Goal: Information Seeking & Learning: Check status

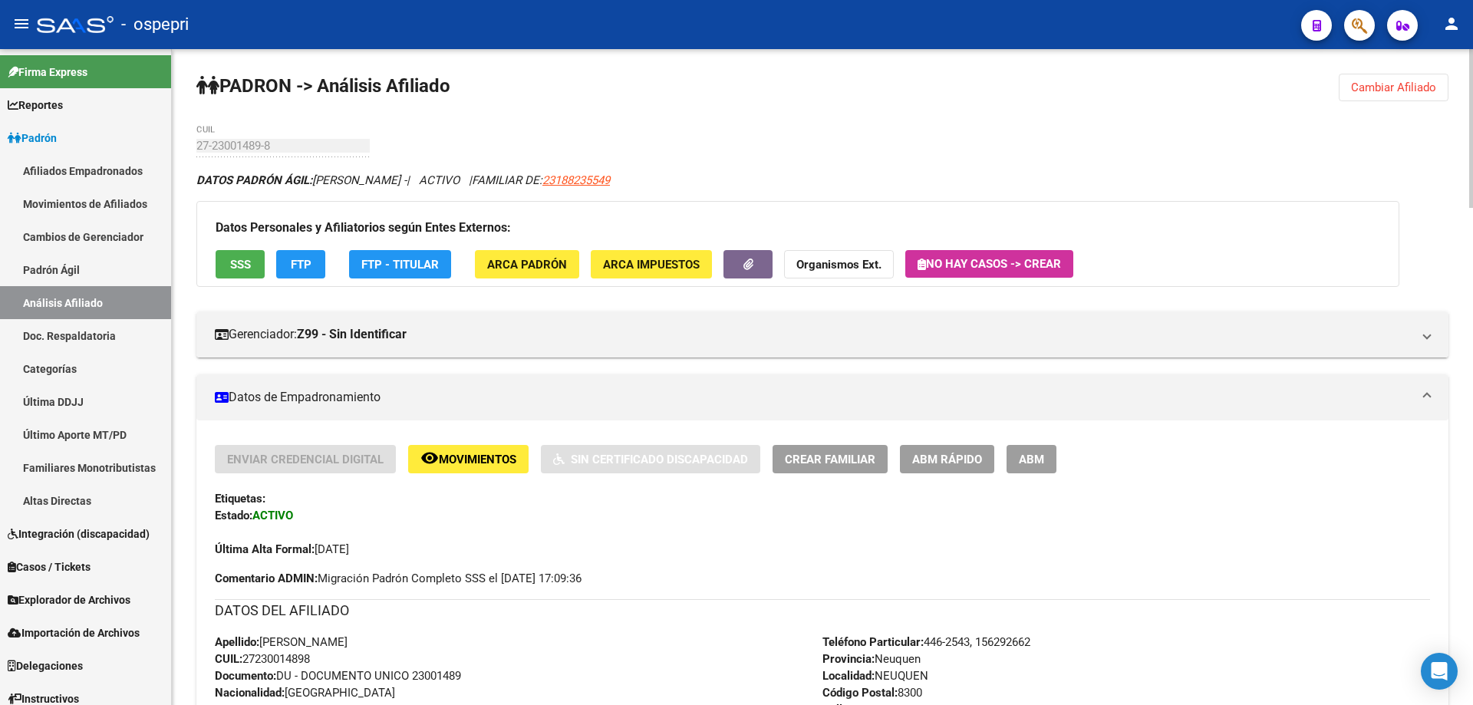
click at [1394, 95] on button "Cambiar Afiliado" at bounding box center [1394, 88] width 110 height 28
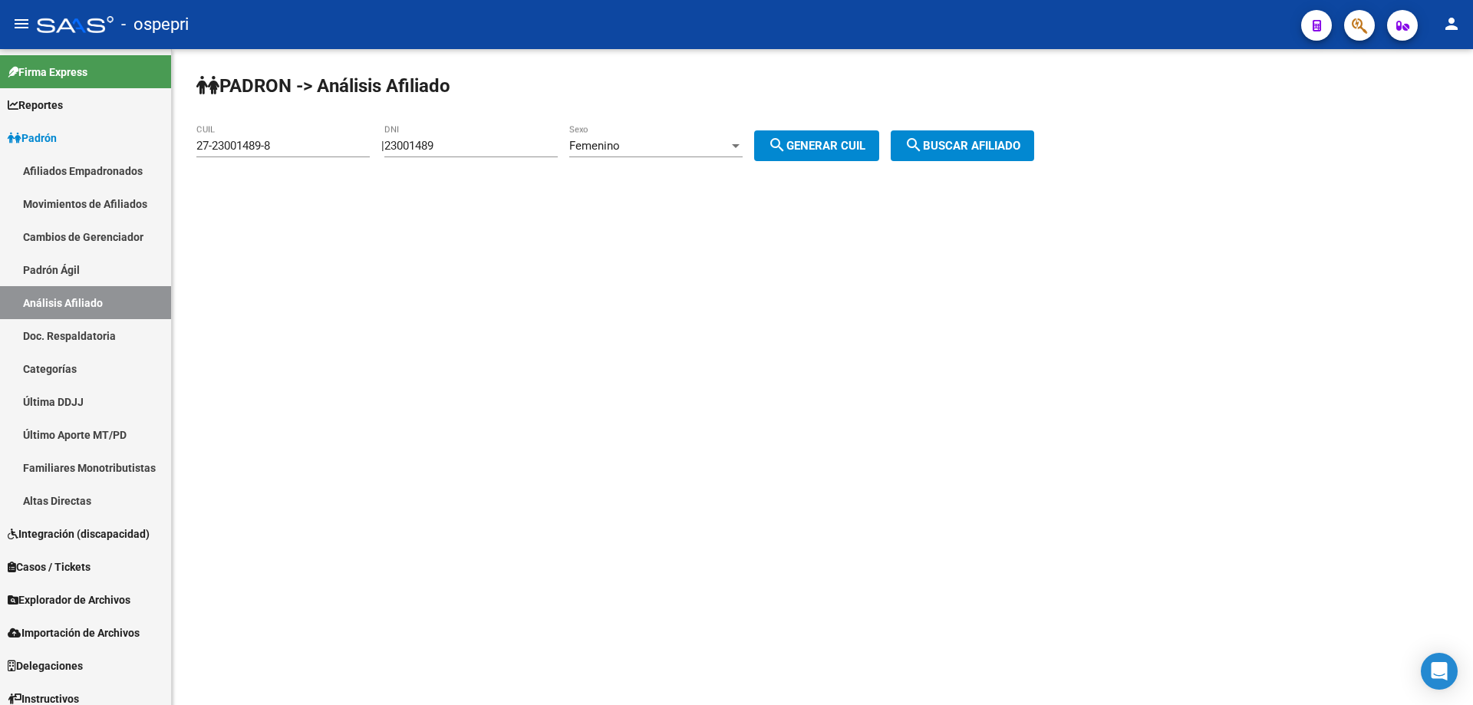
click at [448, 143] on input "23001489" at bounding box center [470, 146] width 173 height 14
paste input "213901"
type input "22139019"
click at [654, 137] on div "Femenino Sexo" at bounding box center [655, 140] width 173 height 33
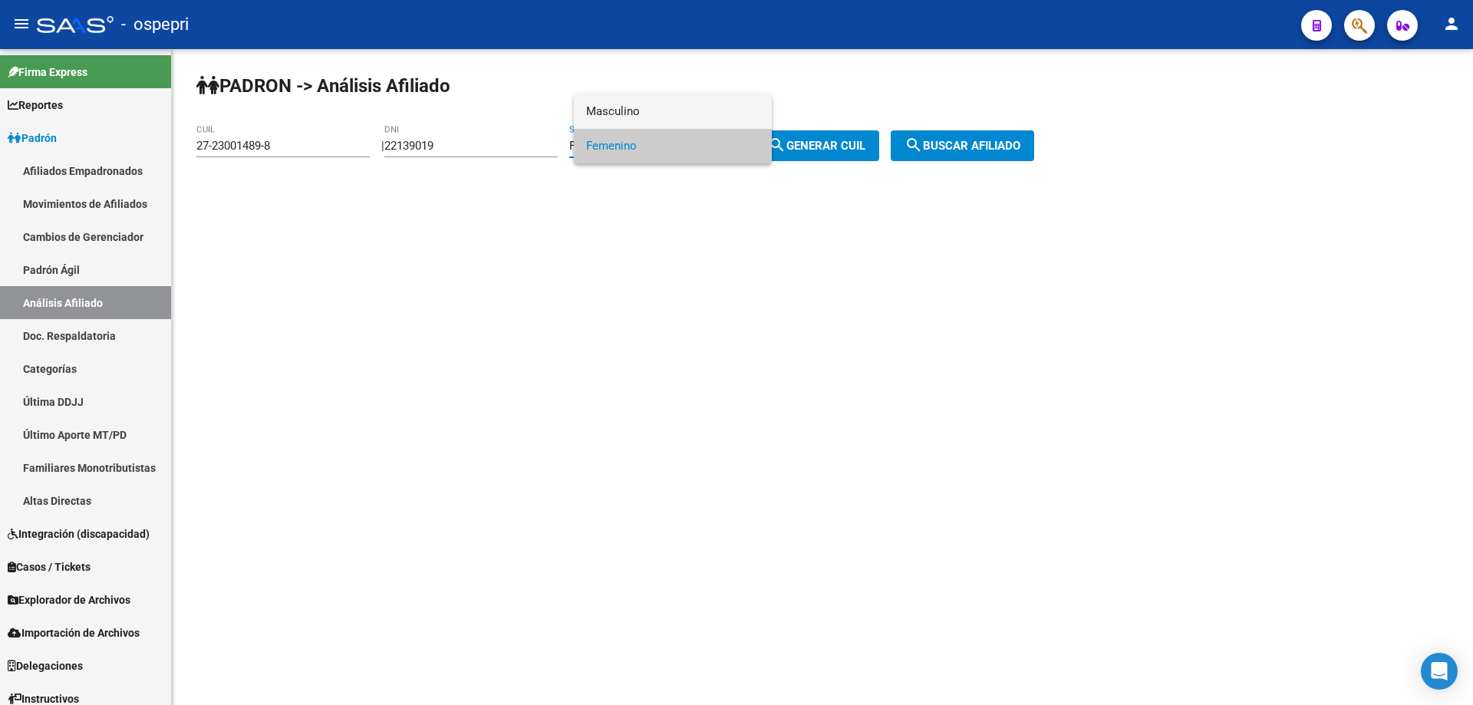
click at [647, 110] on span "Masculino" at bounding box center [672, 111] width 173 height 35
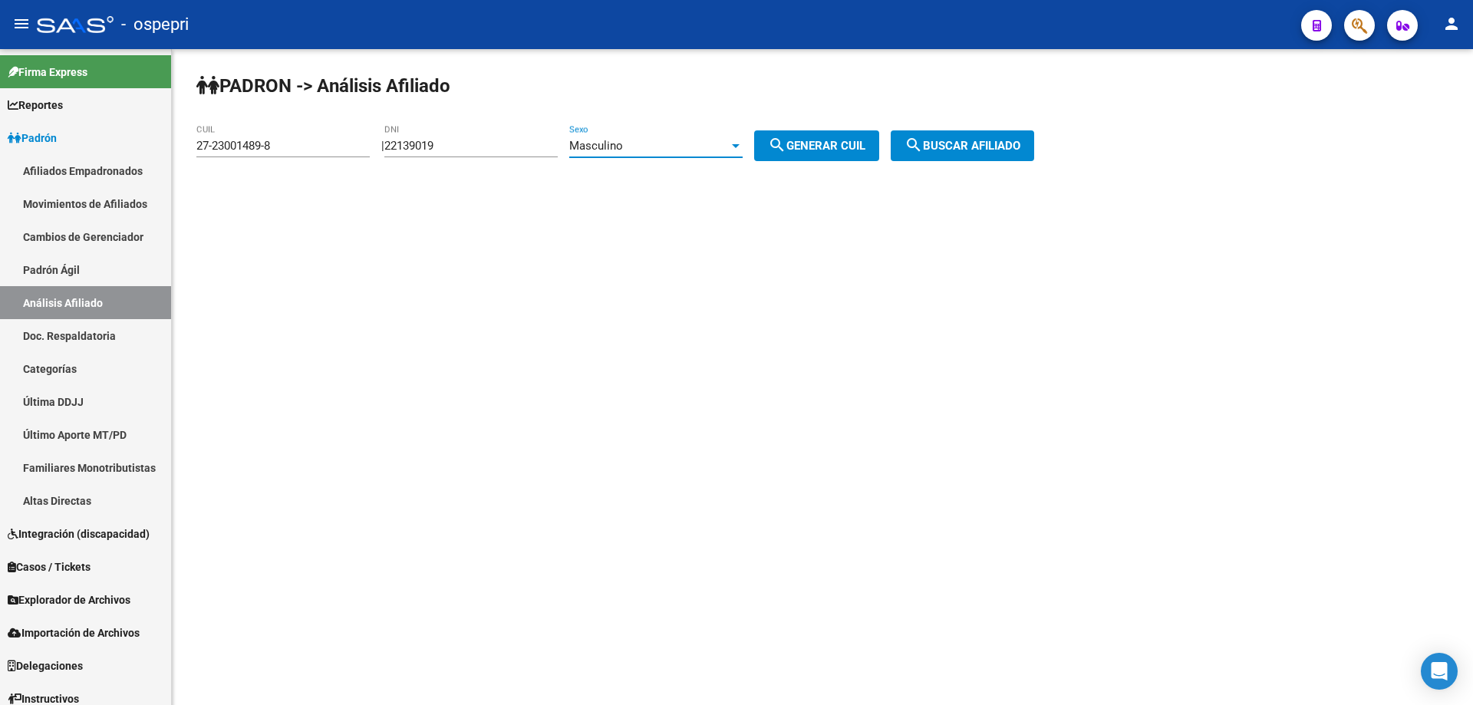
drag, startPoint x: 835, startPoint y: 146, endPoint x: 847, endPoint y: 150, distance: 12.1
click at [839, 148] on span "search Generar CUIL" at bounding box center [816, 146] width 97 height 14
type input "23-22139019-9"
click at [951, 148] on span "search Buscar afiliado" at bounding box center [962, 146] width 116 height 14
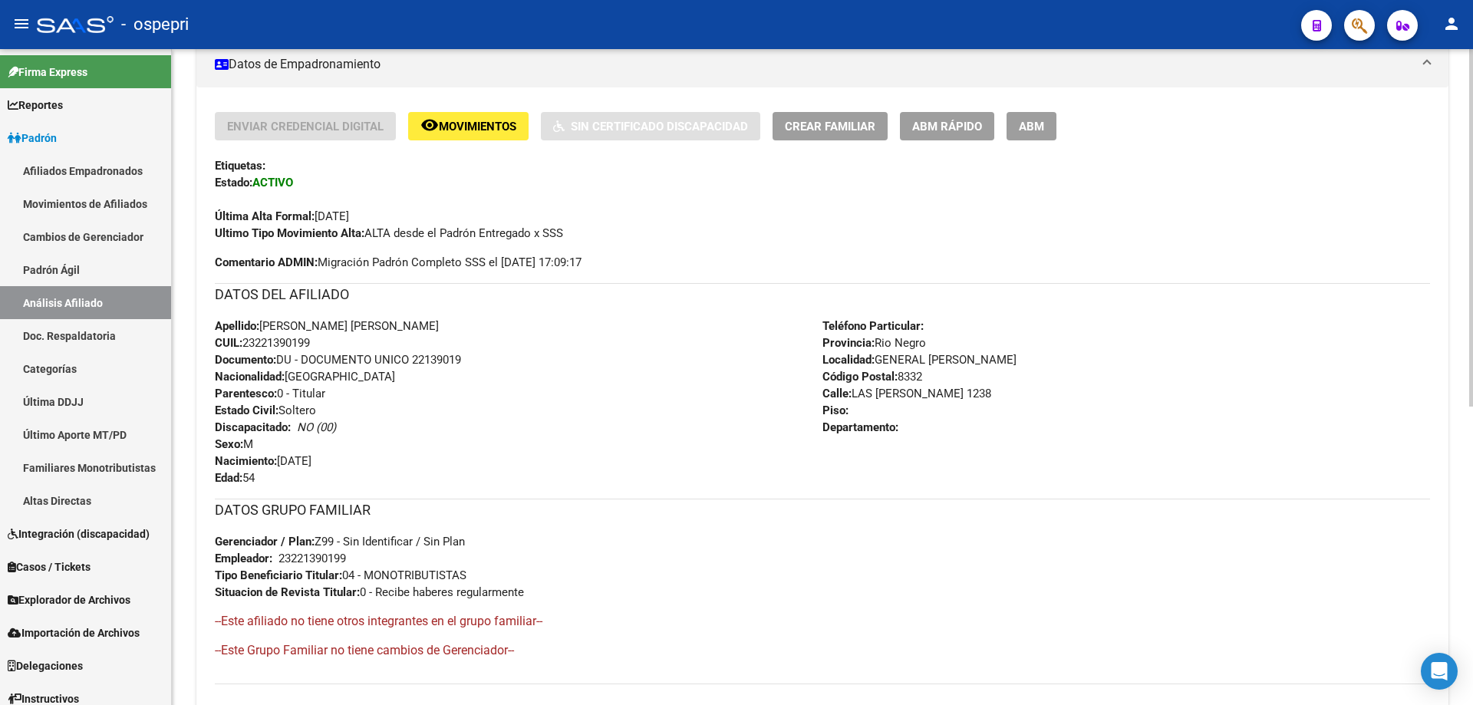
scroll to position [548, 0]
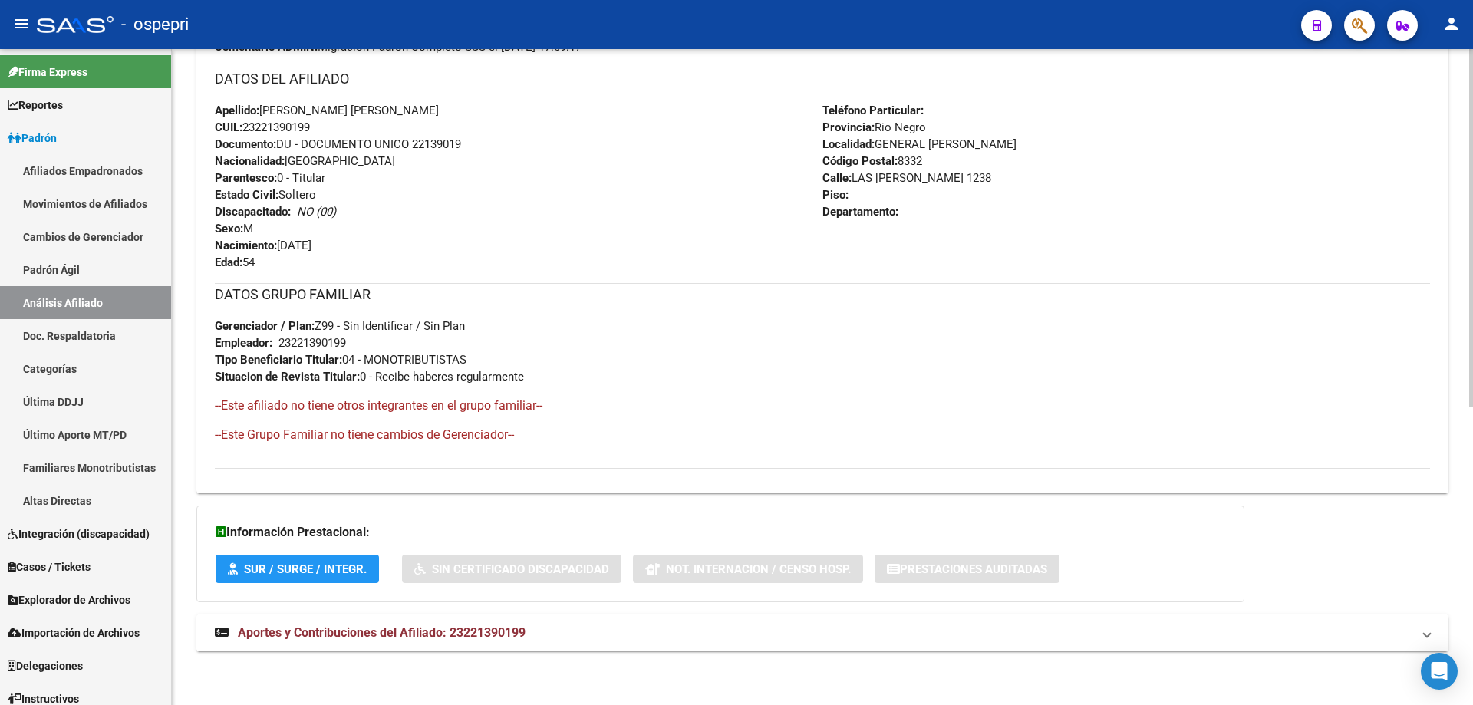
click at [466, 625] on span "Aportes y Contribuciones del Afiliado: 23221390199" at bounding box center [382, 632] width 288 height 15
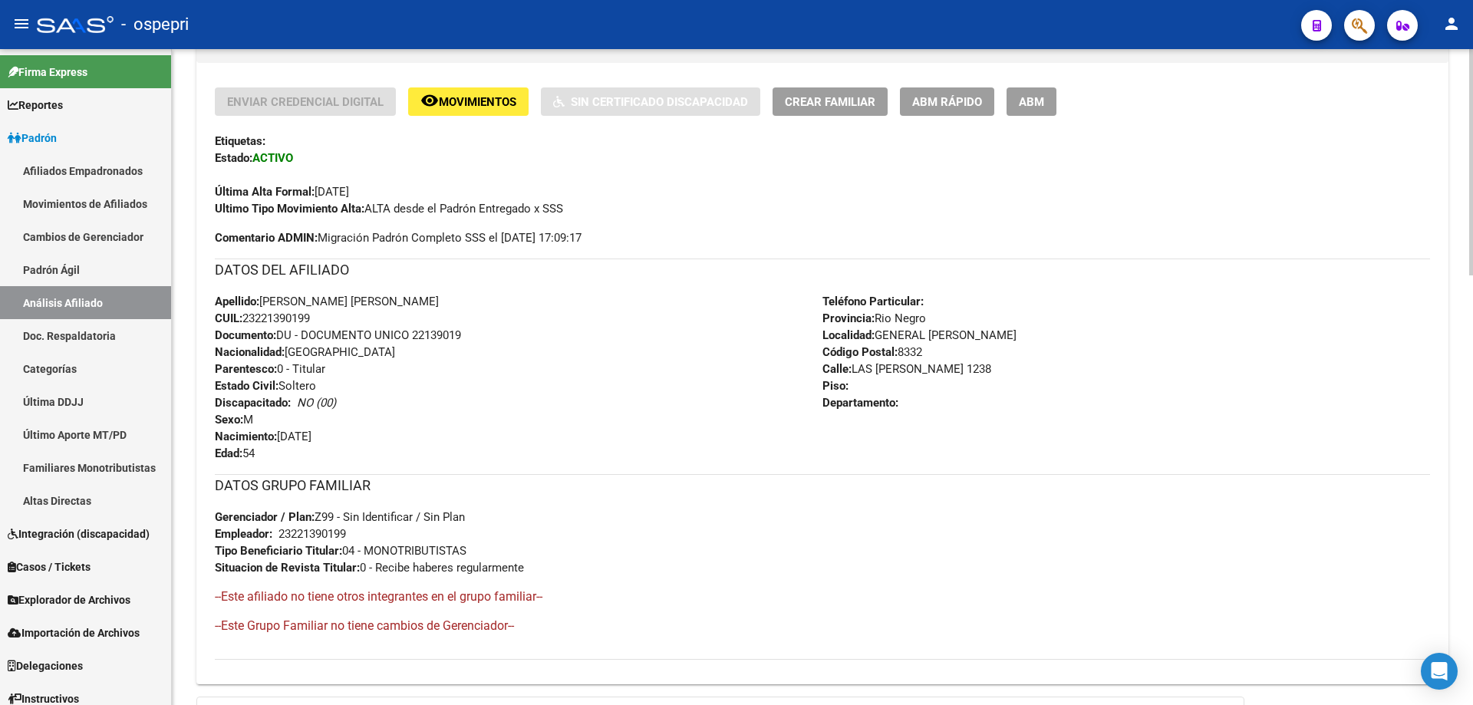
scroll to position [0, 0]
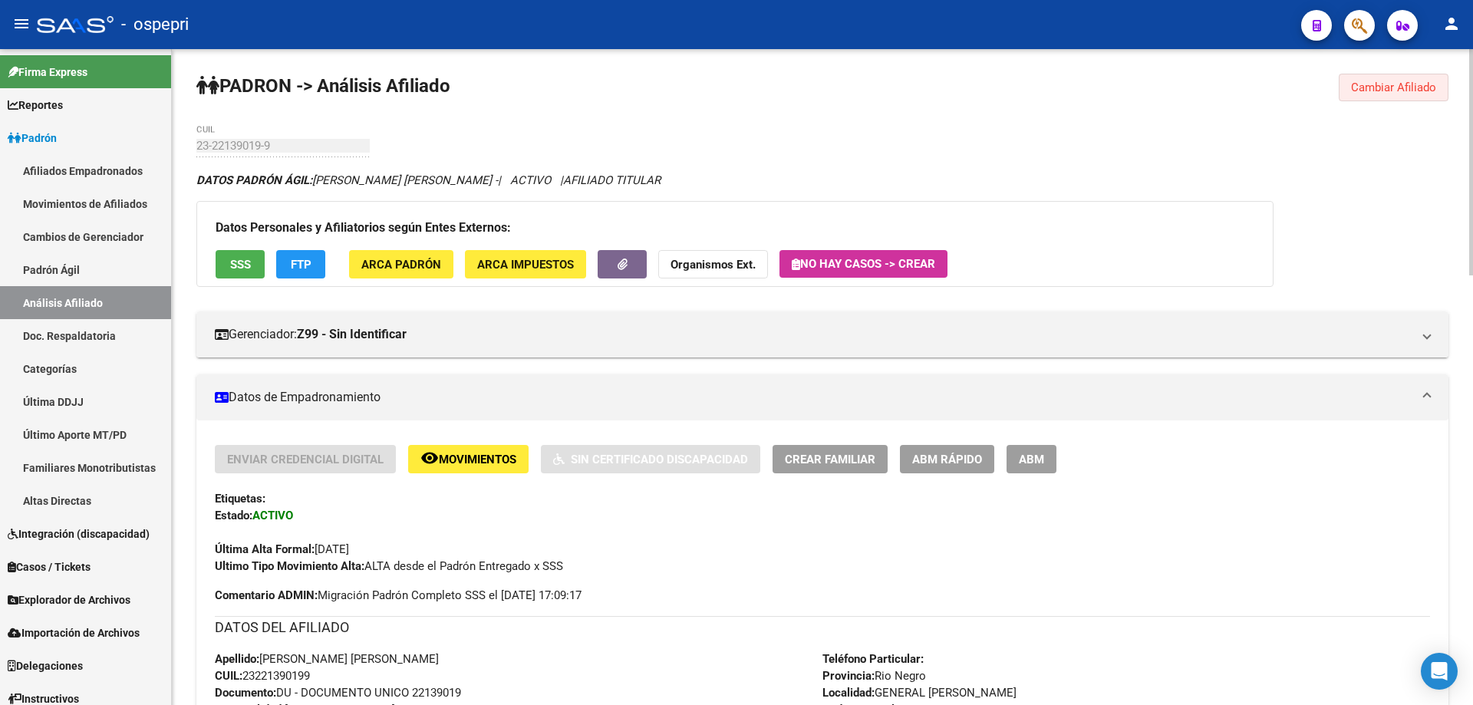
click at [1372, 83] on span "Cambiar Afiliado" at bounding box center [1393, 88] width 85 height 14
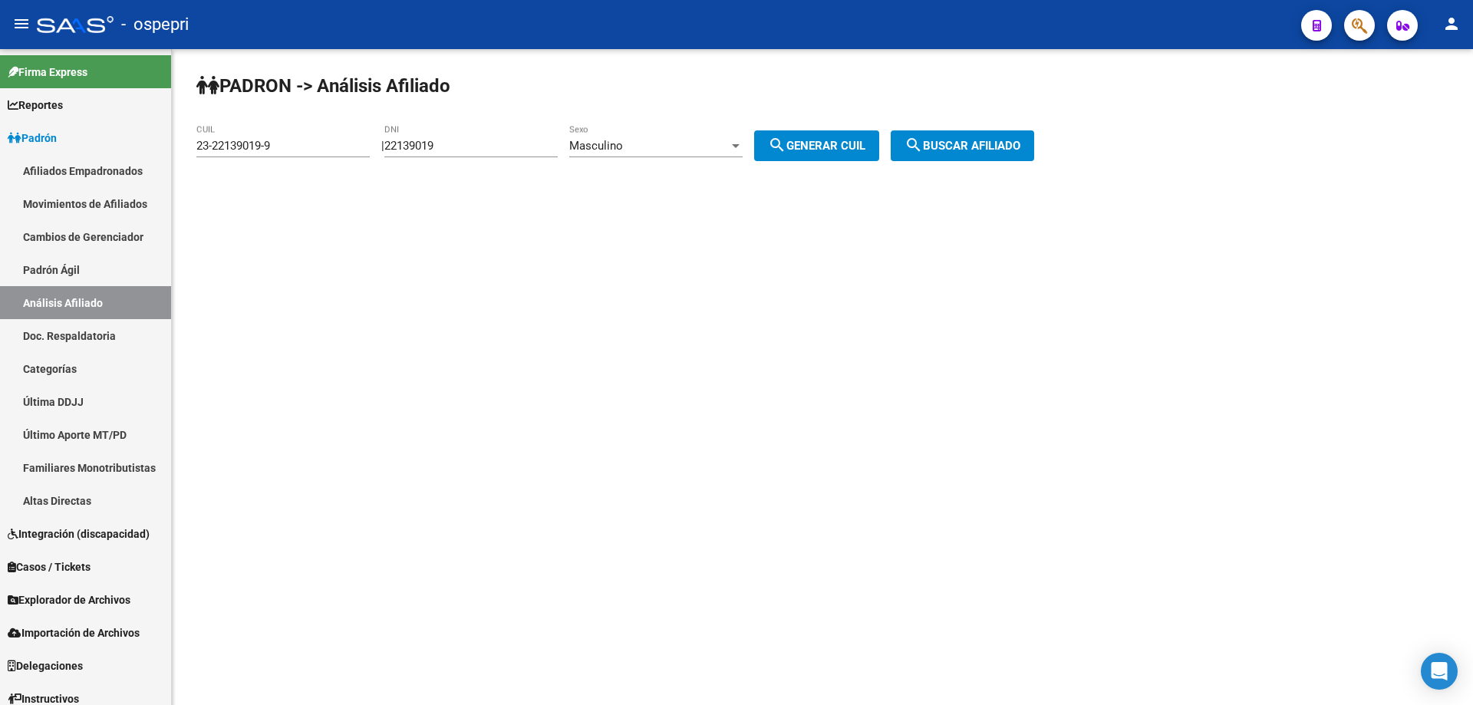
click at [423, 150] on input "22139019" at bounding box center [470, 146] width 173 height 14
paste input "047546"
type input "22047546"
click at [865, 143] on span "search Generar CUIL" at bounding box center [816, 146] width 97 height 14
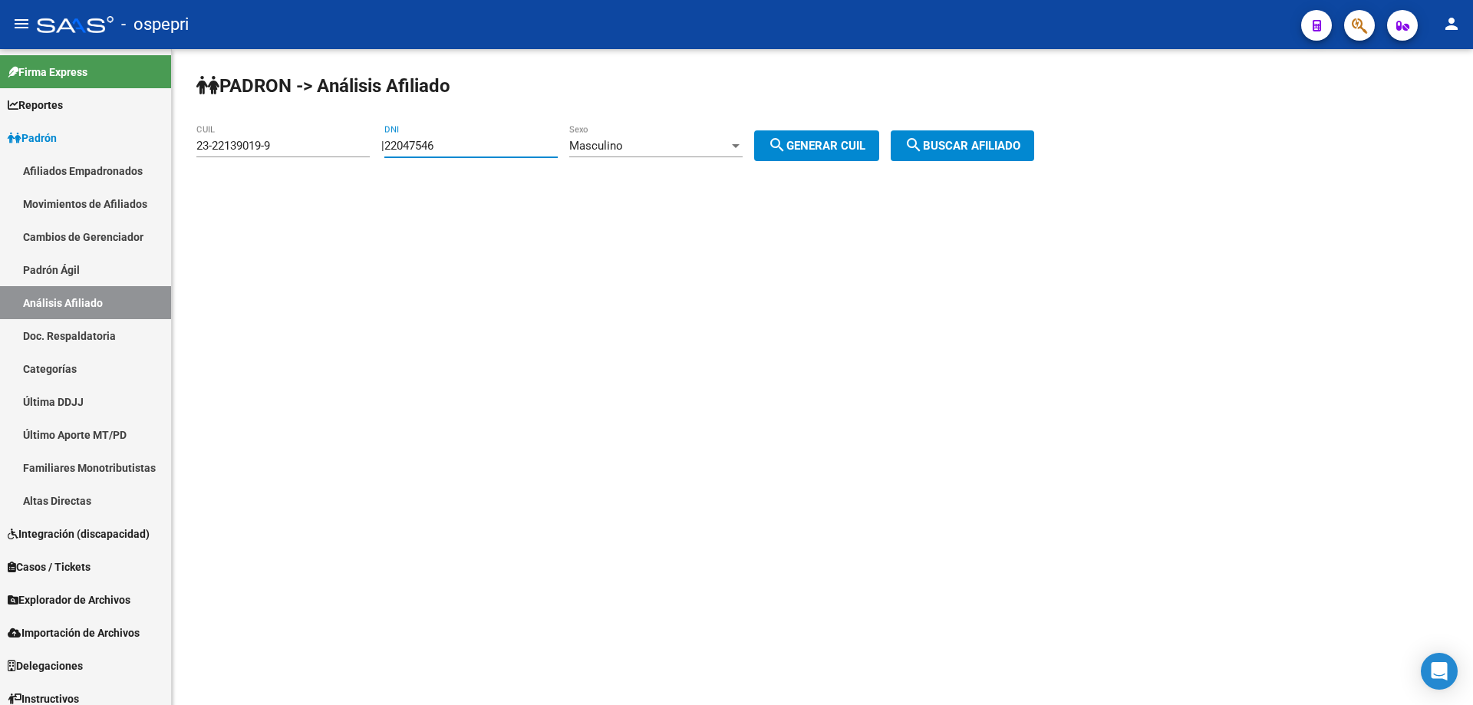
type input "20-22047546-9"
click at [923, 140] on mat-icon "search" at bounding box center [913, 145] width 18 height 18
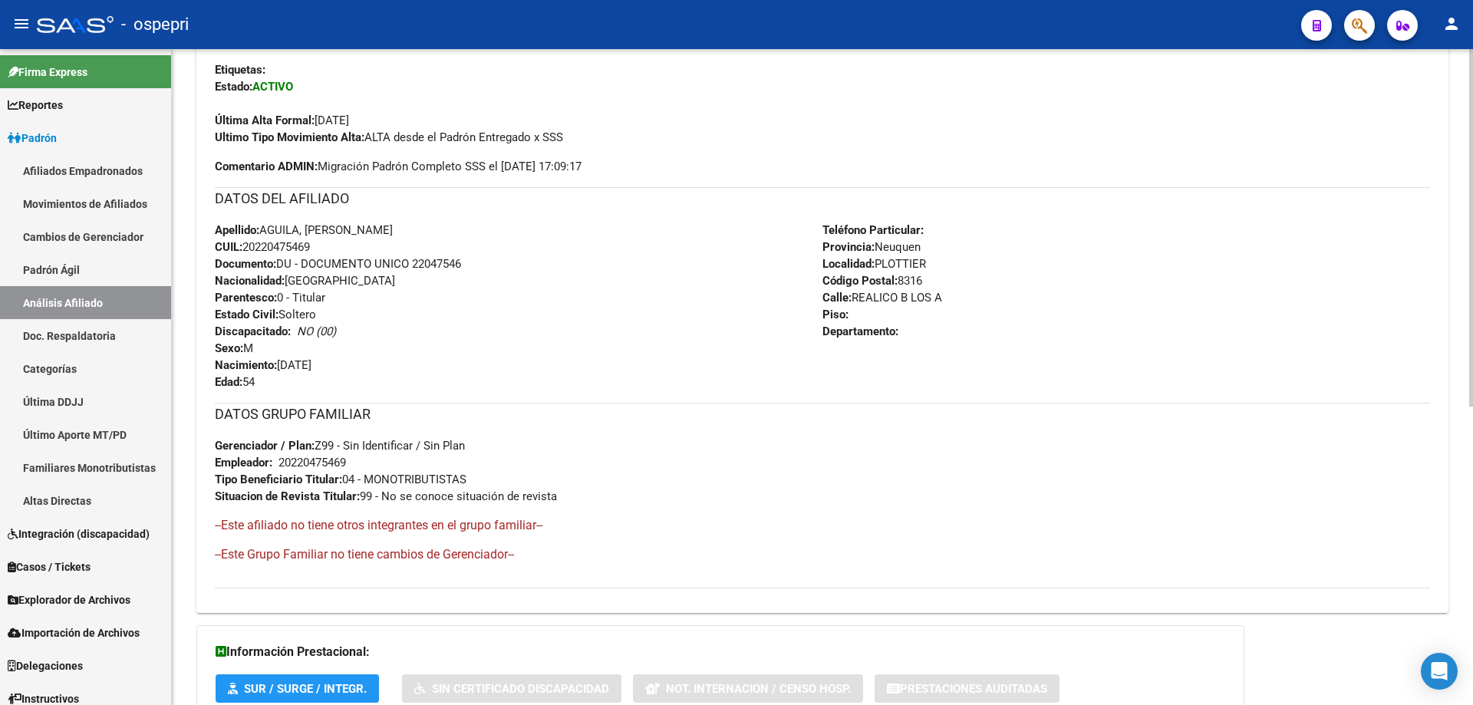
scroll to position [548, 0]
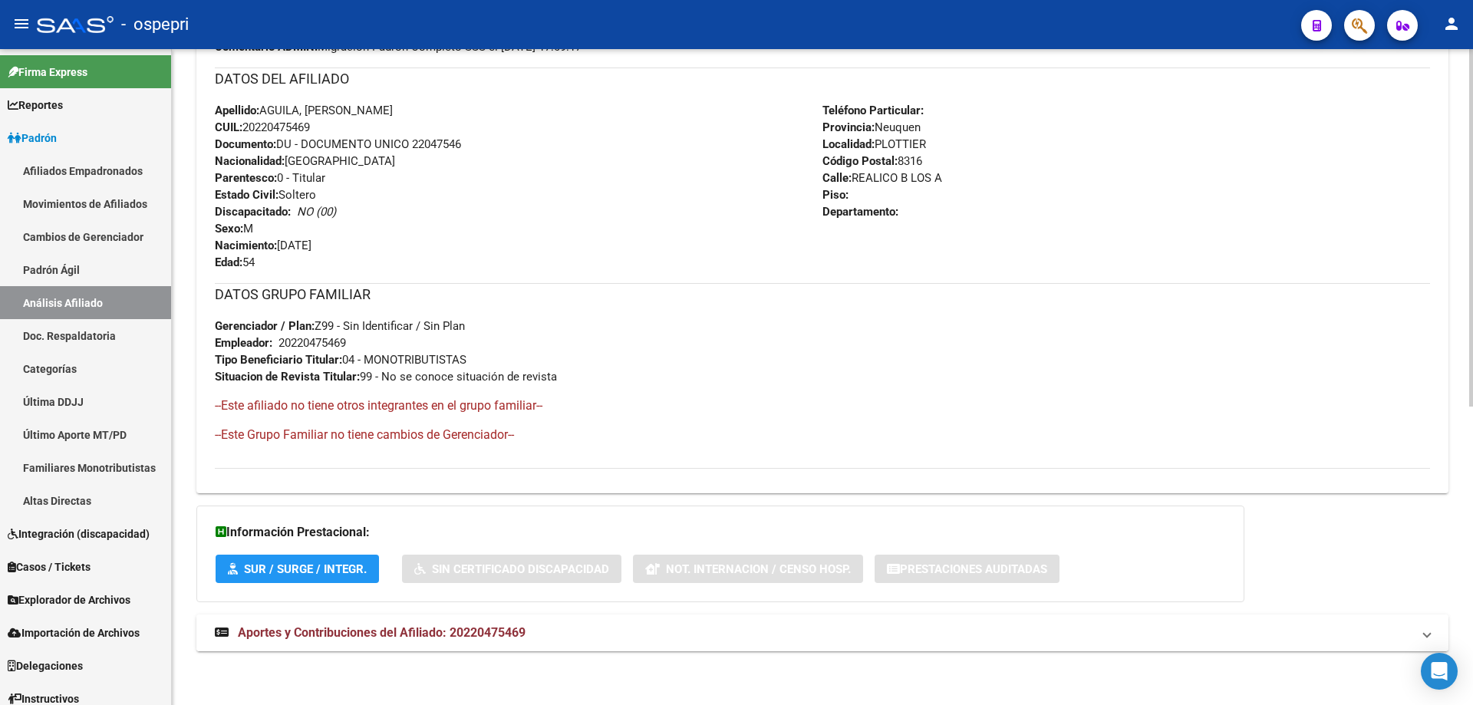
click at [394, 628] on span "Aportes y Contribuciones del Afiliado: 20220475469" at bounding box center [382, 632] width 288 height 15
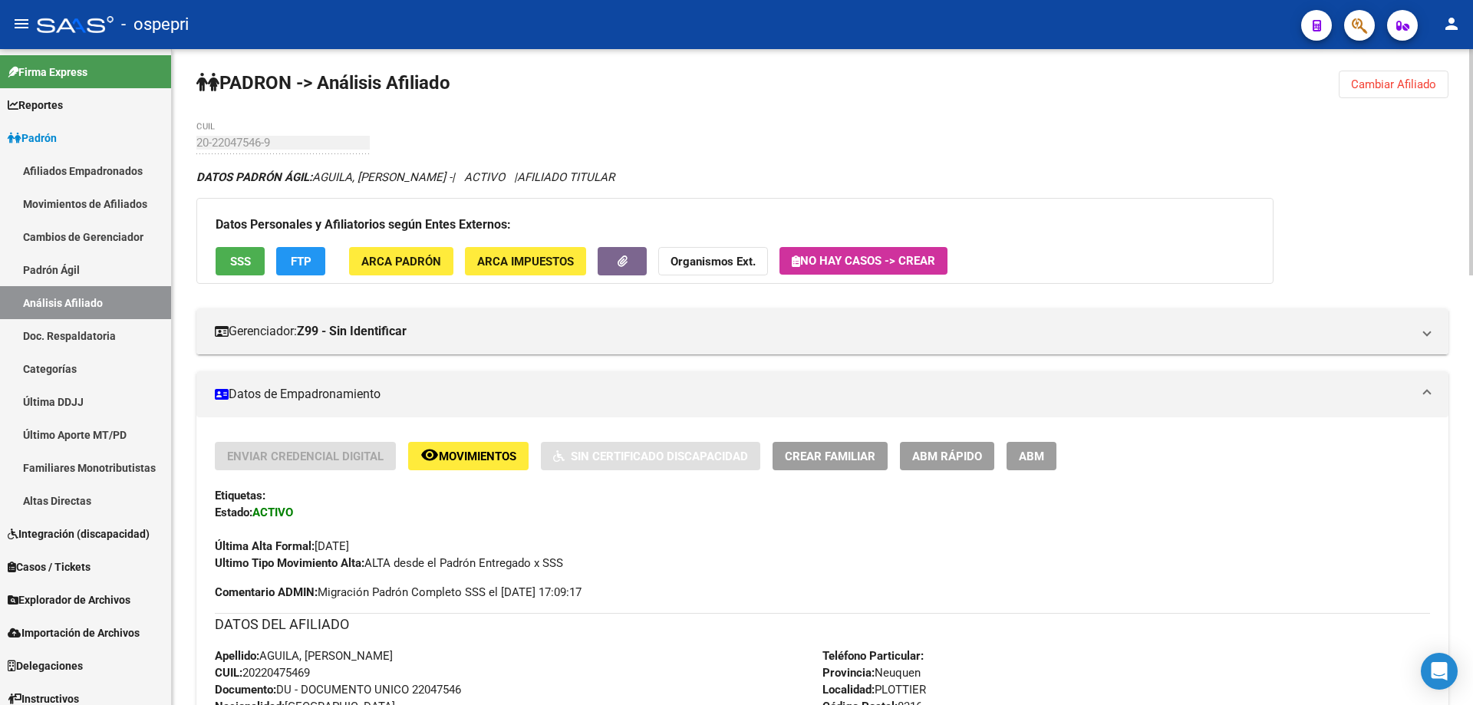
scroll to position [0, 0]
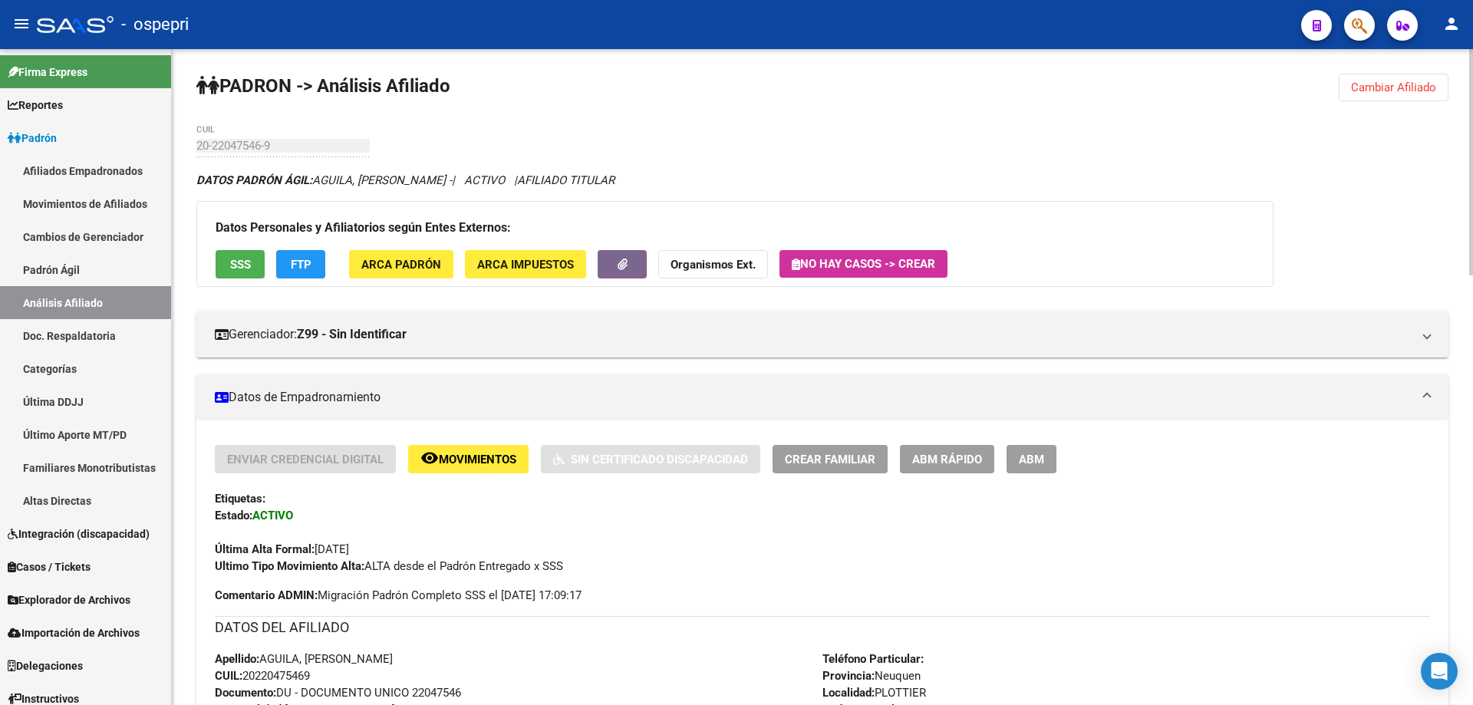
click at [1402, 81] on span "Cambiar Afiliado" at bounding box center [1393, 88] width 85 height 14
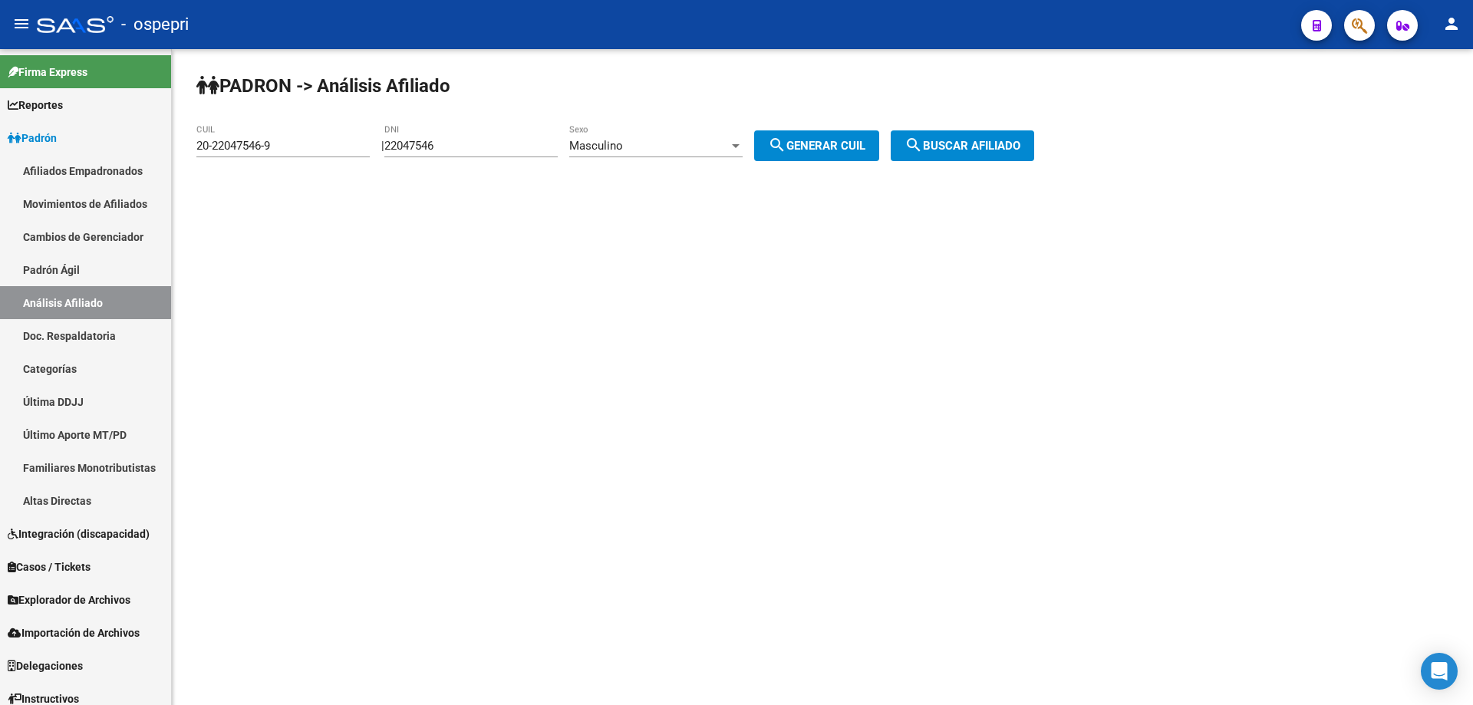
click at [442, 150] on input "22047546" at bounding box center [470, 146] width 173 height 14
paste input "1385644"
type input "21385644"
click at [815, 150] on span "search Generar CUIL" at bounding box center [816, 146] width 97 height 14
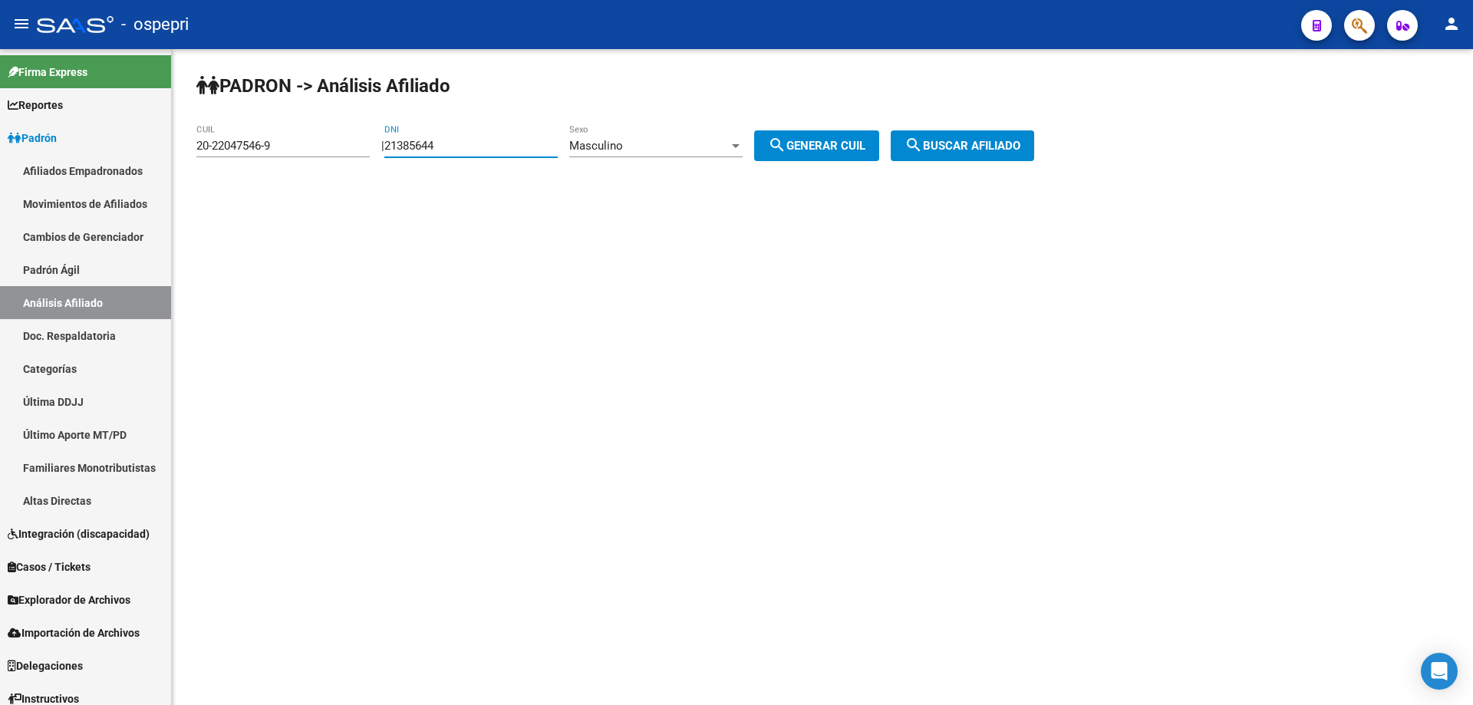
type input "20-21385644-9"
click at [967, 153] on button "search Buscar afiliado" at bounding box center [962, 145] width 143 height 31
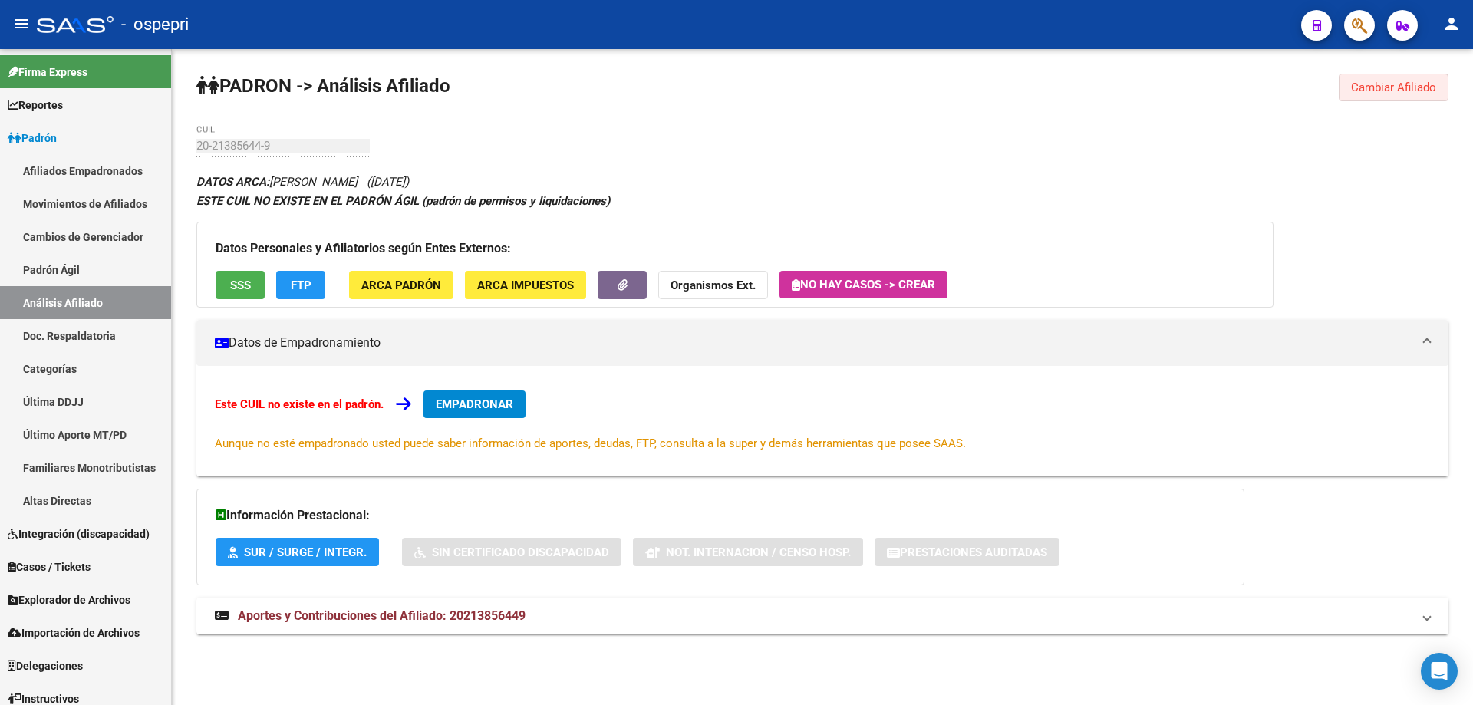
drag, startPoint x: 1416, startPoint y: 85, endPoint x: 1388, endPoint y: 89, distance: 27.9
click at [1412, 87] on span "Cambiar Afiliado" at bounding box center [1393, 88] width 85 height 14
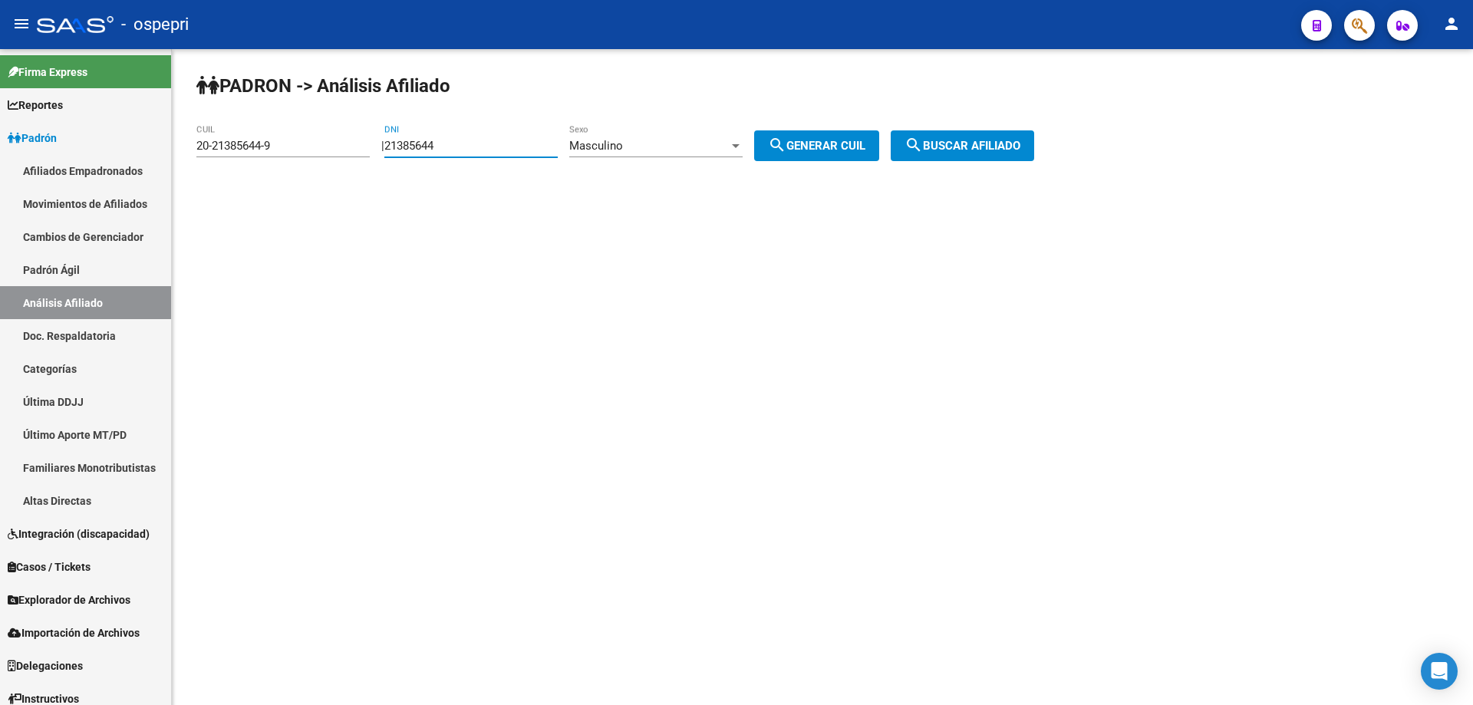
click at [435, 149] on input "21385644" at bounding box center [470, 146] width 173 height 14
click at [871, 154] on button "search Generar CUIL" at bounding box center [816, 145] width 125 height 31
drag, startPoint x: 964, startPoint y: 150, endPoint x: 942, endPoint y: 163, distance: 25.1
click at [963, 150] on span "search Buscar afiliado" at bounding box center [962, 146] width 116 height 14
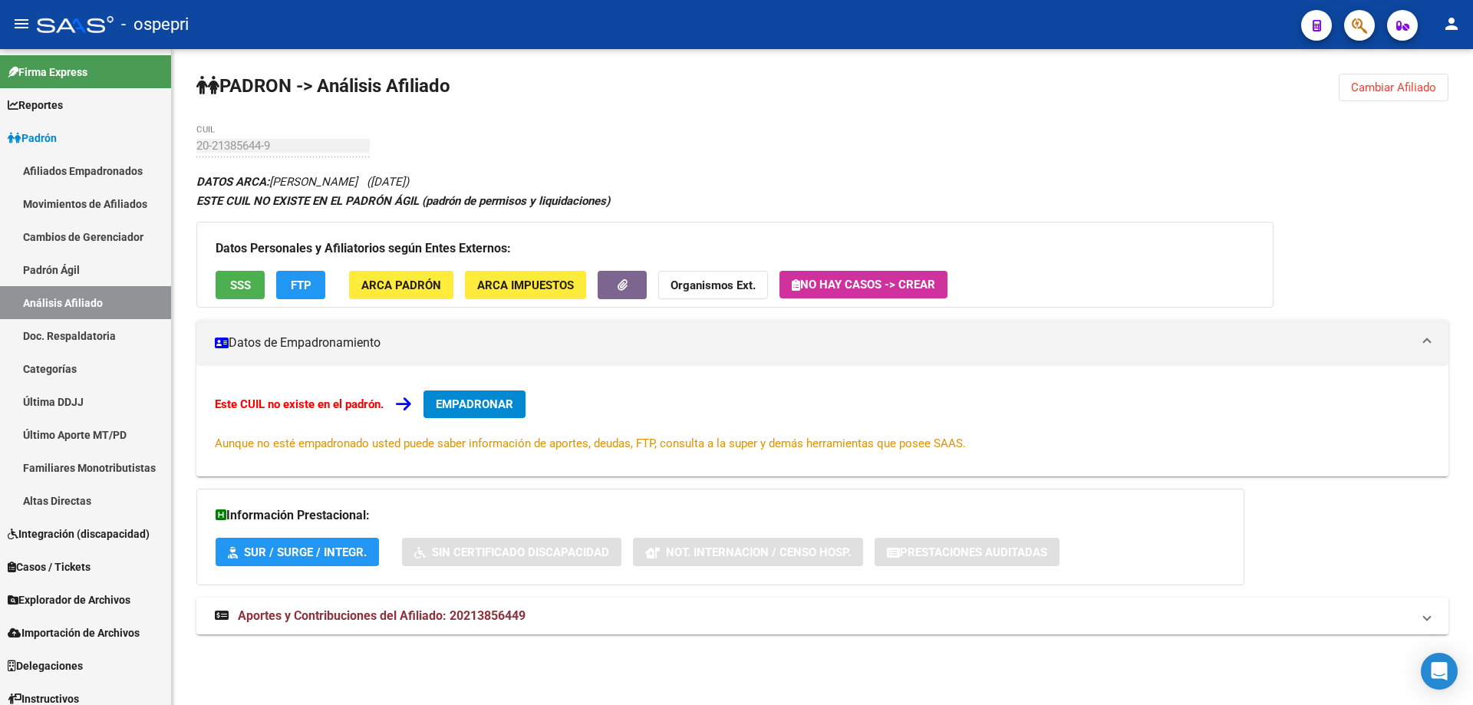
click at [374, 634] on mat-expansion-panel-header "Aportes y Contribuciones del Afiliado: 20213856449" at bounding box center [822, 616] width 1252 height 37
drag, startPoint x: 1413, startPoint y: 87, endPoint x: 561, endPoint y: 87, distance: 852.3
click at [1412, 87] on span "Cambiar Afiliado" at bounding box center [1393, 88] width 85 height 14
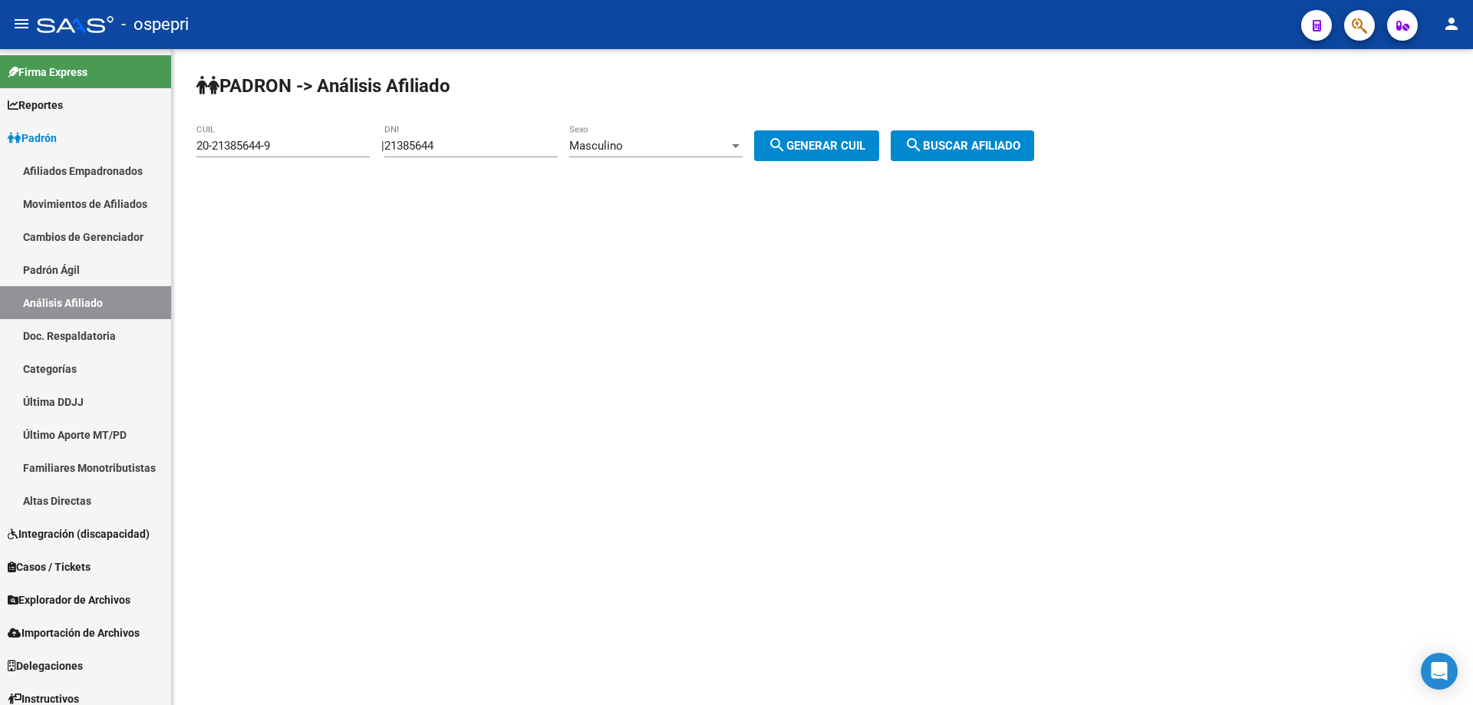
click at [465, 148] on input "21385644" at bounding box center [470, 146] width 173 height 14
paste input "0839299"
type input "20839299"
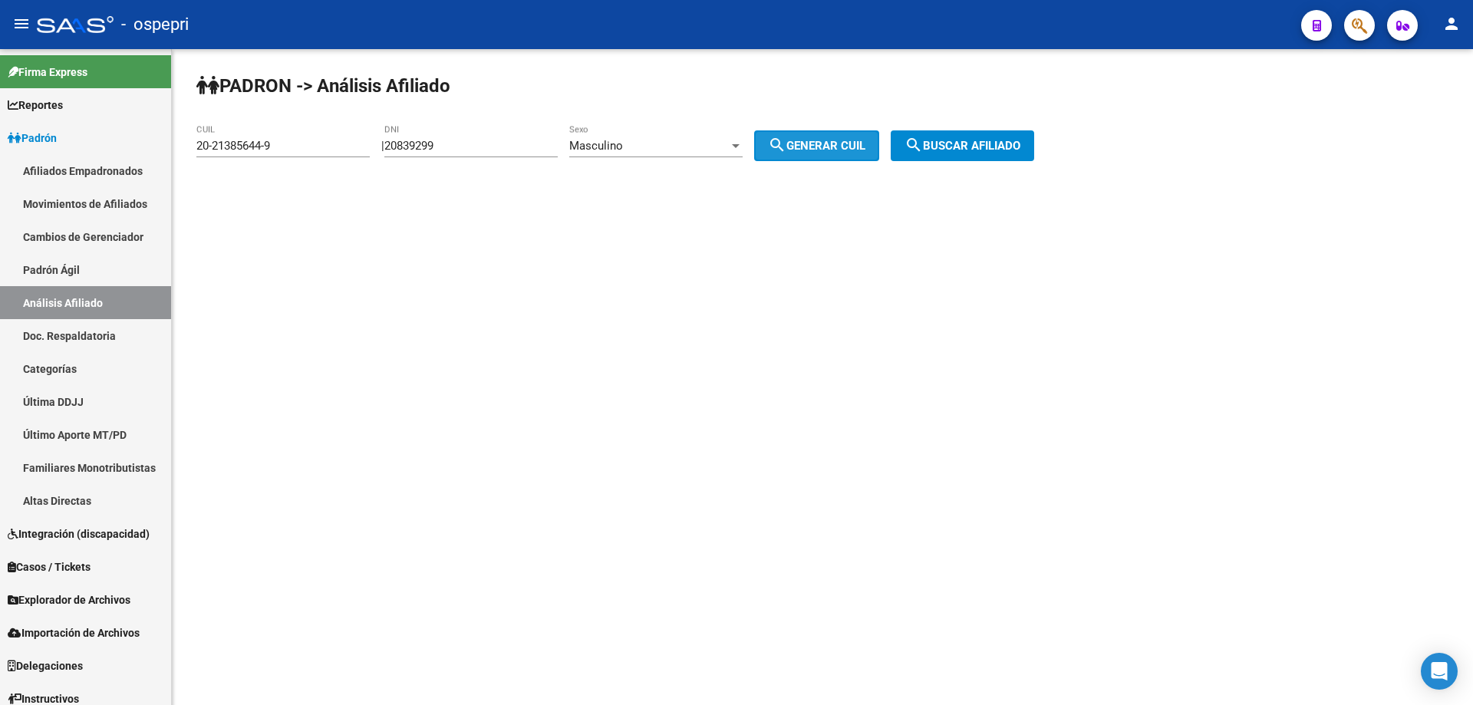
click at [816, 145] on span "search Generar CUIL" at bounding box center [816, 146] width 97 height 14
click at [964, 133] on button "search Buscar afiliado" at bounding box center [962, 145] width 143 height 31
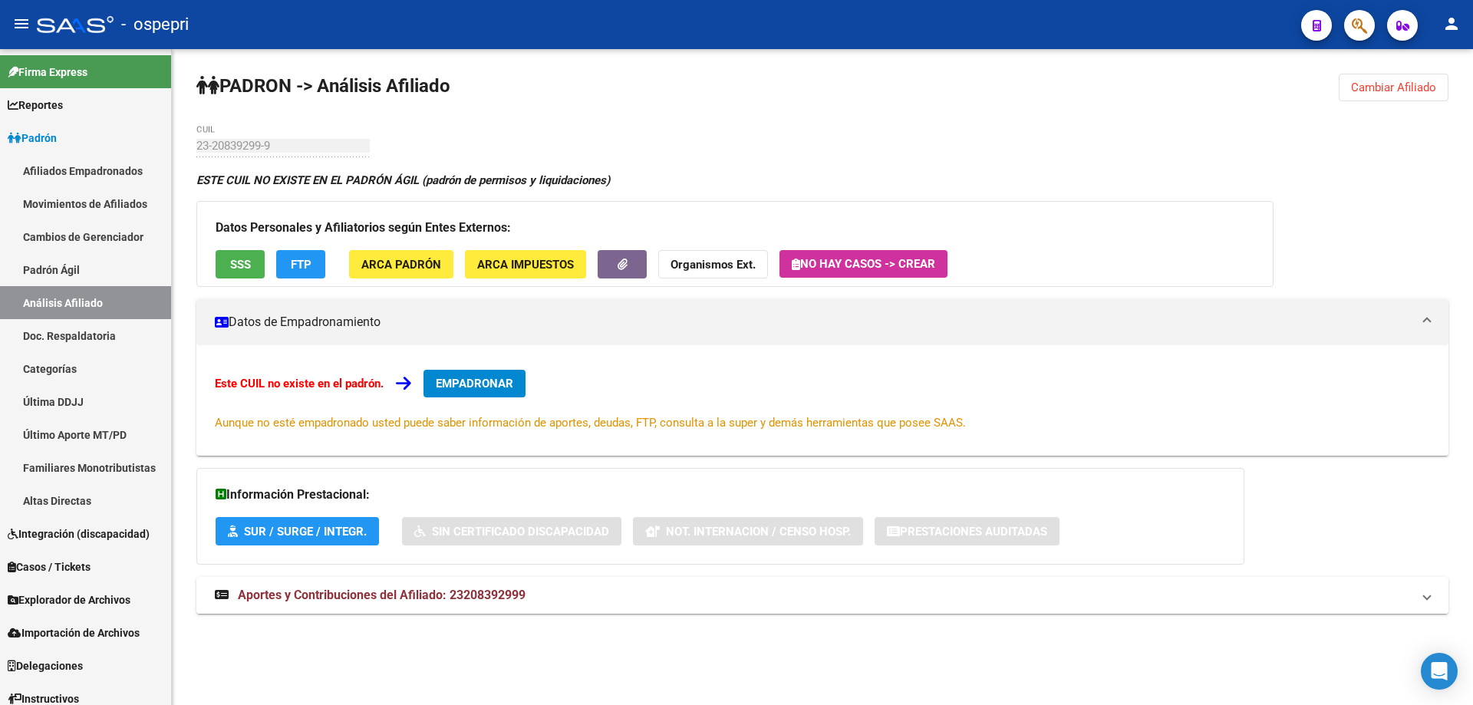
click at [351, 591] on span "Aportes y Contribuciones del Afiliado: 23208392999" at bounding box center [382, 595] width 288 height 15
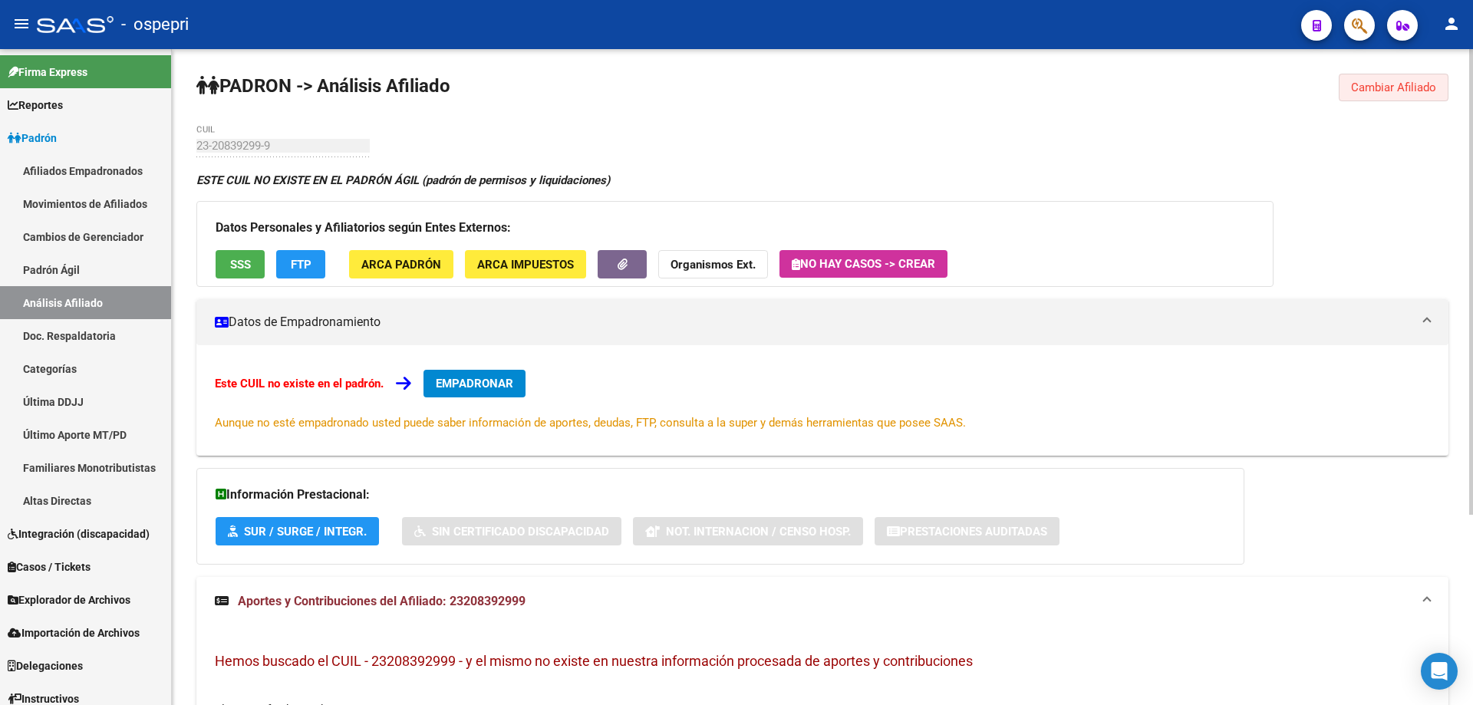
drag, startPoint x: 1386, startPoint y: 88, endPoint x: 733, endPoint y: 92, distance: 653.6
click at [1386, 87] on span "Cambiar Afiliado" at bounding box center [1393, 88] width 85 height 14
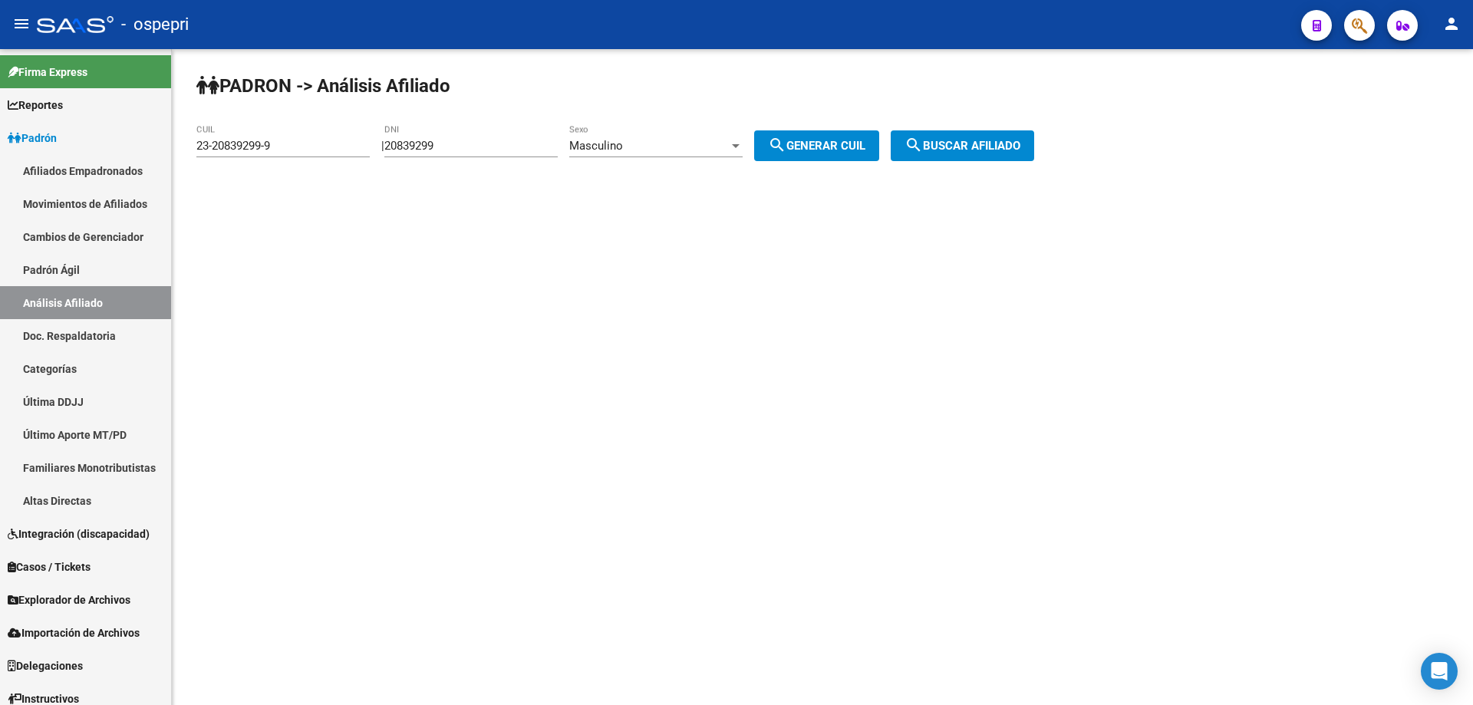
click at [662, 150] on div "Masculino" at bounding box center [649, 146] width 160 height 14
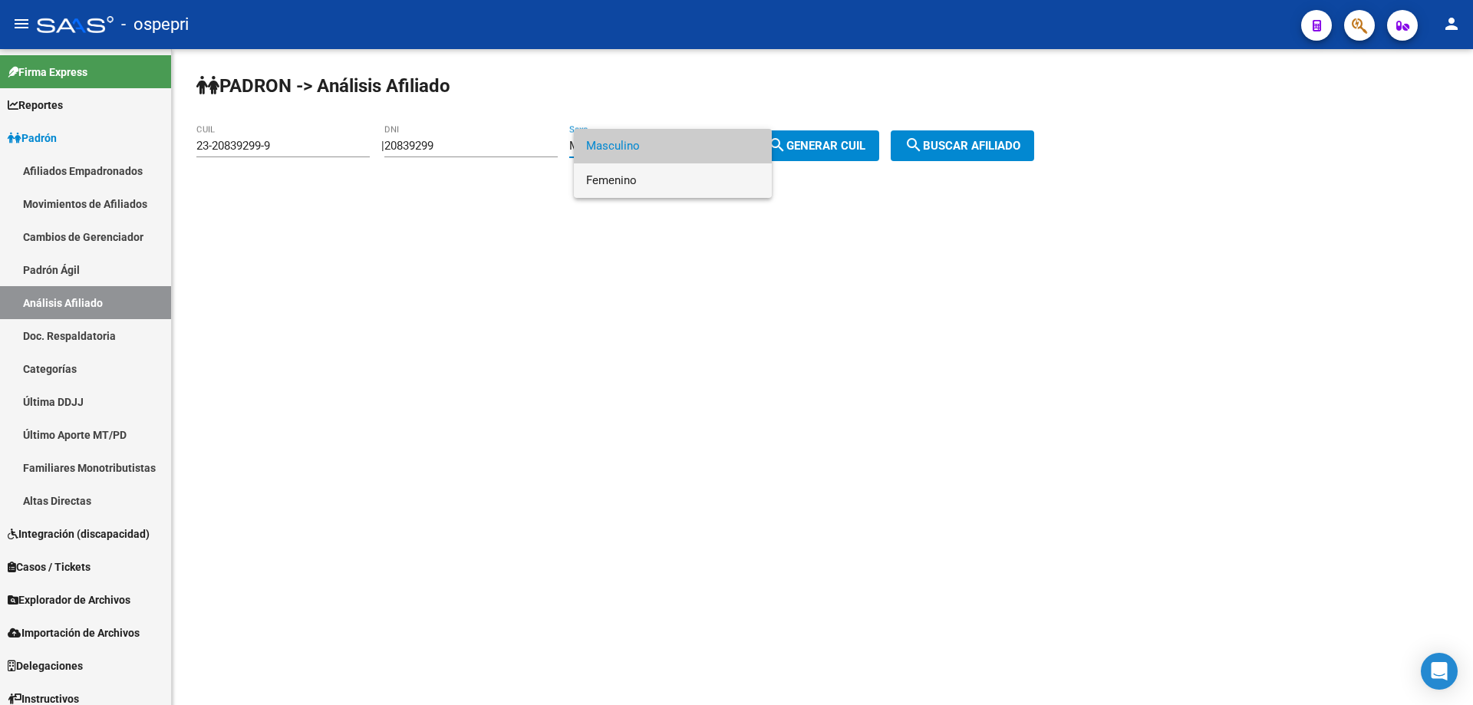
click at [652, 180] on span "Femenino" at bounding box center [672, 180] width 173 height 35
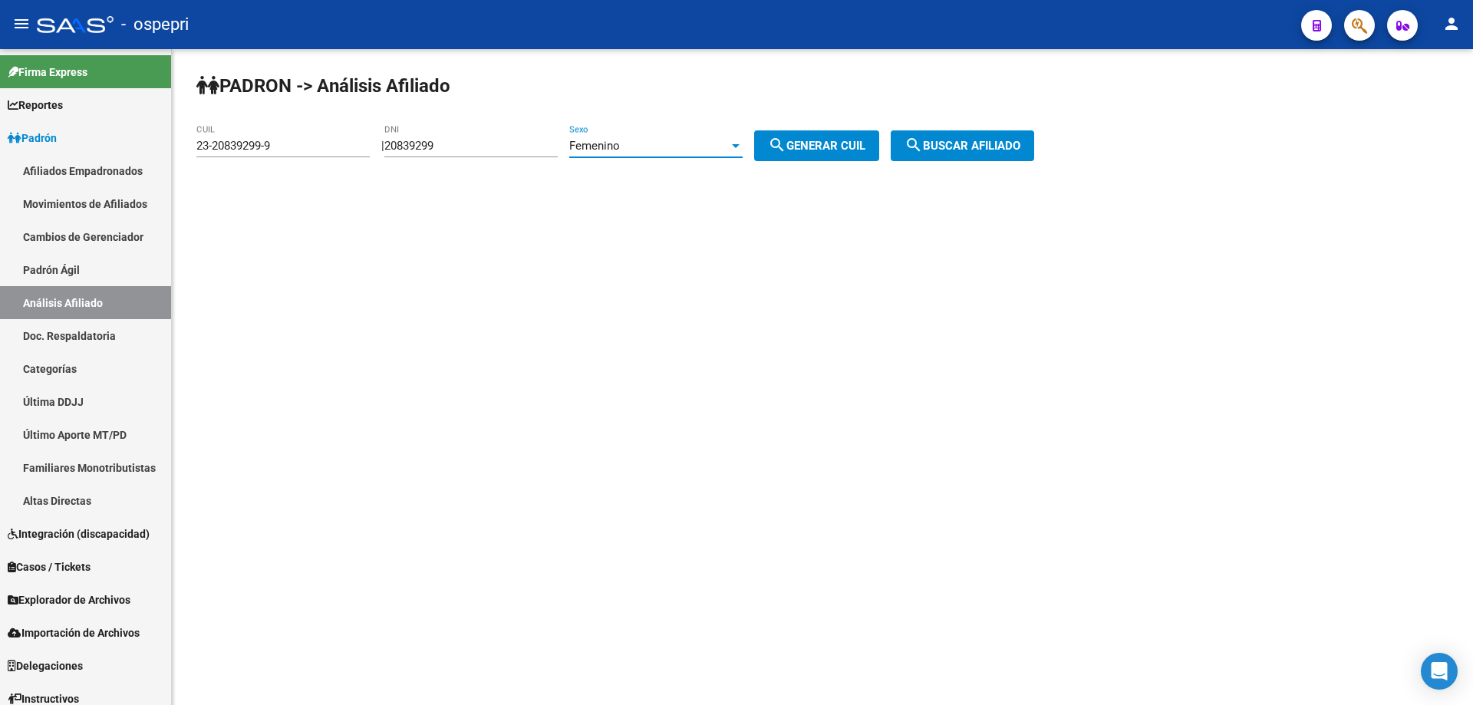
click at [841, 130] on button "search Generar CUIL" at bounding box center [816, 145] width 125 height 31
type input "27-20839299-4"
click at [1006, 141] on span "search Buscar afiliado" at bounding box center [962, 146] width 116 height 14
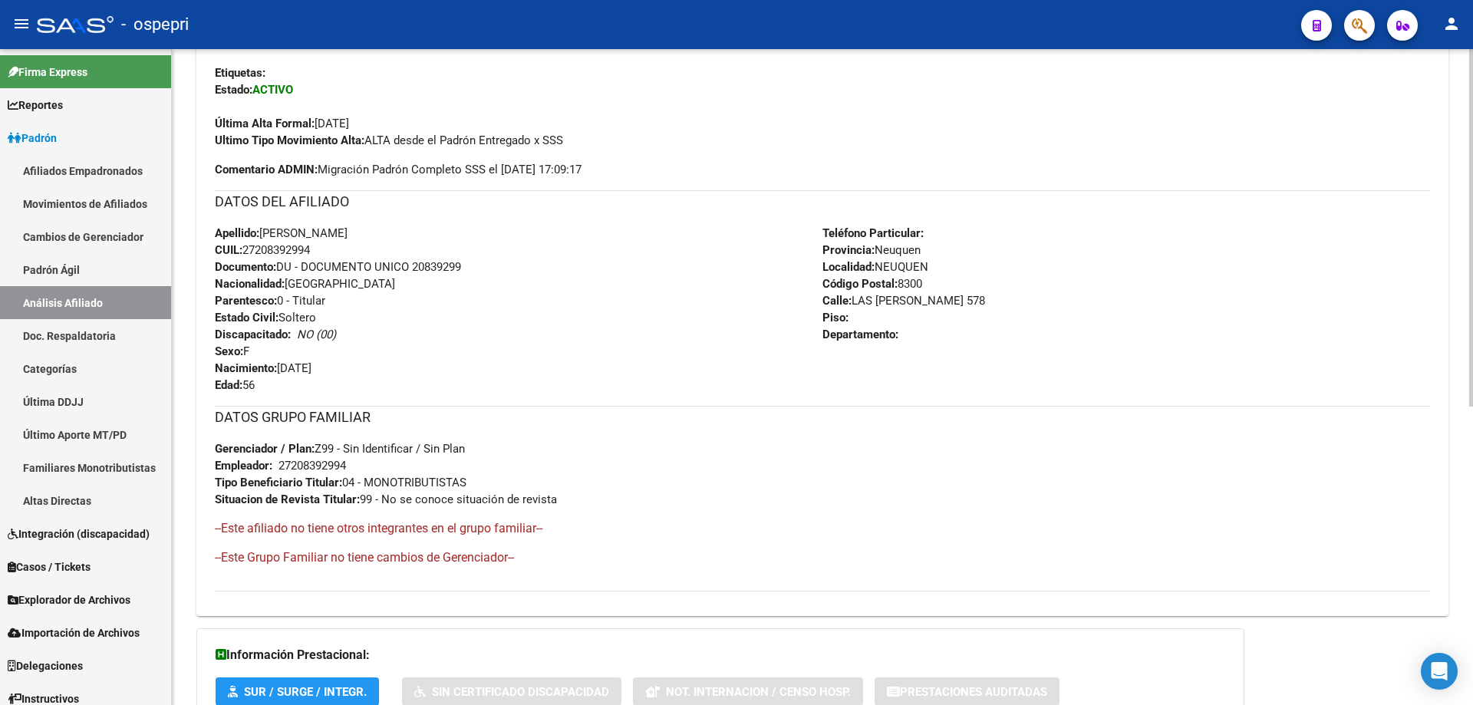
scroll to position [548, 0]
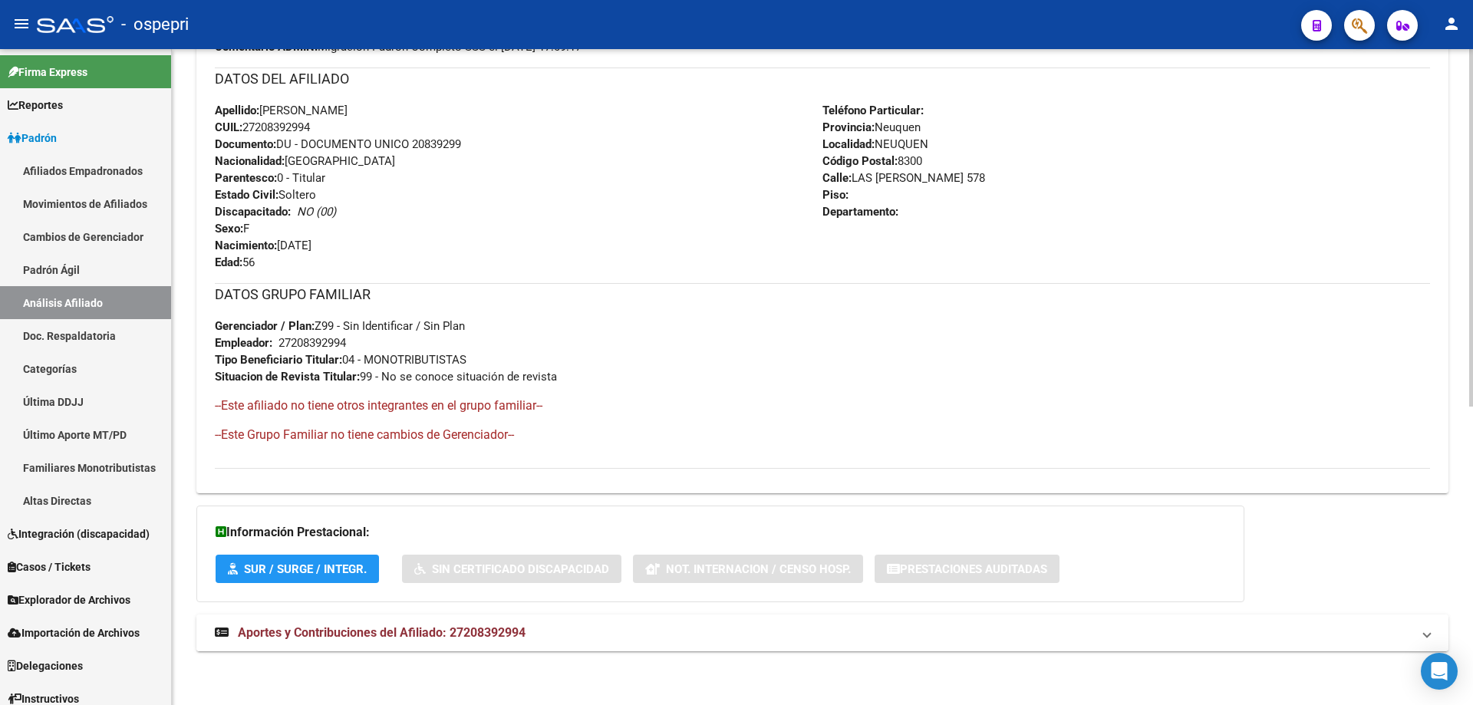
click at [374, 631] on span "Aportes y Contribuciones del Afiliado: 27208392994" at bounding box center [382, 632] width 288 height 15
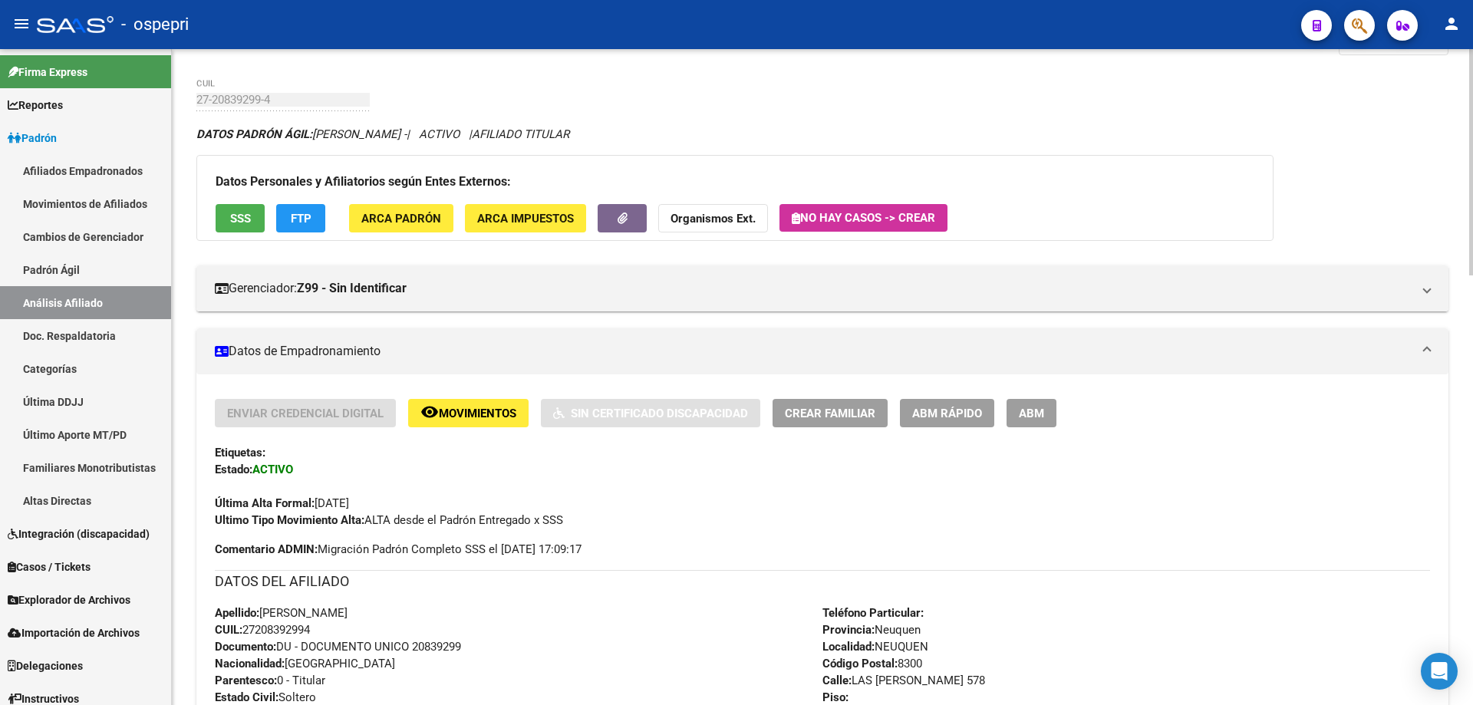
scroll to position [0, 0]
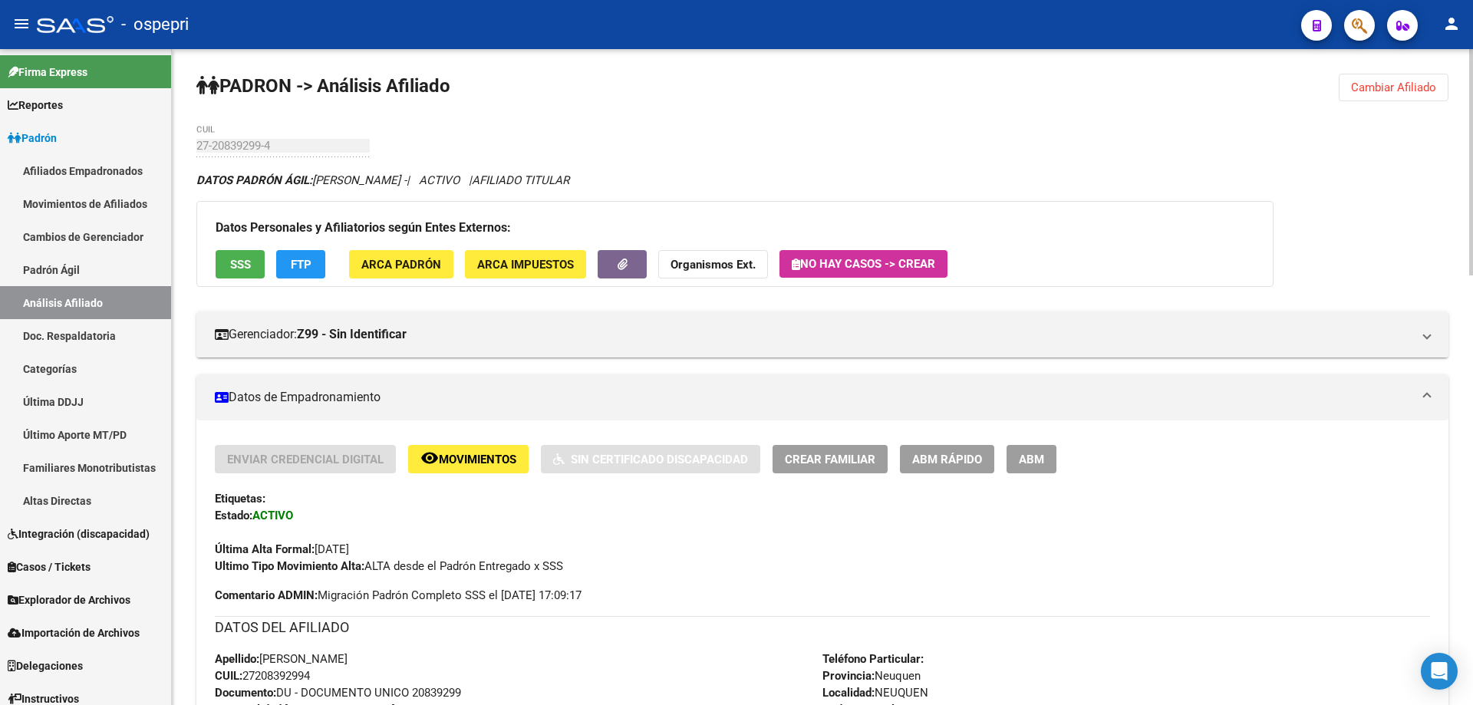
click at [1394, 86] on span "Cambiar Afiliado" at bounding box center [1393, 88] width 85 height 14
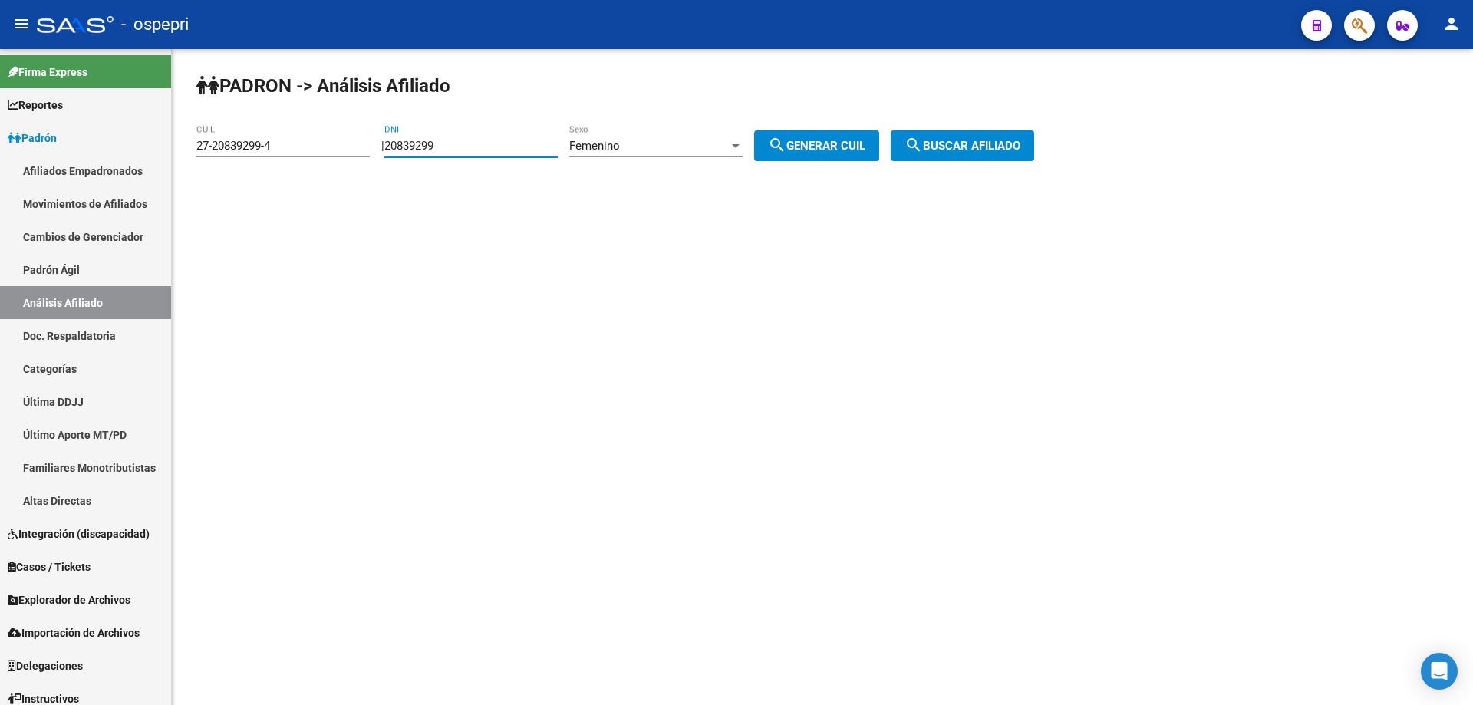
click at [444, 145] on input "20839299" at bounding box center [470, 146] width 173 height 14
paste input "19084126"
type input "19084126"
click at [691, 150] on div "Femenino" at bounding box center [649, 146] width 160 height 14
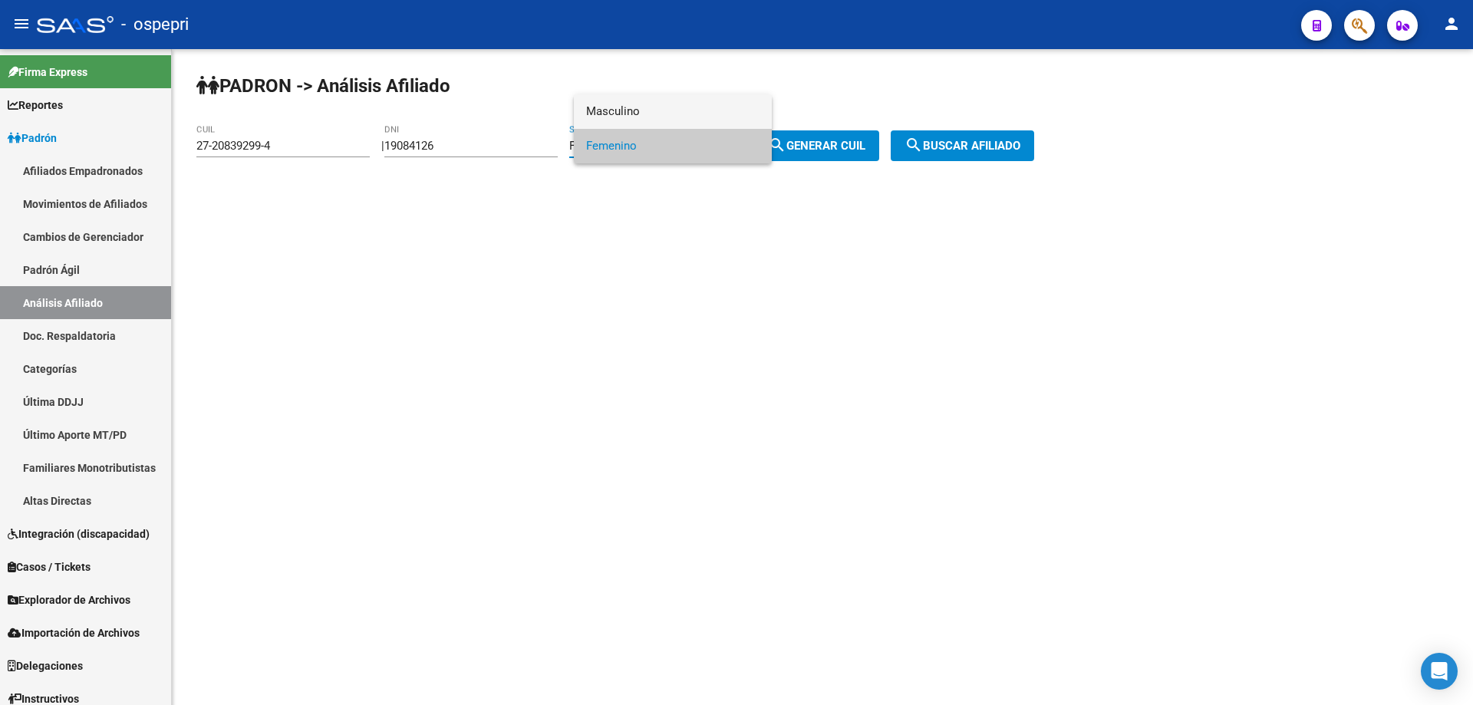
click at [686, 107] on span "Masculino" at bounding box center [672, 111] width 173 height 35
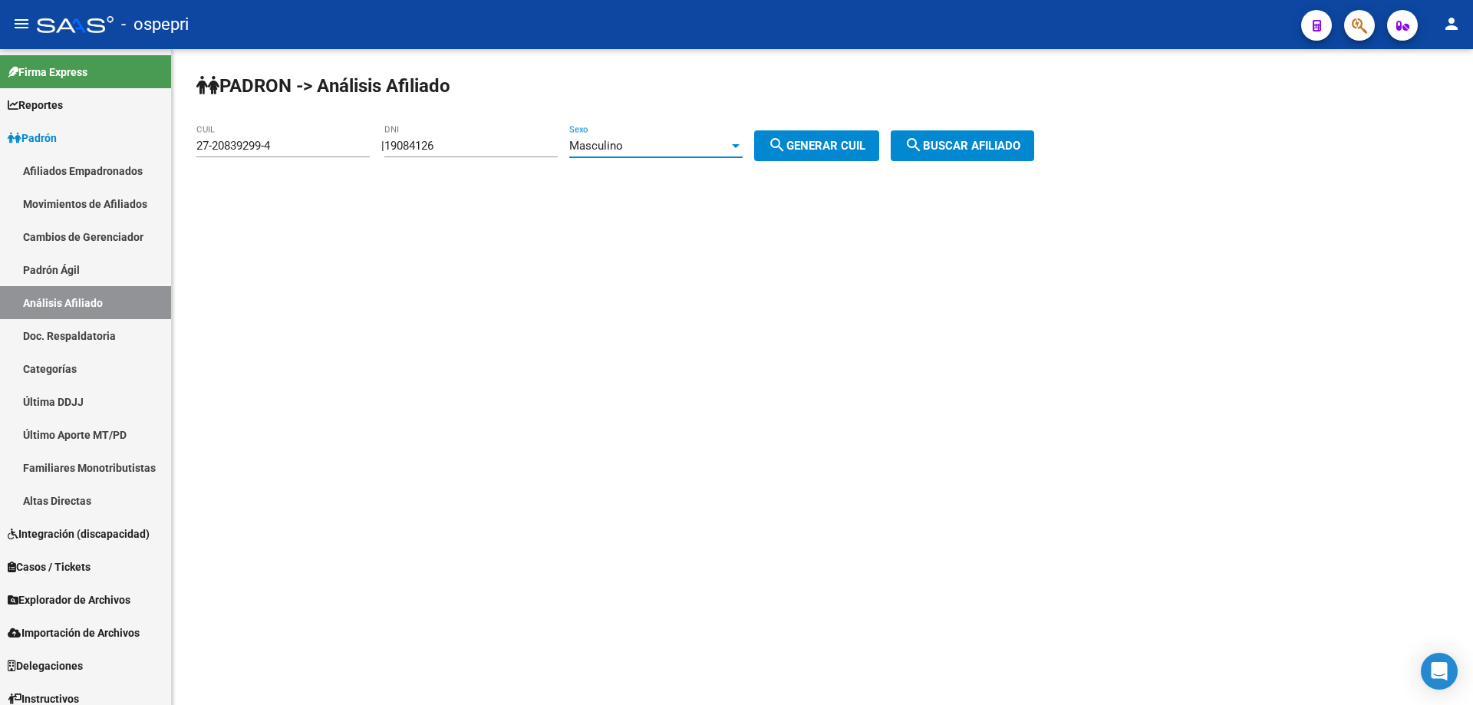
click at [861, 152] on span "search Generar CUIL" at bounding box center [816, 146] width 97 height 14
type input "20-19084126-0"
click at [977, 143] on span "search Buscar afiliado" at bounding box center [962, 146] width 116 height 14
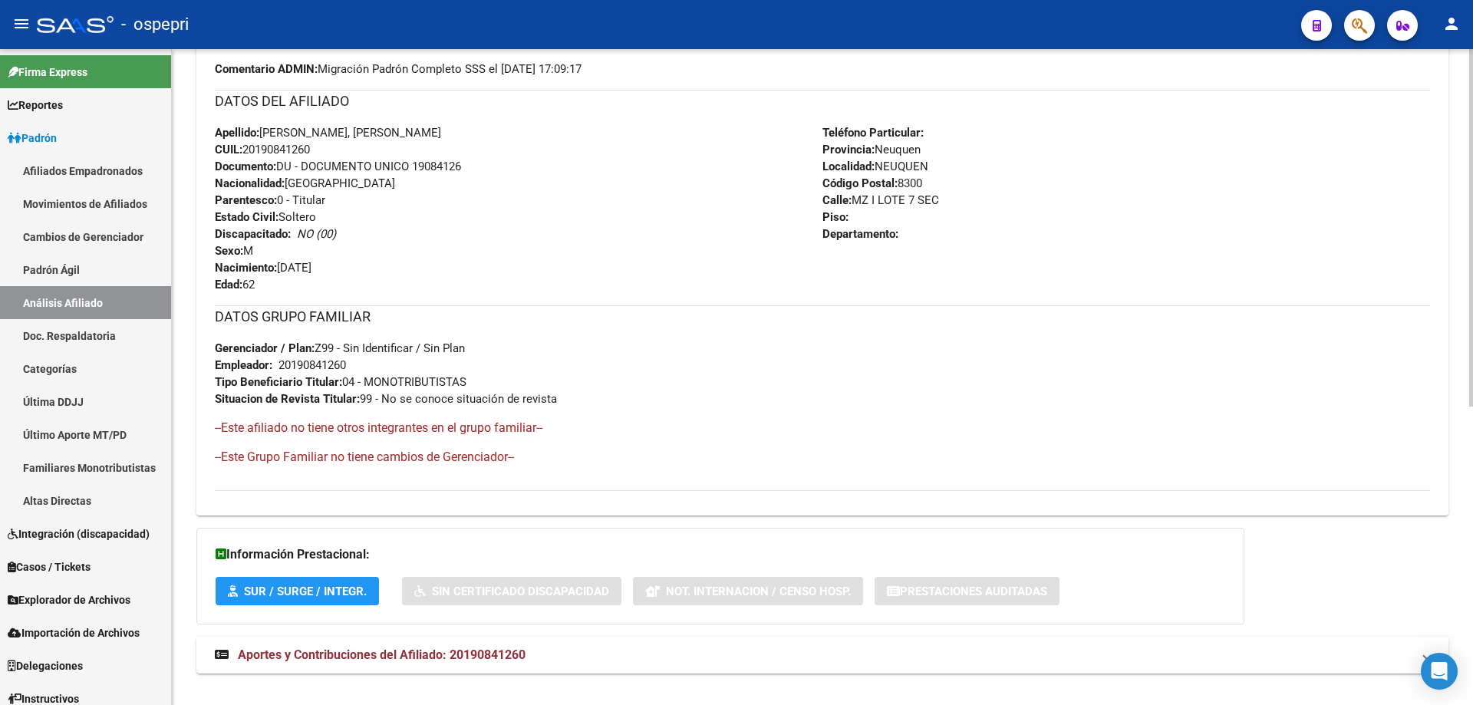
scroll to position [548, 0]
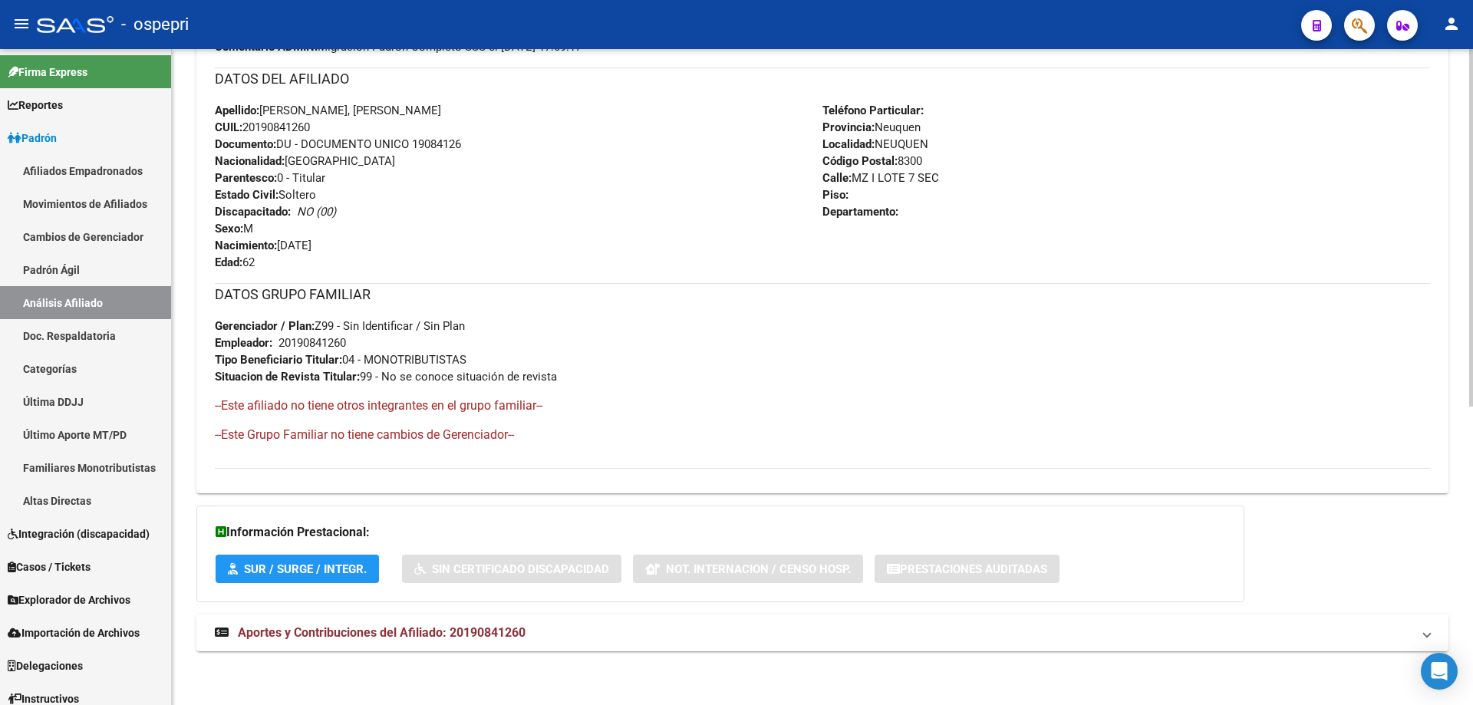
click at [460, 640] on strong "Aportes y Contribuciones del Afiliado: 20190841260" at bounding box center [370, 632] width 311 height 17
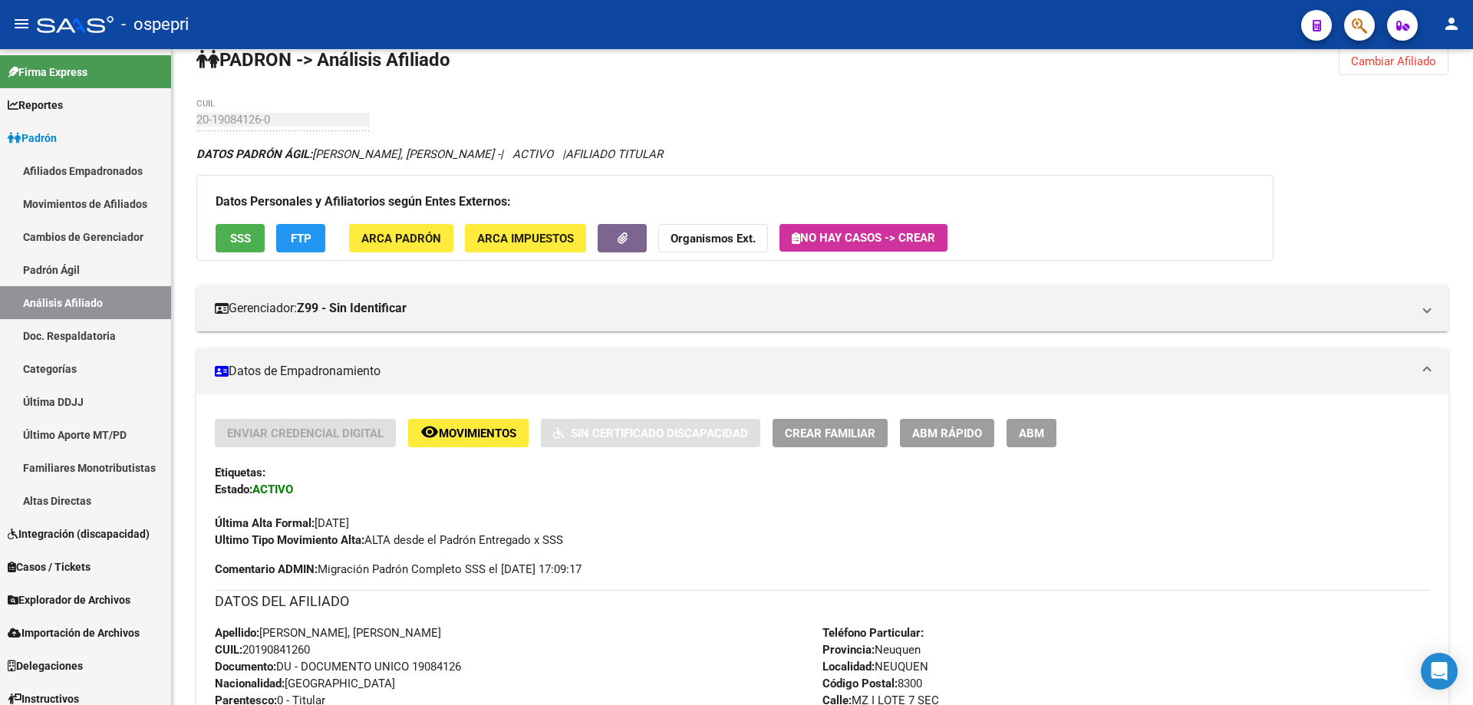
scroll to position [0, 0]
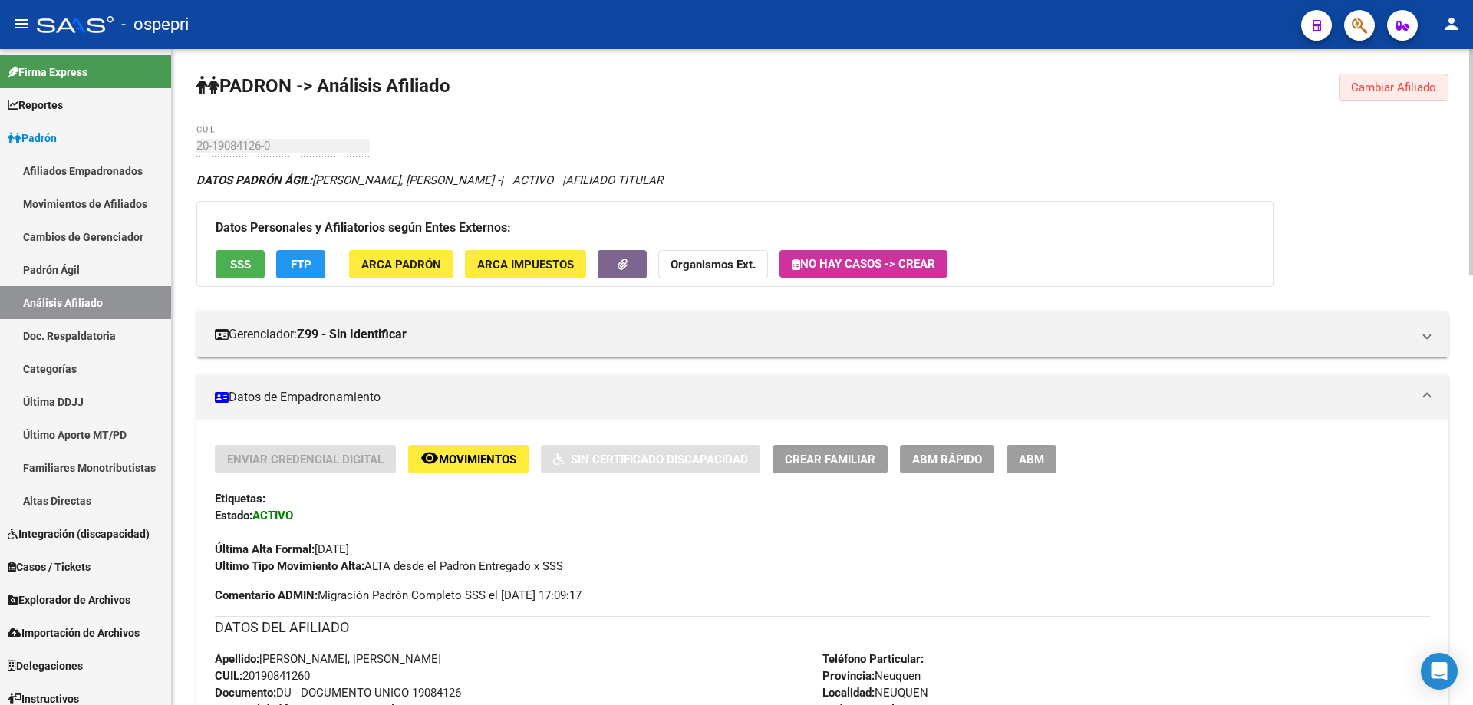
click at [1381, 78] on button "Cambiar Afiliado" at bounding box center [1394, 88] width 110 height 28
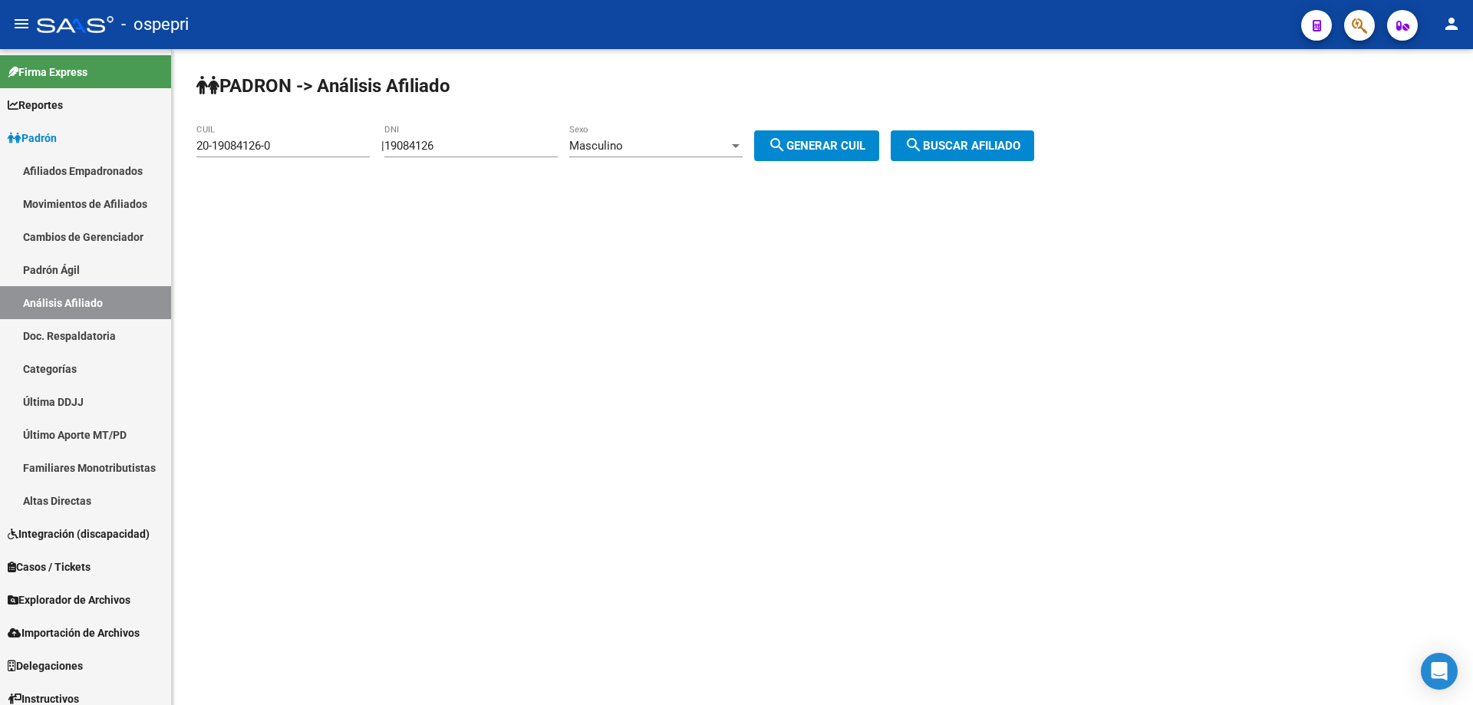
click at [453, 147] on input "19084126" at bounding box center [470, 146] width 173 height 14
paste input "18520046"
click at [447, 144] on input "1908412618520046" at bounding box center [470, 146] width 173 height 14
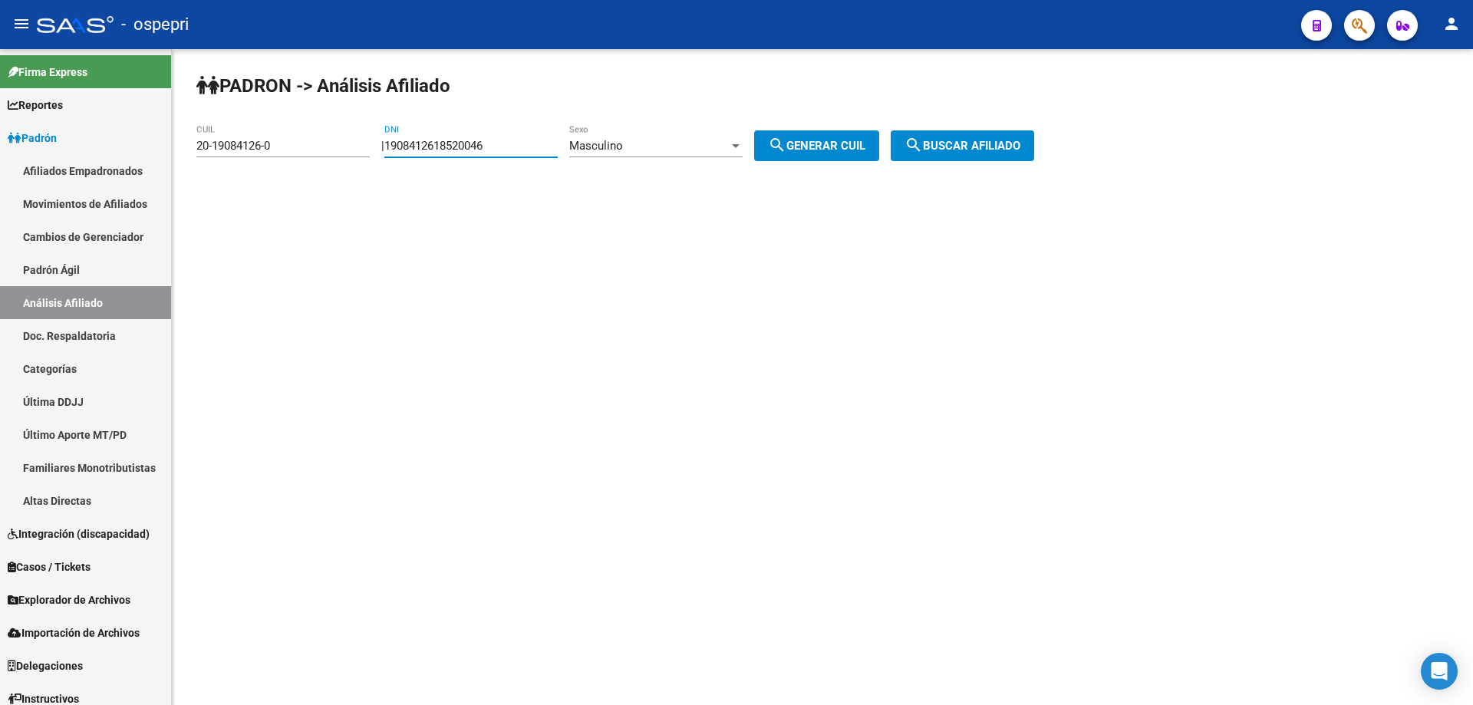
click at [447, 144] on input "1908412618520046" at bounding box center [470, 146] width 173 height 14
paste input "number"
type input "18520046"
click at [830, 142] on span "search Generar CUIL" at bounding box center [816, 146] width 97 height 14
click at [968, 144] on span "search Buscar afiliado" at bounding box center [962, 146] width 116 height 14
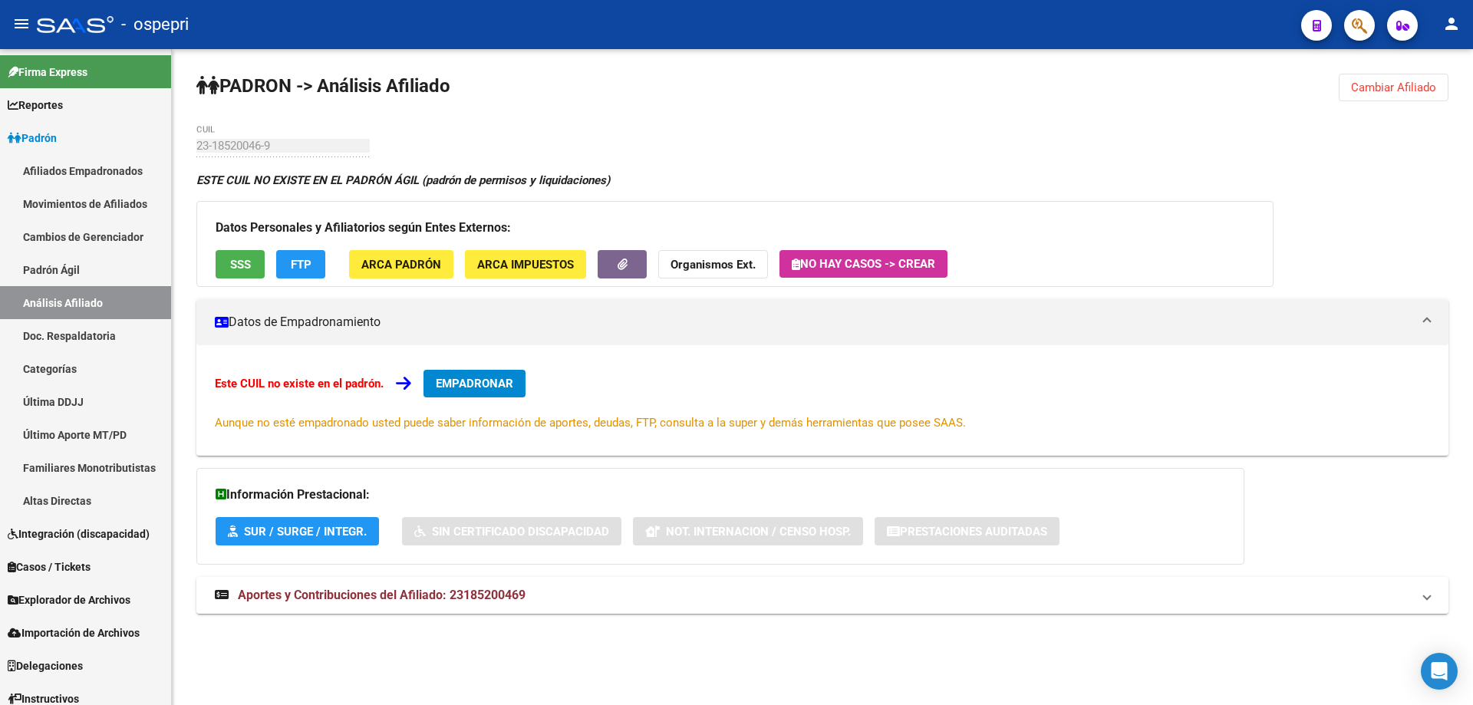
click at [1393, 88] on span "Cambiar Afiliado" at bounding box center [1393, 88] width 85 height 14
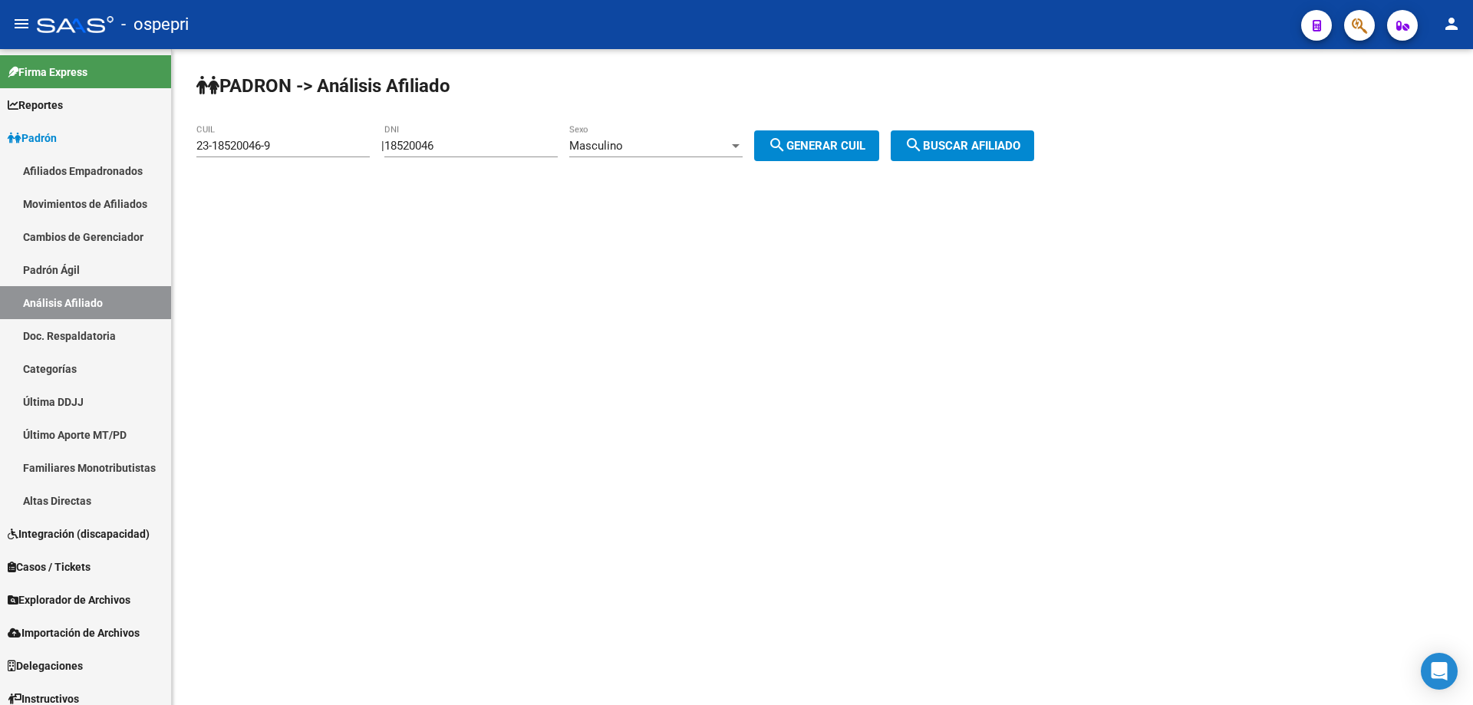
click at [623, 144] on span "Masculino" at bounding box center [596, 146] width 54 height 14
click at [650, 151] on span "Masculino" at bounding box center [672, 146] width 173 height 35
click at [675, 147] on div "Masculino" at bounding box center [649, 146] width 160 height 14
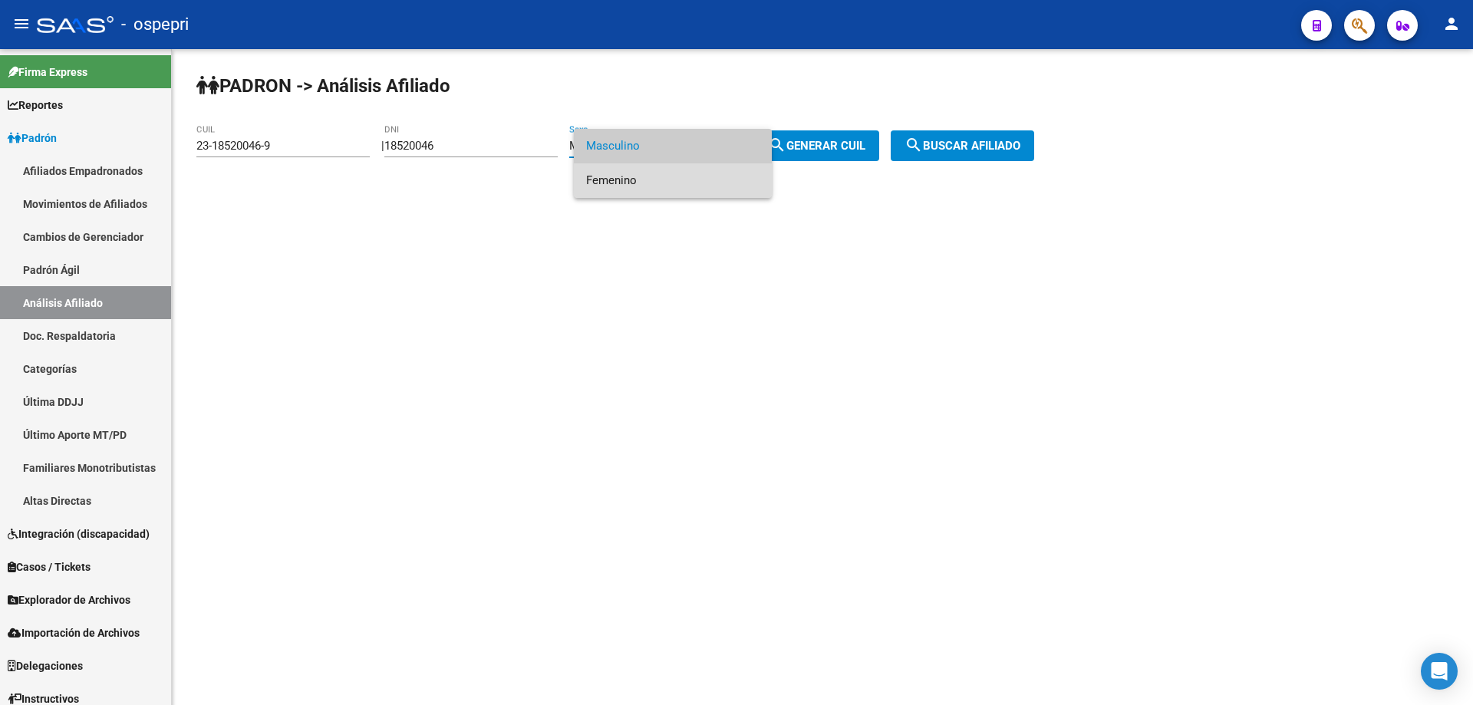
drag, startPoint x: 668, startPoint y: 185, endPoint x: 765, endPoint y: 161, distance: 99.5
click at [669, 186] on span "Femenino" at bounding box center [672, 180] width 173 height 35
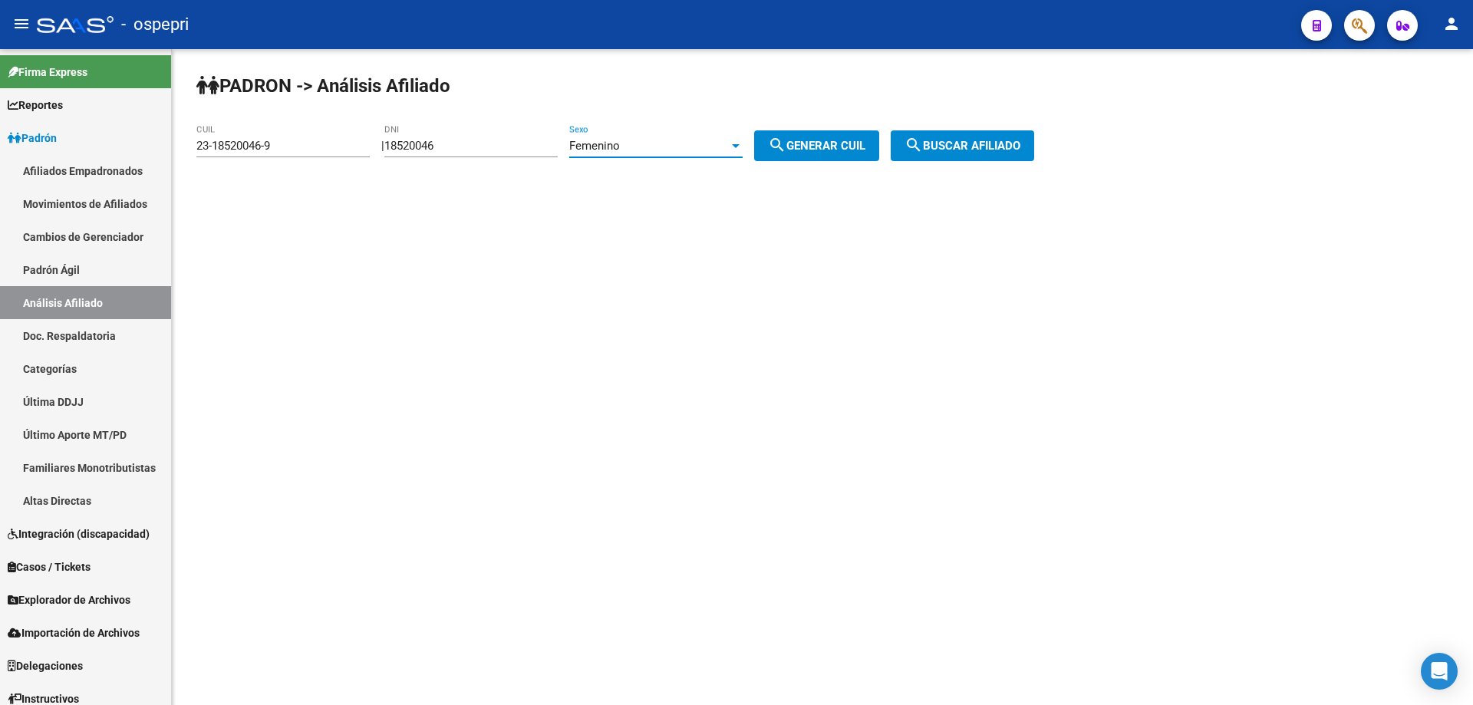
click at [834, 139] on span "search Generar CUIL" at bounding box center [816, 146] width 97 height 14
type input "27-18520046-4"
click at [972, 133] on button "search Buscar afiliado" at bounding box center [962, 145] width 143 height 31
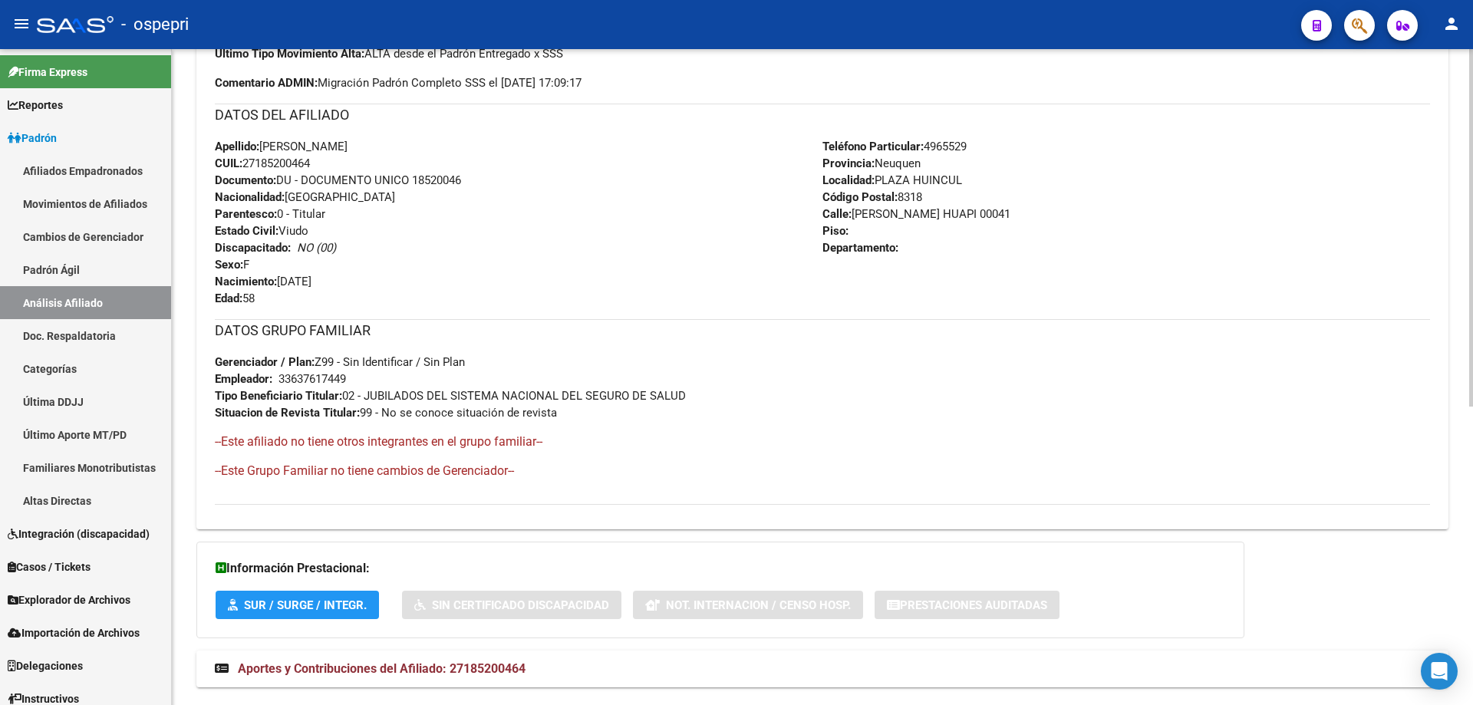
scroll to position [548, 0]
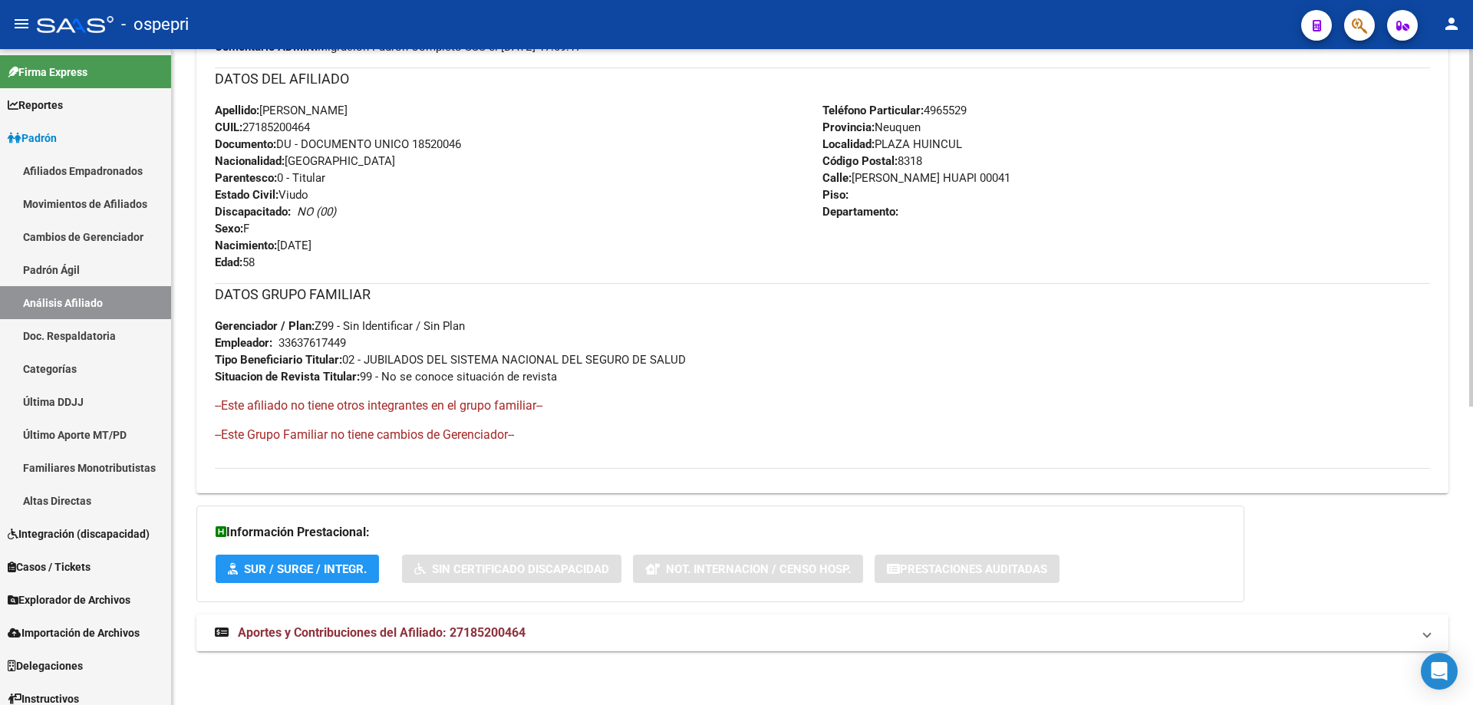
click at [423, 630] on span "Aportes y Contribuciones del Afiliado: 27185200464" at bounding box center [382, 632] width 288 height 15
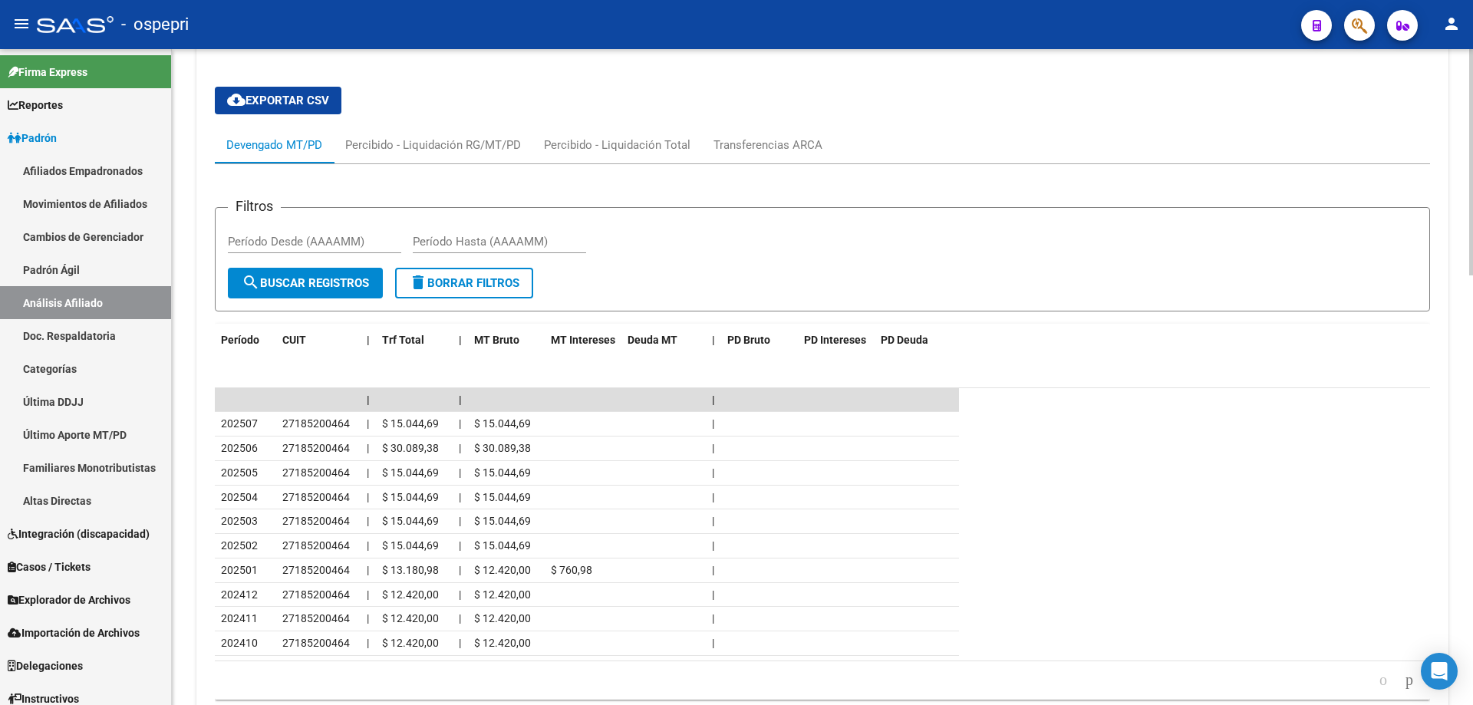
scroll to position [0, 0]
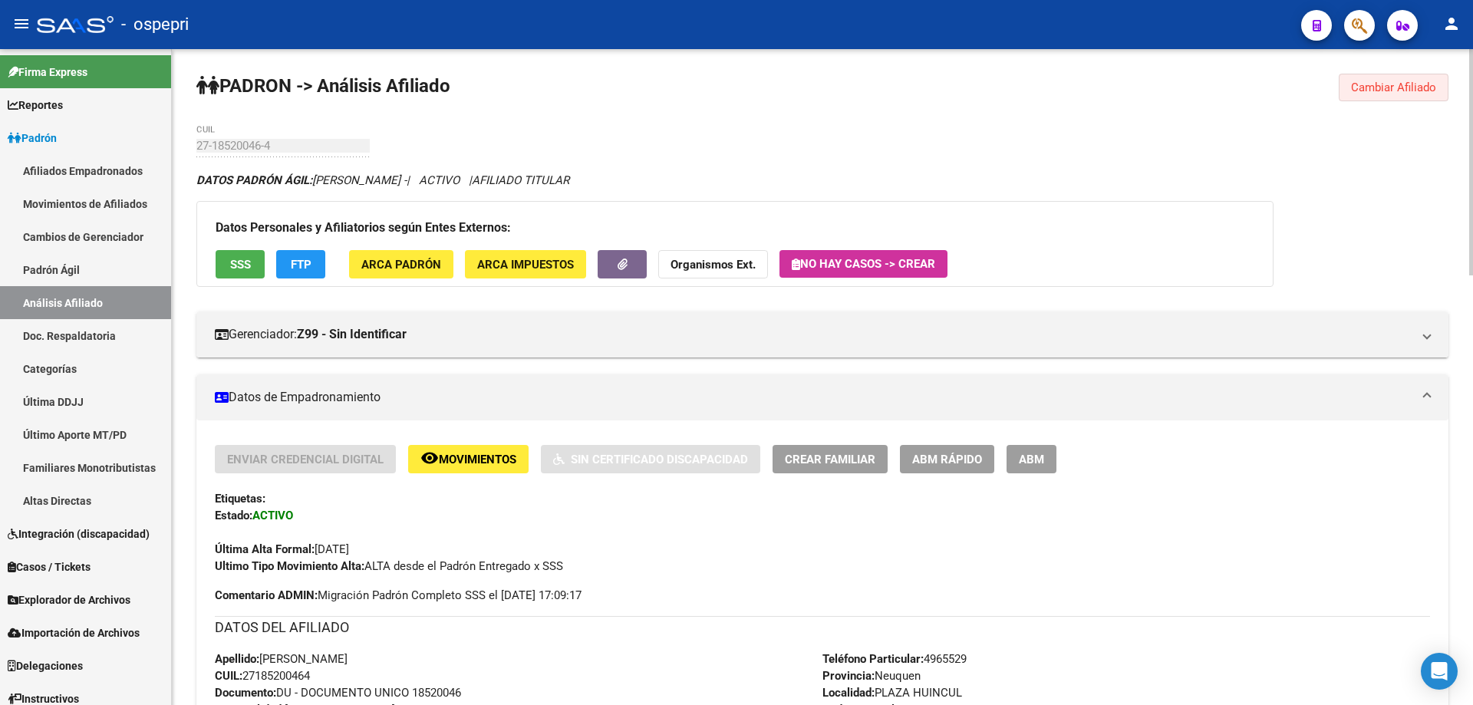
click at [1432, 78] on button "Cambiar Afiliado" at bounding box center [1394, 88] width 110 height 28
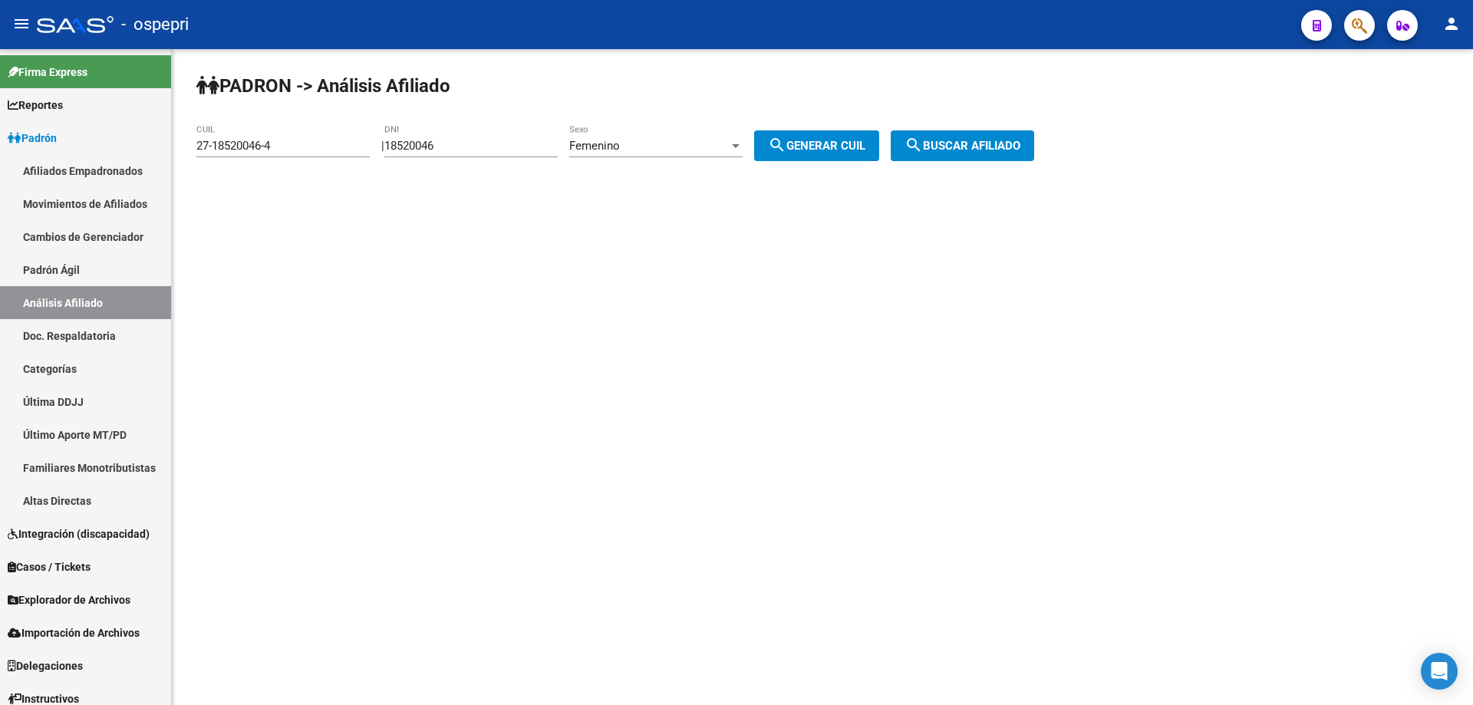
click at [499, 139] on input "18520046" at bounding box center [470, 146] width 173 height 14
paste input "7934470"
type input "17934470"
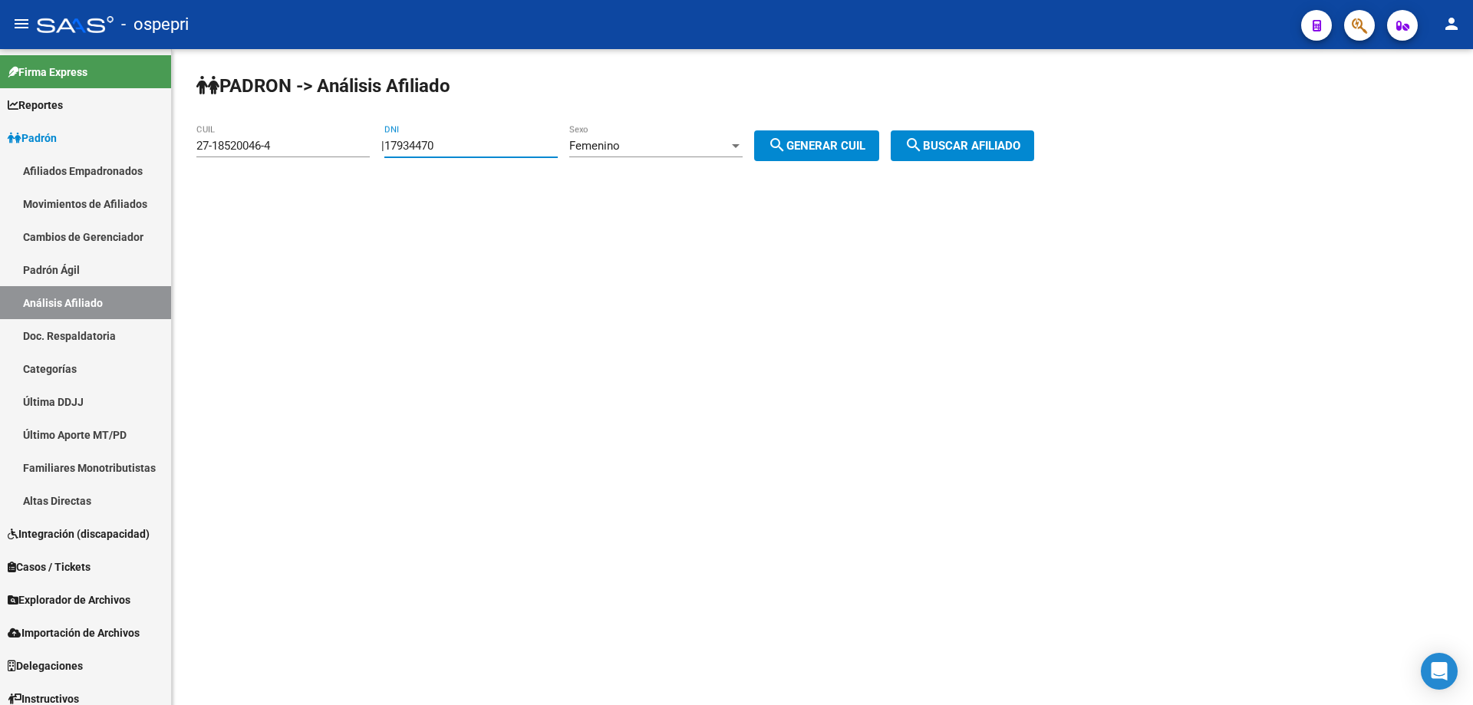
click at [647, 147] on div "Femenino" at bounding box center [649, 146] width 160 height 14
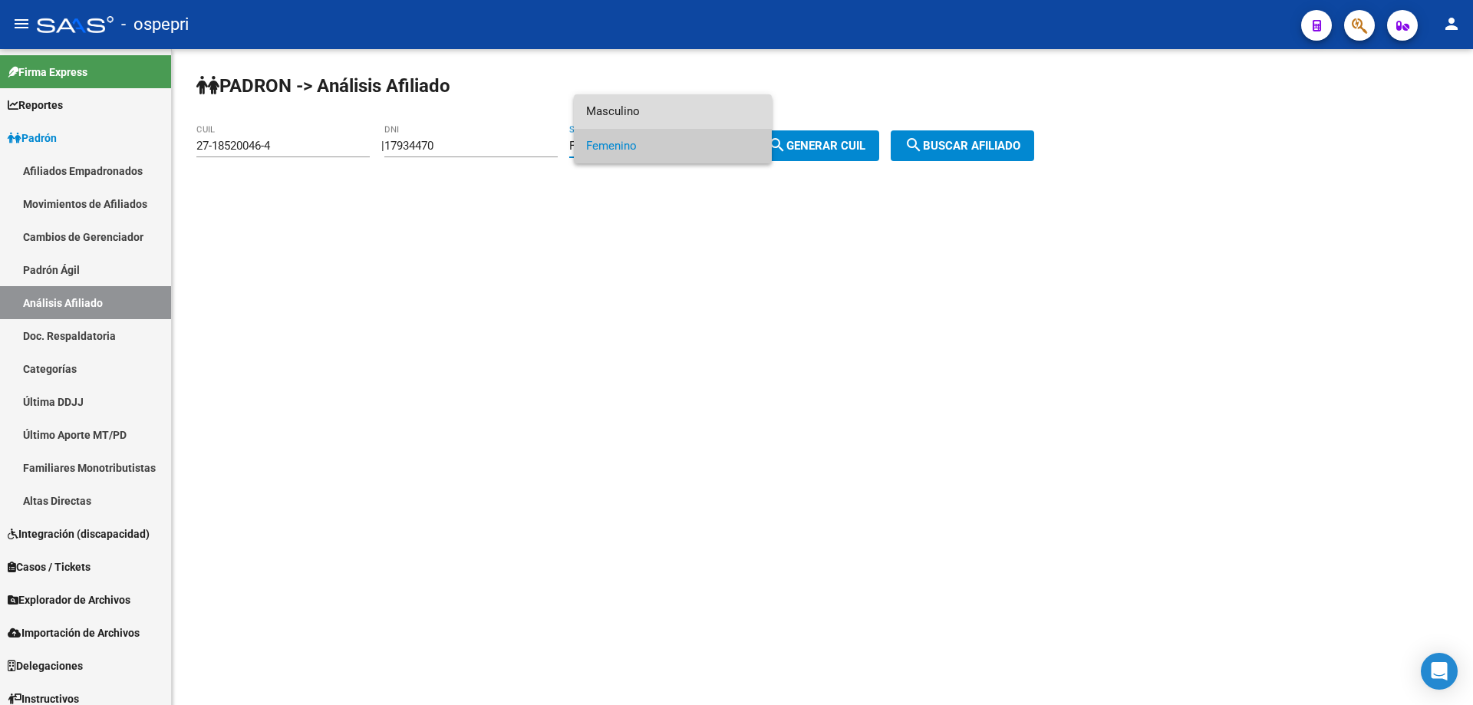
click at [702, 127] on span "Masculino" at bounding box center [672, 111] width 173 height 35
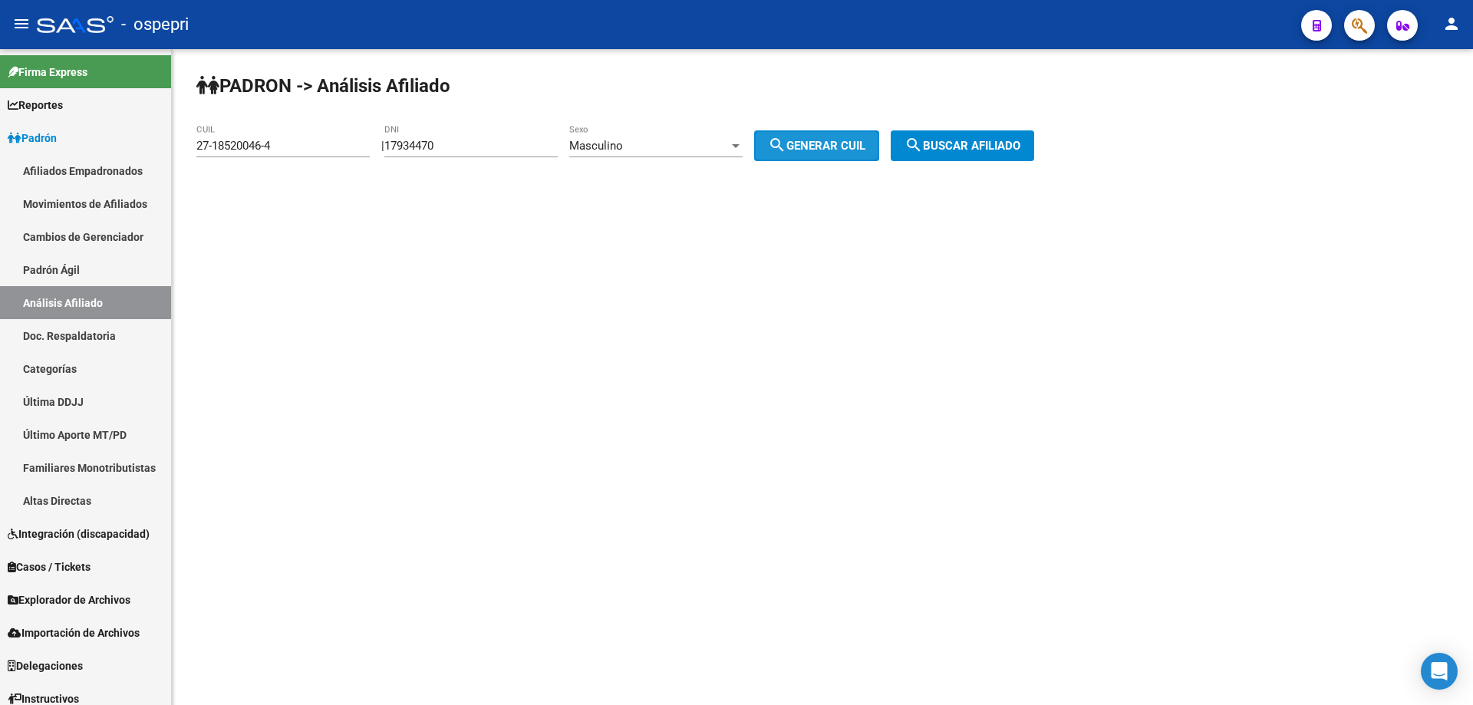
drag, startPoint x: 852, startPoint y: 147, endPoint x: 866, endPoint y: 153, distance: 15.1
click at [854, 148] on span "search Generar CUIL" at bounding box center [816, 146] width 97 height 14
click at [1020, 152] on span "search Buscar afiliado" at bounding box center [962, 146] width 116 height 14
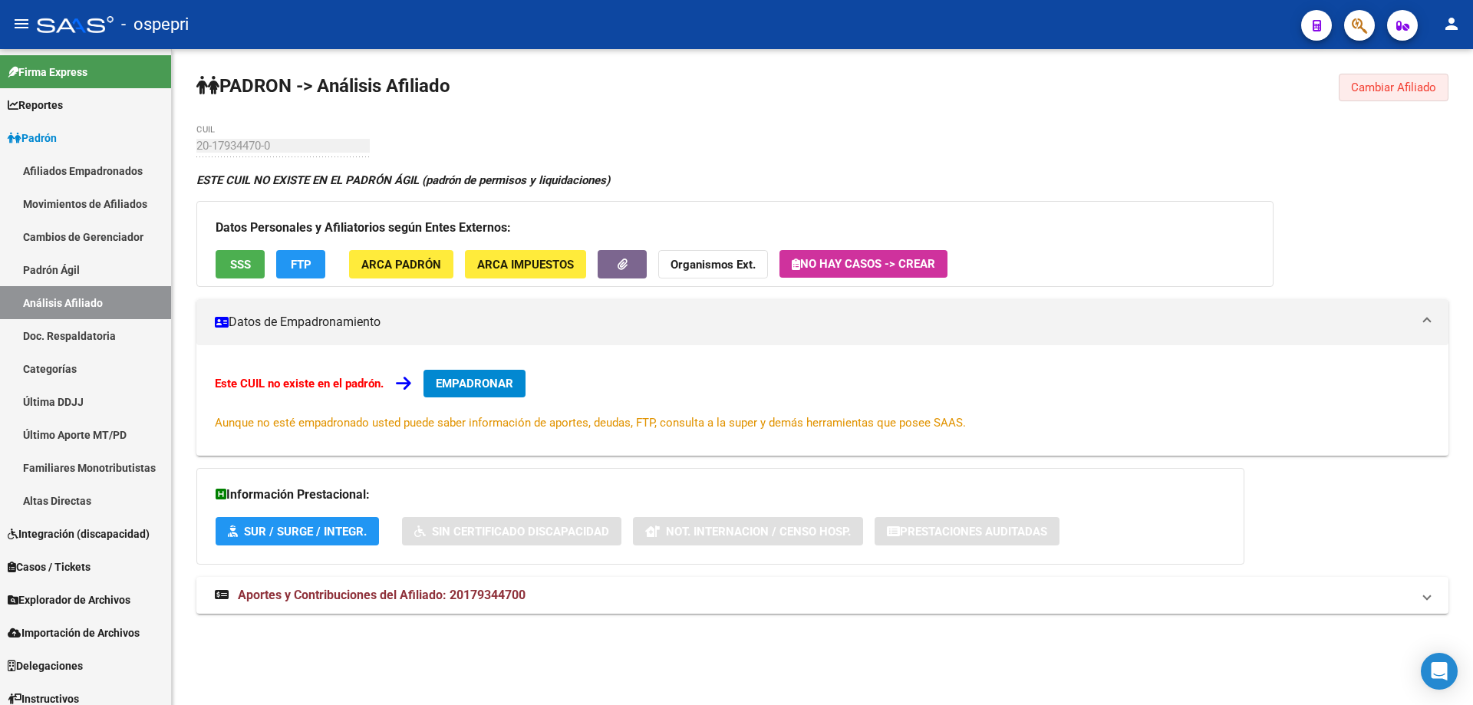
drag, startPoint x: 1408, startPoint y: 89, endPoint x: 1401, endPoint y: 91, distance: 8.0
click at [1408, 89] on span "Cambiar Afiliado" at bounding box center [1393, 88] width 85 height 14
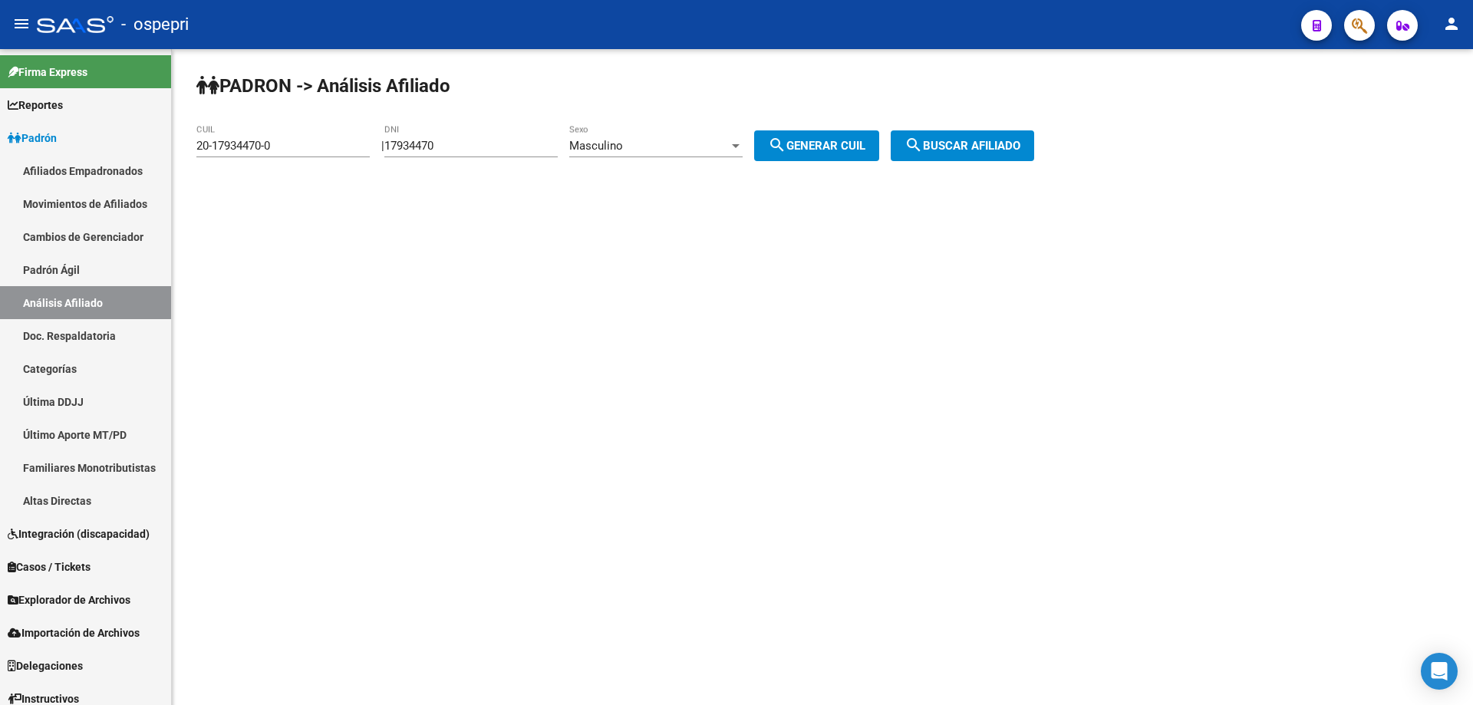
click at [654, 143] on div "Masculino" at bounding box center [649, 146] width 160 height 14
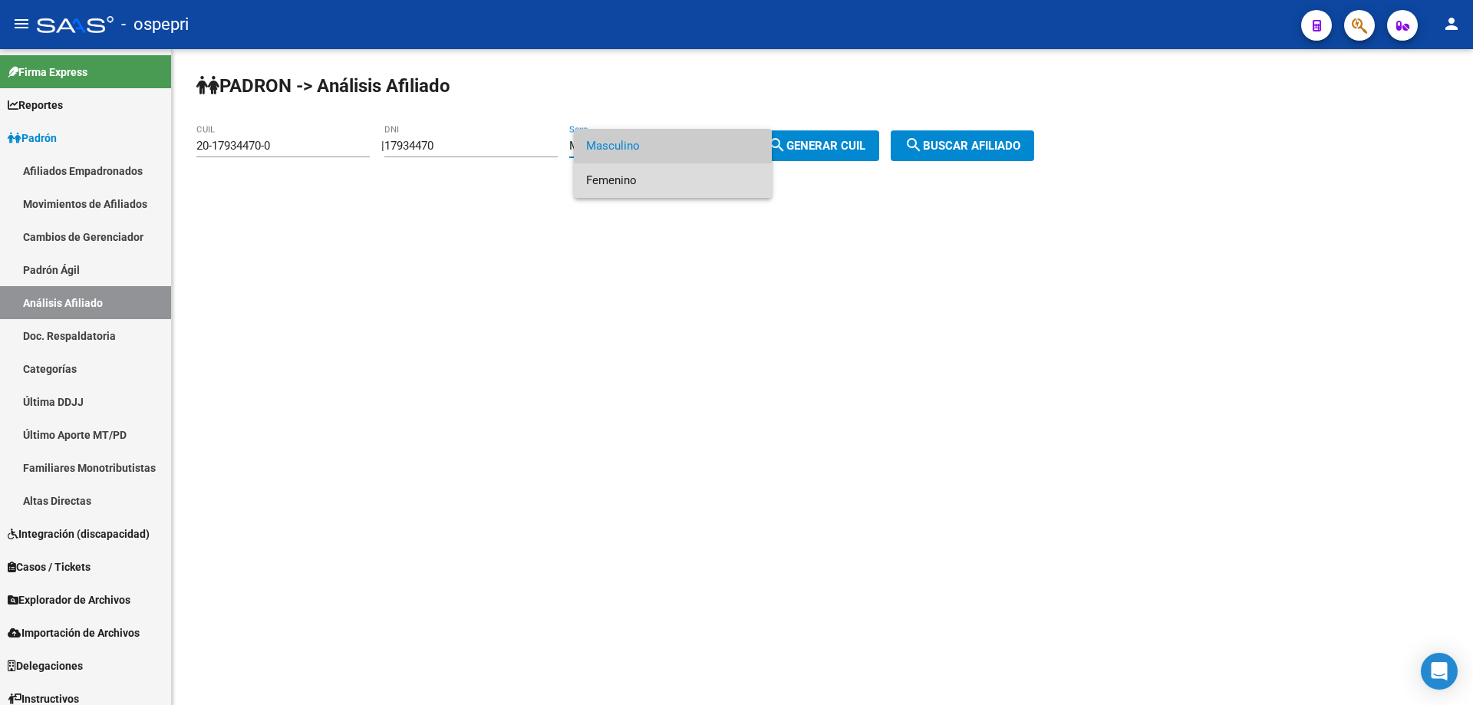
click at [660, 183] on span "Femenino" at bounding box center [672, 180] width 173 height 35
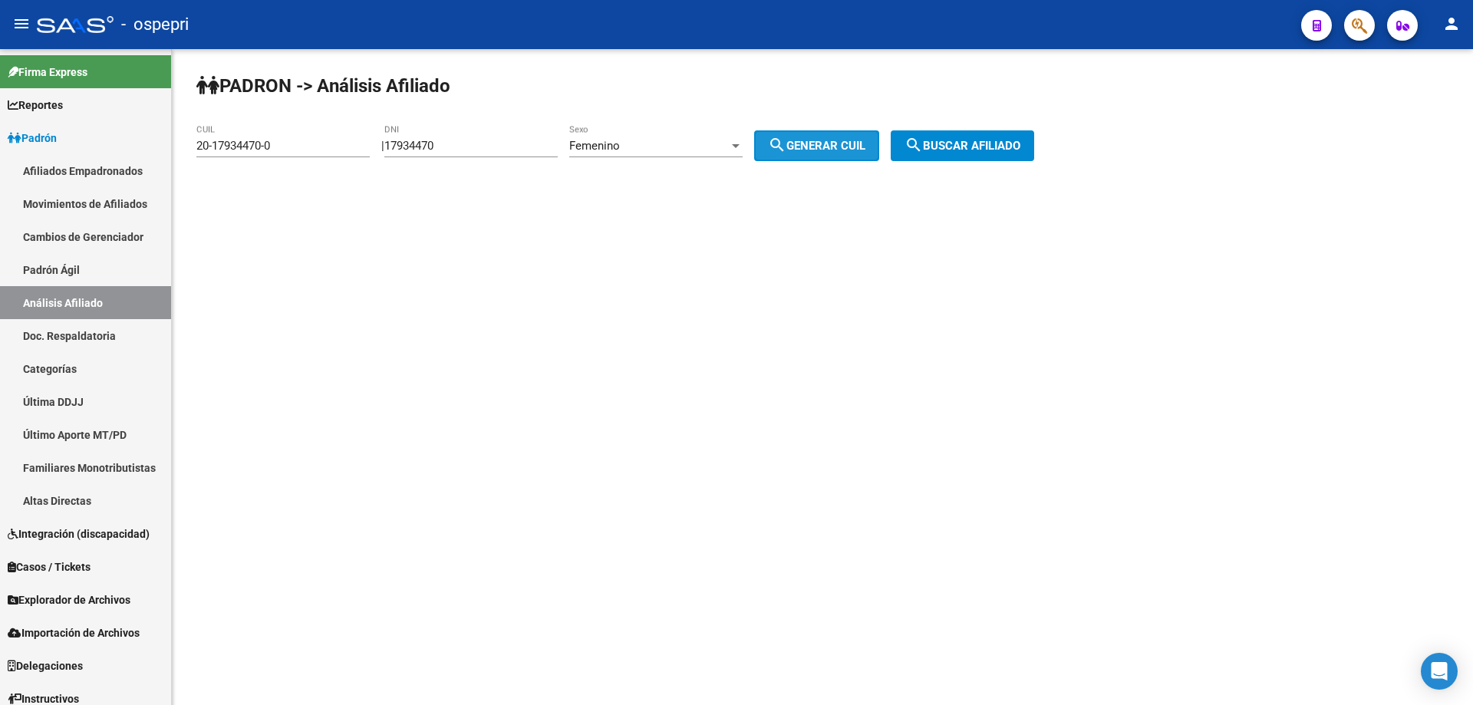
click at [821, 146] on span "search Generar CUIL" at bounding box center [816, 146] width 97 height 14
type input "27-17934470-5"
click at [964, 140] on span "search Buscar afiliado" at bounding box center [962, 146] width 116 height 14
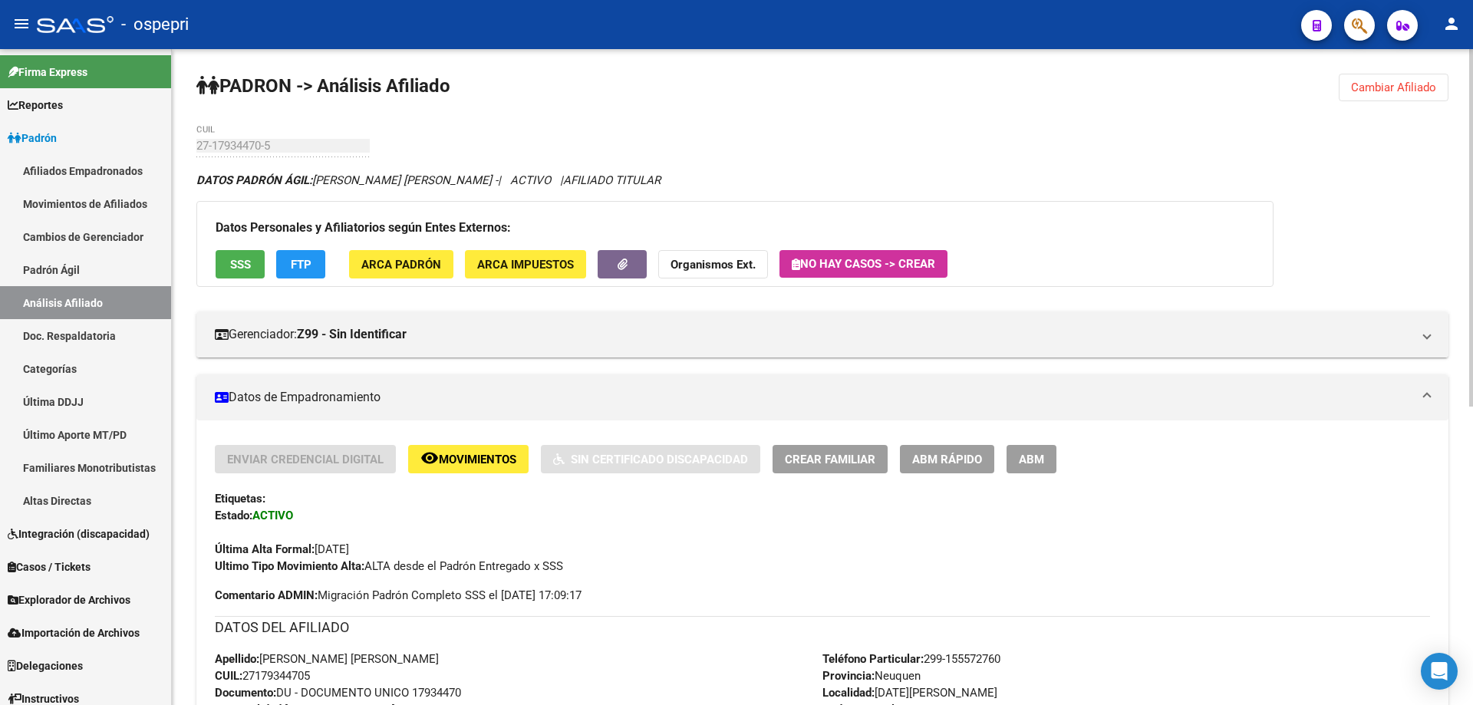
scroll to position [548, 0]
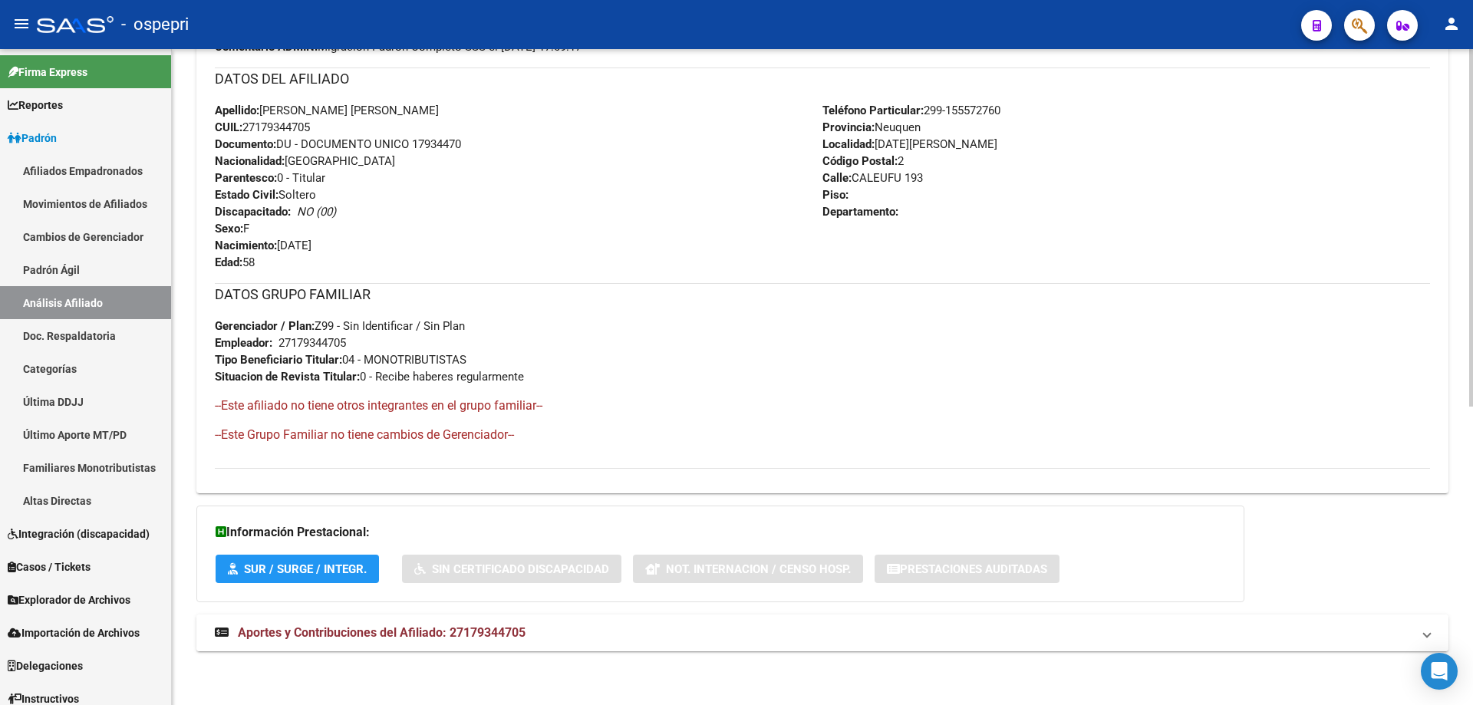
click at [448, 620] on mat-expansion-panel-header "Aportes y Contribuciones del Afiliado: 27179344705" at bounding box center [822, 632] width 1252 height 37
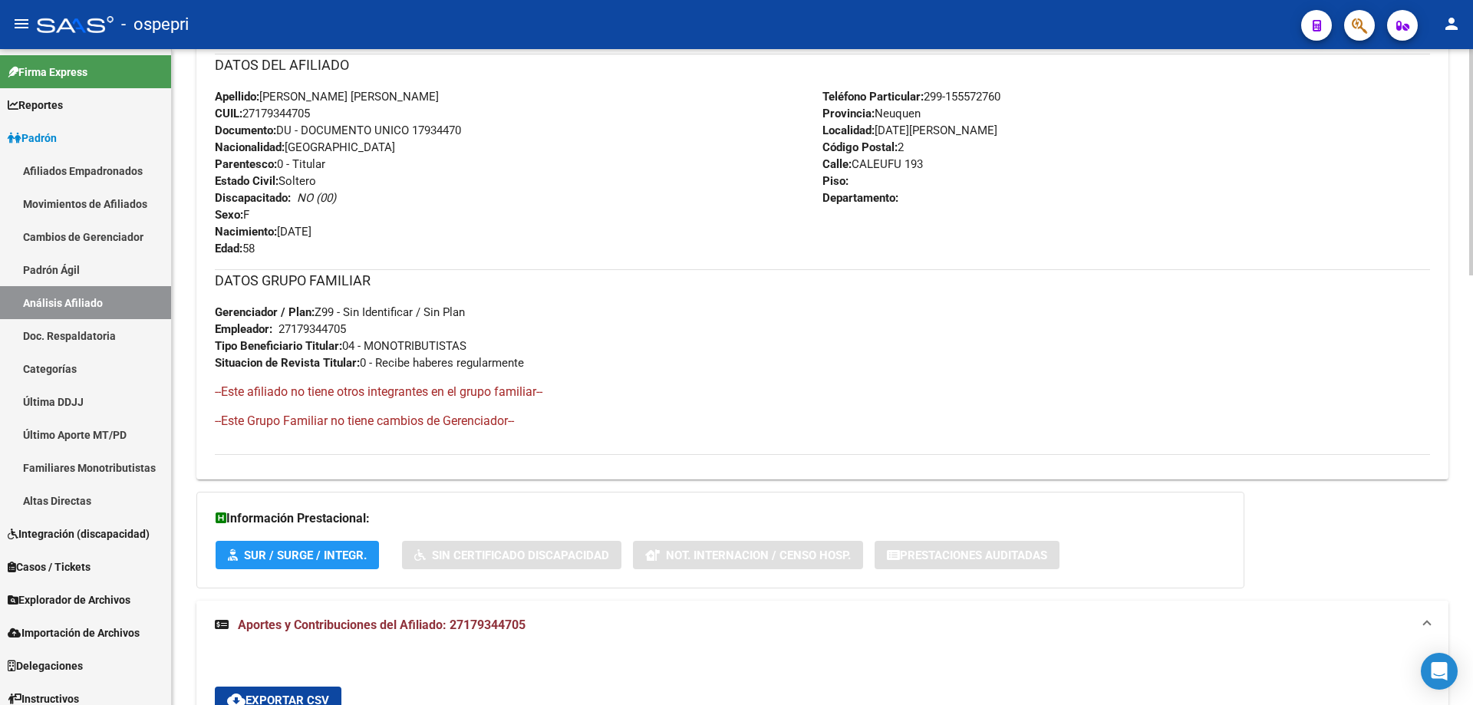
scroll to position [0, 0]
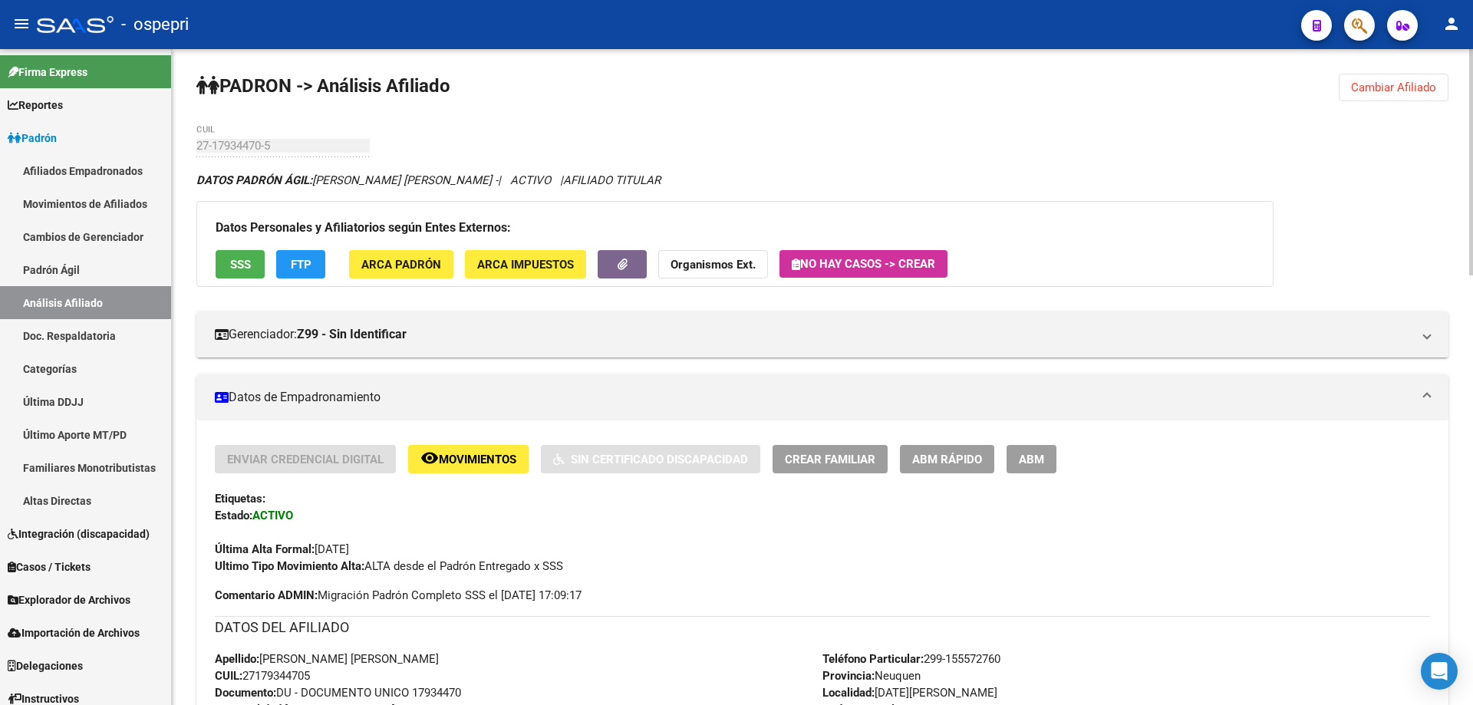
click at [1405, 87] on span "Cambiar Afiliado" at bounding box center [1393, 88] width 85 height 14
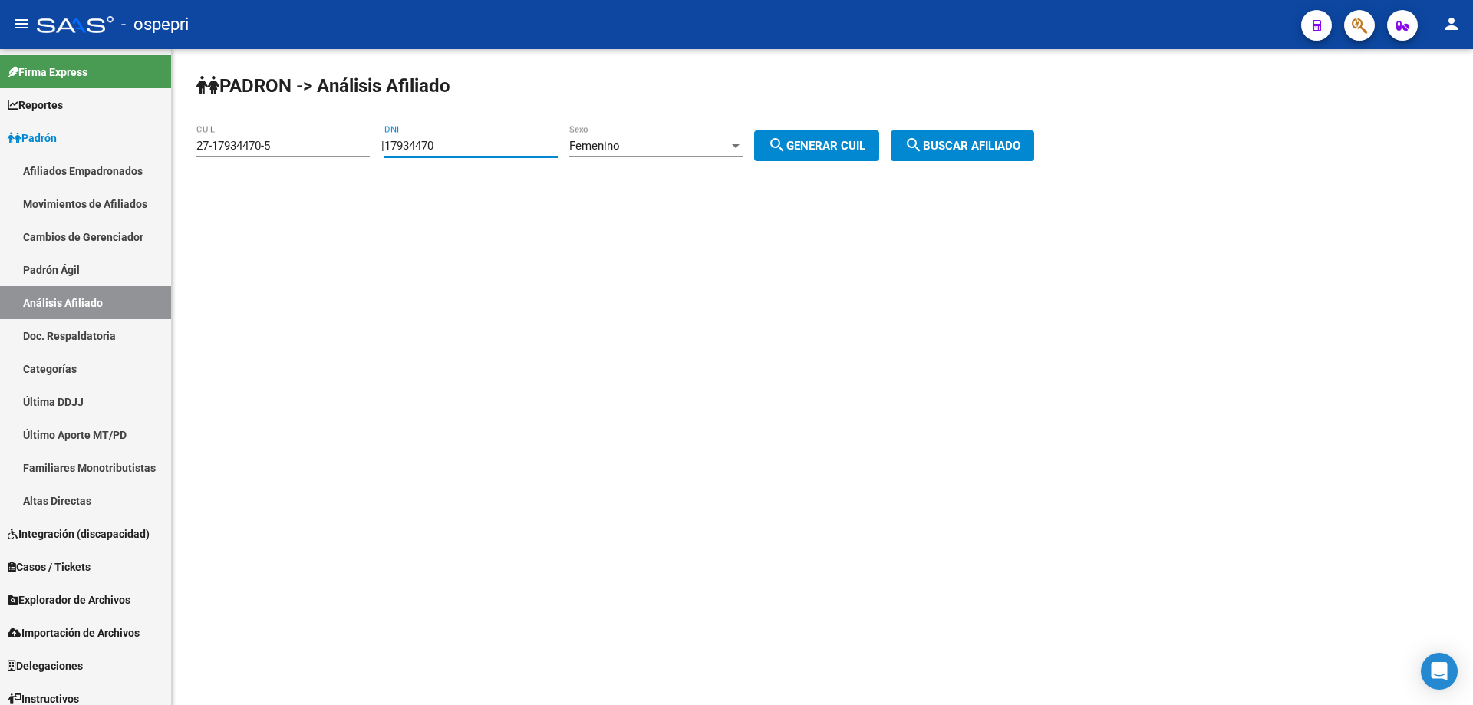
click at [430, 140] on input "17934470" at bounding box center [470, 146] width 173 height 14
paste input "775531"
type input "17775531"
click at [655, 149] on div "Femenino" at bounding box center [649, 146] width 160 height 14
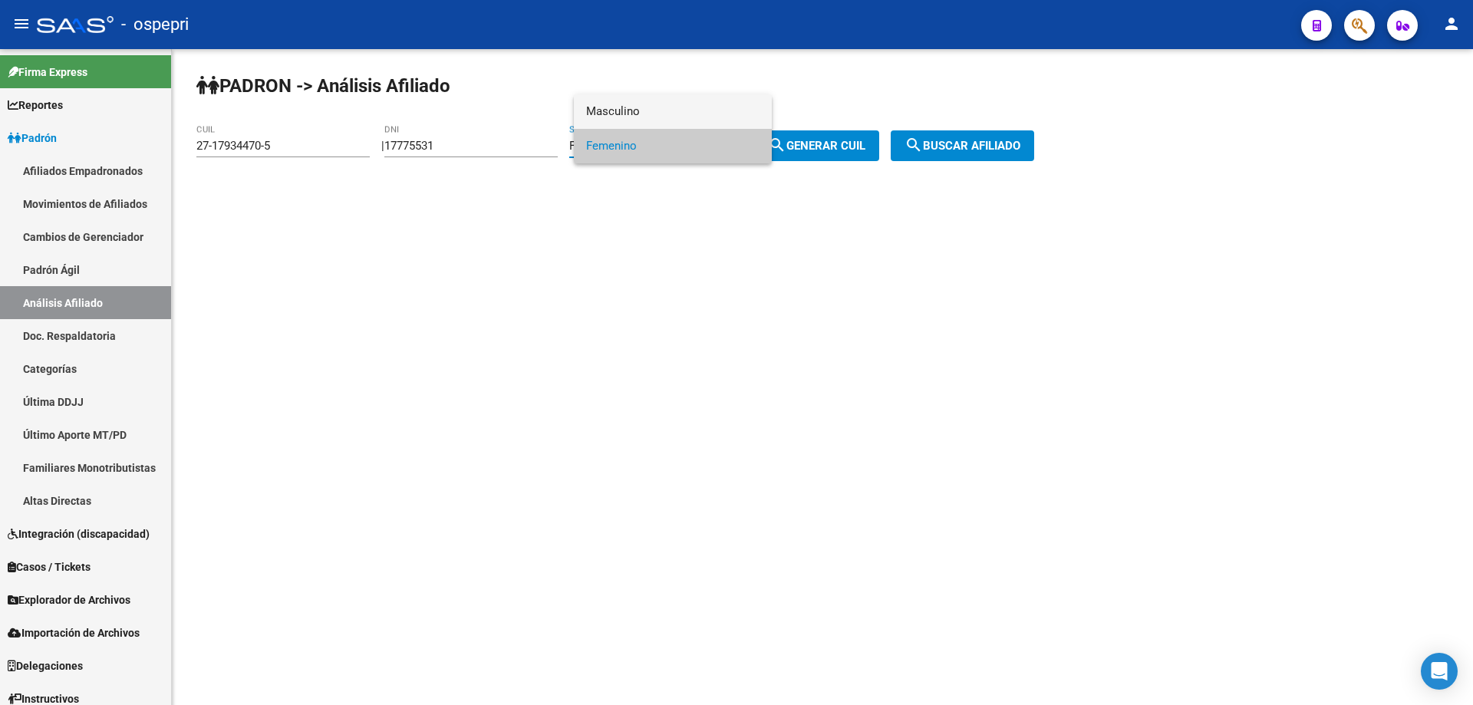
click at [705, 104] on span "Masculino" at bounding box center [672, 111] width 173 height 35
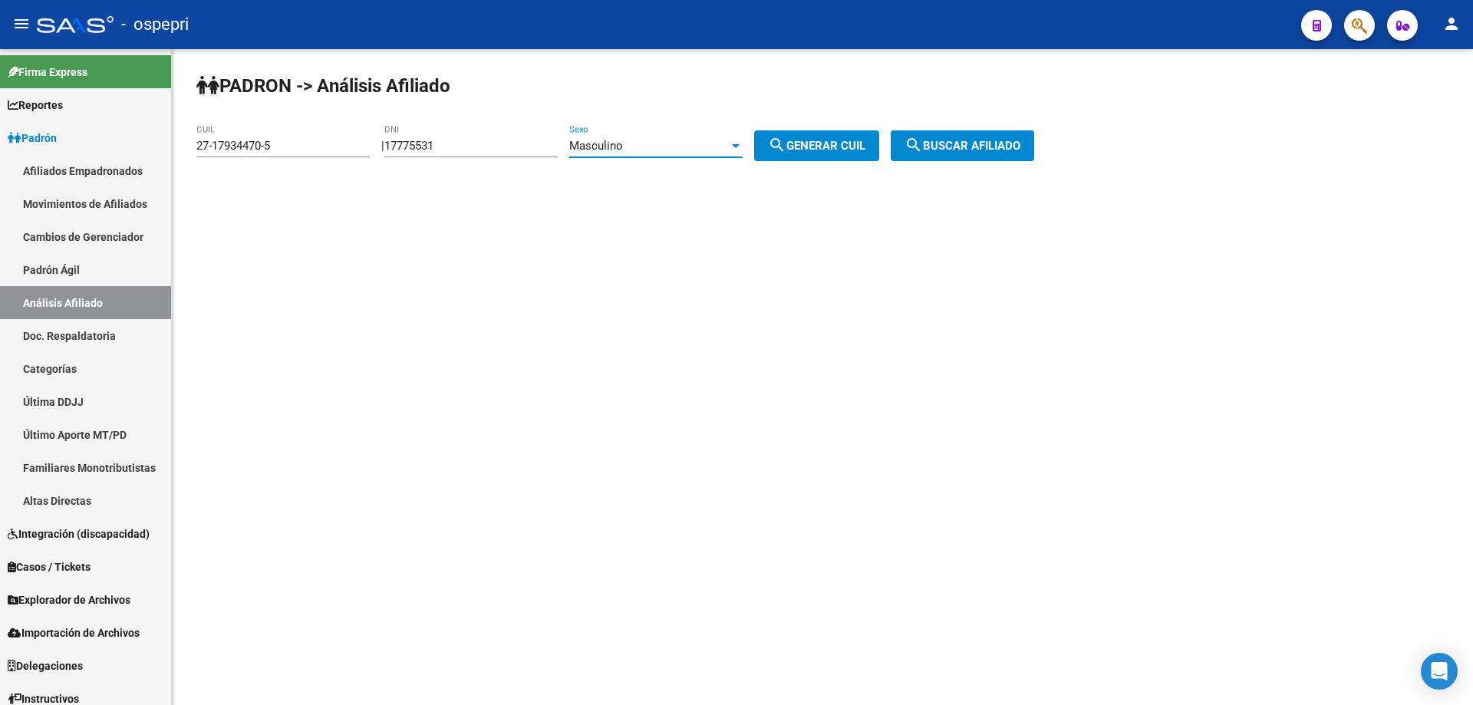
click at [834, 151] on span "search Generar CUIL" at bounding box center [816, 146] width 97 height 14
type input "20-17775531-2"
click at [980, 139] on span "search Buscar afiliado" at bounding box center [962, 146] width 116 height 14
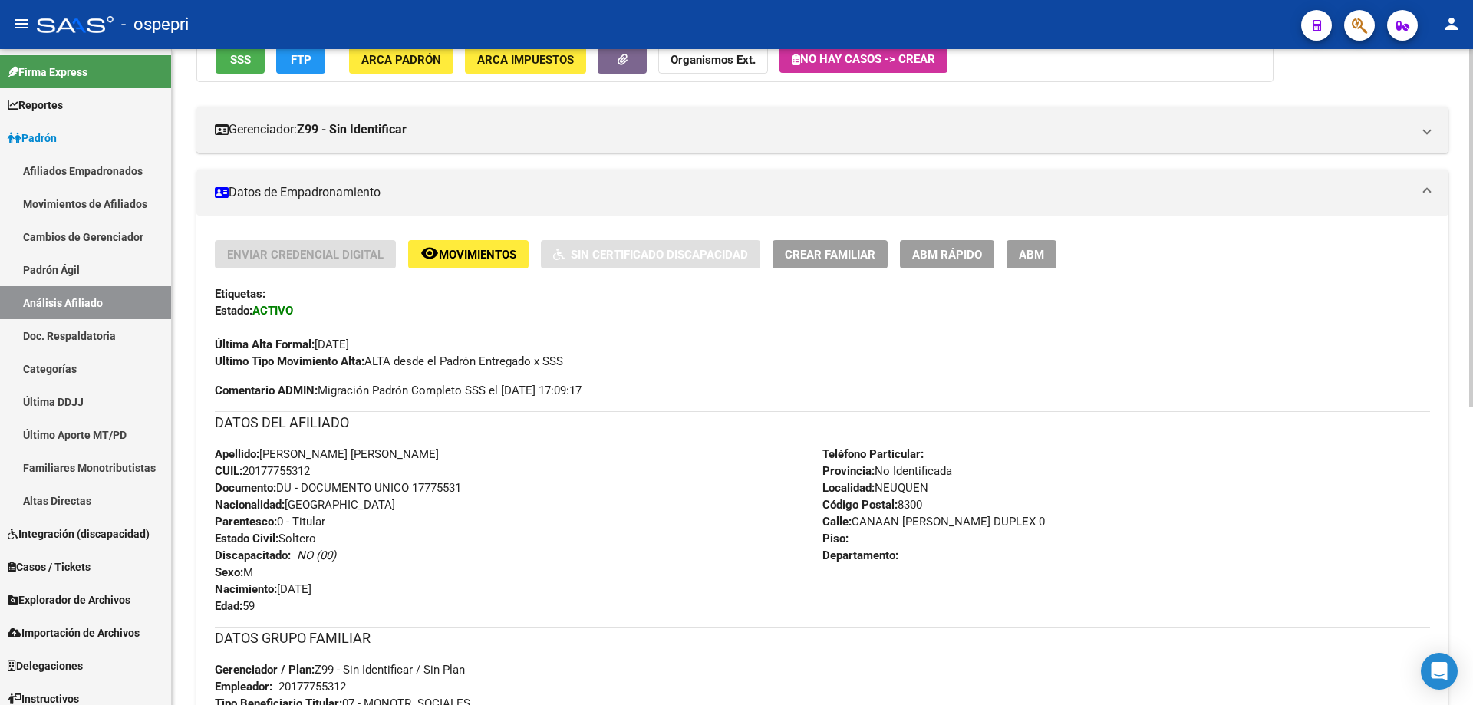
scroll to position [548, 0]
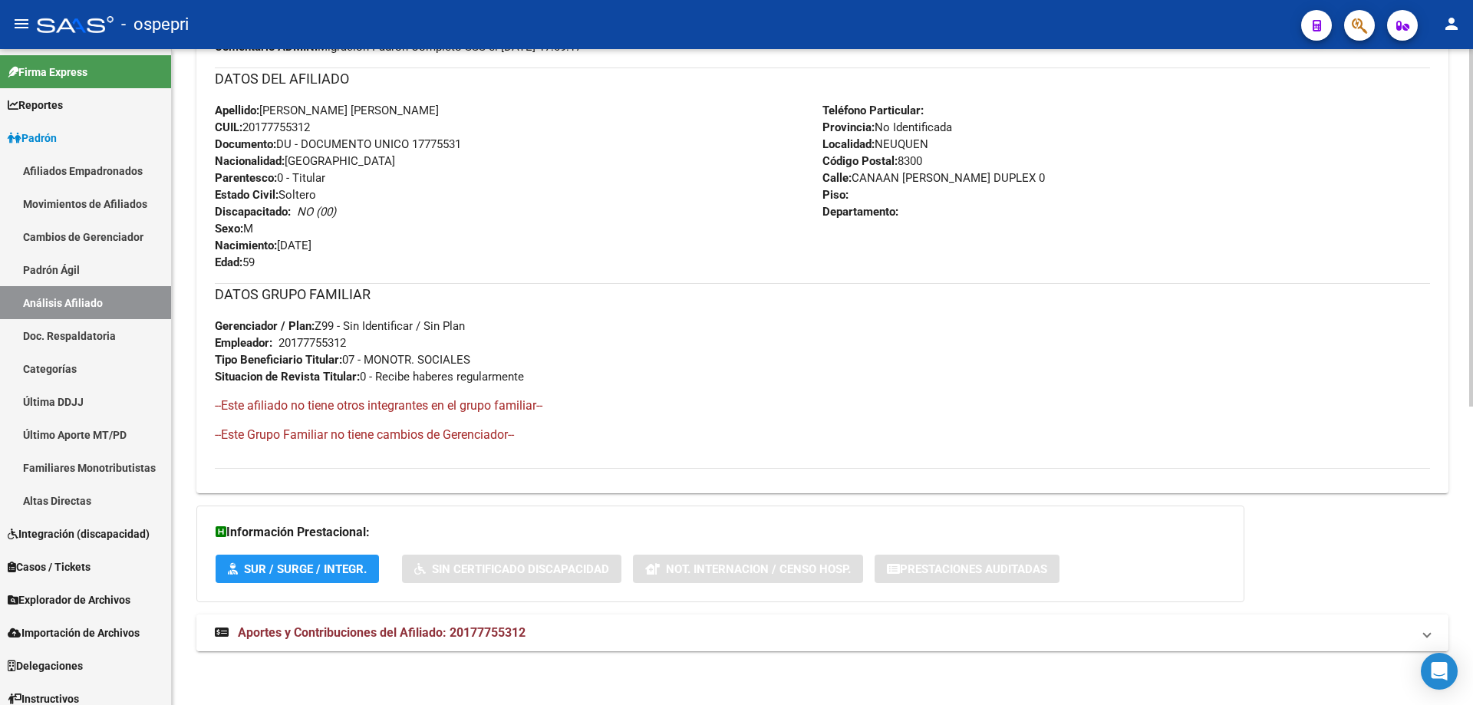
click at [418, 628] on span "Aportes y Contribuciones del Afiliado: 20177755312" at bounding box center [382, 632] width 288 height 15
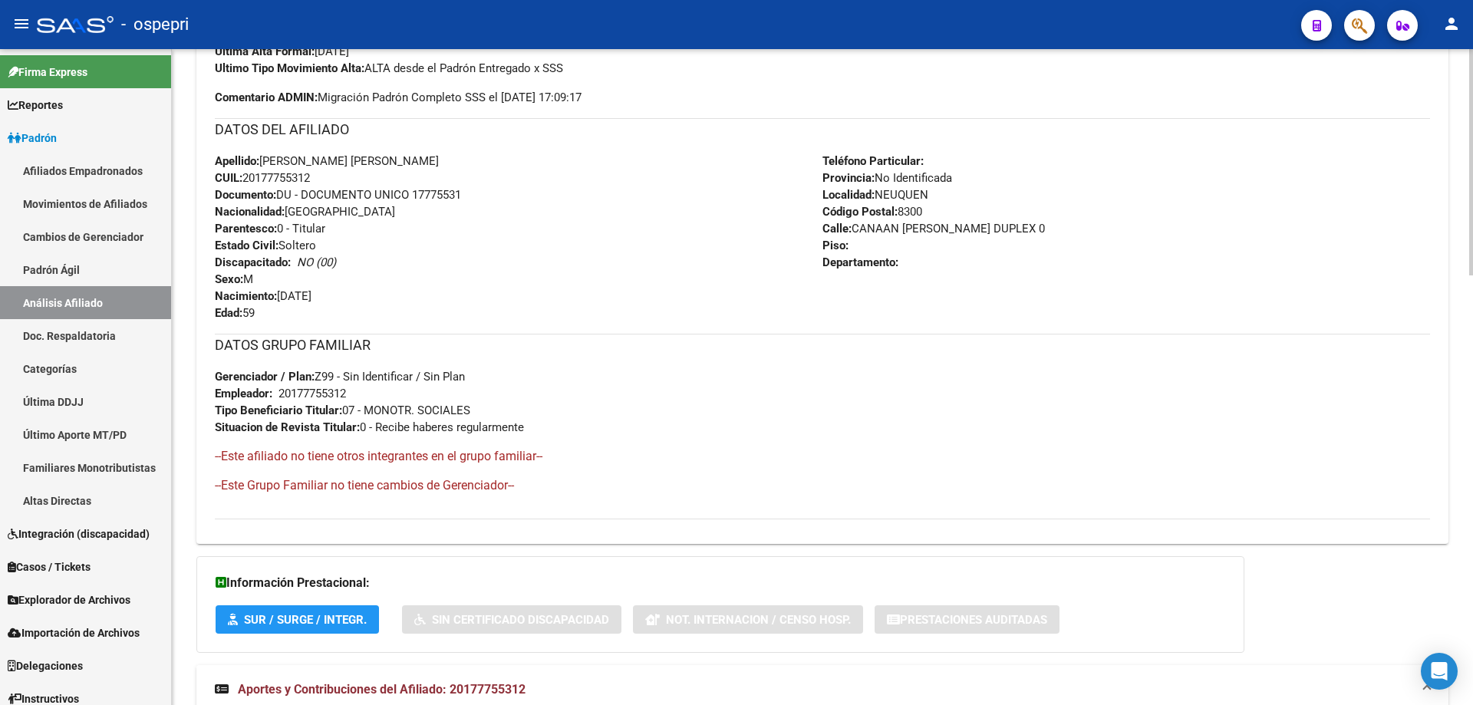
scroll to position [0, 0]
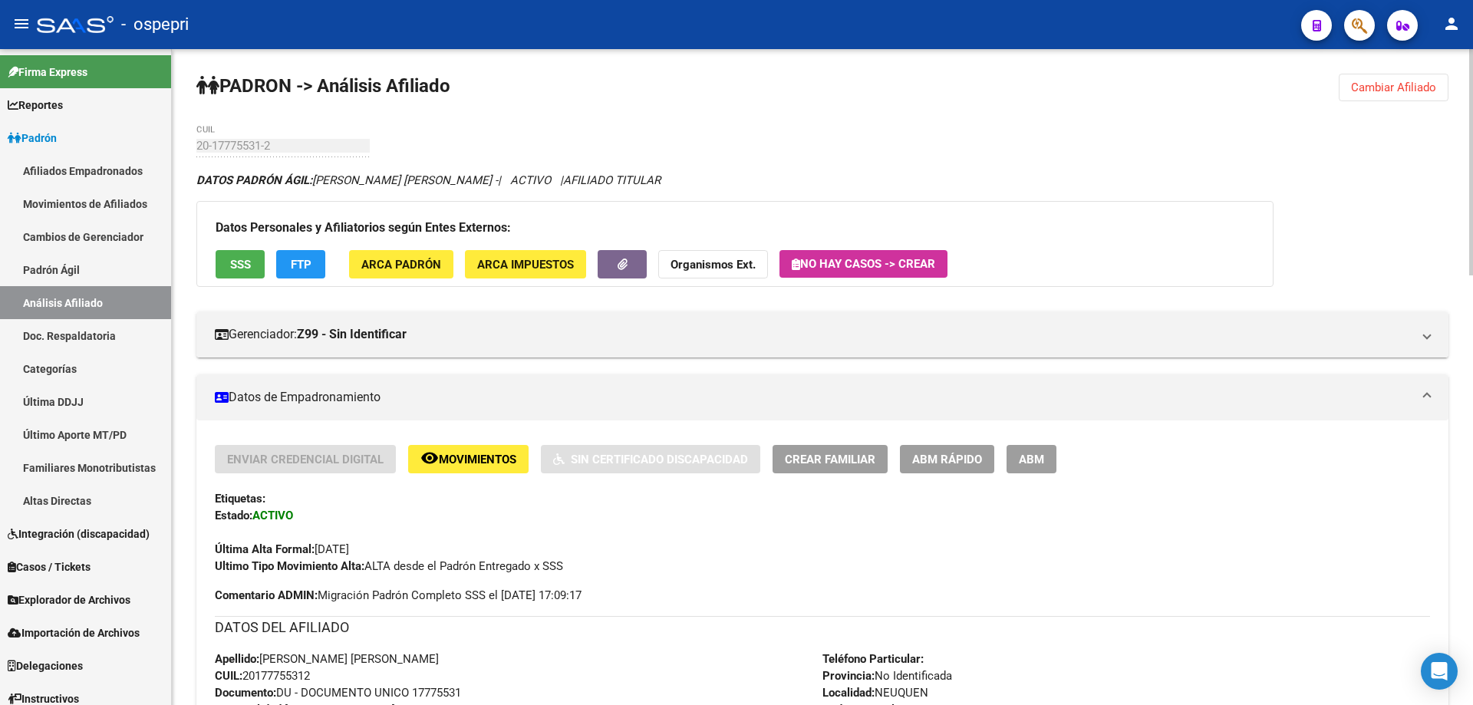
click at [1369, 91] on span "Cambiar Afiliado" at bounding box center [1393, 88] width 85 height 14
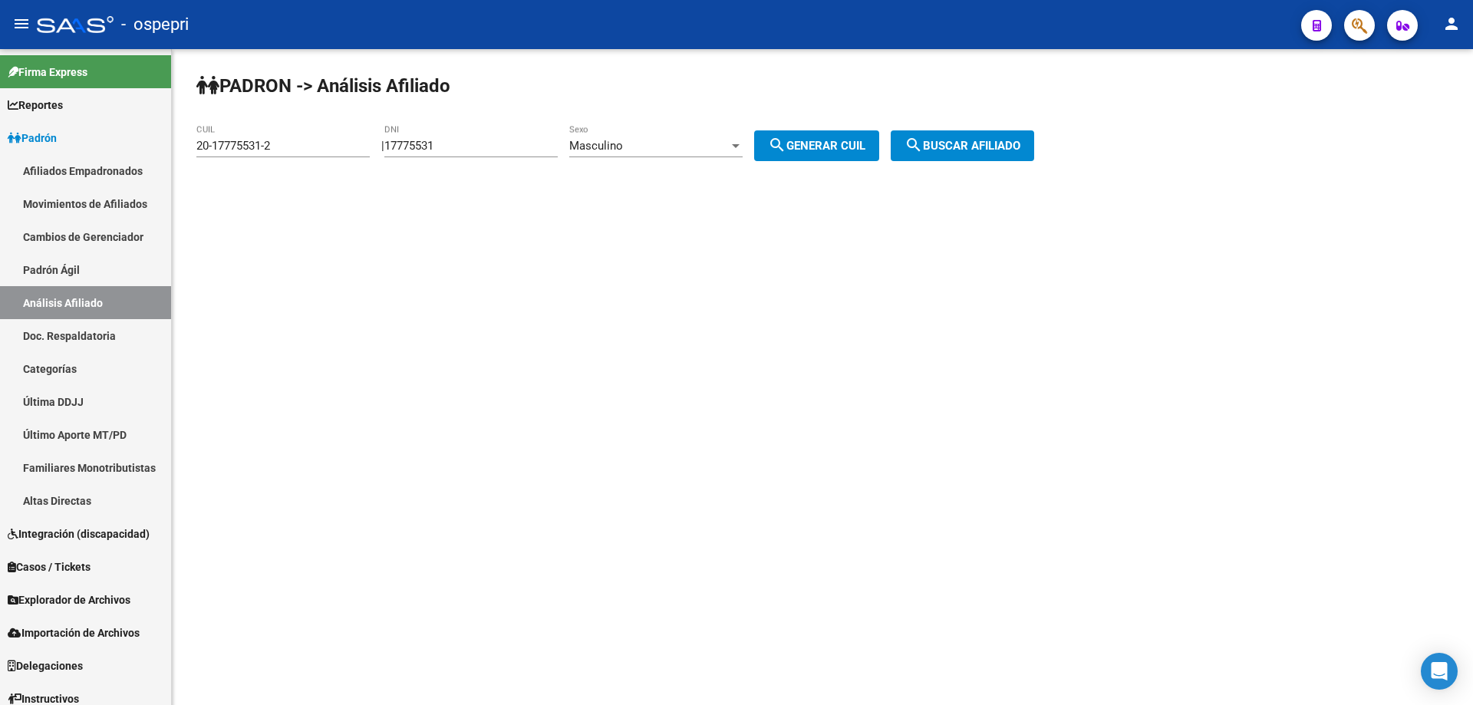
click at [448, 142] on input "17775531" at bounding box center [470, 146] width 173 height 14
paste input "54653"
type input "17754653"
click at [705, 153] on div "Masculino Sexo" at bounding box center [655, 140] width 173 height 33
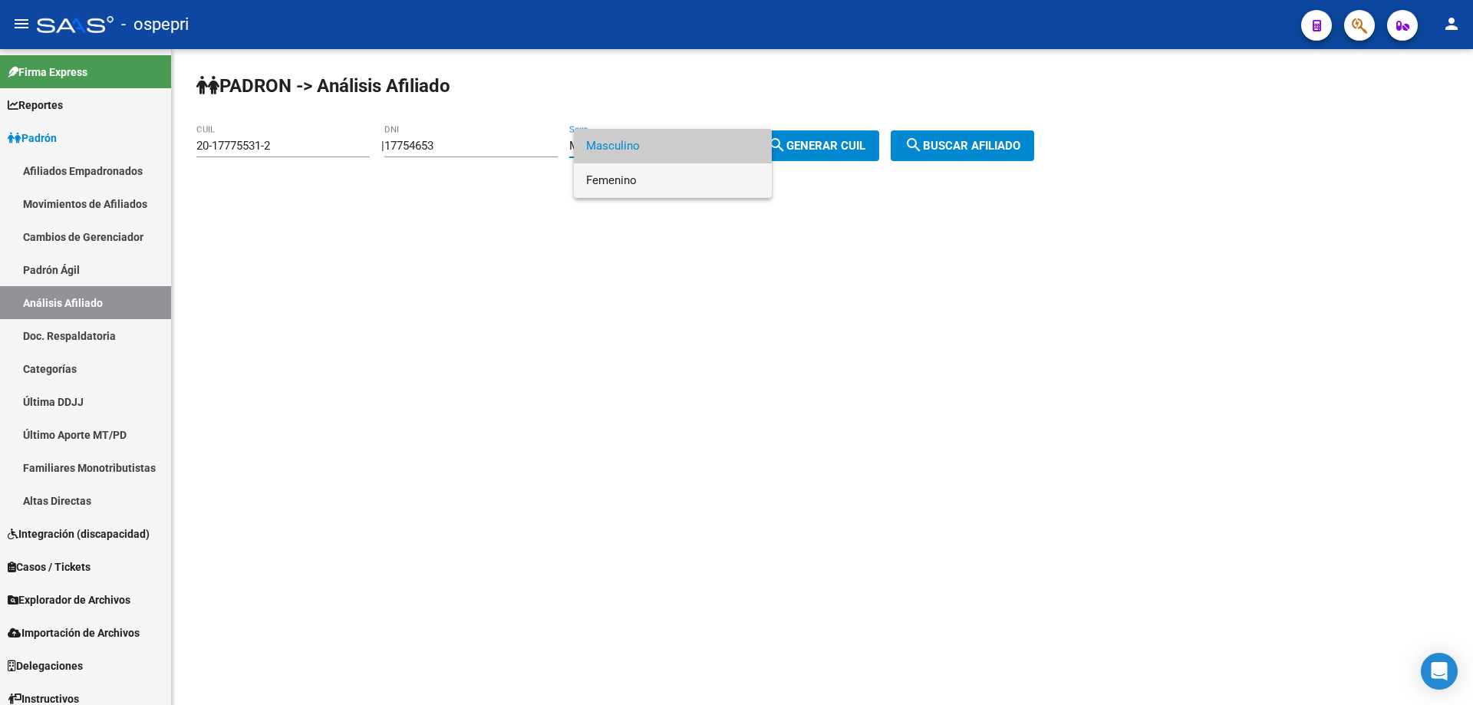
click at [664, 180] on span "Femenino" at bounding box center [672, 180] width 173 height 35
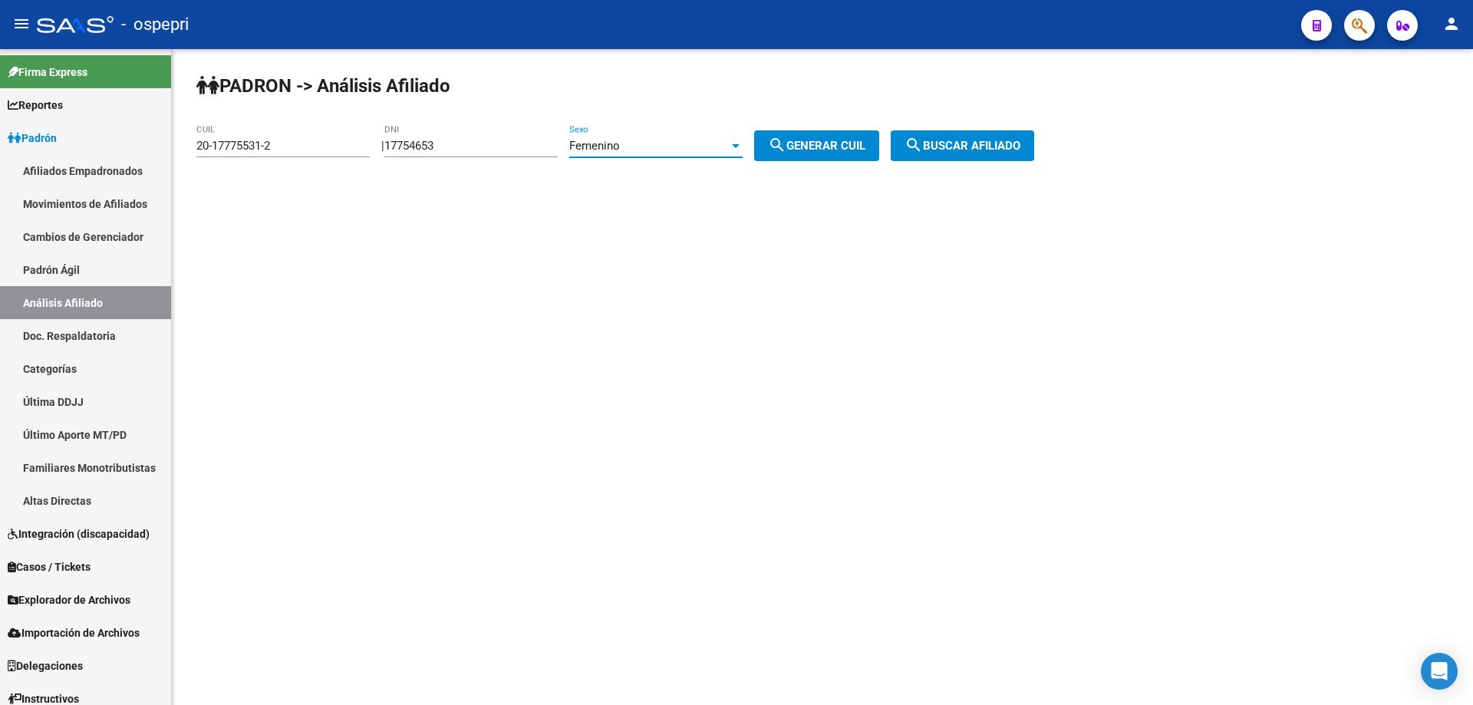
click at [786, 137] on mat-icon "search" at bounding box center [777, 145] width 18 height 18
type input "23-17754653-4"
click at [1010, 146] on span "search Buscar afiliado" at bounding box center [962, 146] width 116 height 14
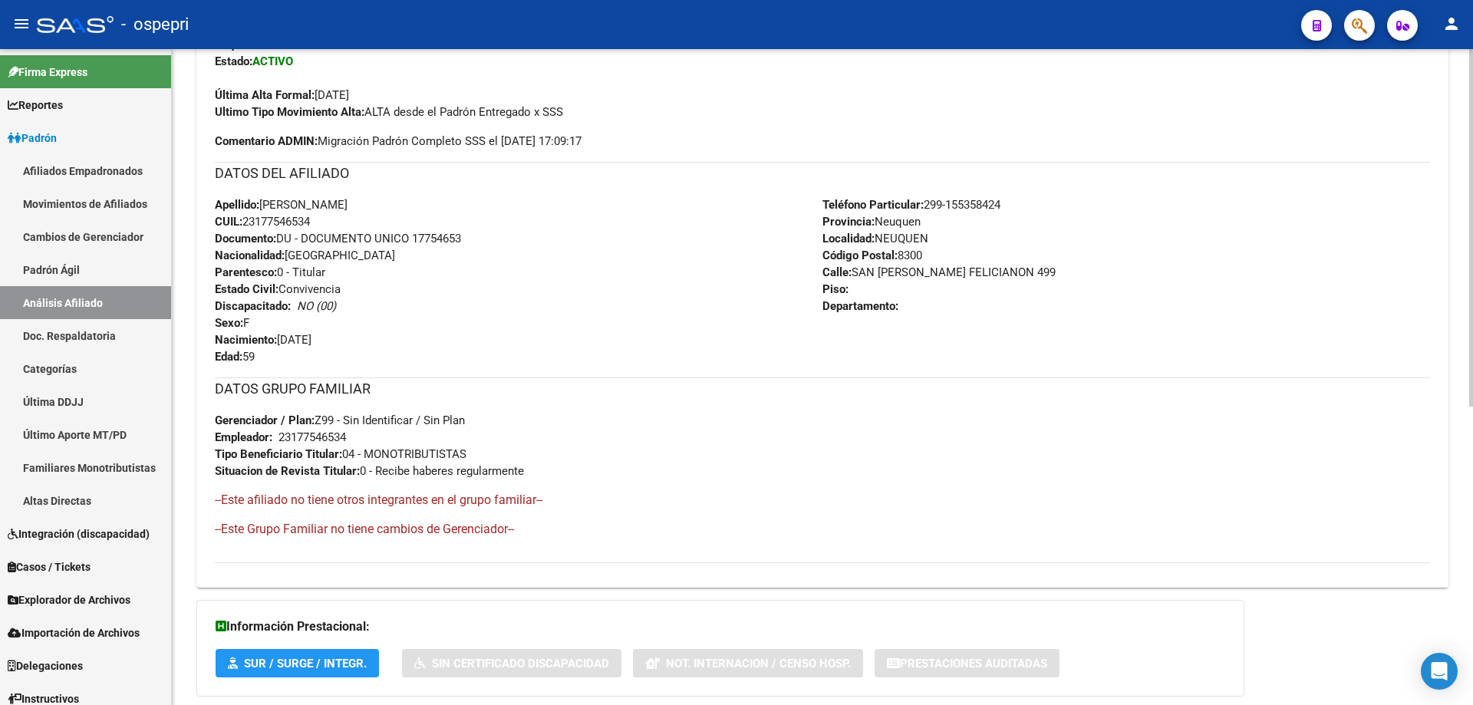
scroll to position [548, 0]
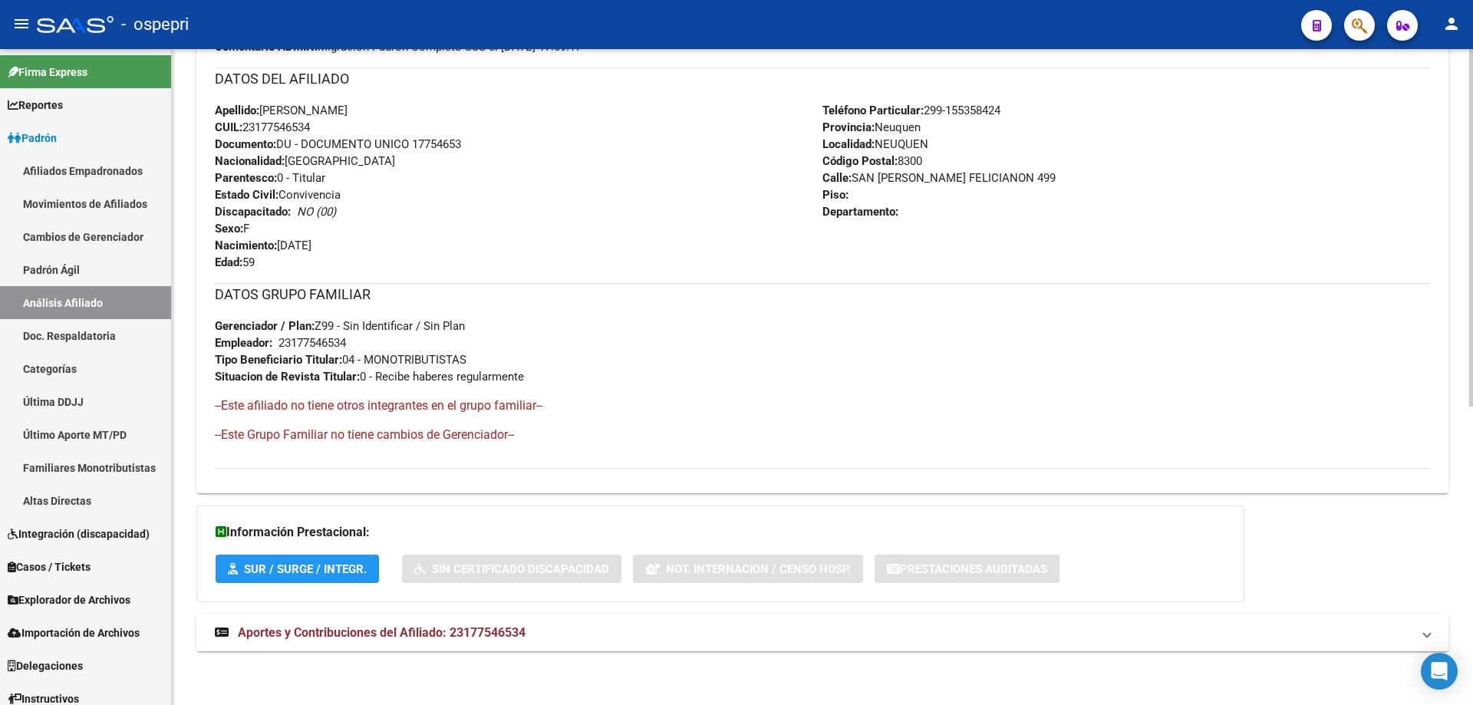
click at [486, 630] on span "Aportes y Contribuciones del Afiliado: 23177546534" at bounding box center [382, 632] width 288 height 15
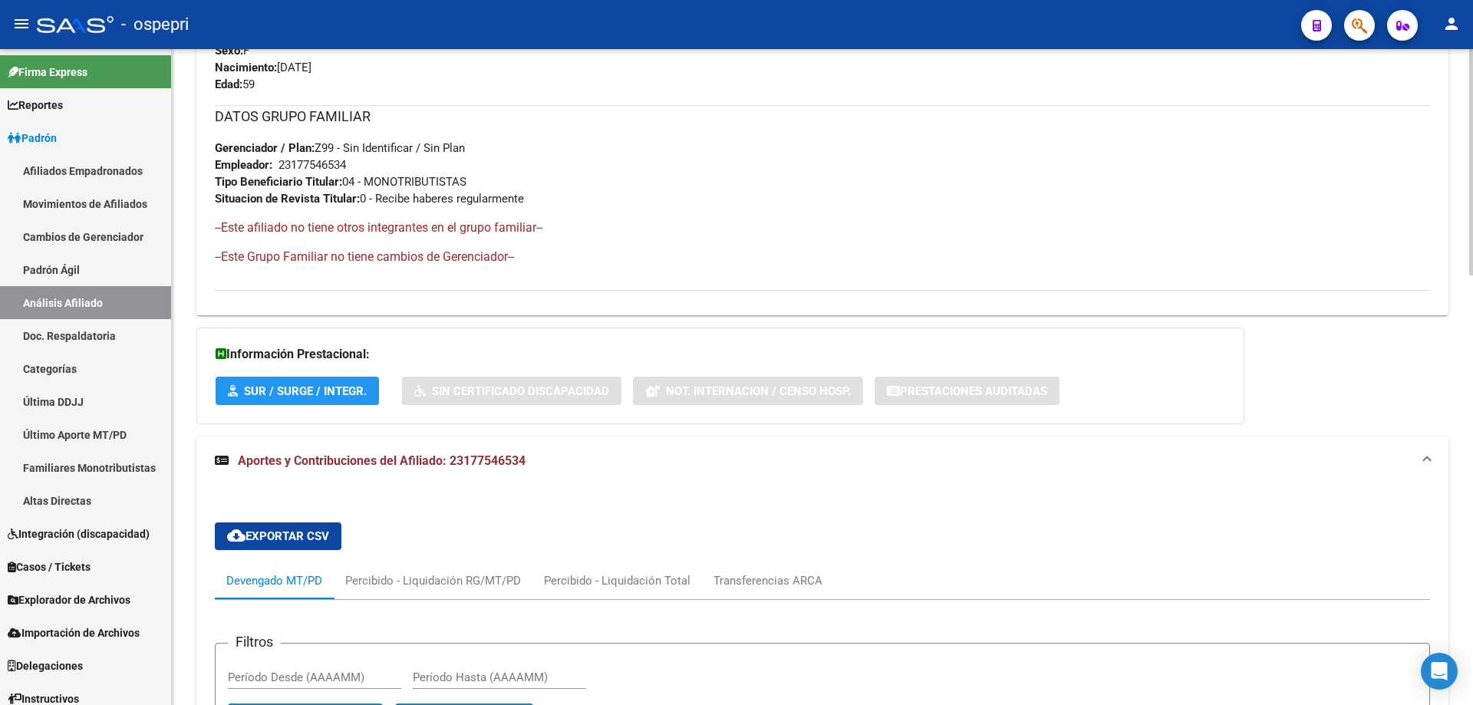
scroll to position [0, 0]
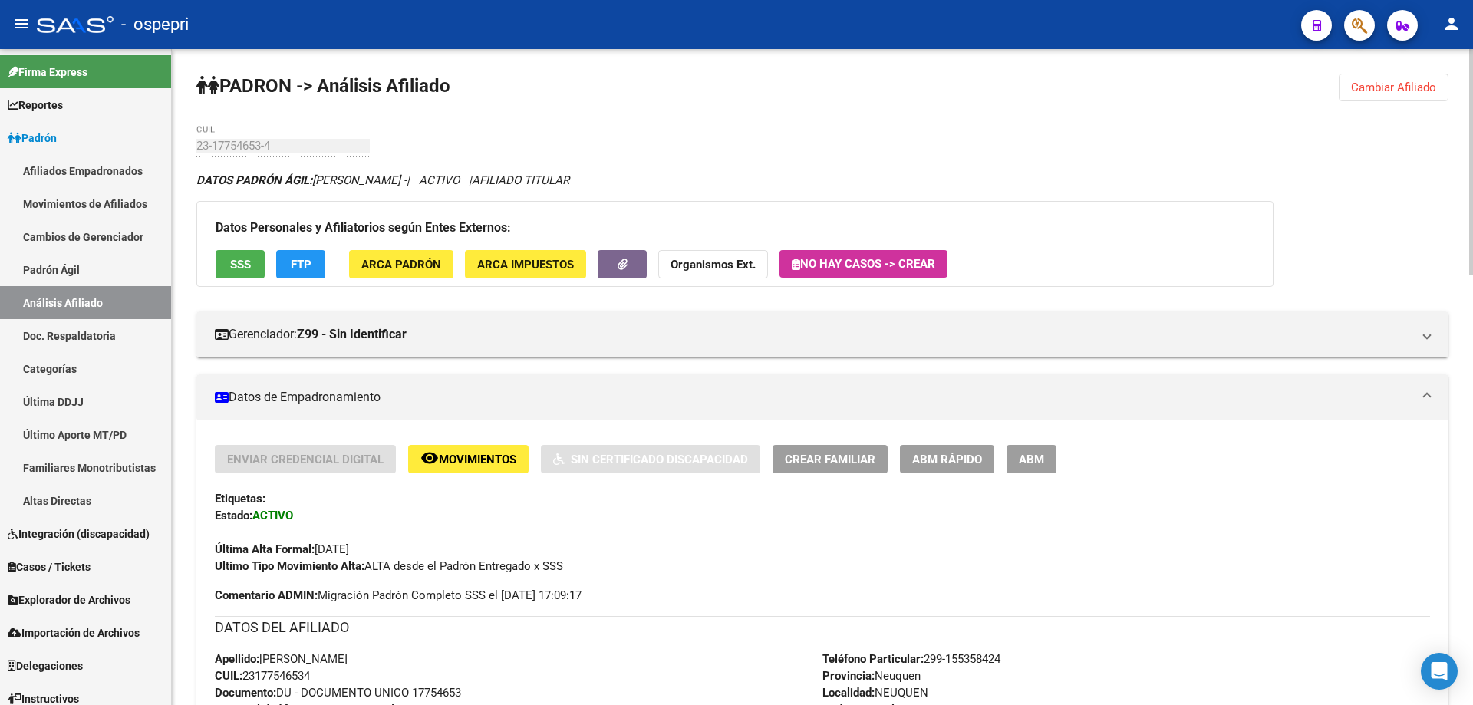
drag, startPoint x: 1382, startPoint y: 90, endPoint x: 1077, endPoint y: 18, distance: 313.5
click at [1380, 90] on span "Cambiar Afiliado" at bounding box center [1393, 88] width 85 height 14
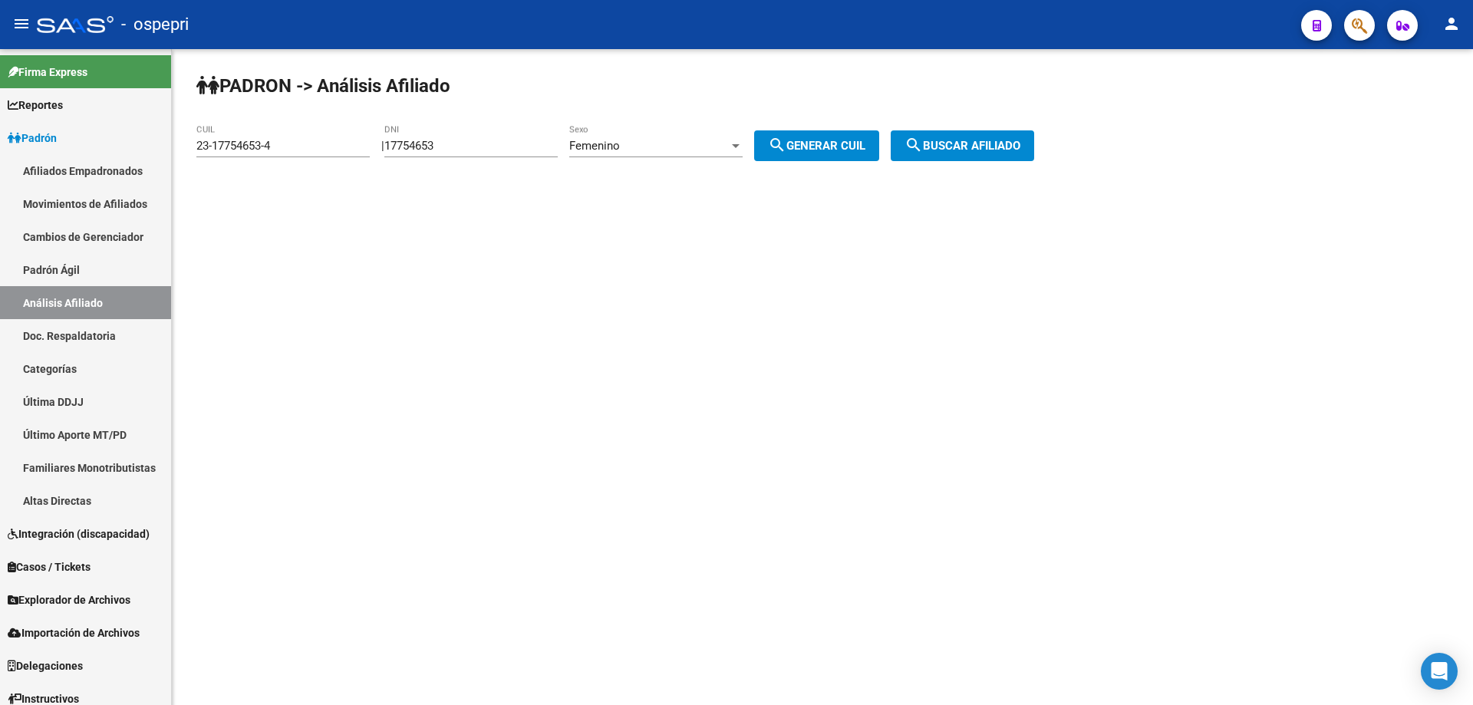
click at [440, 145] on input "17754653" at bounding box center [470, 146] width 173 height 14
paste input "489229"
type input "17489229"
click at [640, 153] on div "Femenino Sexo" at bounding box center [655, 140] width 173 height 33
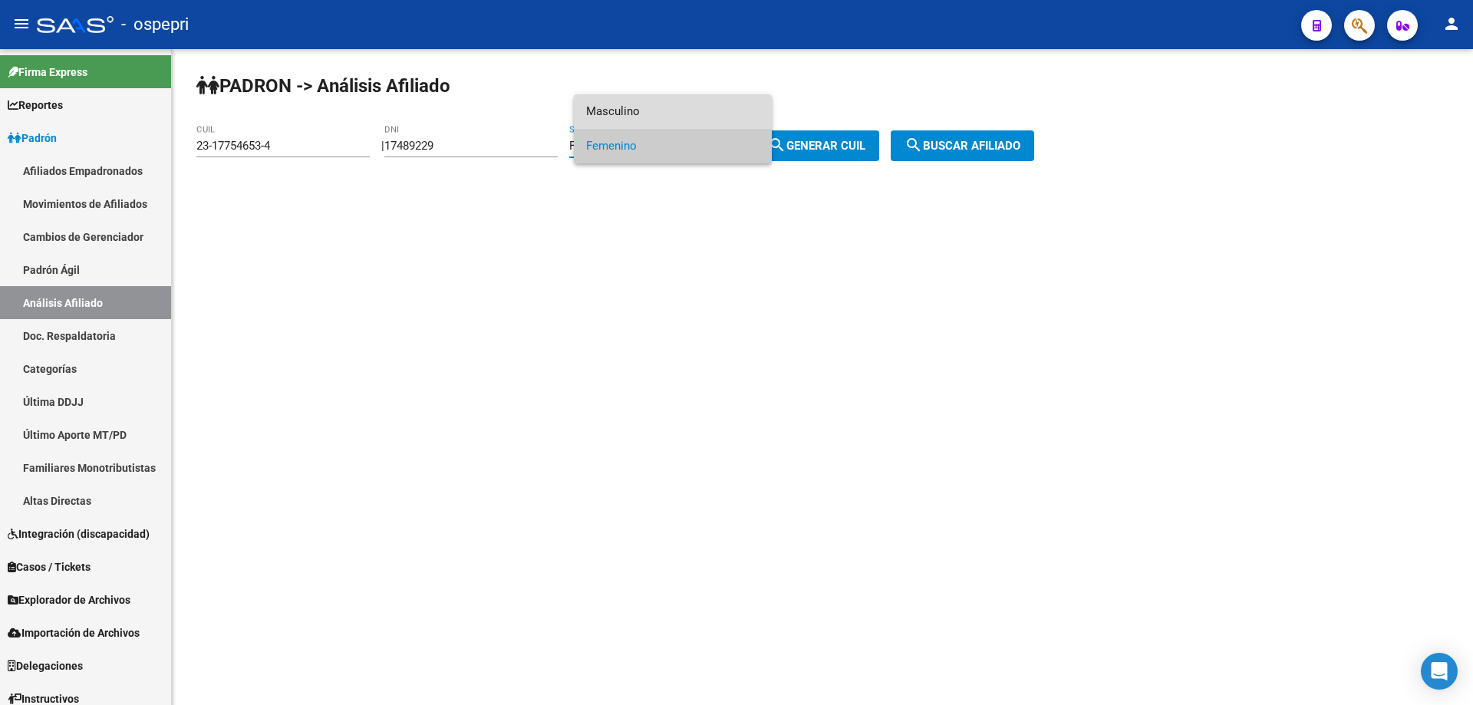
click at [621, 104] on span "Masculino" at bounding box center [672, 111] width 173 height 35
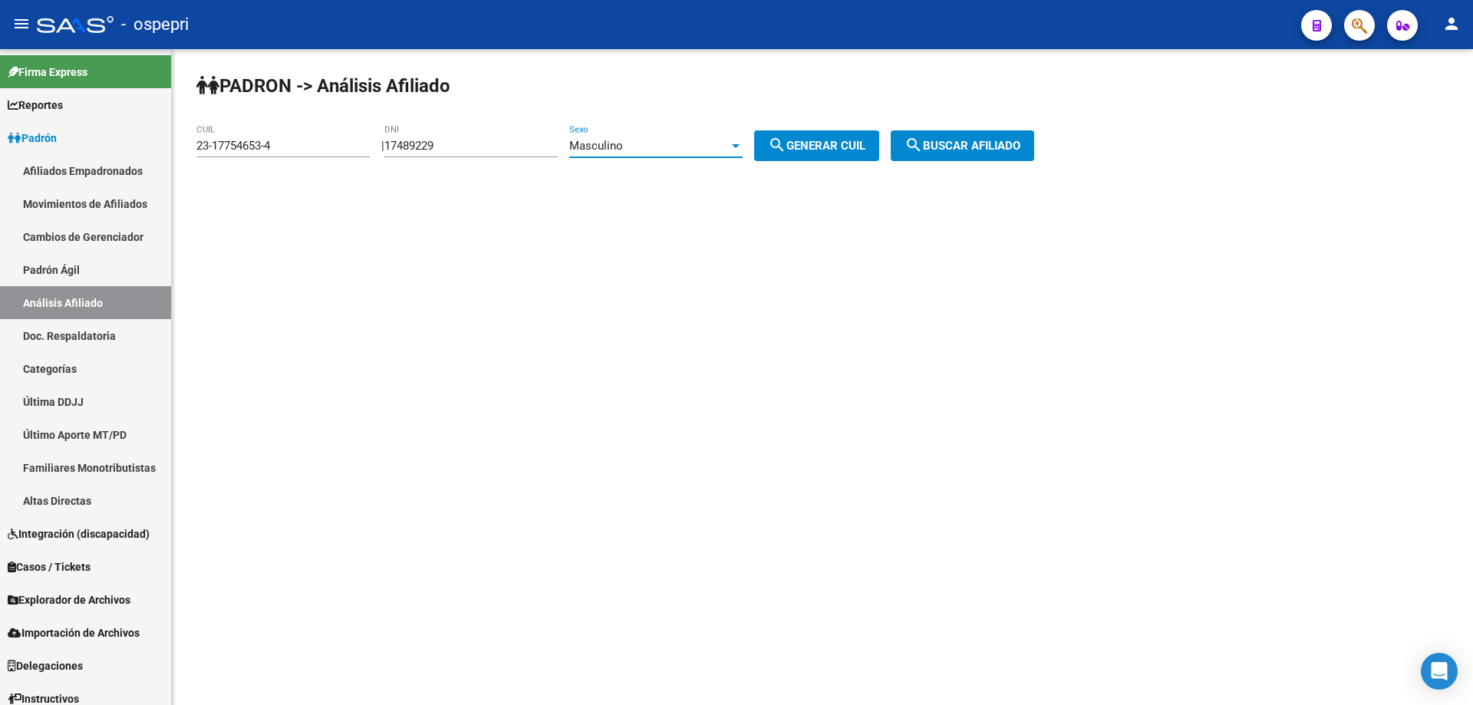
click at [865, 141] on span "search Generar CUIL" at bounding box center [816, 146] width 97 height 14
type input "20-17489229-7"
click at [1016, 134] on button "search Buscar afiliado" at bounding box center [962, 145] width 143 height 31
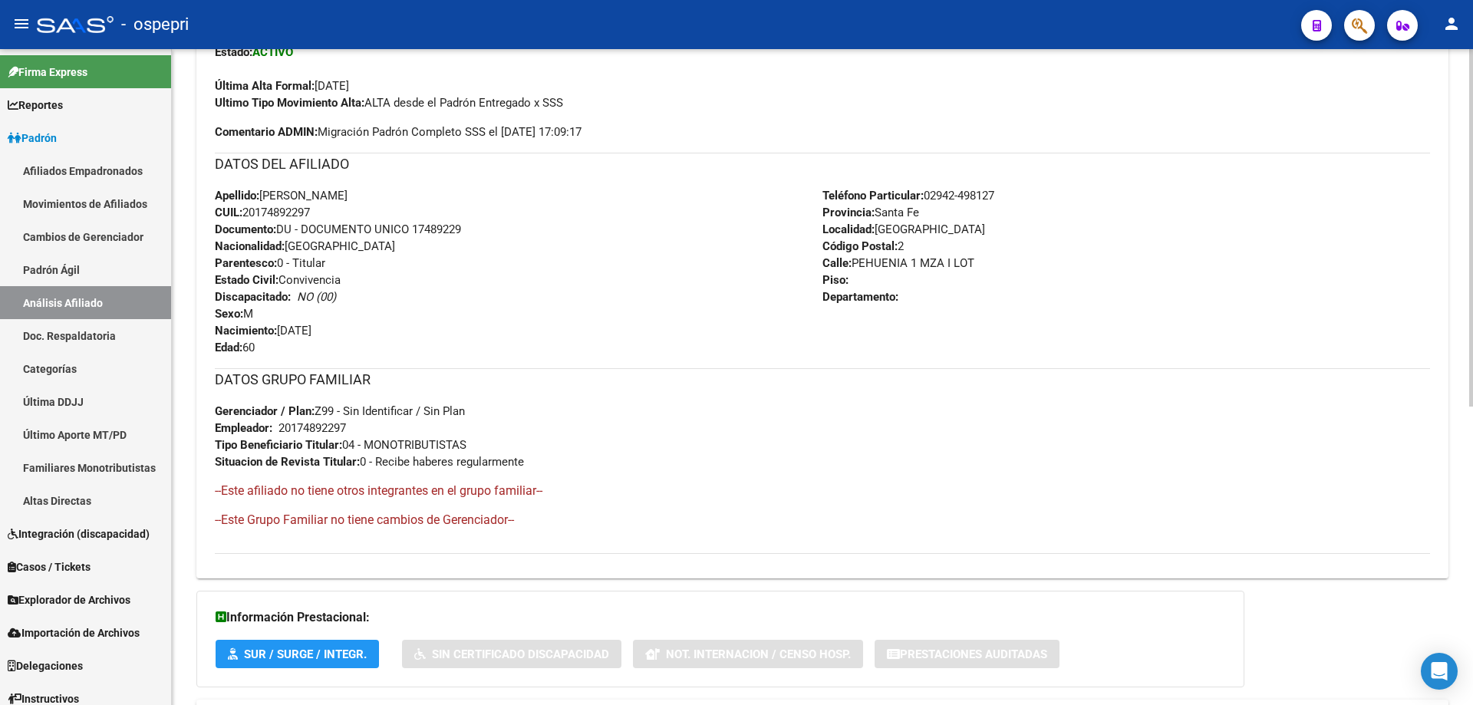
scroll to position [548, 0]
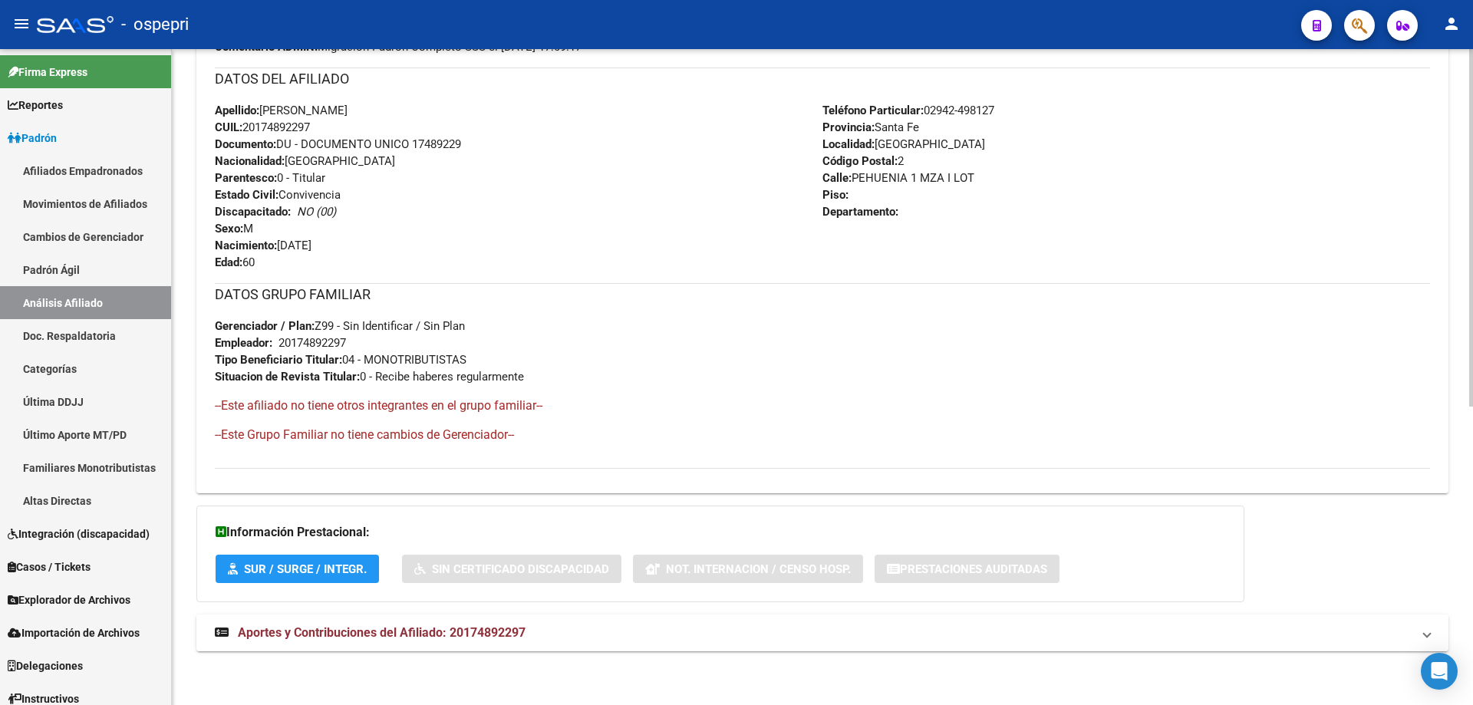
click at [498, 628] on span "Aportes y Contribuciones del Afiliado: 20174892297" at bounding box center [382, 632] width 288 height 15
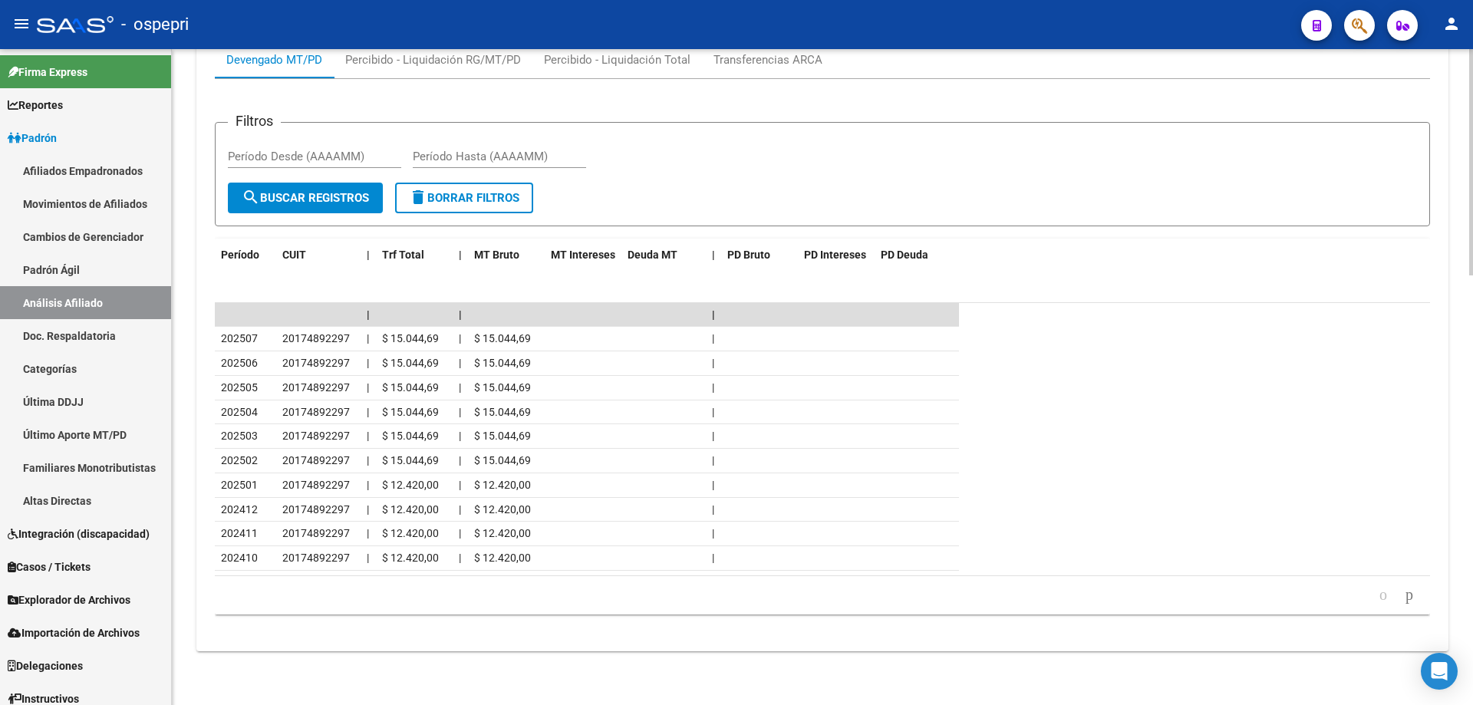
scroll to position [0, 0]
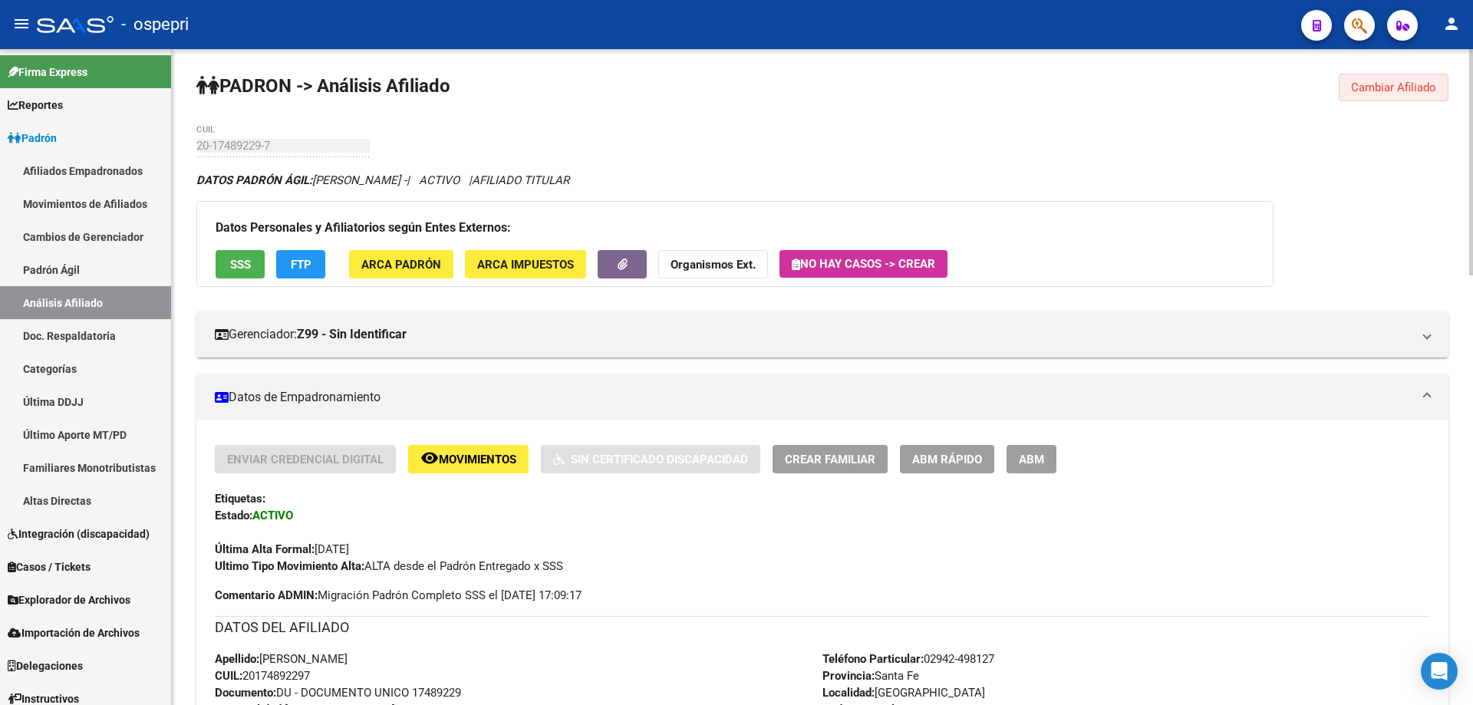
click at [1389, 88] on span "Cambiar Afiliado" at bounding box center [1393, 88] width 85 height 14
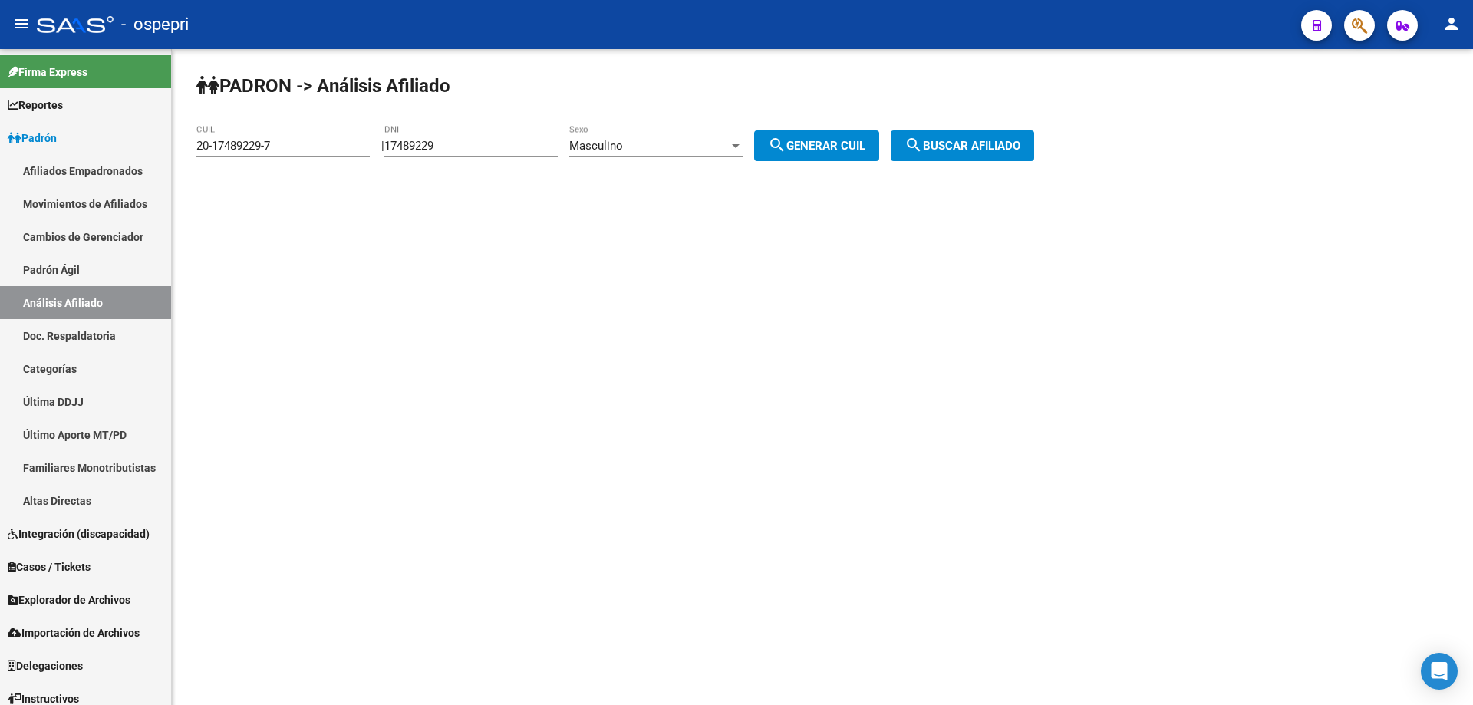
click at [436, 151] on input "17489229" at bounding box center [470, 146] width 173 height 14
click at [443, 148] on input "17489229" at bounding box center [470, 146] width 173 height 14
paste input "13539"
type input "17135399"
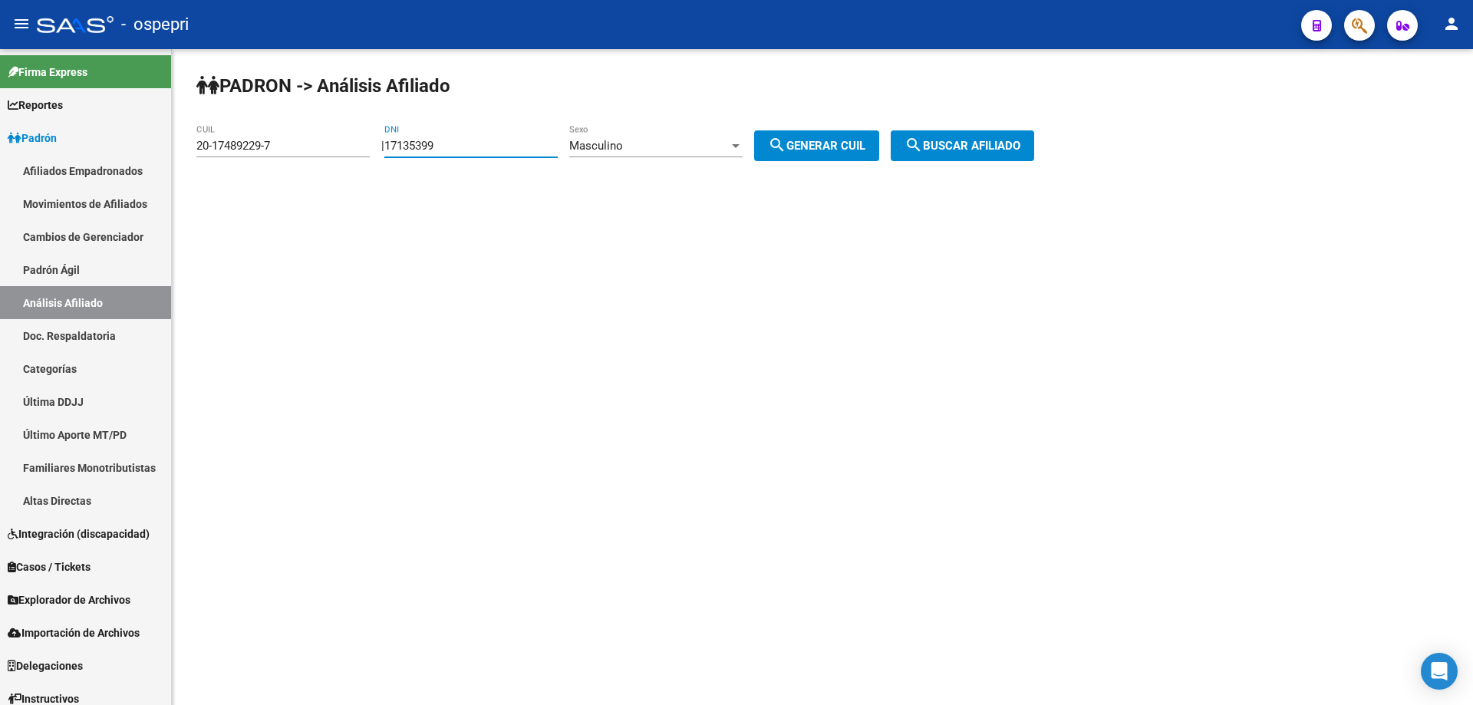
click at [433, 143] on input "17135399" at bounding box center [470, 146] width 173 height 14
drag, startPoint x: 819, startPoint y: 140, endPoint x: 845, endPoint y: 143, distance: 25.5
click at [821, 139] on span "search Generar CUIL" at bounding box center [816, 146] width 97 height 14
type input "20-17135399-9"
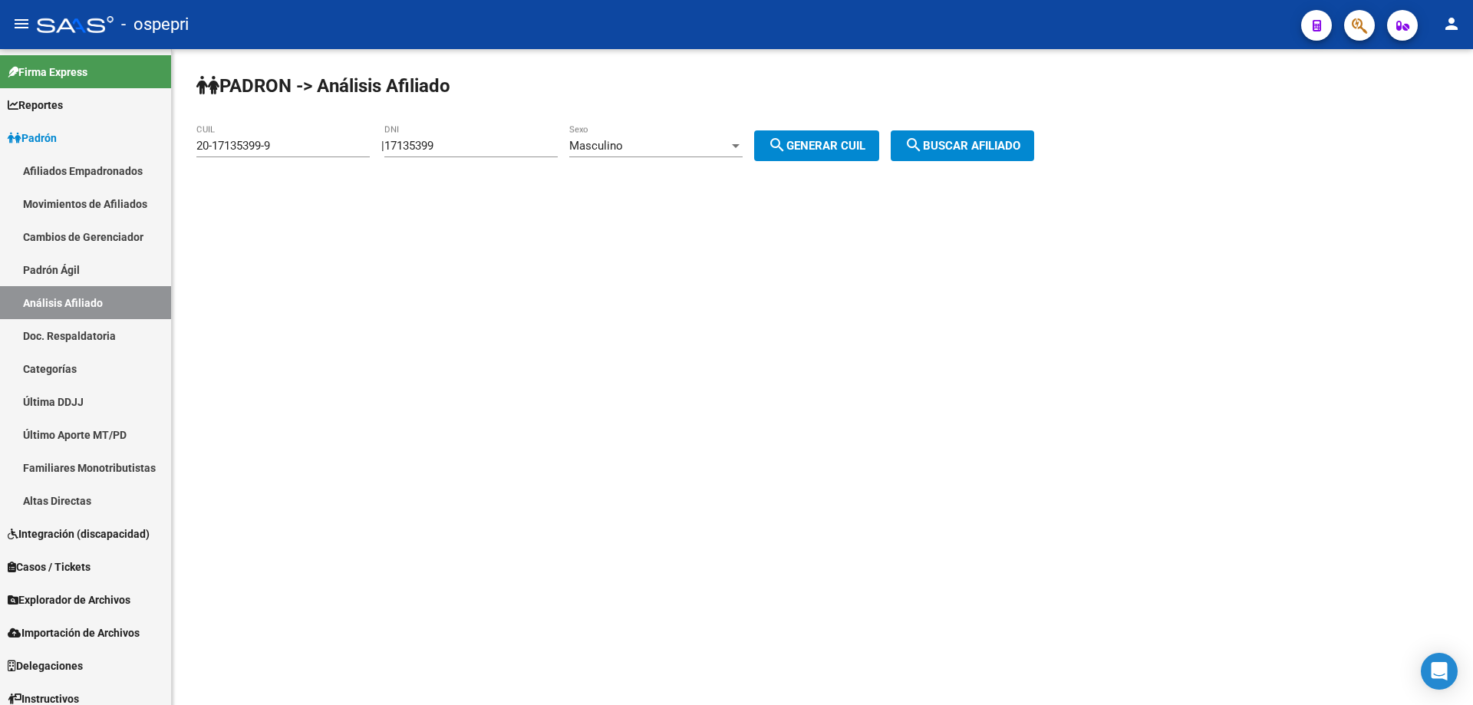
click at [1006, 140] on span "search Buscar afiliado" at bounding box center [962, 146] width 116 height 14
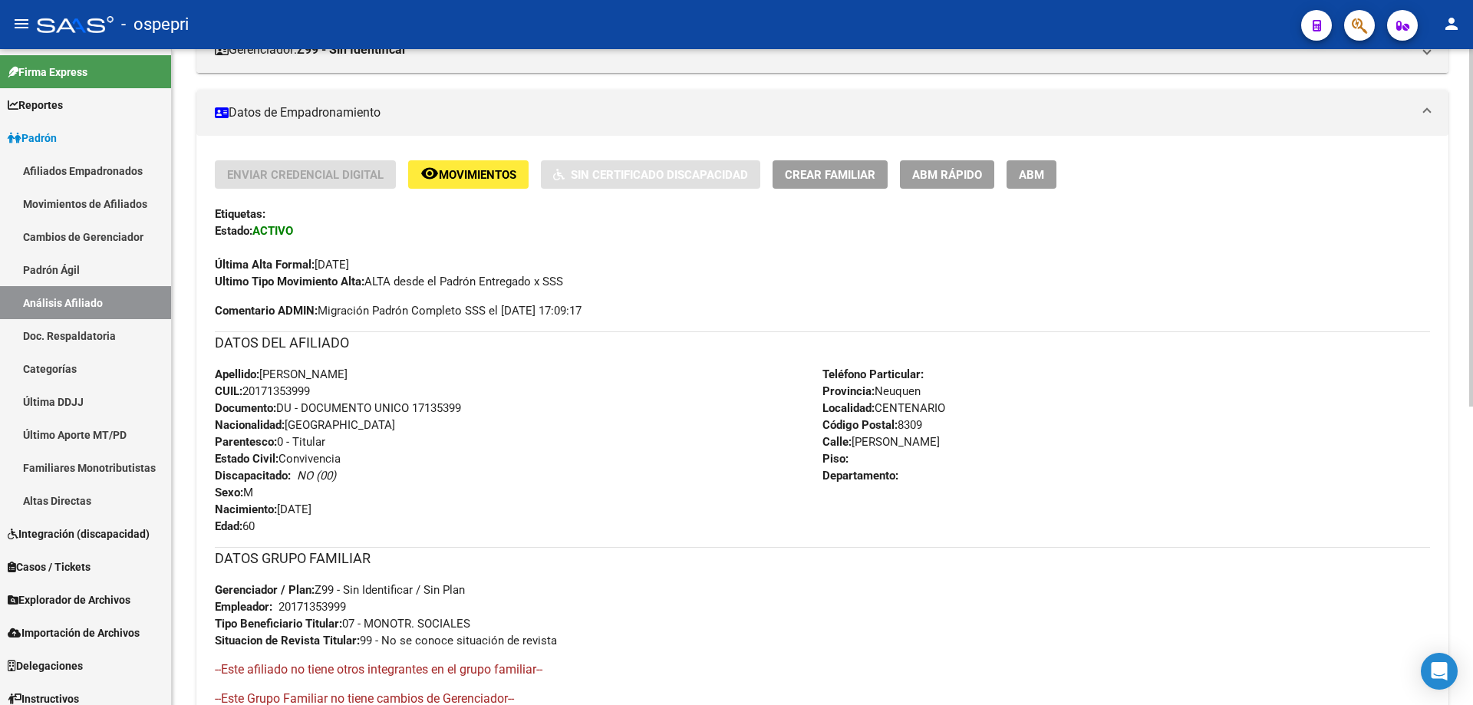
scroll to position [548, 0]
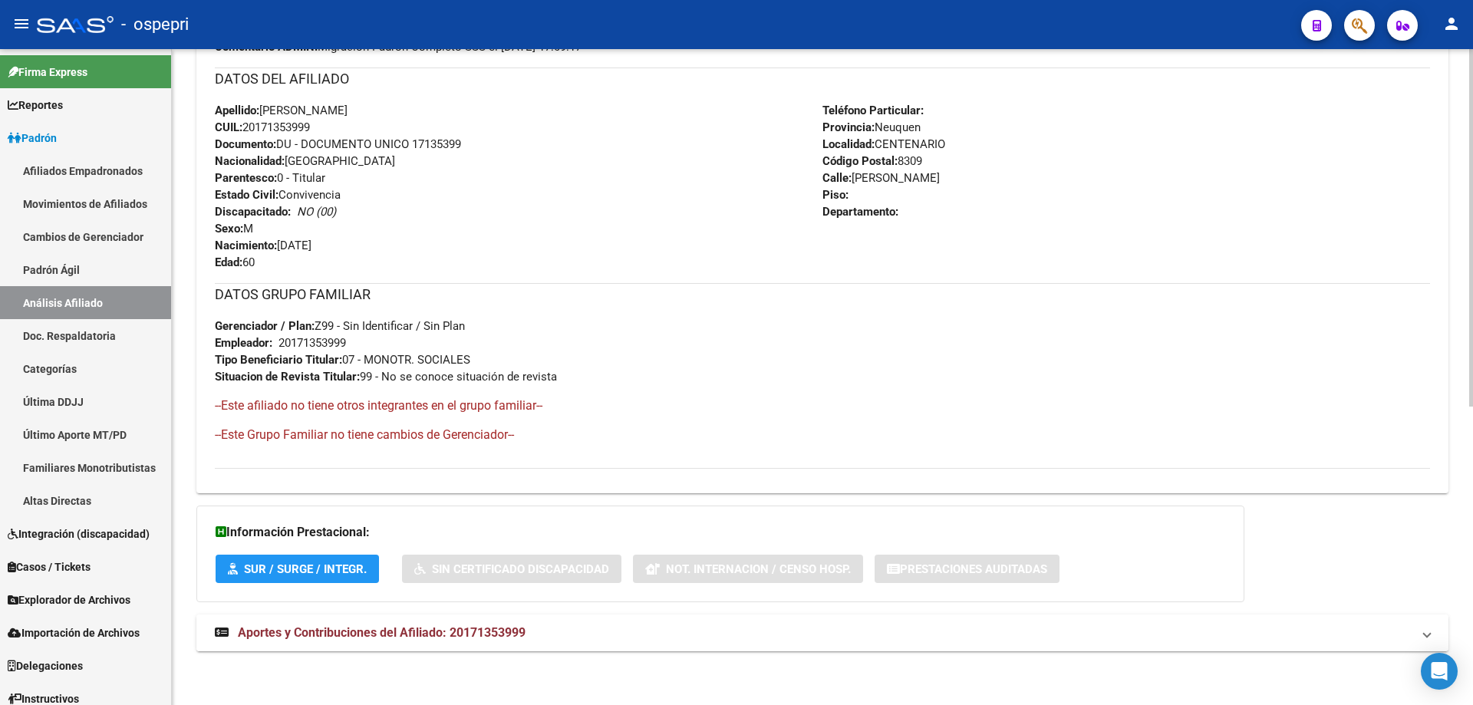
click at [352, 628] on span "Aportes y Contribuciones del Afiliado: 20171353999" at bounding box center [382, 632] width 288 height 15
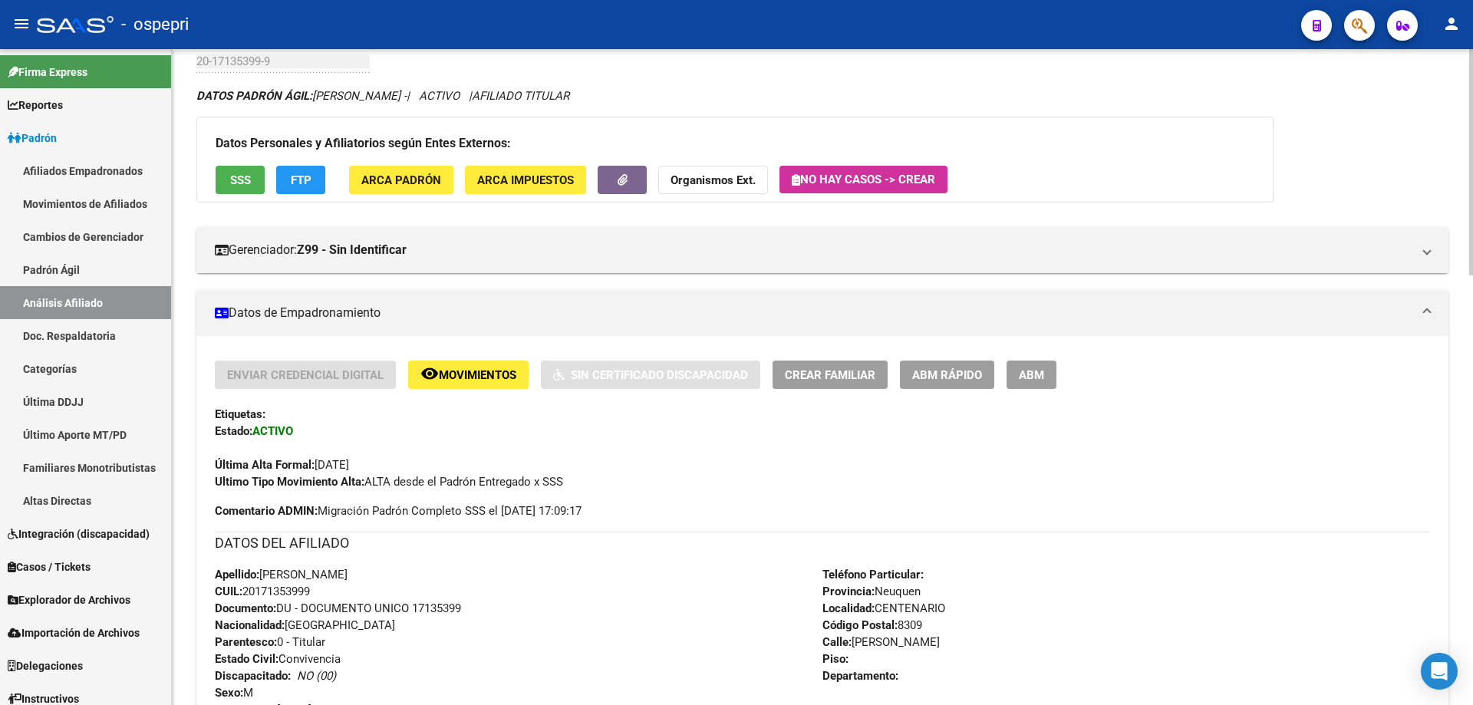
scroll to position [0, 0]
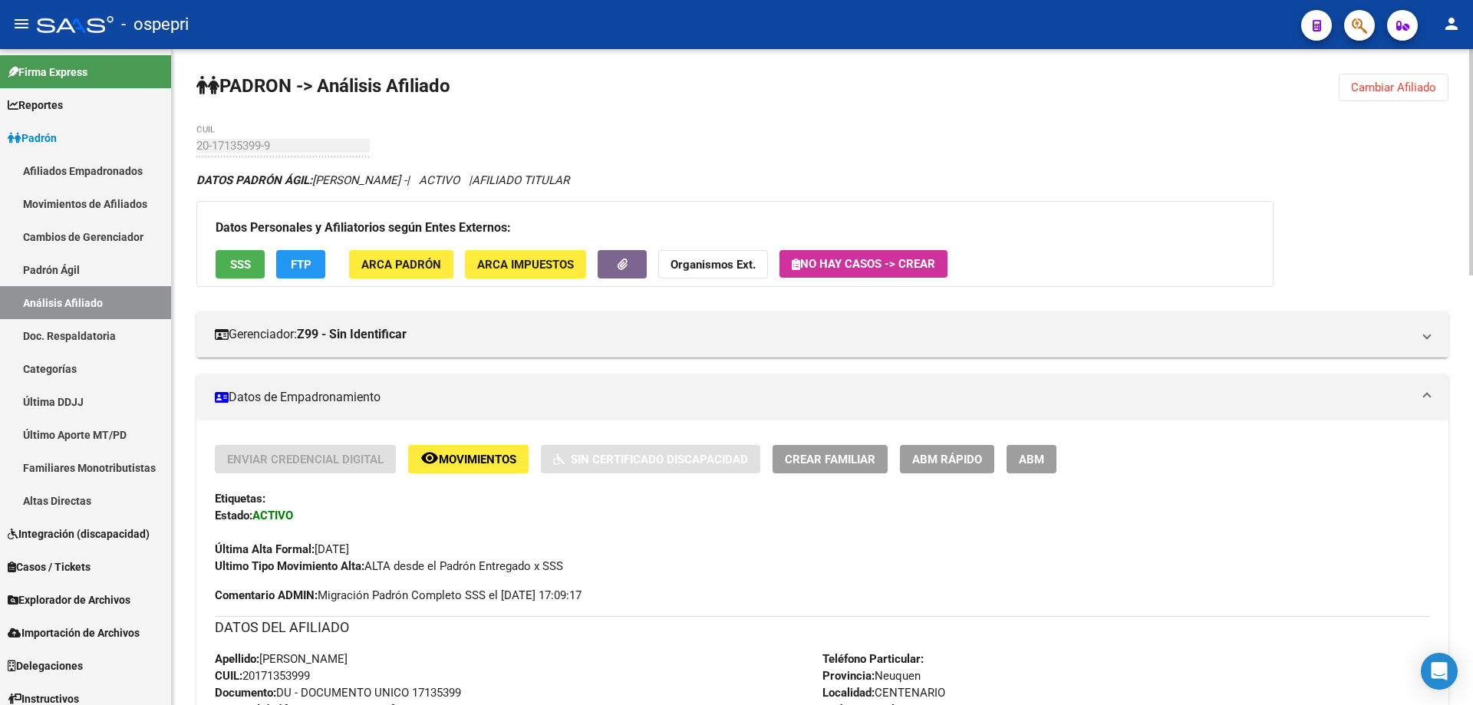
click at [1411, 87] on span "Cambiar Afiliado" at bounding box center [1393, 88] width 85 height 14
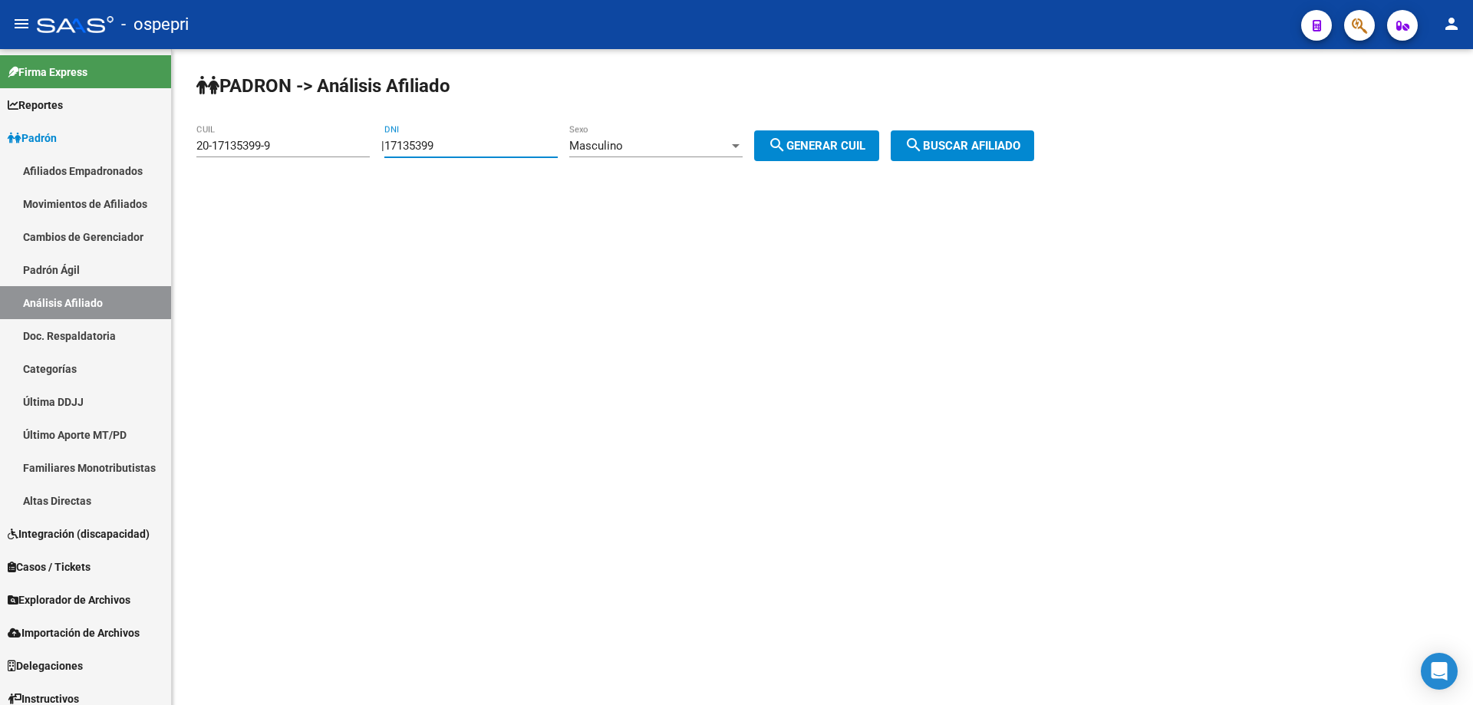
click at [440, 143] on input "17135399" at bounding box center [470, 146] width 173 height 14
paste input "6572125"
type input "16572125"
click at [686, 140] on div "Masculino" at bounding box center [649, 146] width 160 height 14
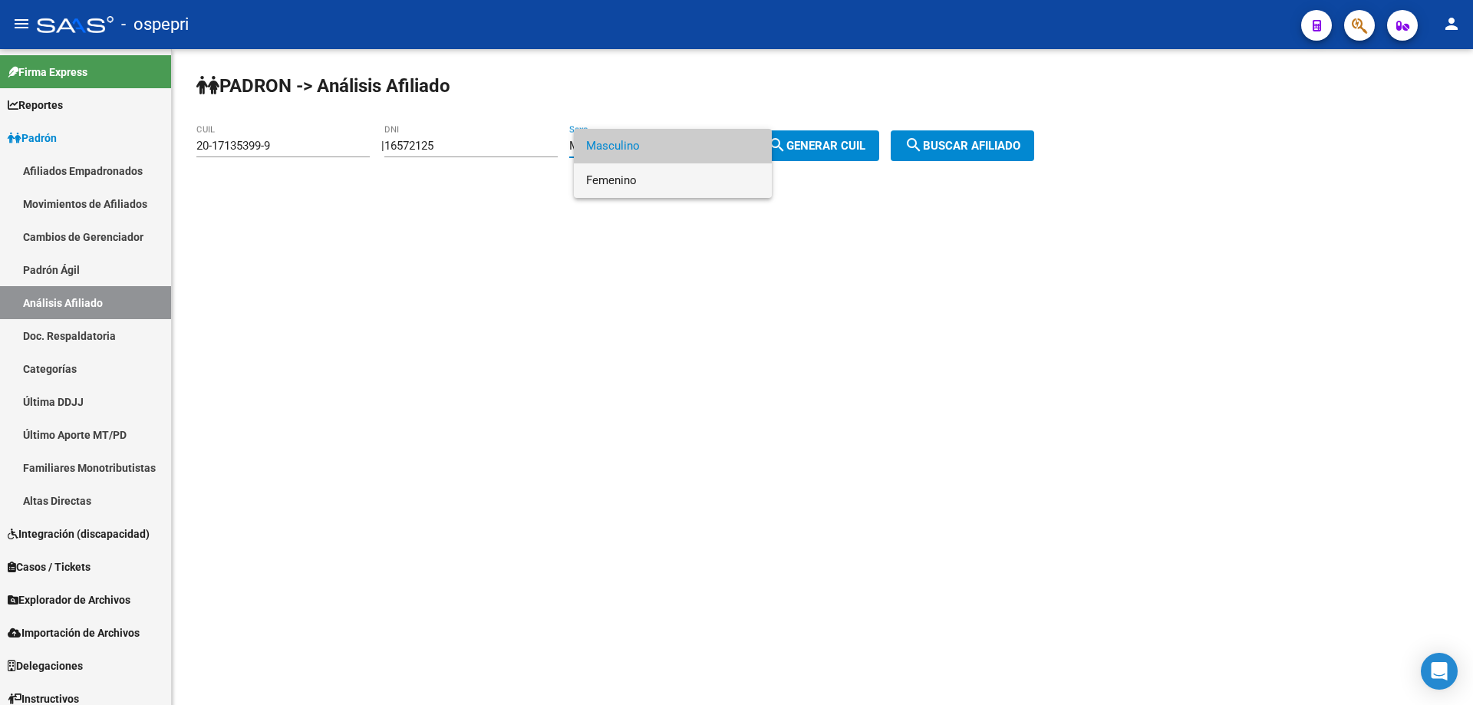
drag, startPoint x: 641, startPoint y: 172, endPoint x: 748, endPoint y: 159, distance: 108.2
click at [641, 173] on span "Femenino" at bounding box center [672, 180] width 173 height 35
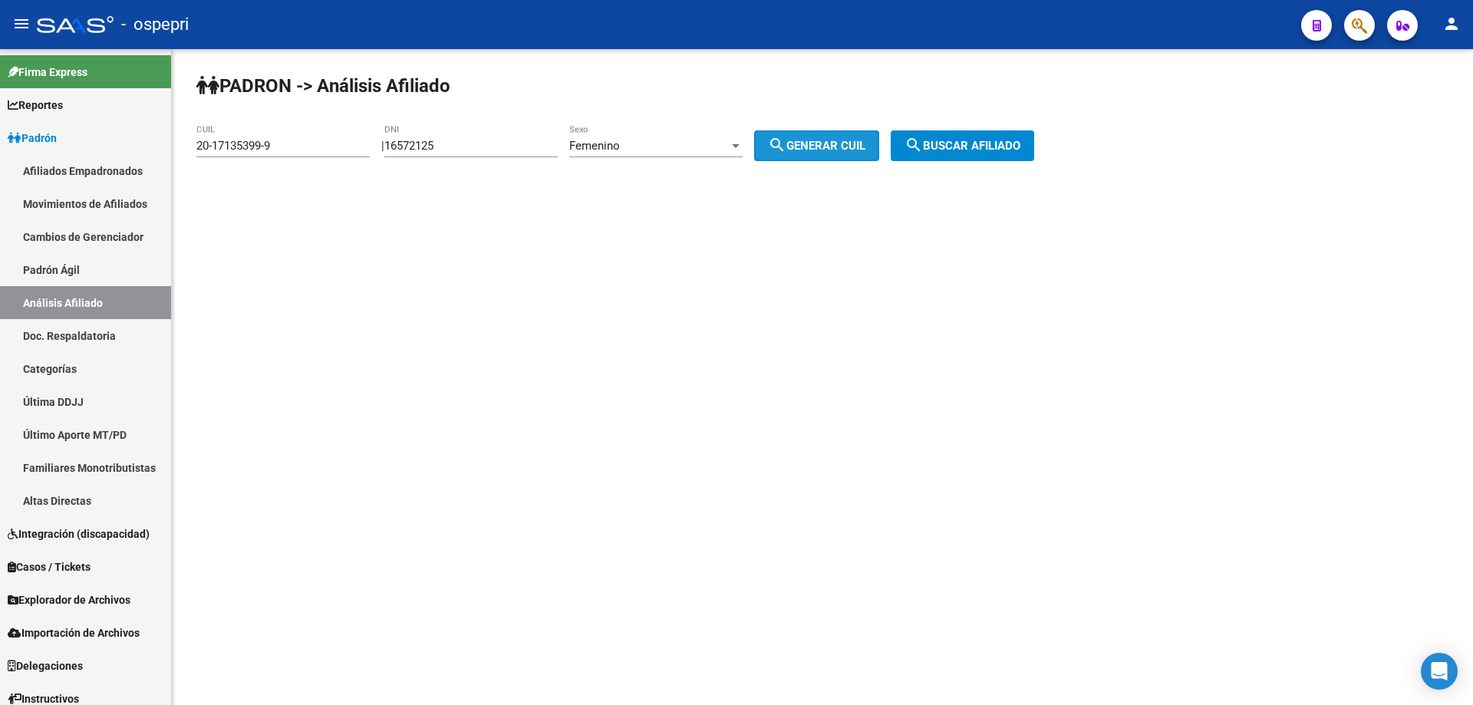
click at [813, 143] on span "search Generar CUIL" at bounding box center [816, 146] width 97 height 14
type input "27-16572125-5"
click at [944, 135] on button "search Buscar afiliado" at bounding box center [962, 145] width 143 height 31
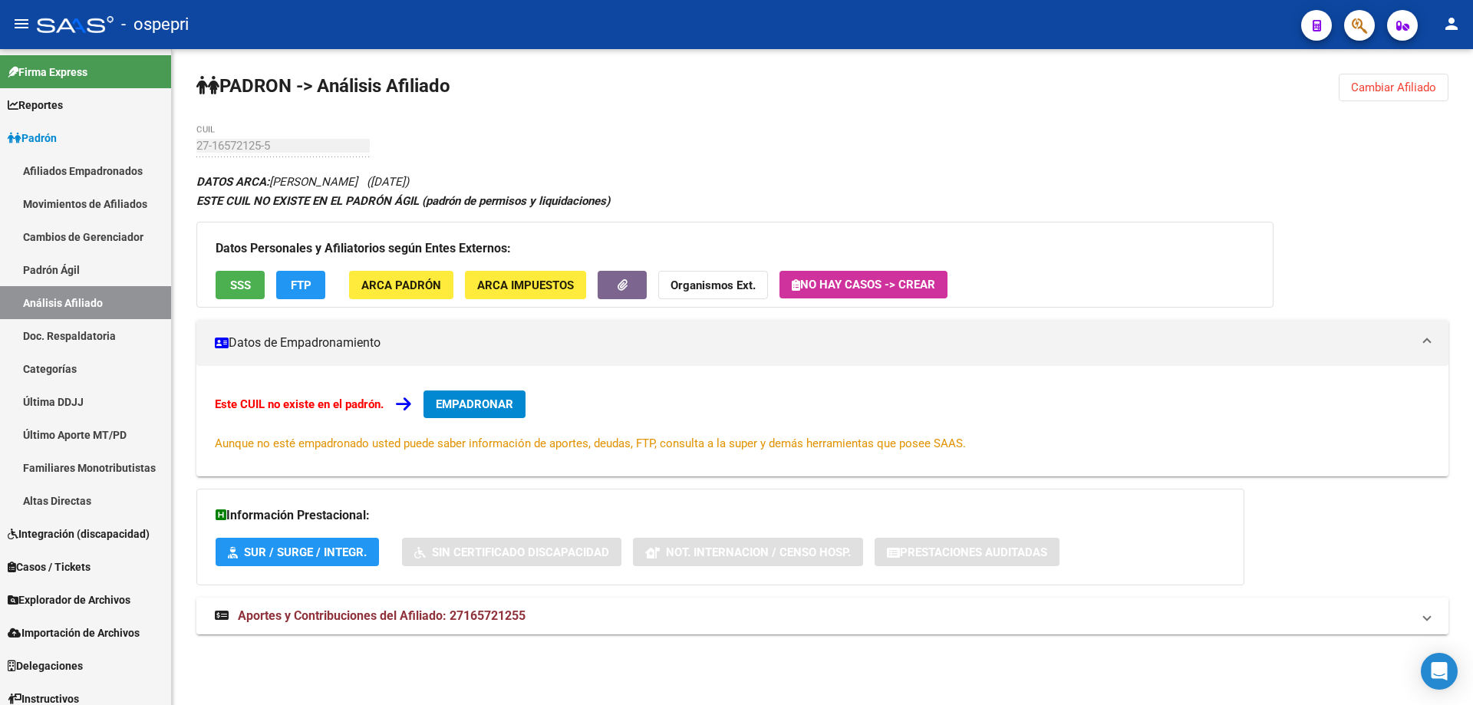
click at [453, 616] on span "Aportes y Contribuciones del Afiliado: 27165721255" at bounding box center [382, 615] width 288 height 15
drag, startPoint x: 1409, startPoint y: 85, endPoint x: 1396, endPoint y: 84, distance: 13.1
click at [1409, 84] on span "Cambiar Afiliado" at bounding box center [1393, 88] width 85 height 14
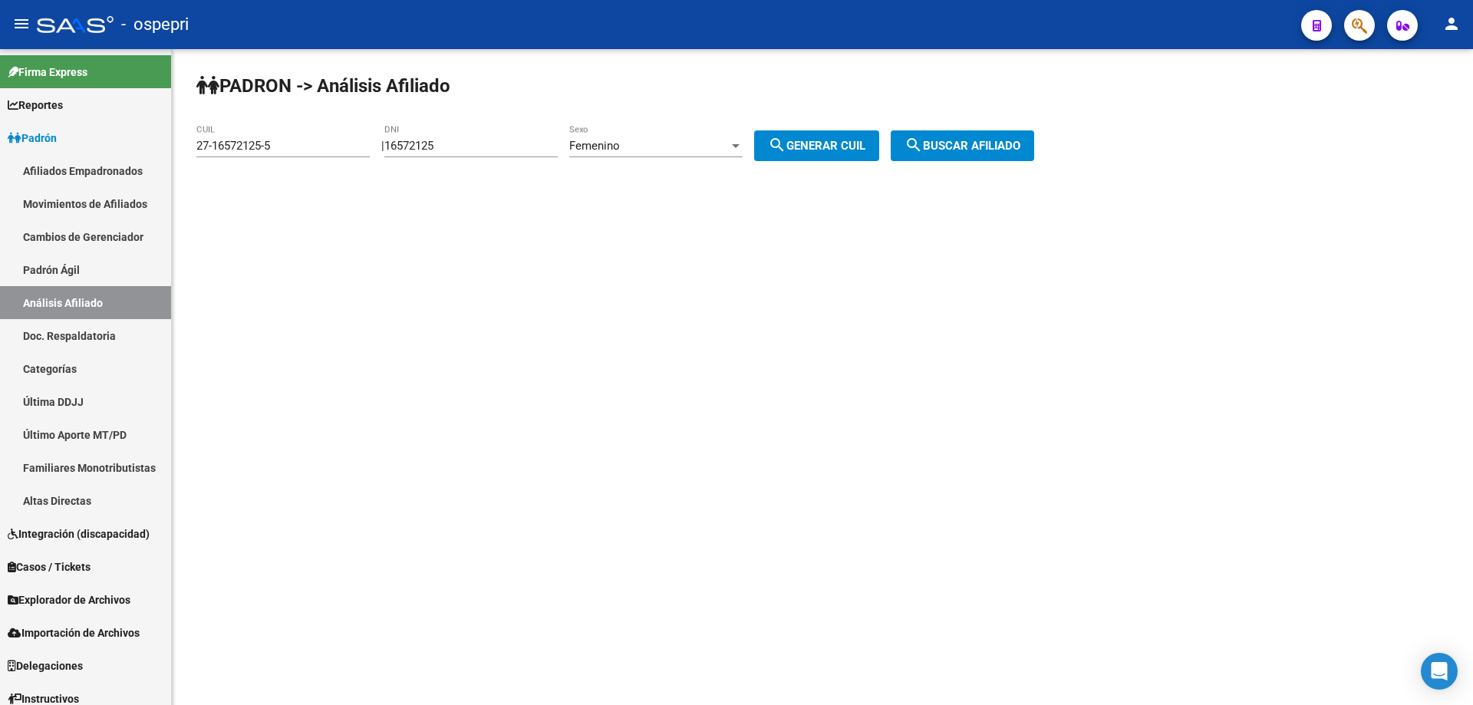
click at [427, 137] on div "16572125 DNI" at bounding box center [470, 140] width 173 height 33
click at [443, 133] on div "16572125 DNI" at bounding box center [470, 140] width 173 height 33
click at [444, 141] on input "16572125" at bounding box center [470, 146] width 173 height 14
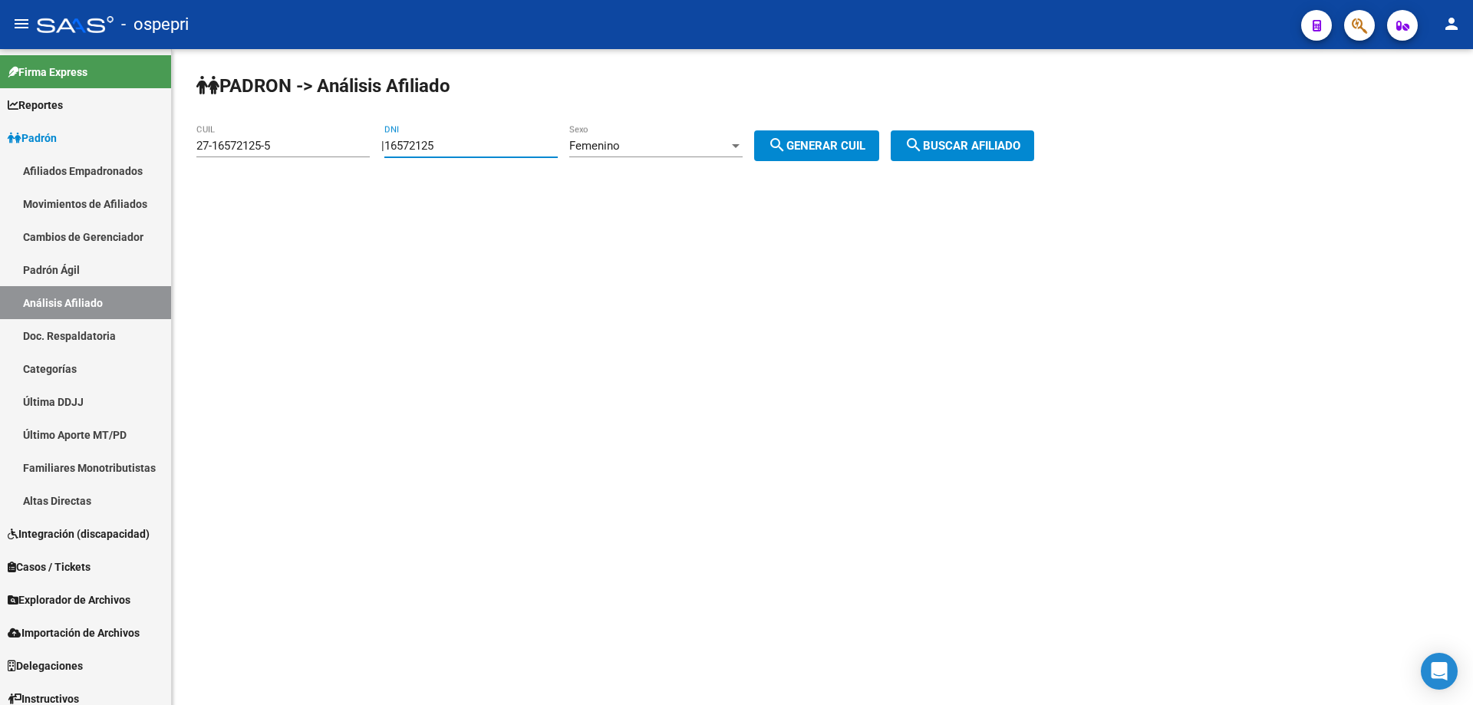
paste input "4844301"
type input "14844301"
click at [818, 146] on span "search Generar CUIL" at bounding box center [816, 146] width 97 height 14
click at [646, 146] on div "Femenino" at bounding box center [649, 146] width 160 height 14
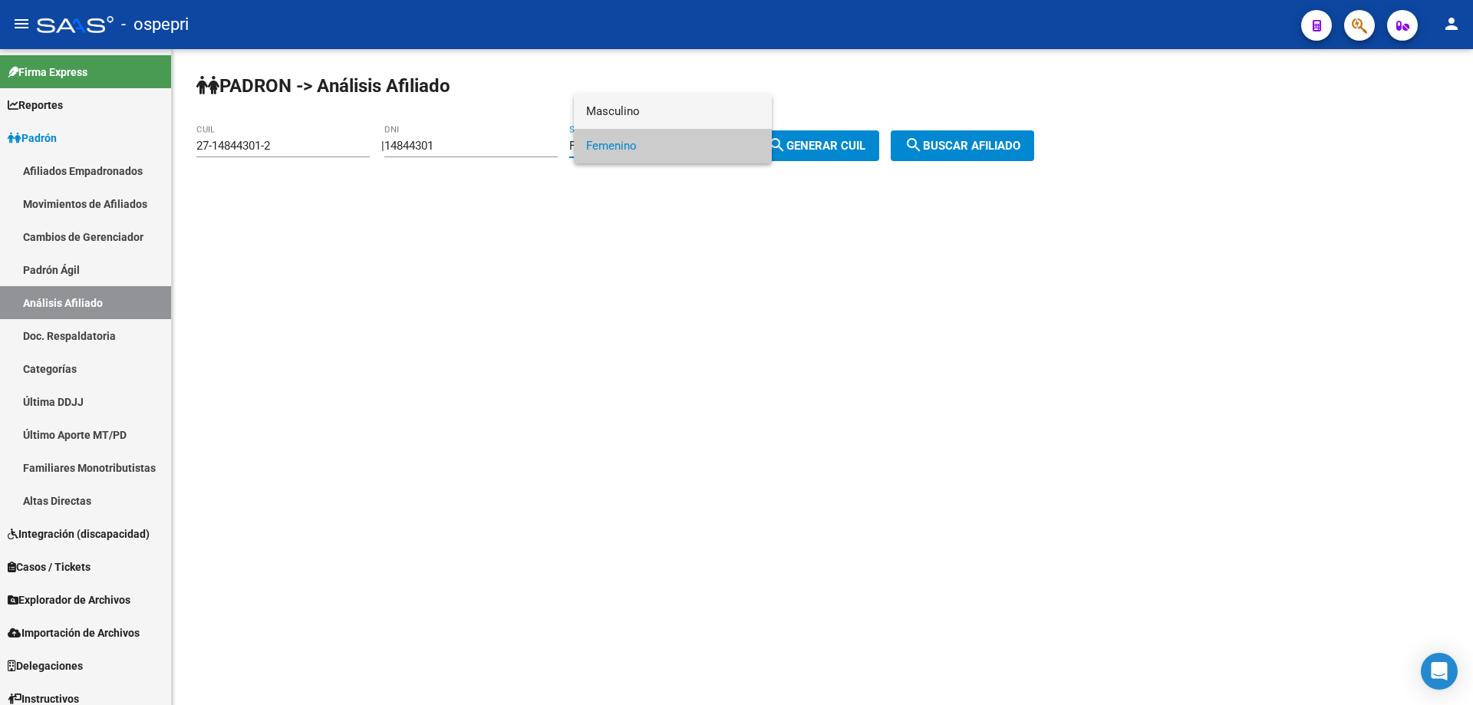
drag, startPoint x: 700, startPoint y: 114, endPoint x: 762, endPoint y: 129, distance: 63.1
click at [701, 114] on span "Masculino" at bounding box center [672, 111] width 173 height 35
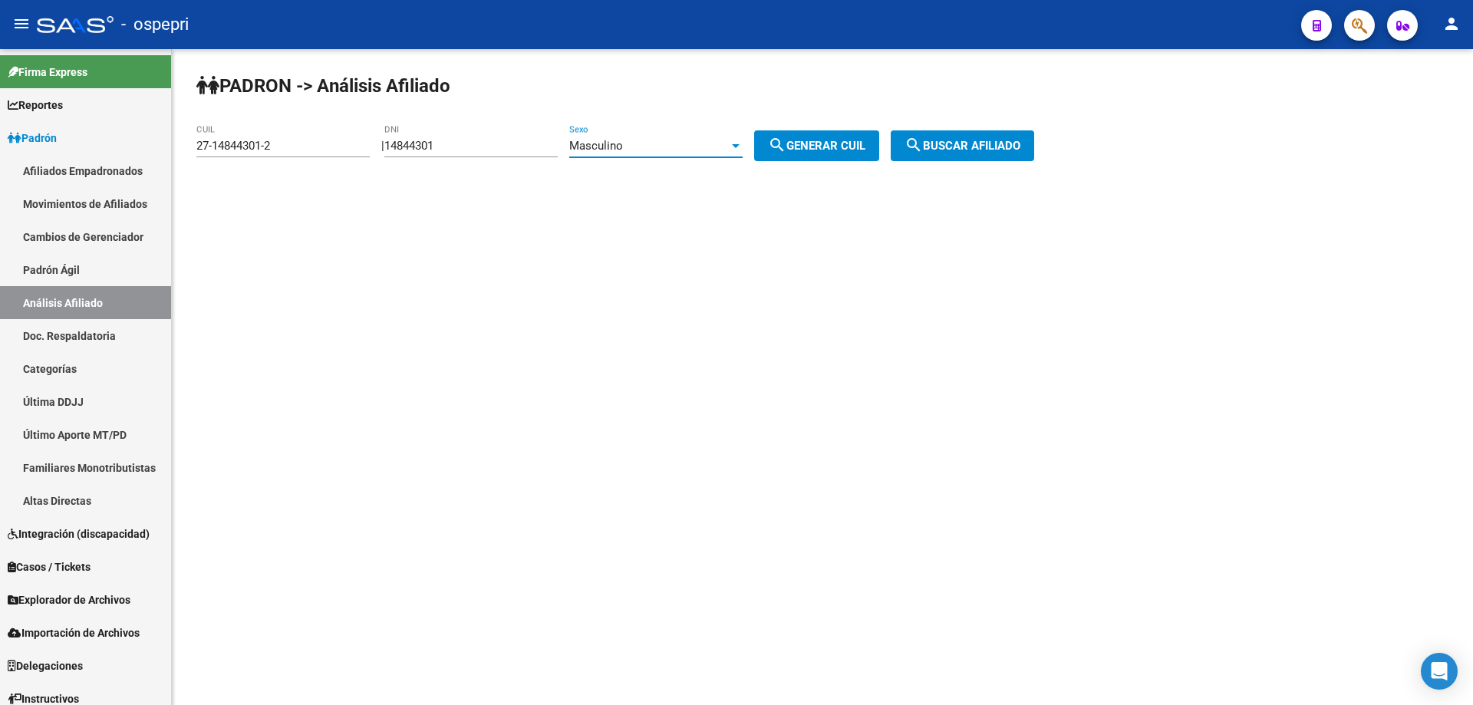
click at [850, 147] on span "search Generar CUIL" at bounding box center [816, 146] width 97 height 14
type input "20-14844301-8"
click at [1006, 149] on span "search Buscar afiliado" at bounding box center [962, 146] width 116 height 14
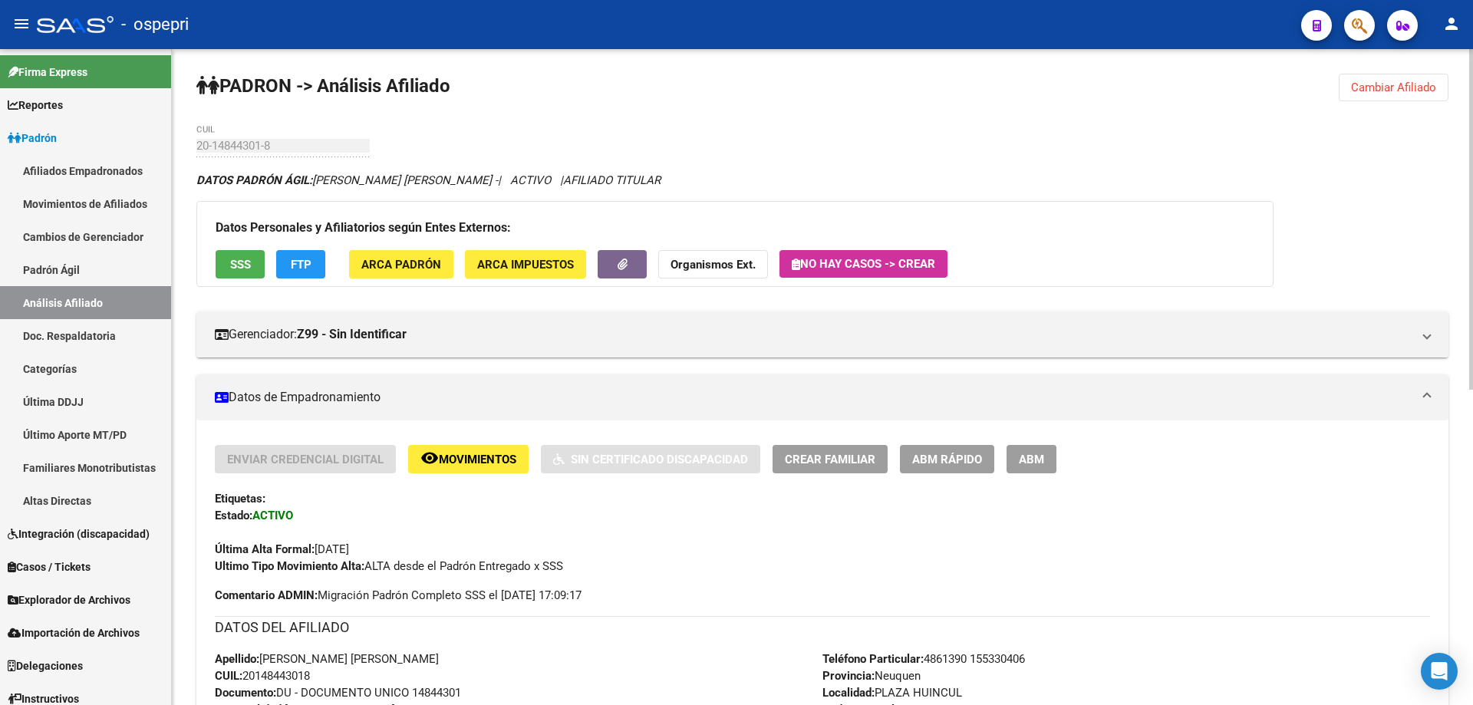
scroll to position [606, 0]
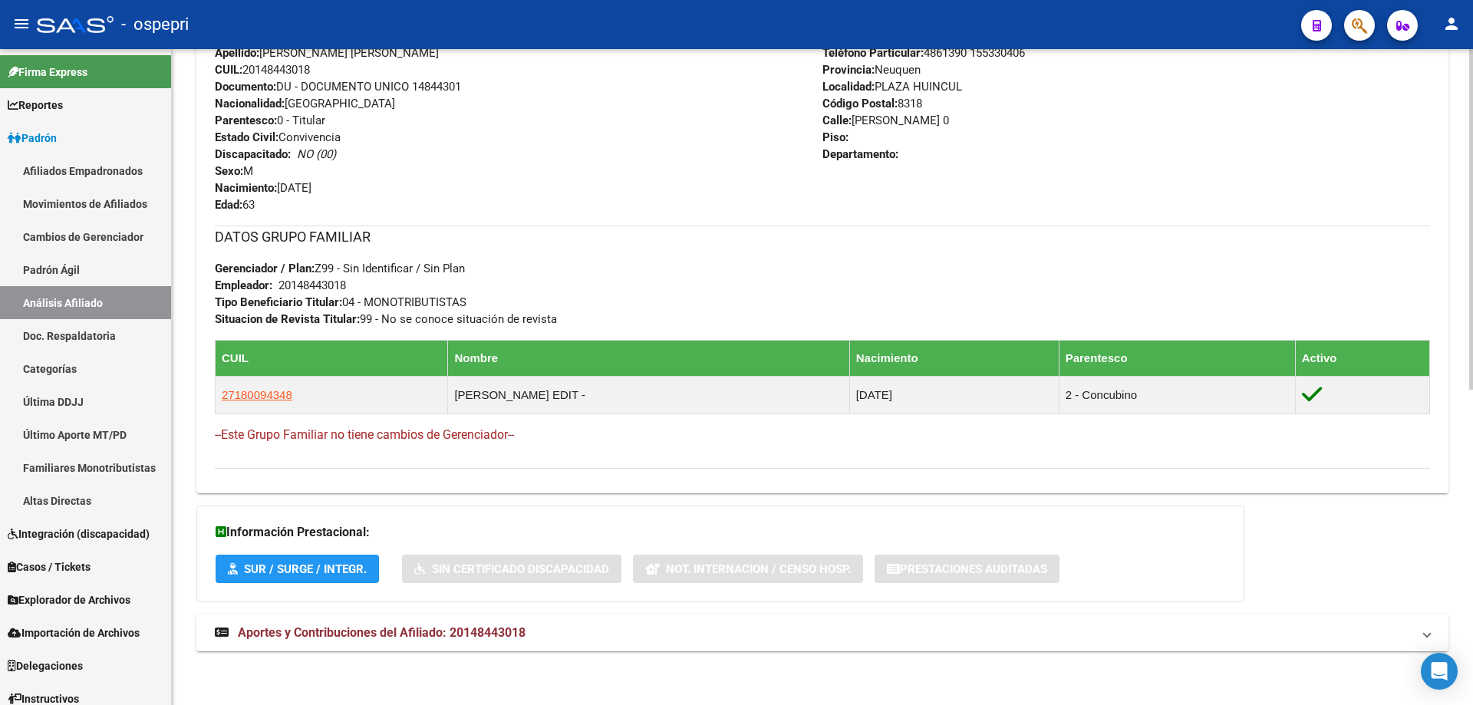
click at [413, 631] on span "Aportes y Contribuciones del Afiliado: 20148443018" at bounding box center [382, 632] width 288 height 15
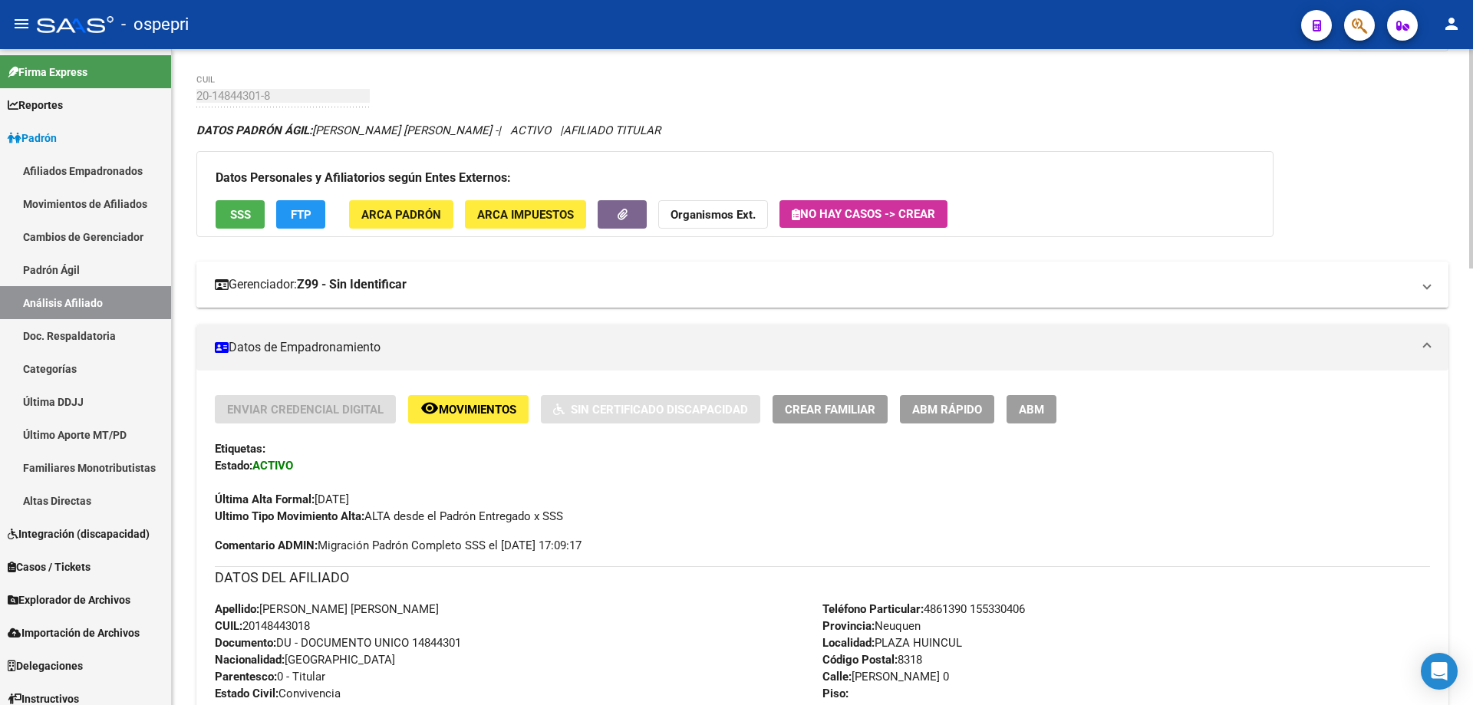
scroll to position [0, 0]
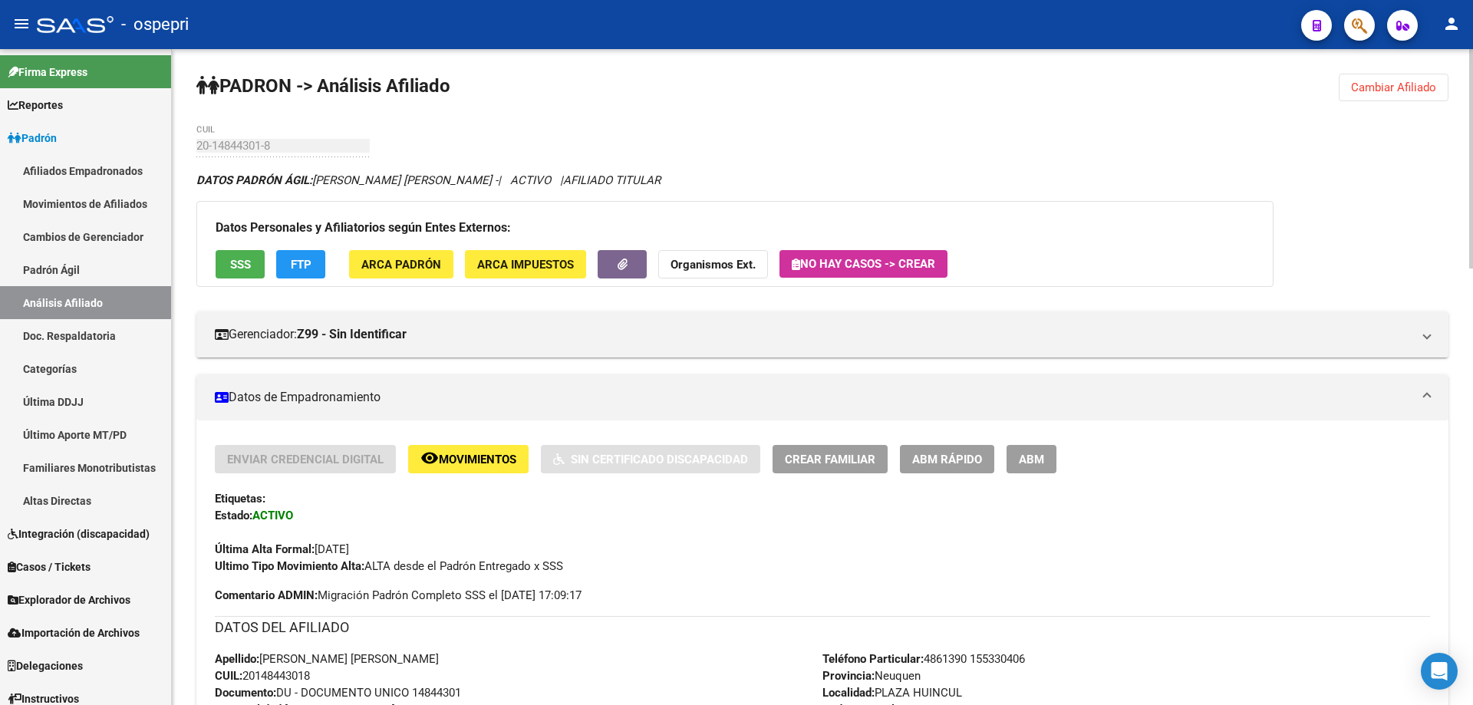
click at [1416, 87] on span "Cambiar Afiliado" at bounding box center [1393, 88] width 85 height 14
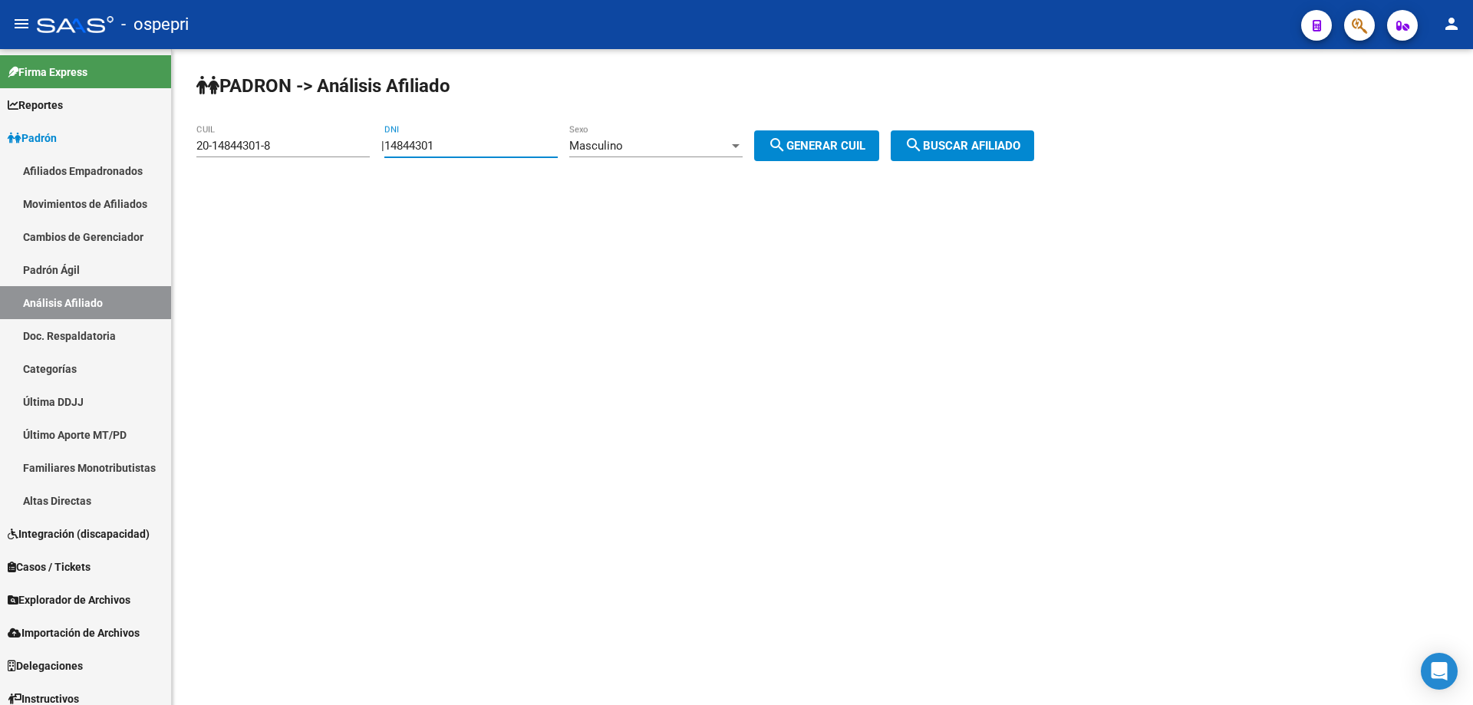
click at [461, 143] on input "14844301" at bounding box center [470, 146] width 173 height 14
paste input "024558"
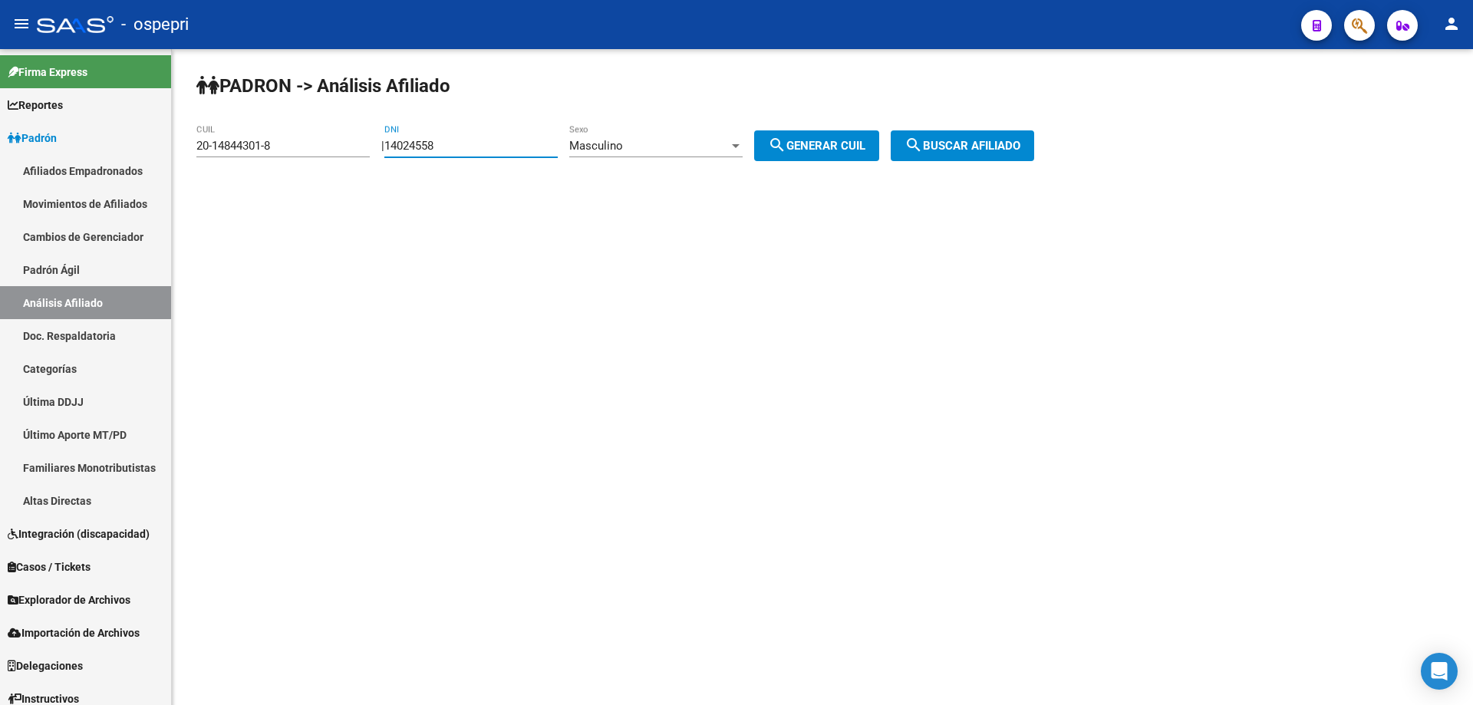
type input "14024558"
click at [822, 139] on span "search Generar CUIL" at bounding box center [816, 146] width 97 height 14
click at [969, 150] on span "search Buscar afiliado" at bounding box center [962, 146] width 116 height 14
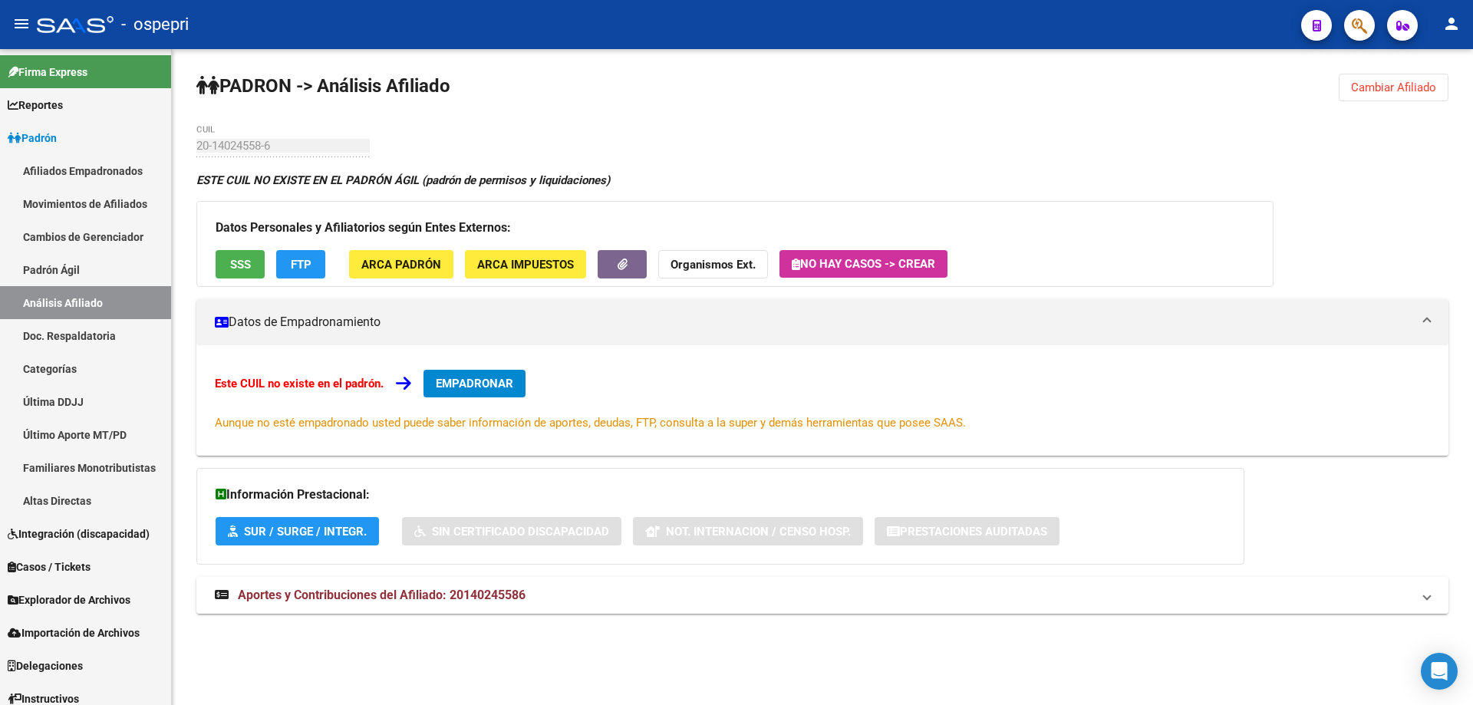
click at [1397, 84] on span "Cambiar Afiliado" at bounding box center [1393, 88] width 85 height 14
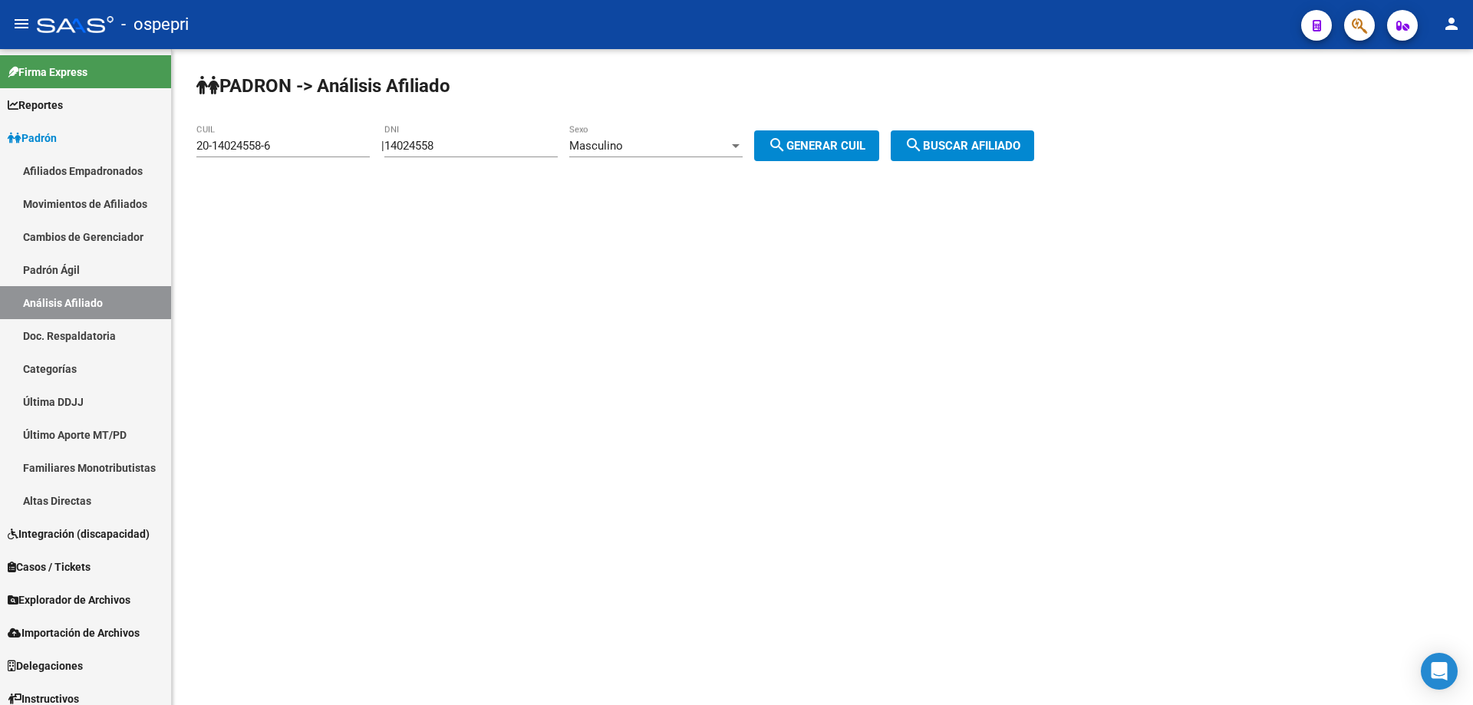
click at [608, 145] on span "Masculino" at bounding box center [596, 146] width 54 height 14
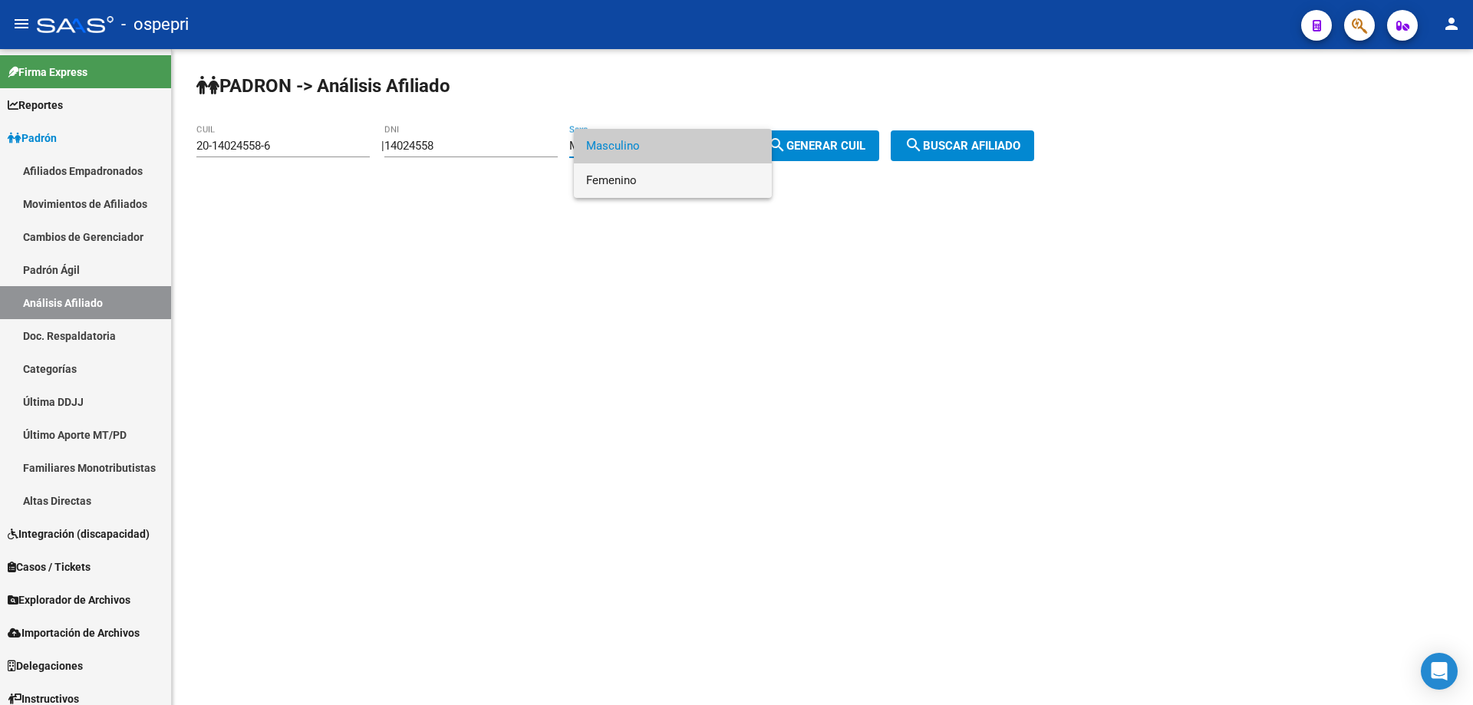
click at [623, 177] on span "Femenino" at bounding box center [672, 180] width 173 height 35
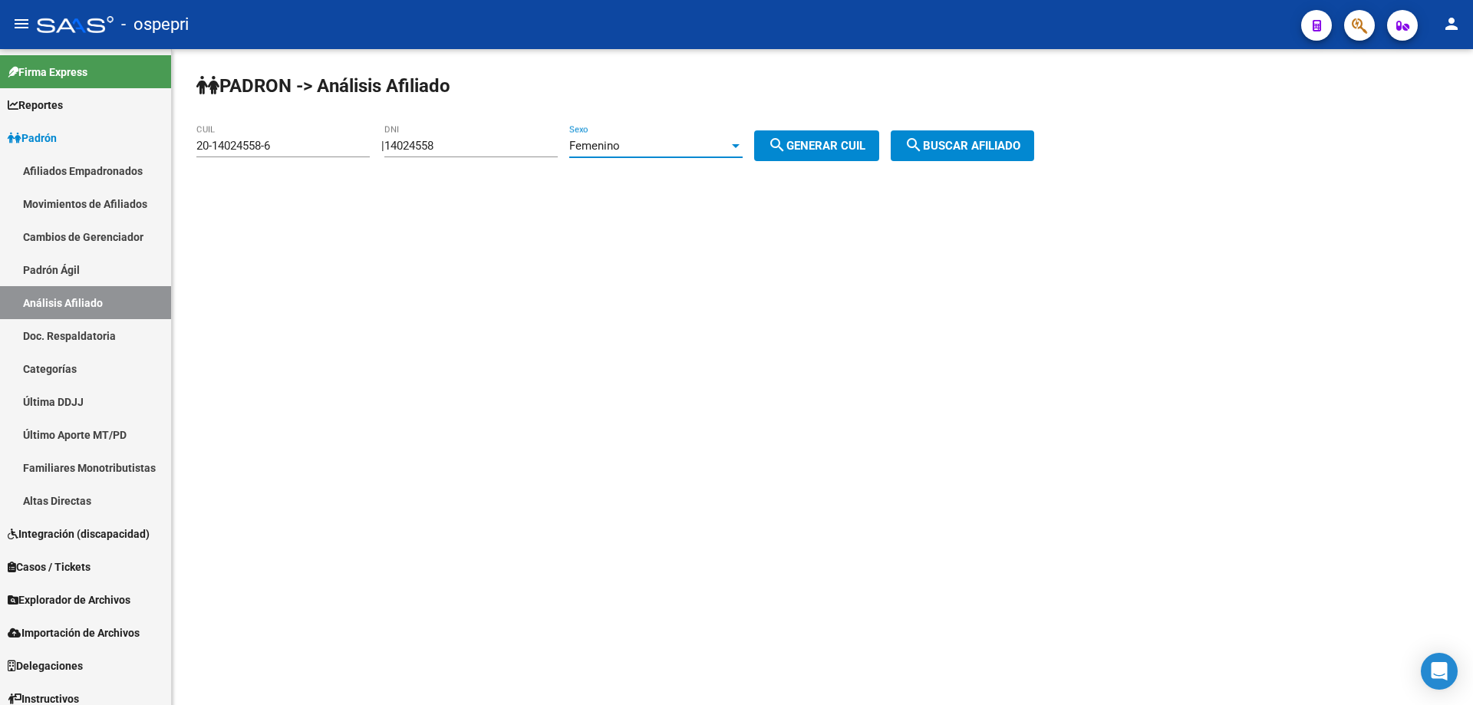
click at [816, 131] on button "search Generar CUIL" at bounding box center [816, 145] width 125 height 31
type input "27-14024558-0"
click at [983, 149] on span "search Buscar afiliado" at bounding box center [962, 146] width 116 height 14
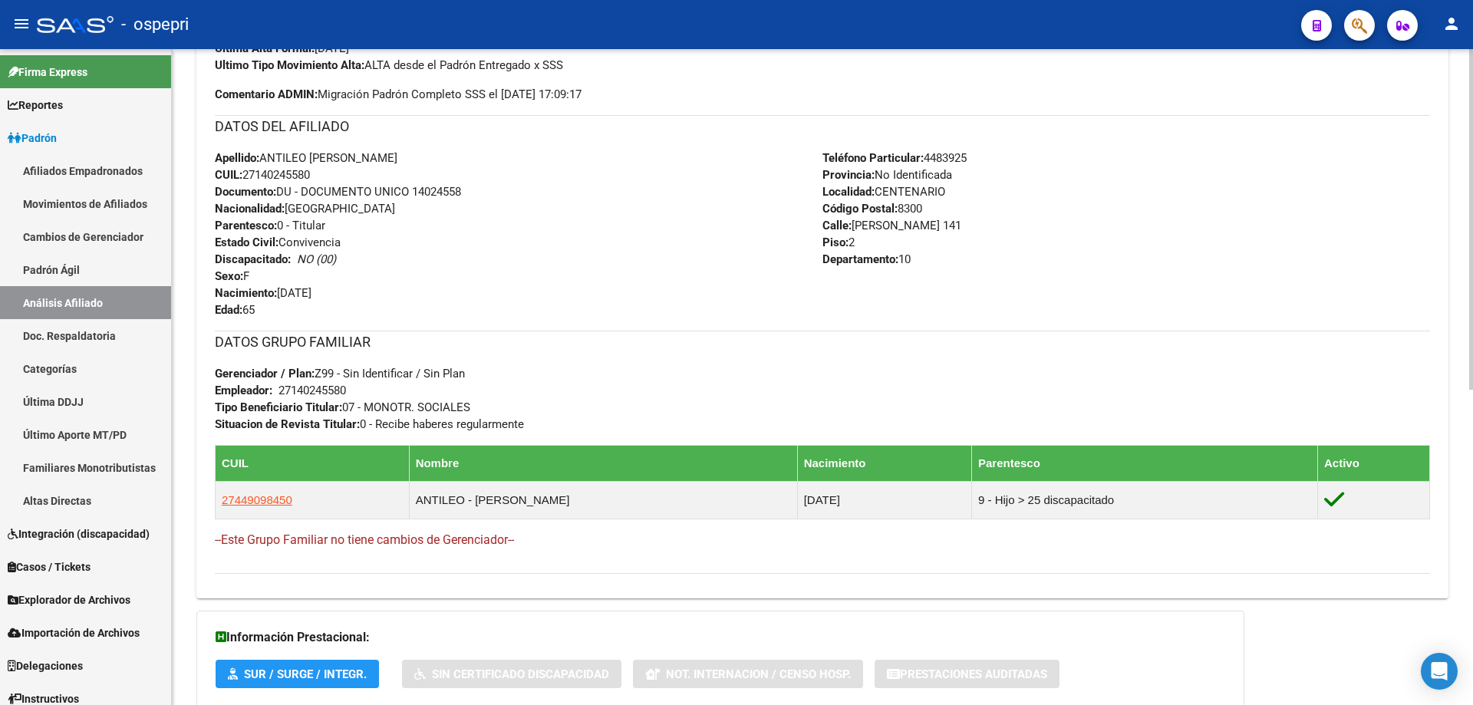
scroll to position [606, 0]
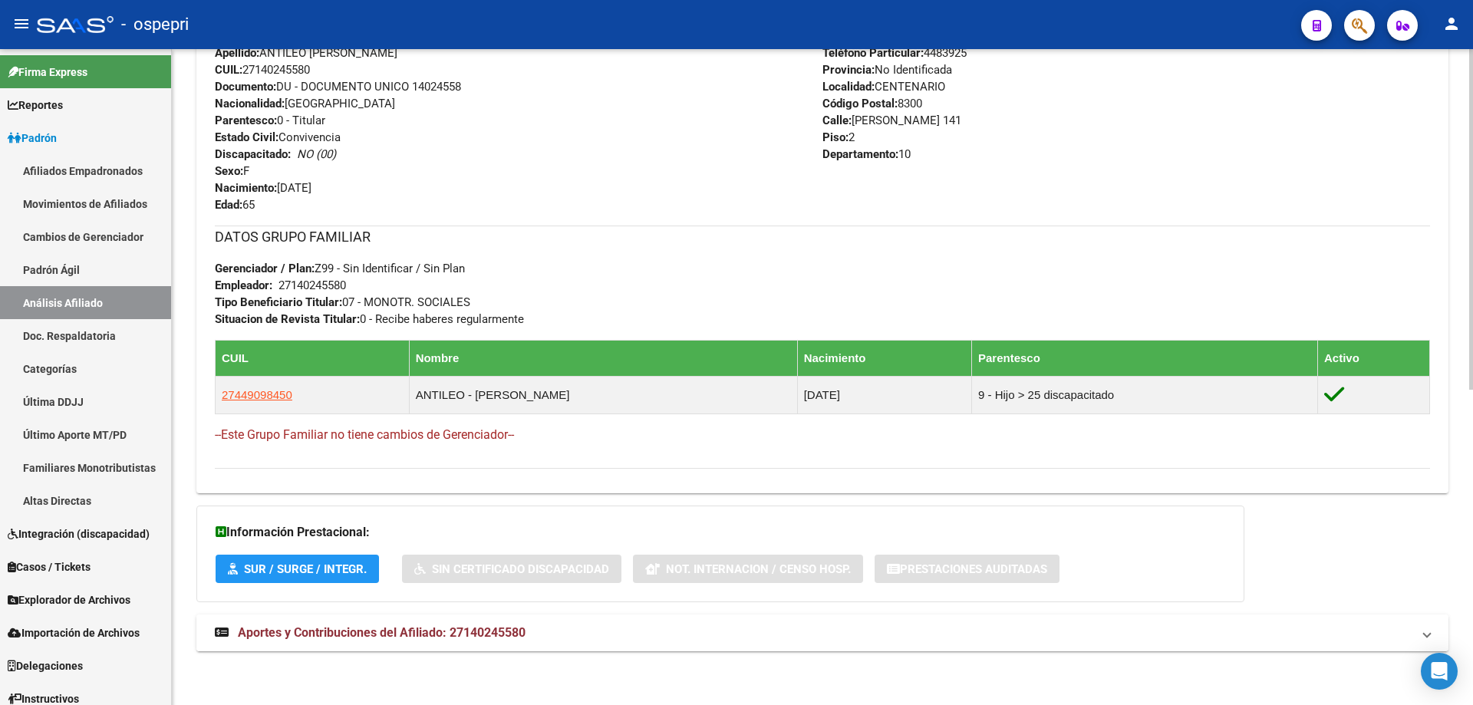
drag, startPoint x: 550, startPoint y: 635, endPoint x: 558, endPoint y: 638, distance: 9.0
click at [553, 638] on mat-panel-title "Aportes y Contribuciones del Afiliado: 27140245580" at bounding box center [813, 632] width 1197 height 17
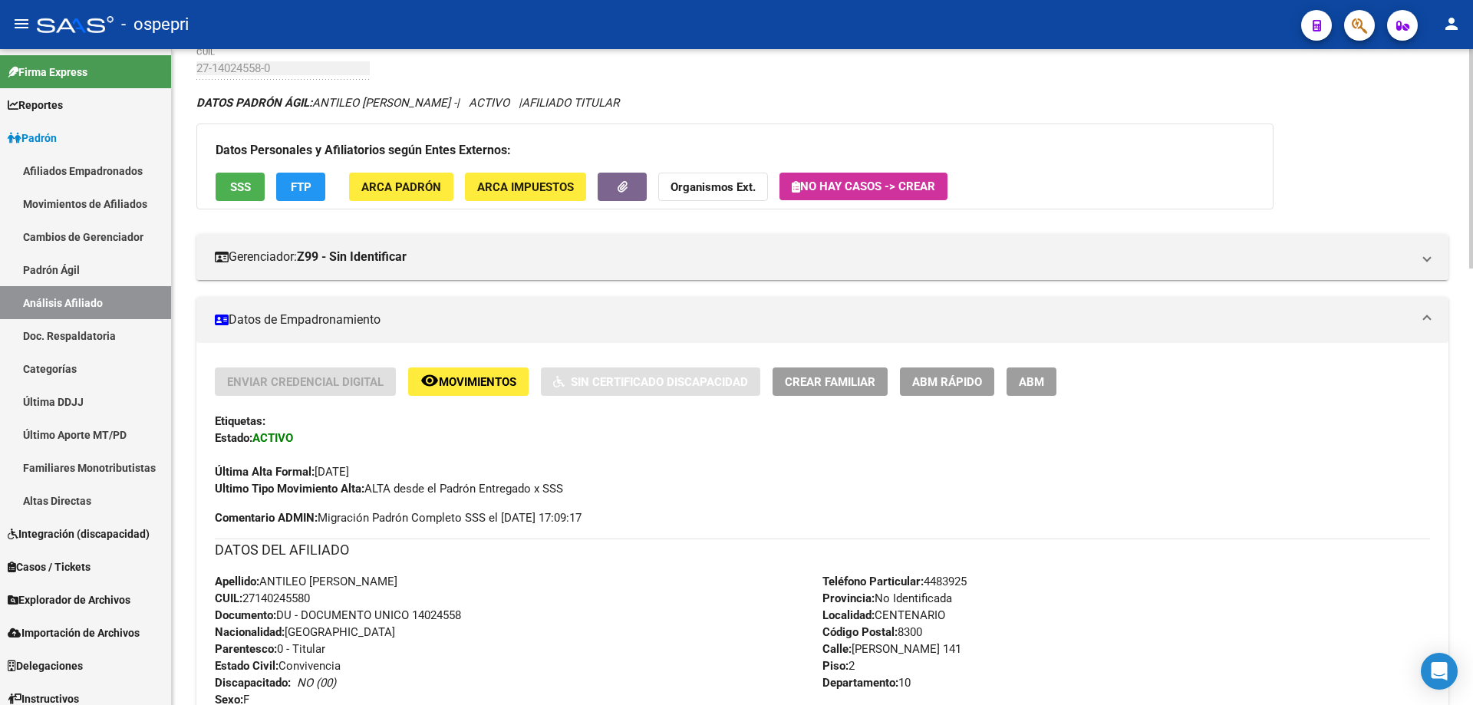
scroll to position [0, 0]
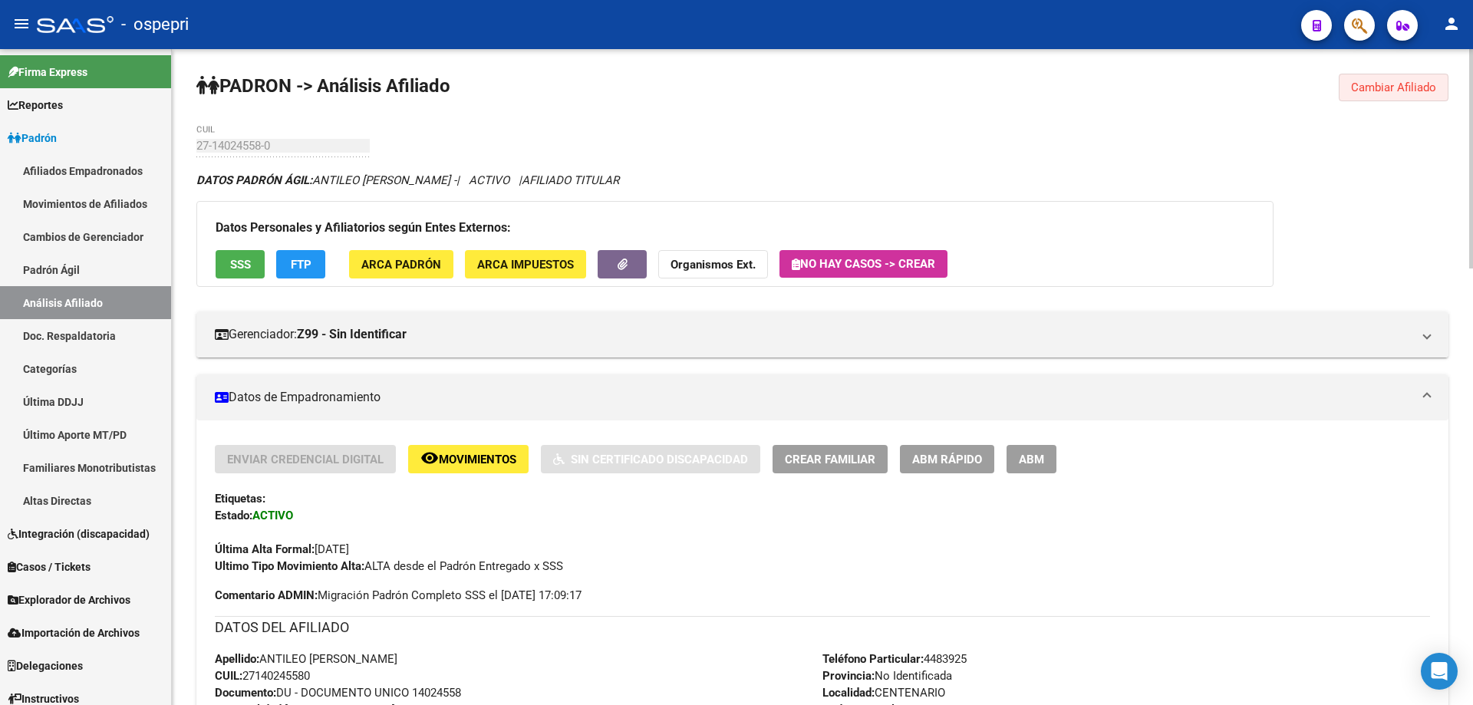
click at [1385, 82] on span "Cambiar Afiliado" at bounding box center [1393, 88] width 85 height 14
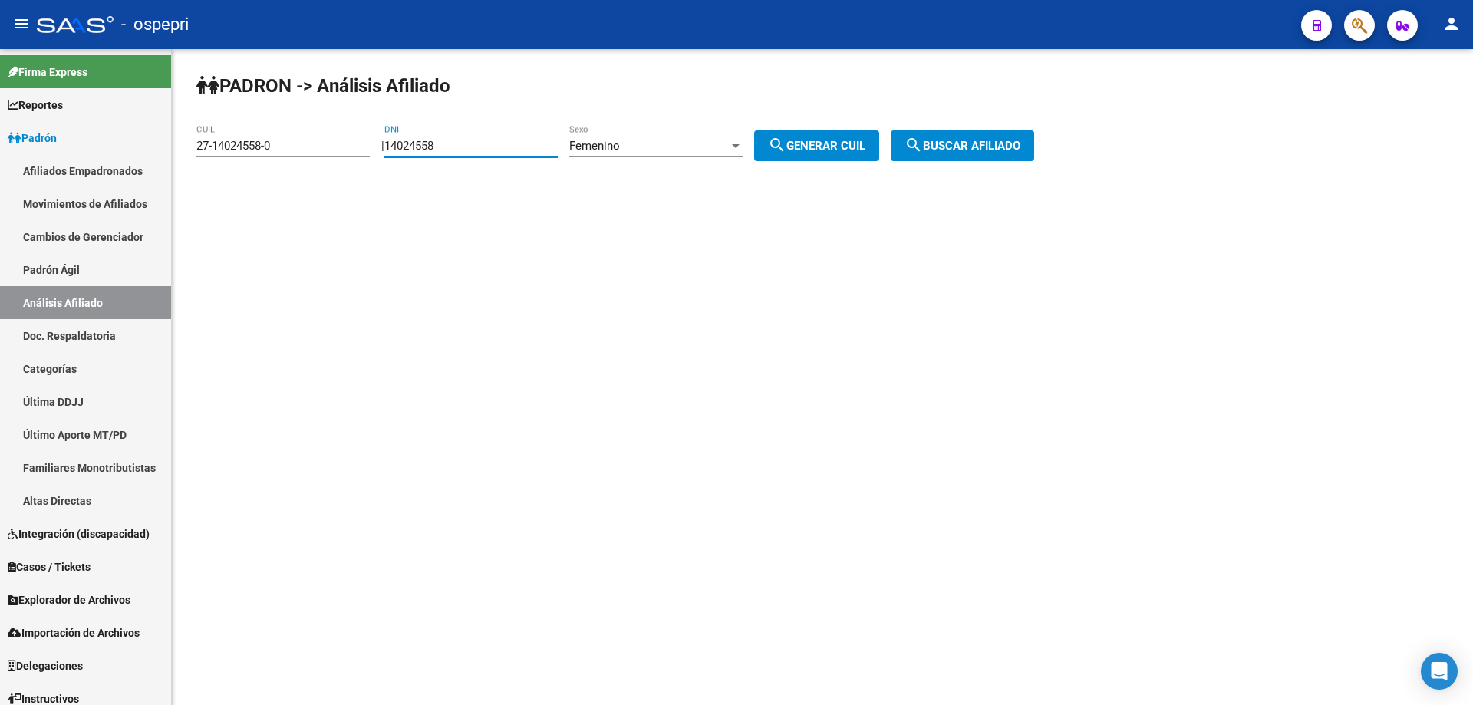
click at [425, 147] on input "14024558" at bounding box center [470, 146] width 173 height 14
paste input "3574254"
type input "13574254"
click at [714, 138] on div "Femenino Sexo" at bounding box center [655, 140] width 173 height 33
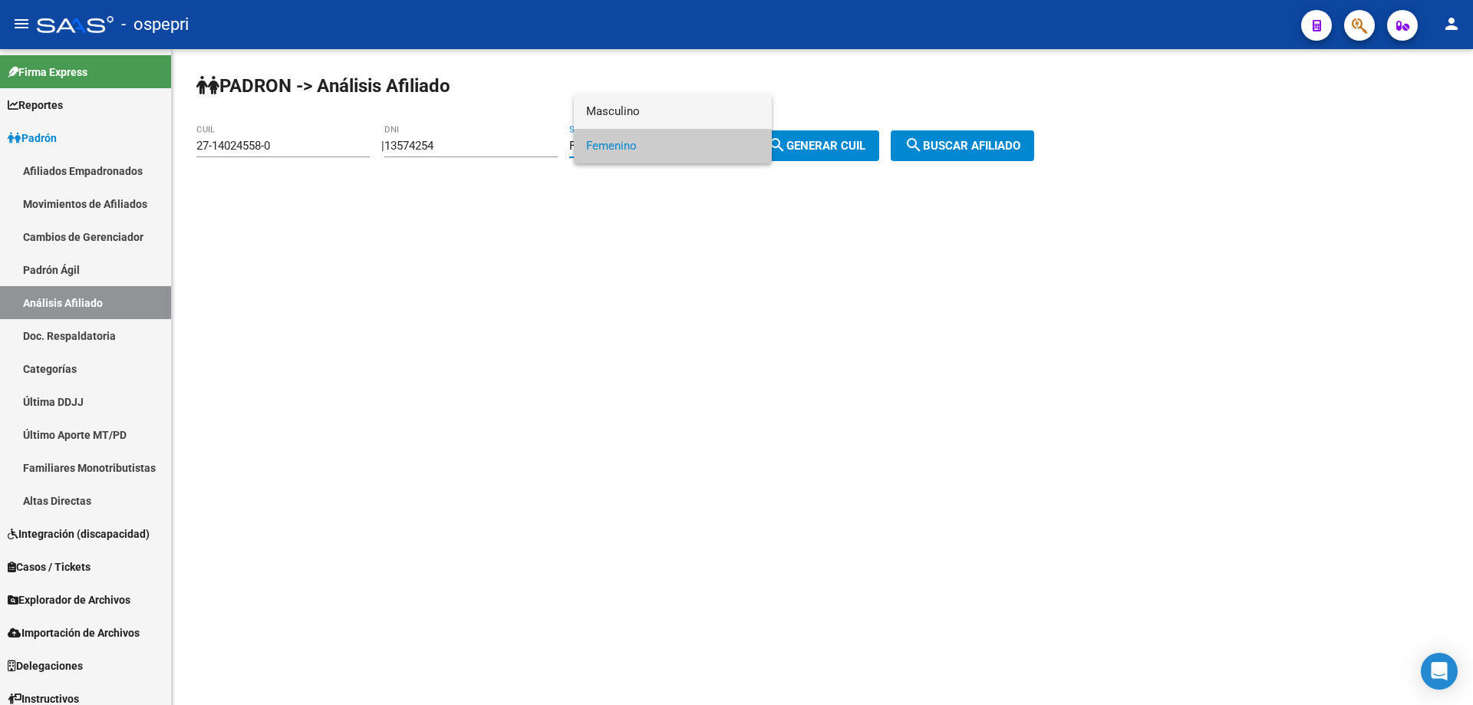
click at [638, 110] on span "Masculino" at bounding box center [672, 111] width 173 height 35
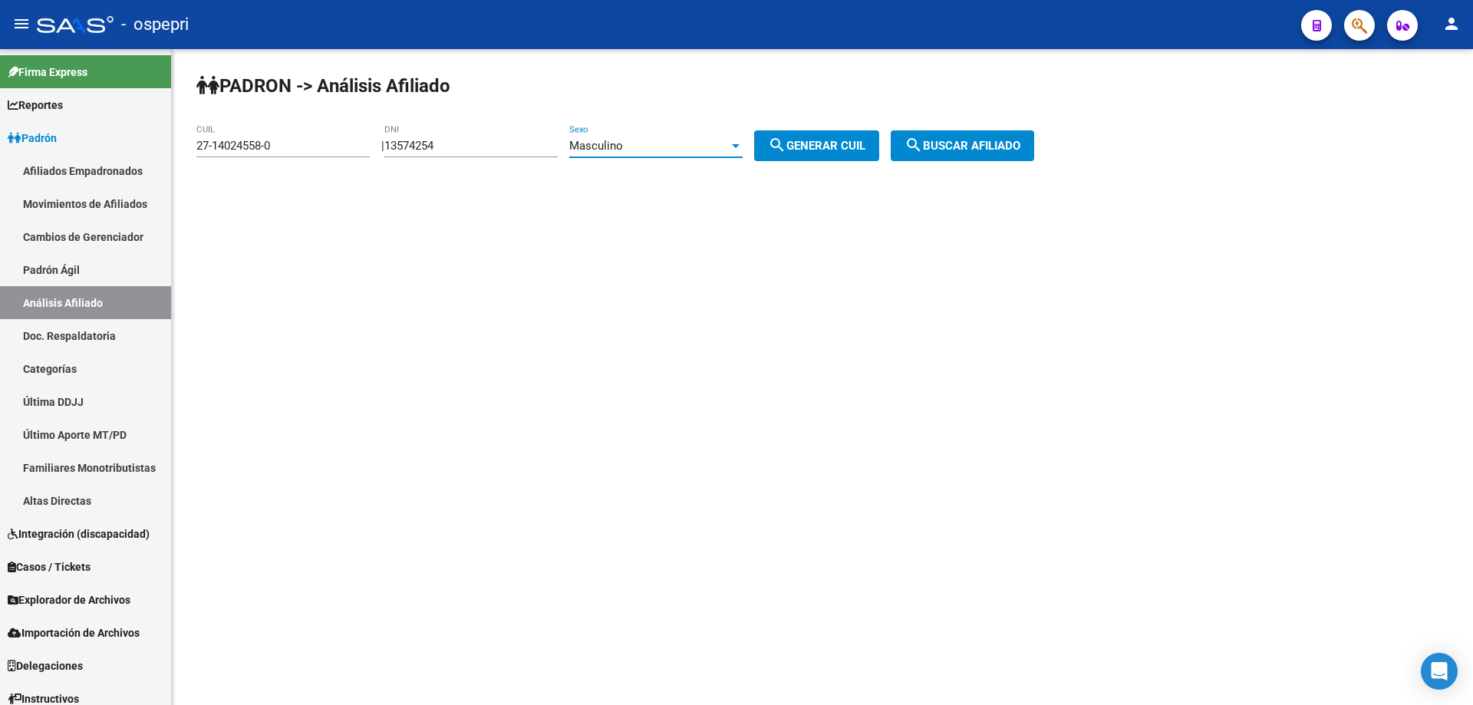
drag, startPoint x: 857, startPoint y: 138, endPoint x: 865, endPoint y: 141, distance: 9.0
click at [857, 140] on button "search Generar CUIL" at bounding box center [816, 145] width 125 height 31
type input "20-13574254-7"
drag, startPoint x: 956, startPoint y: 141, endPoint x: 934, endPoint y: 140, distance: 22.3
click at [956, 140] on span "search Buscar afiliado" at bounding box center [962, 146] width 116 height 14
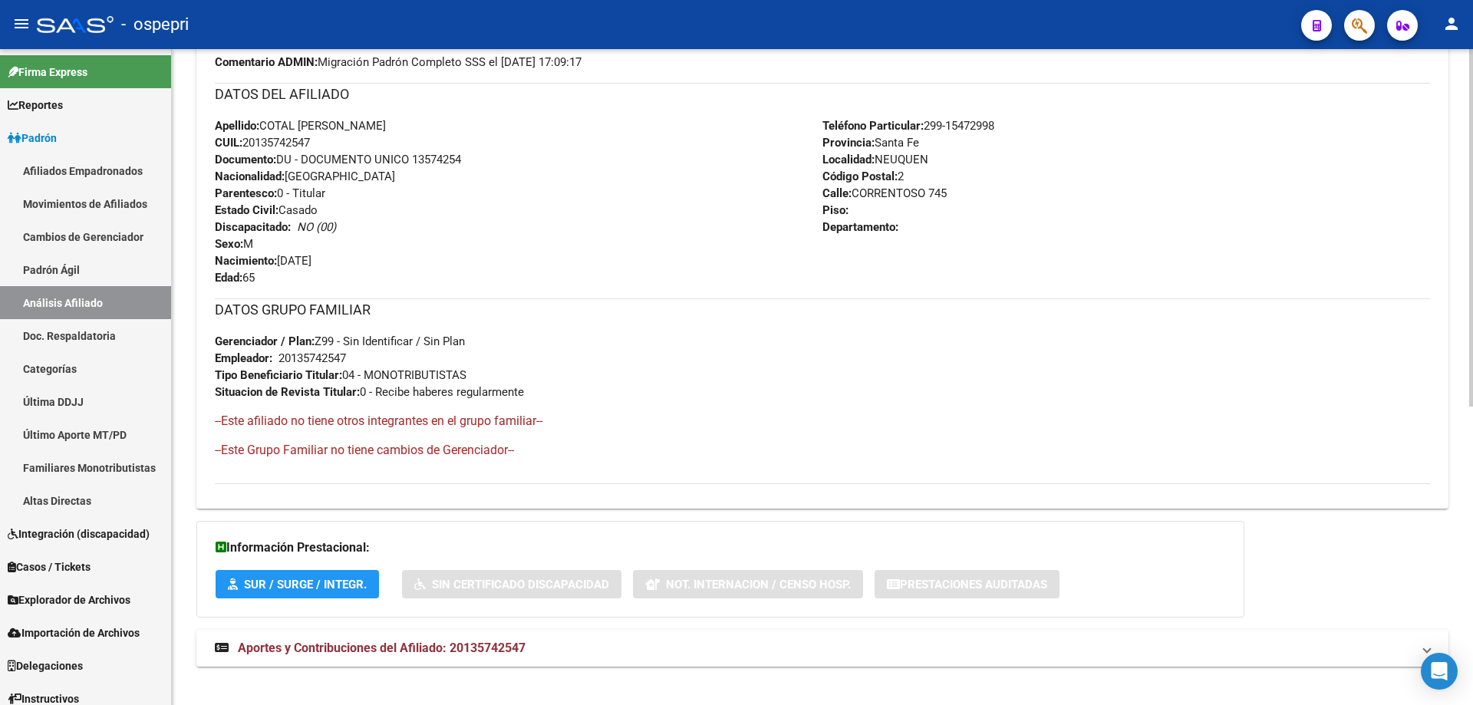
scroll to position [548, 0]
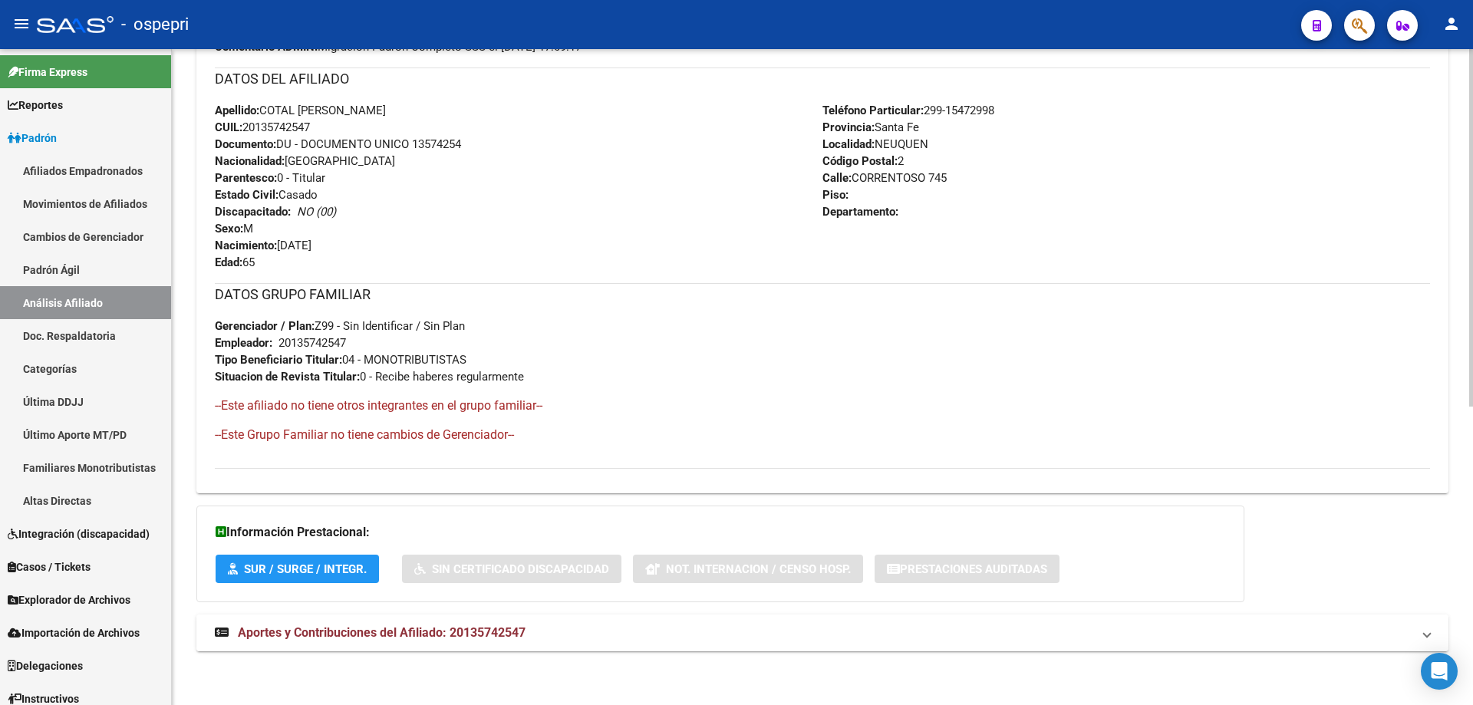
click at [446, 628] on span "Aportes y Contribuciones del Afiliado: 20135742547" at bounding box center [382, 632] width 288 height 15
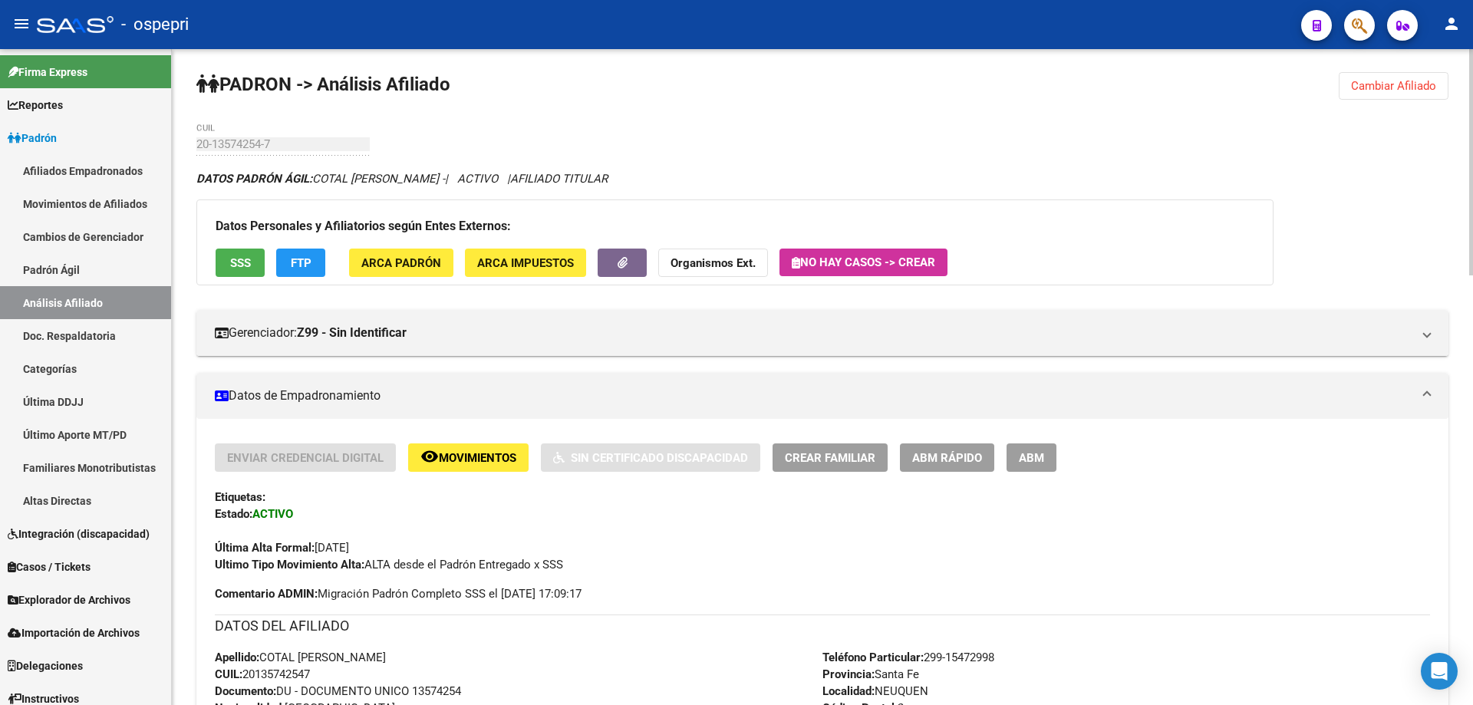
scroll to position [0, 0]
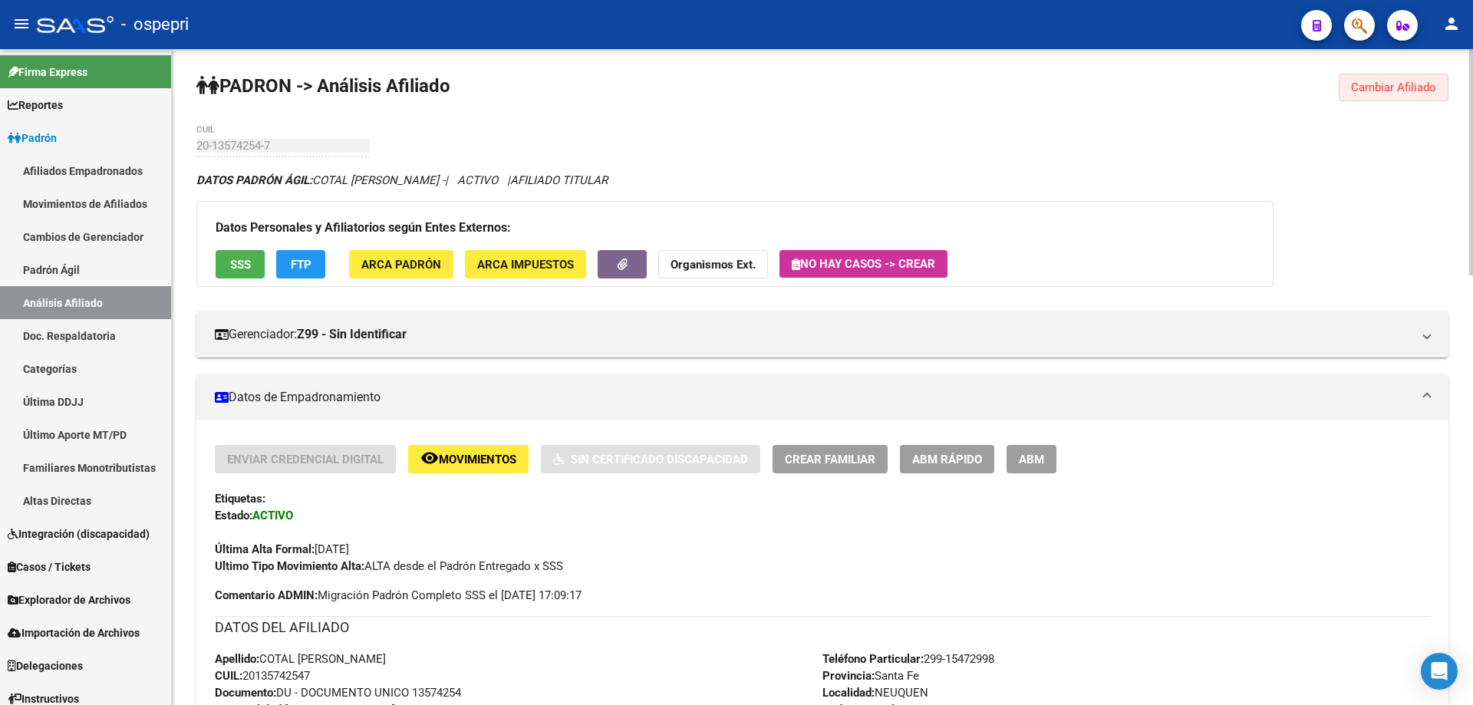
click at [1399, 86] on span "Cambiar Afiliado" at bounding box center [1393, 88] width 85 height 14
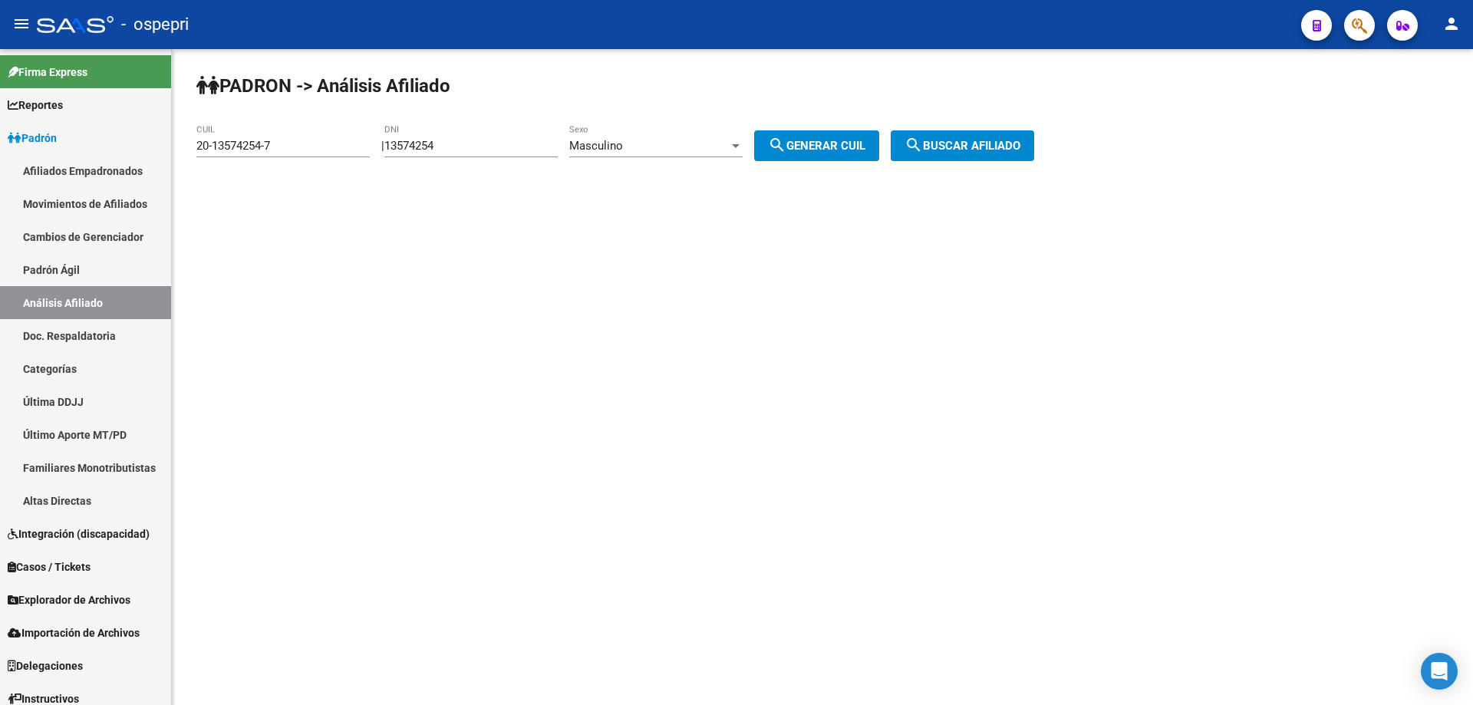
click at [434, 150] on input "13574254" at bounding box center [470, 146] width 173 height 14
paste input "0539147"
type input "10539147"
click at [786, 143] on mat-icon "search" at bounding box center [777, 145] width 18 height 18
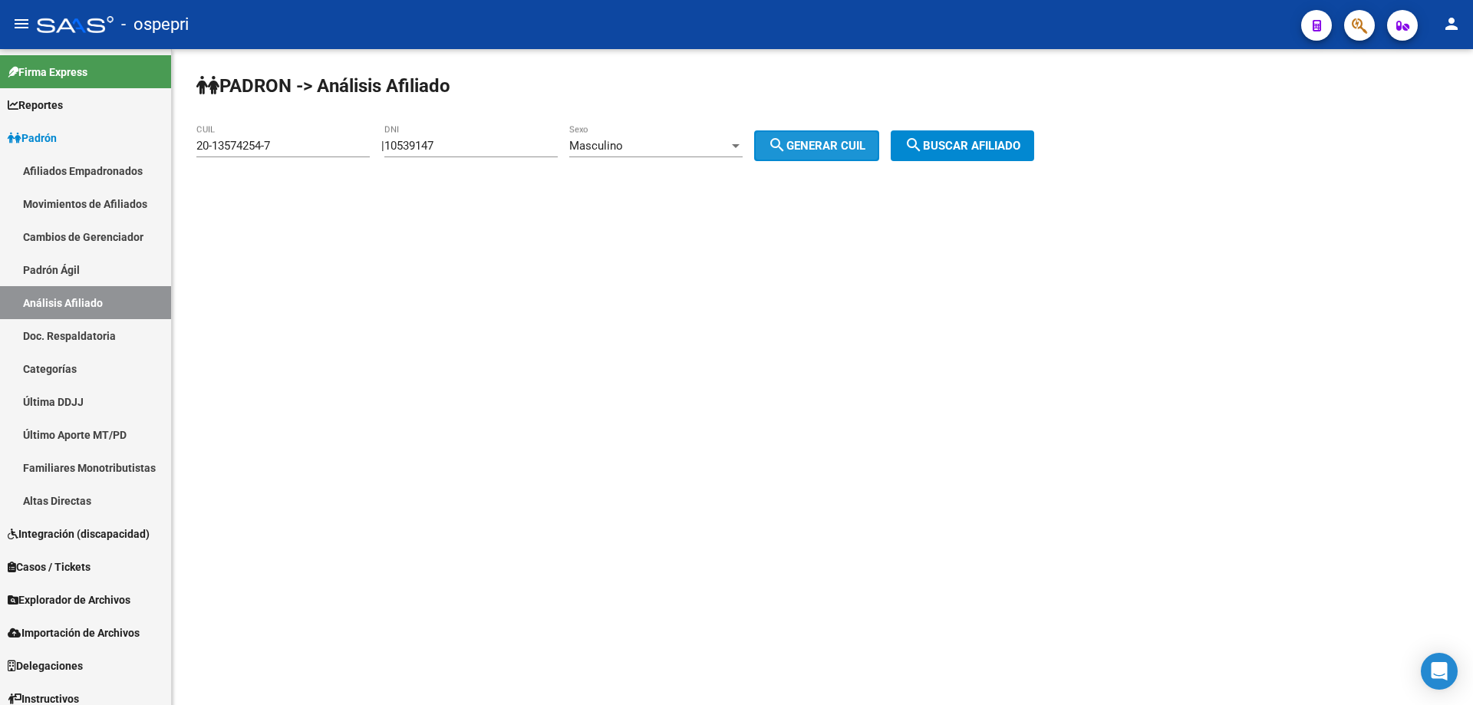
type input "20-10539147-2"
click at [1011, 146] on span "search Buscar afiliado" at bounding box center [962, 146] width 116 height 14
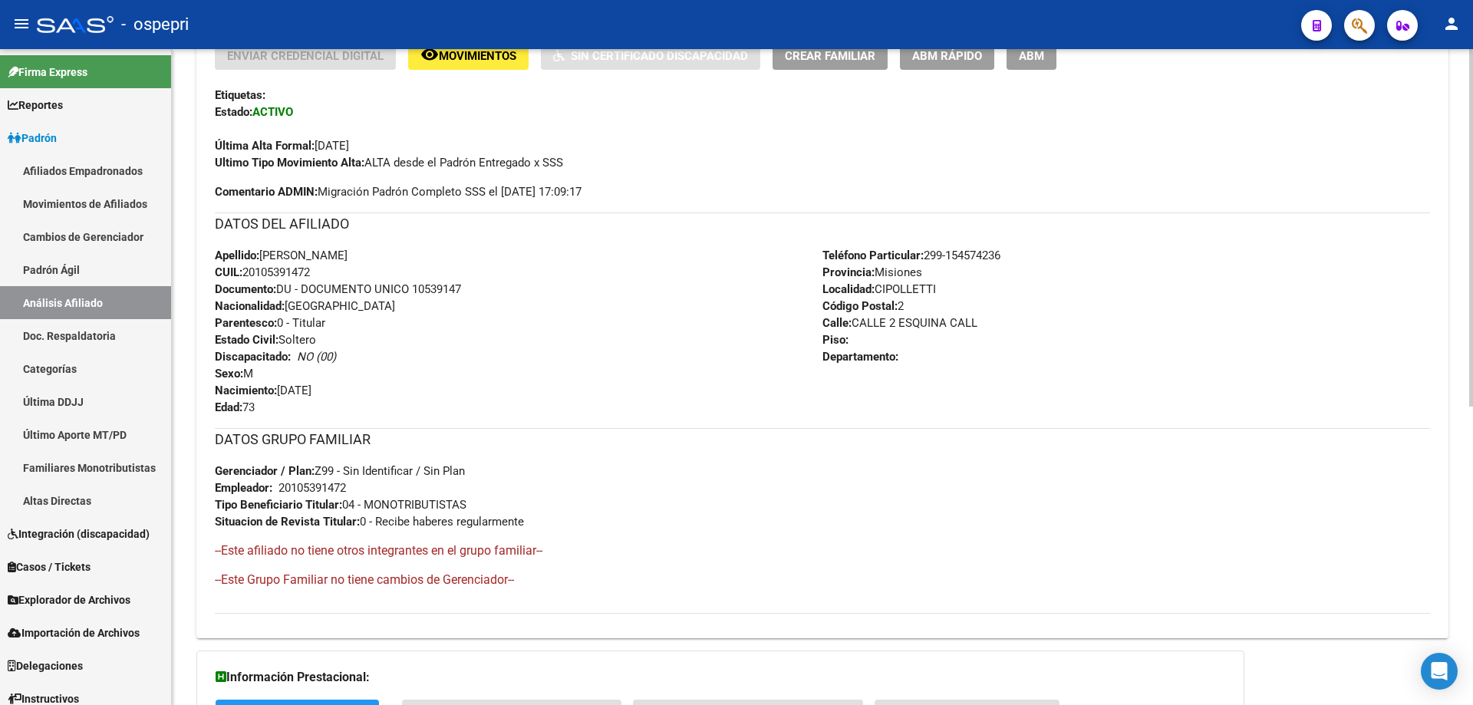
scroll to position [548, 0]
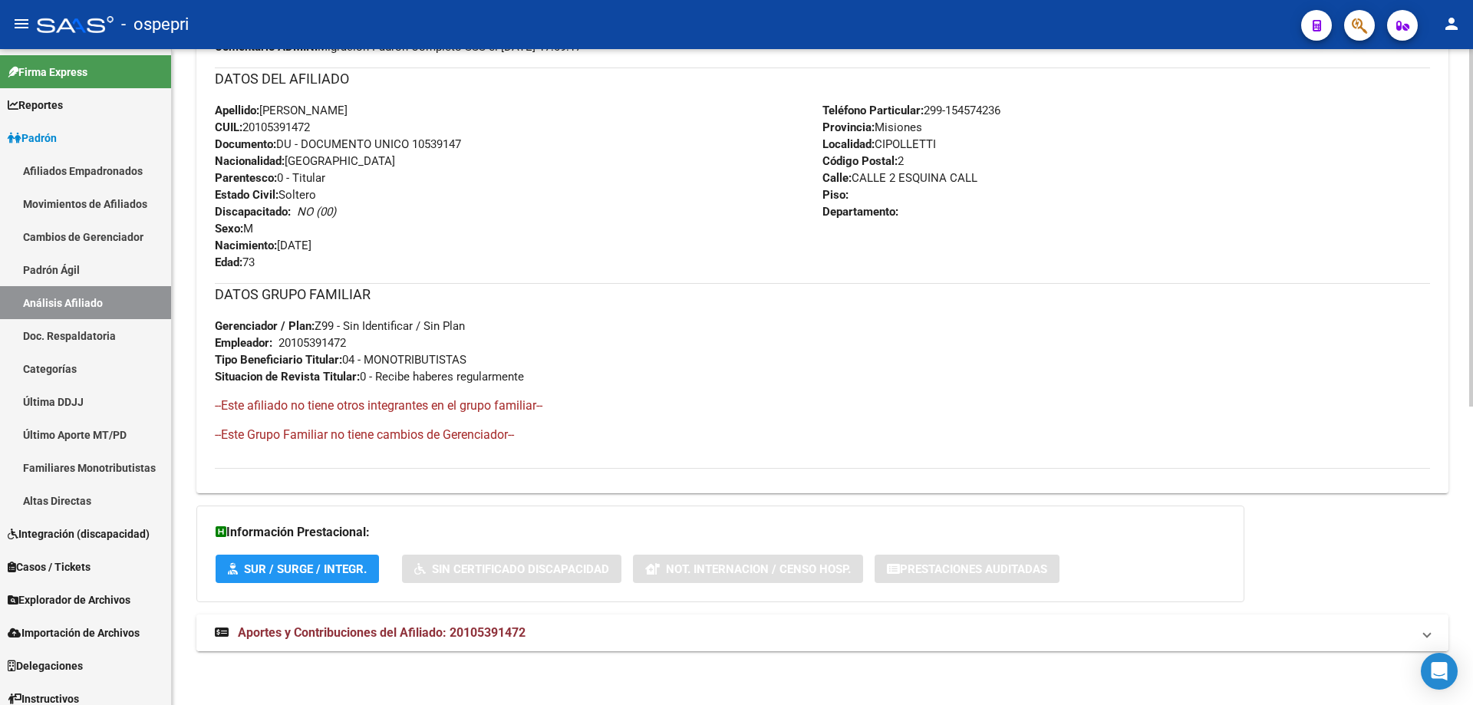
click at [407, 634] on span "Aportes y Contribuciones del Afiliado: 20105391472" at bounding box center [382, 632] width 288 height 15
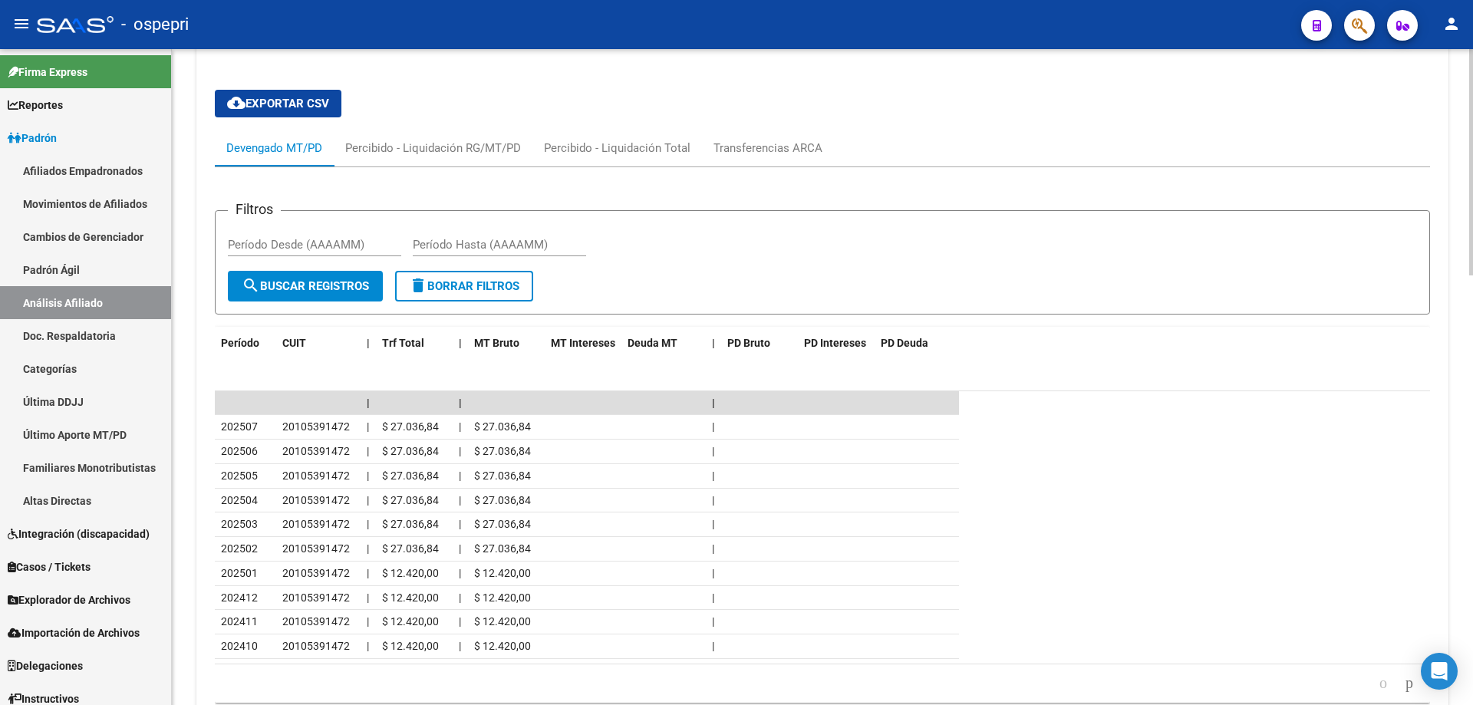
scroll to position [0, 0]
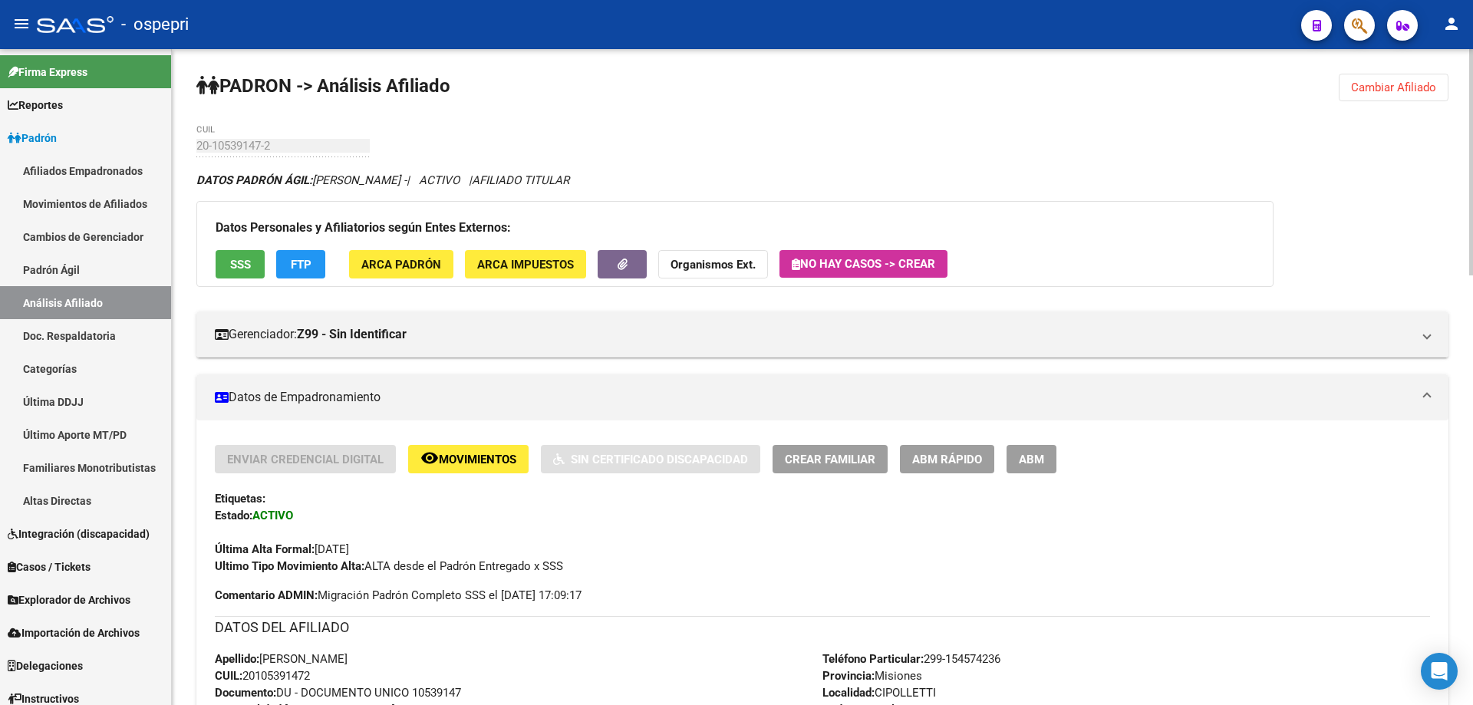
click at [1363, 91] on span "Cambiar Afiliado" at bounding box center [1393, 88] width 85 height 14
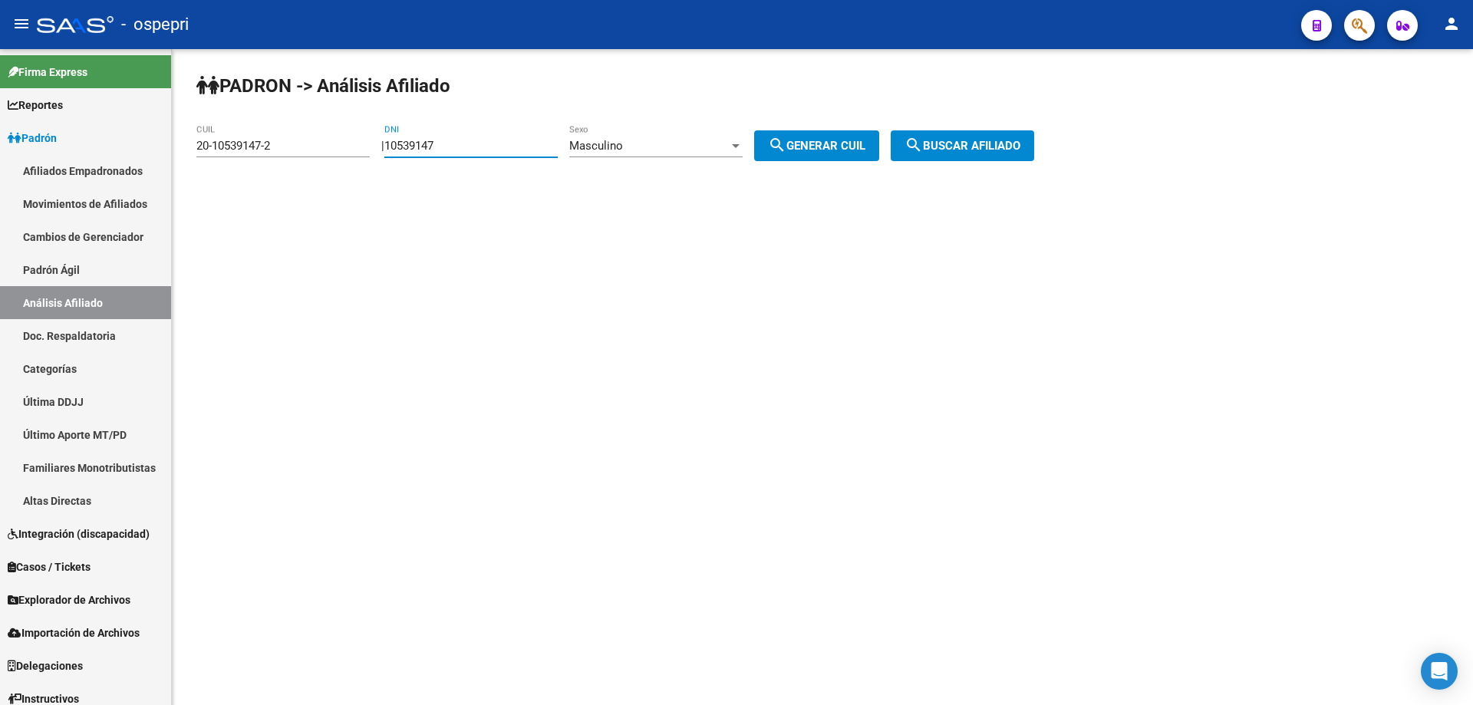
click at [420, 143] on input "10539147" at bounding box center [470, 146] width 173 height 14
paste input "44909845"
type input "44909845"
click at [662, 147] on div "Masculino" at bounding box center [649, 146] width 160 height 14
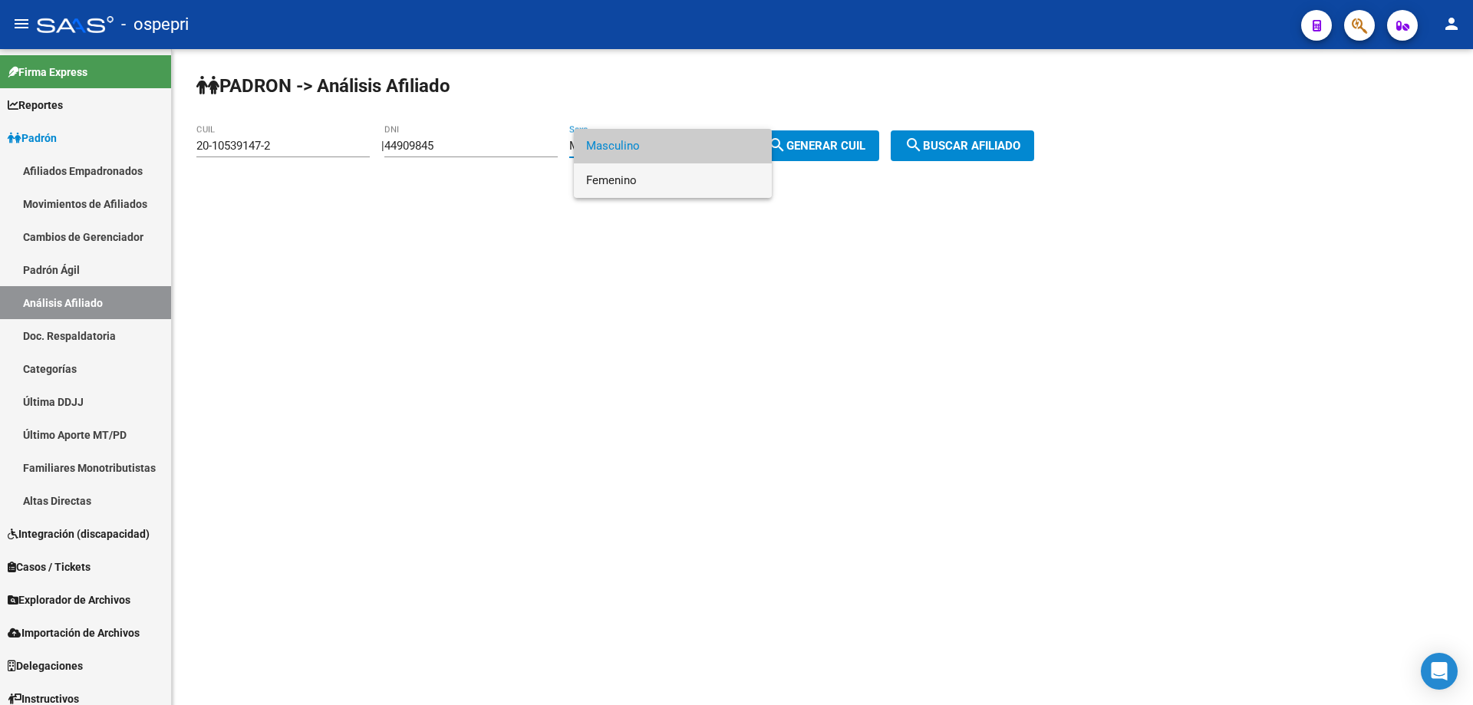
drag, startPoint x: 651, startPoint y: 186, endPoint x: 762, endPoint y: 166, distance: 112.9
click at [654, 186] on span "Femenino" at bounding box center [672, 180] width 173 height 35
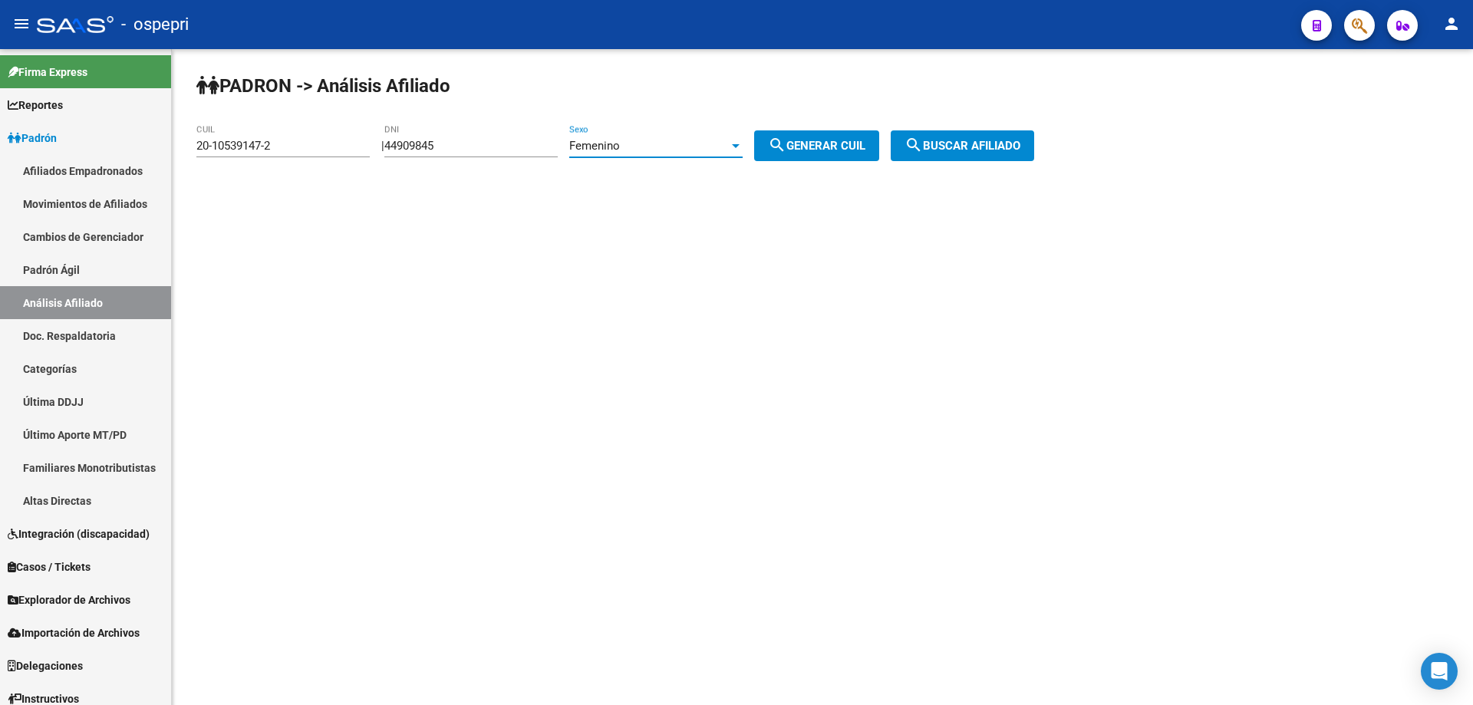
drag, startPoint x: 817, startPoint y: 144, endPoint x: 927, endPoint y: 133, distance: 111.1
click at [821, 144] on span "search Generar CUIL" at bounding box center [816, 146] width 97 height 14
type input "27-44909845-0"
click at [971, 127] on div "PADRON -> Análisis Afiliado 27-44909845-0 CUIL | 44909845 DNI Femenino Sexo sea…" at bounding box center [822, 129] width 1301 height 161
click at [980, 150] on span "search Buscar afiliado" at bounding box center [962, 146] width 116 height 14
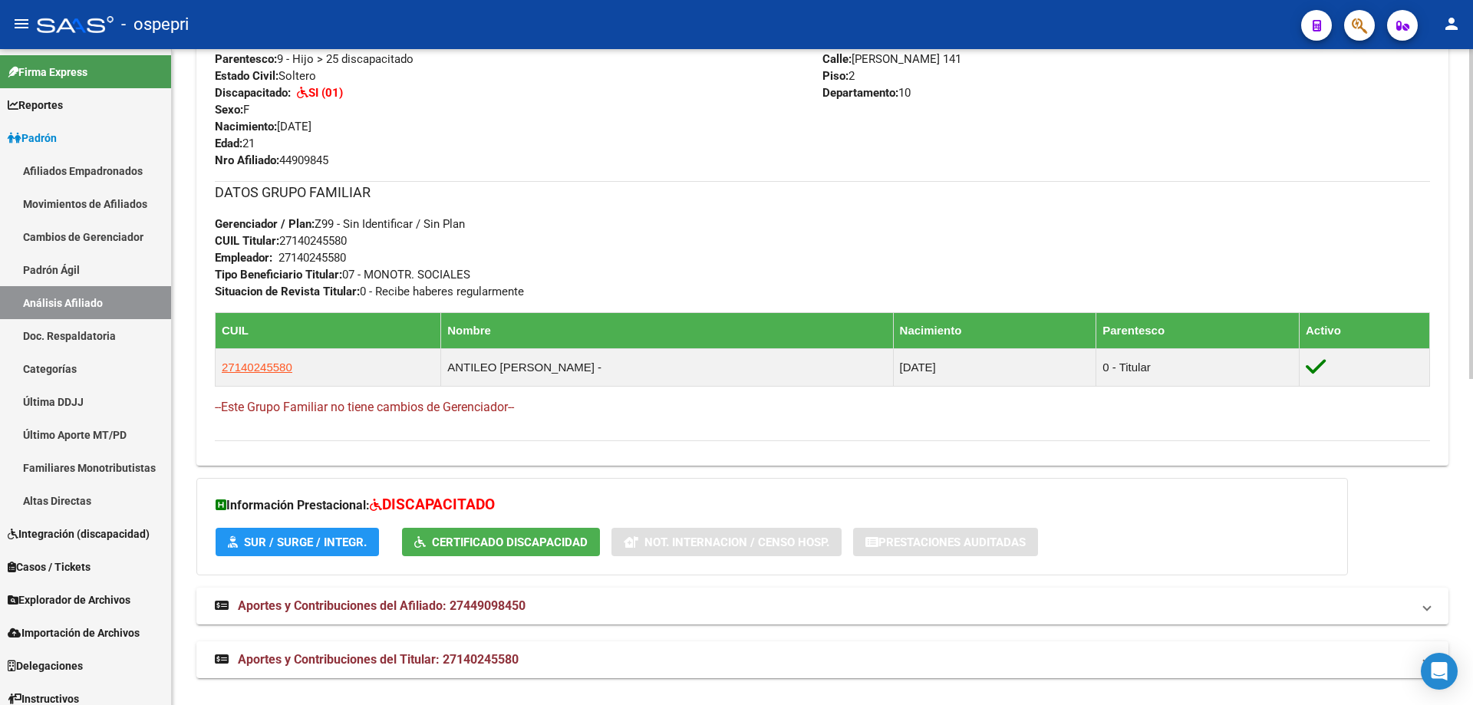
scroll to position [648, 0]
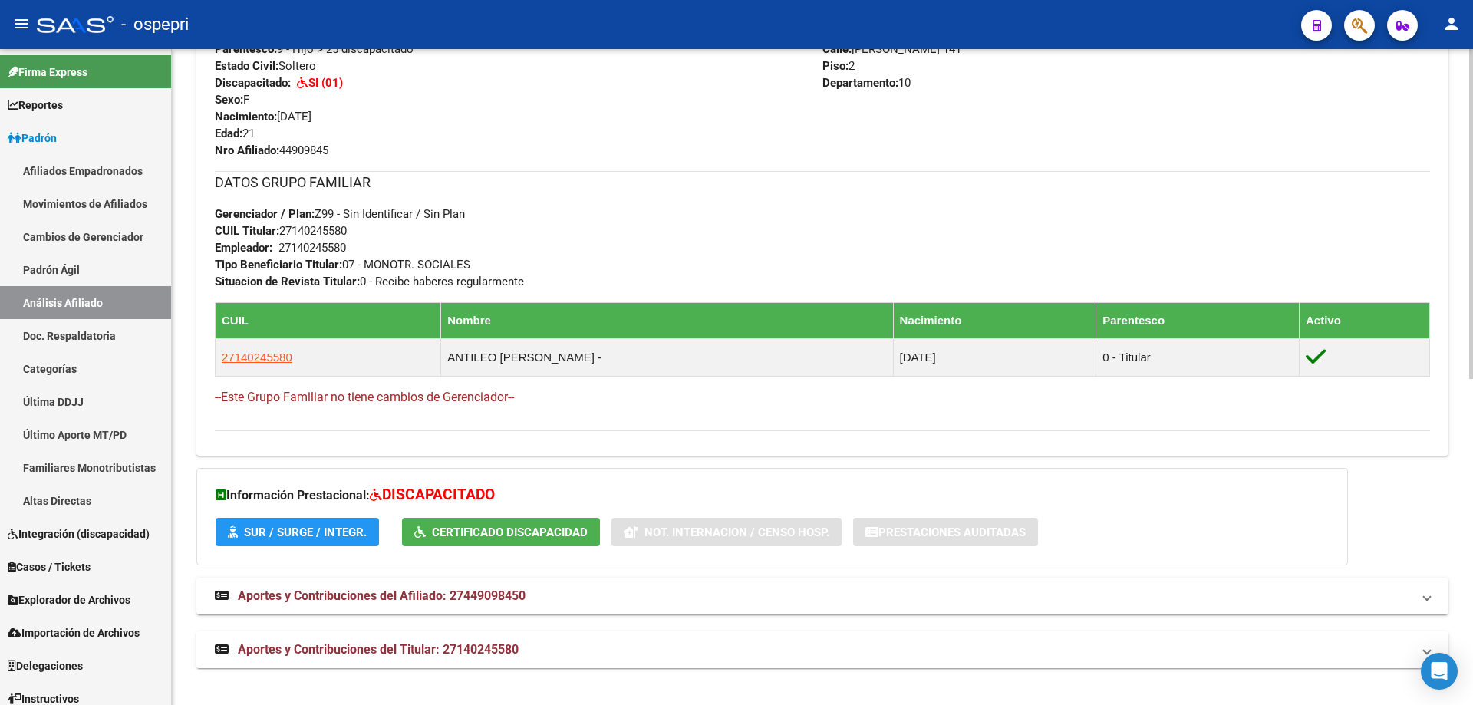
click at [492, 657] on strong "Aportes y Contribuciones del Titular: 27140245580" at bounding box center [367, 649] width 304 height 17
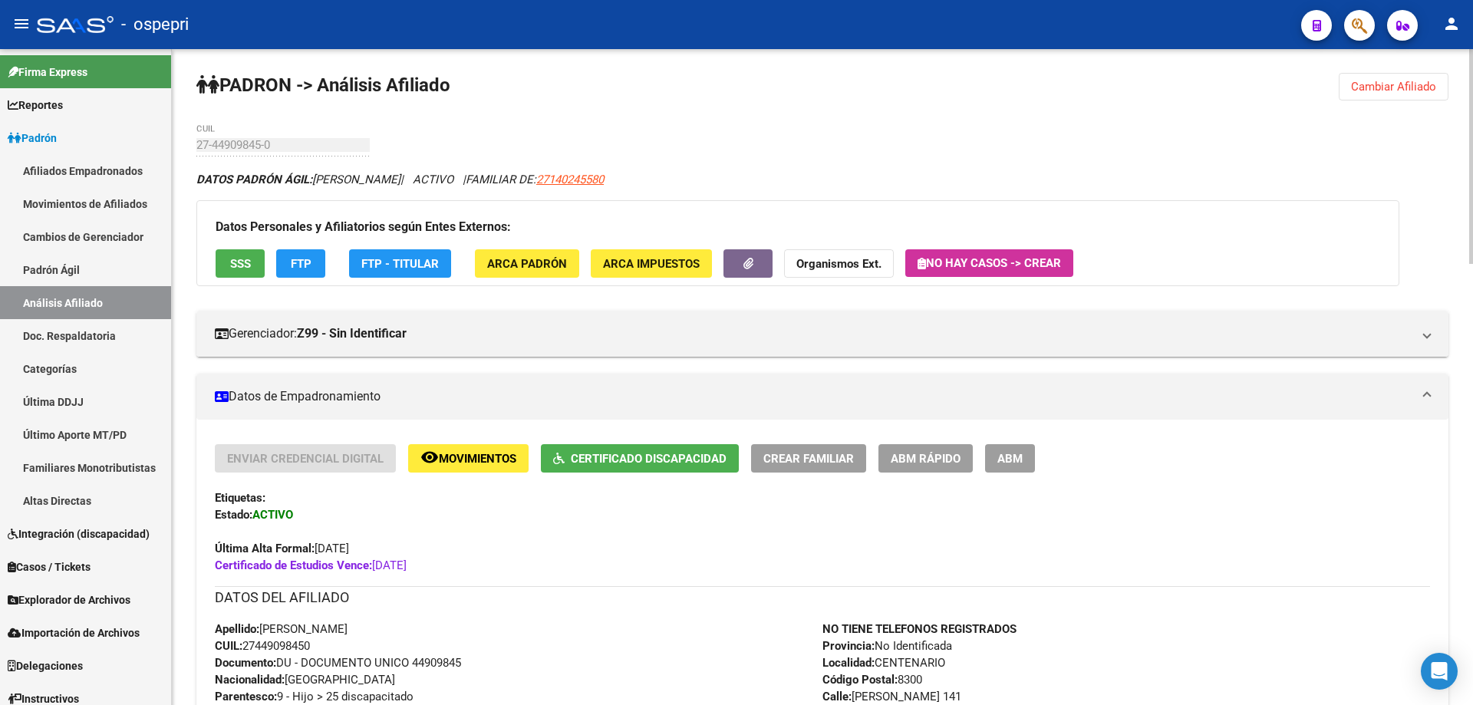
scroll to position [0, 0]
click at [1377, 84] on span "Cambiar Afiliado" at bounding box center [1393, 88] width 85 height 14
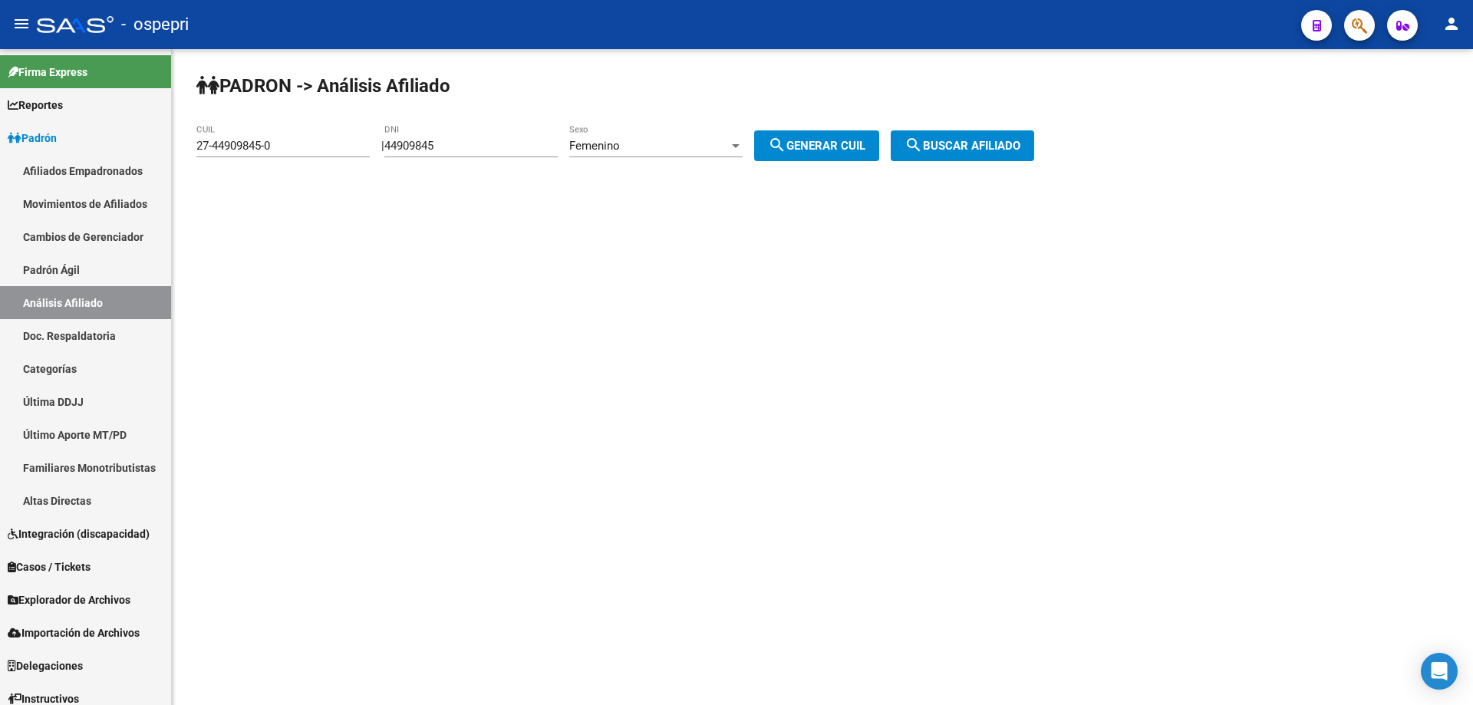
click at [495, 146] on input "44909845" at bounding box center [470, 146] width 173 height 14
paste input "28443486"
type input "28443486"
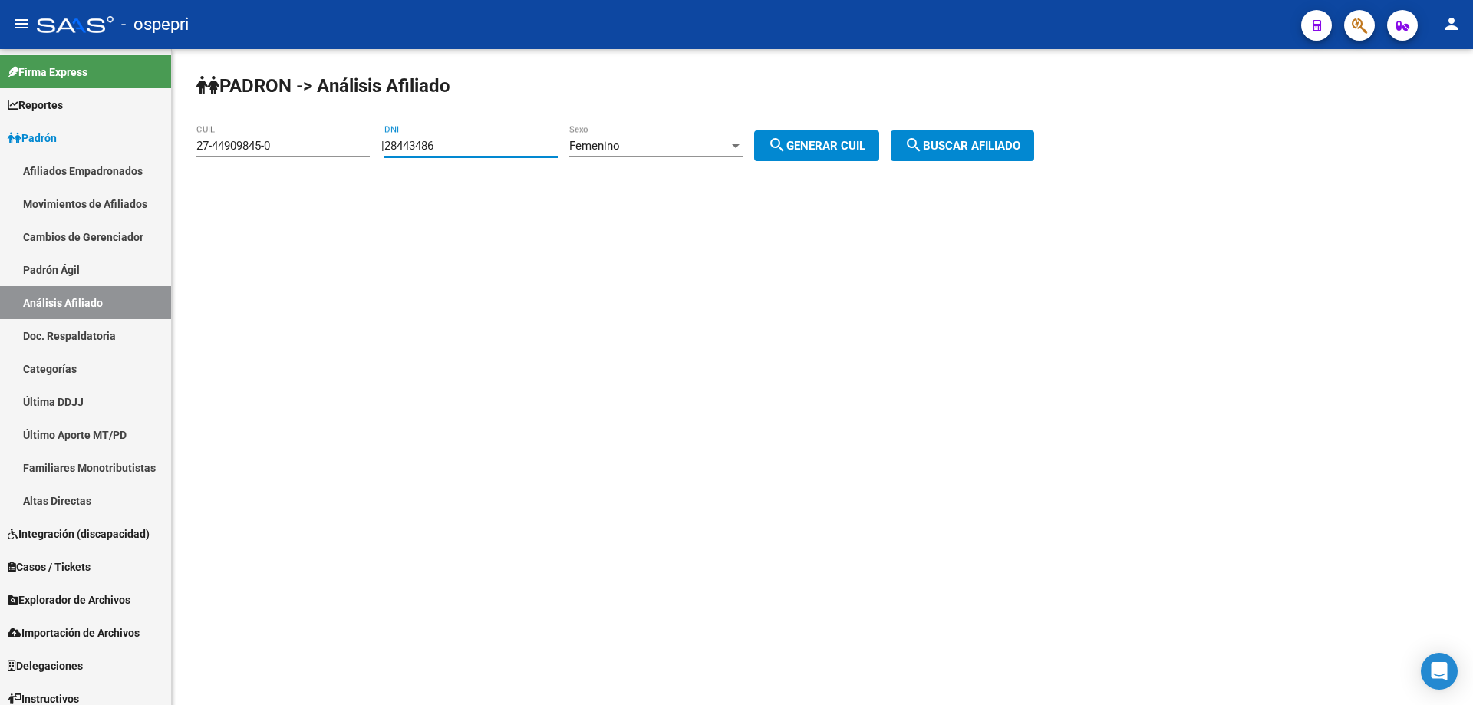
click at [620, 144] on span "Femenino" at bounding box center [594, 146] width 51 height 14
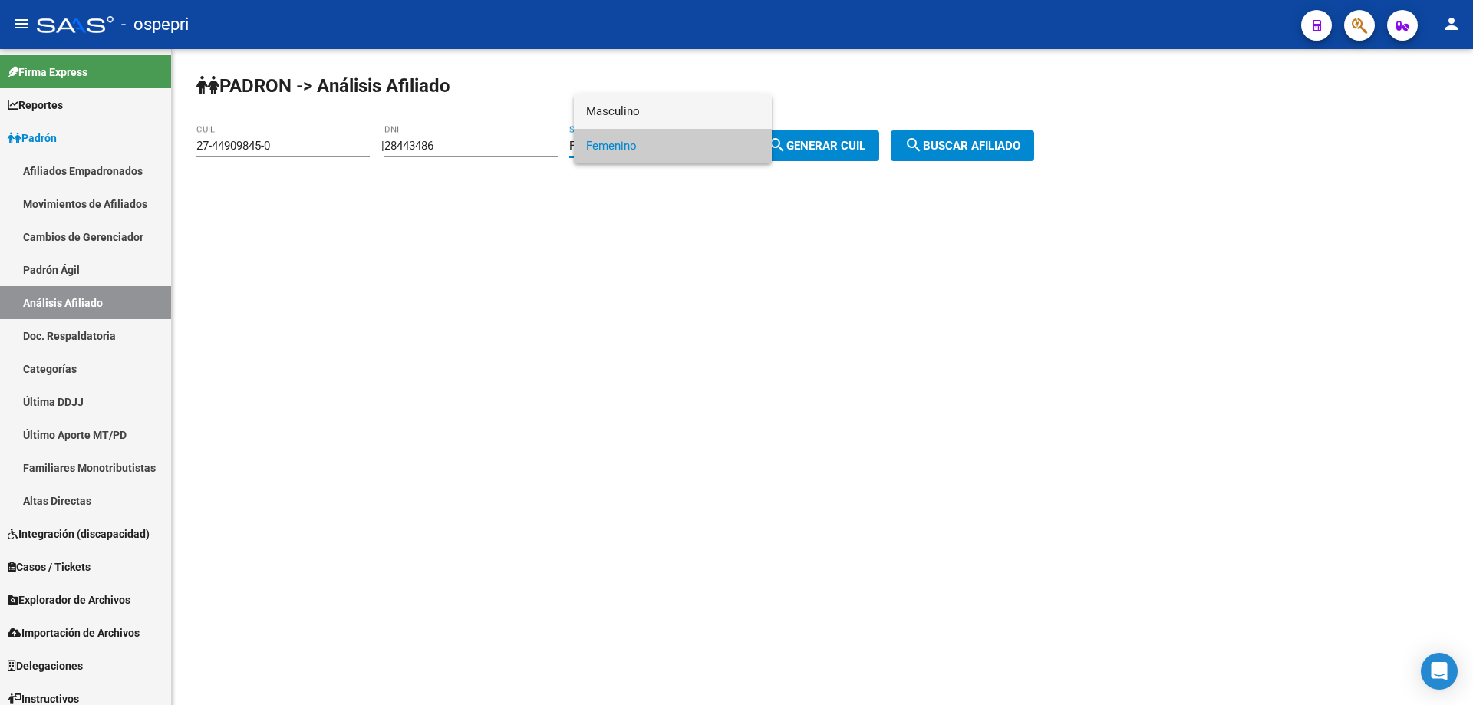
click at [651, 104] on span "Masculino" at bounding box center [672, 111] width 173 height 35
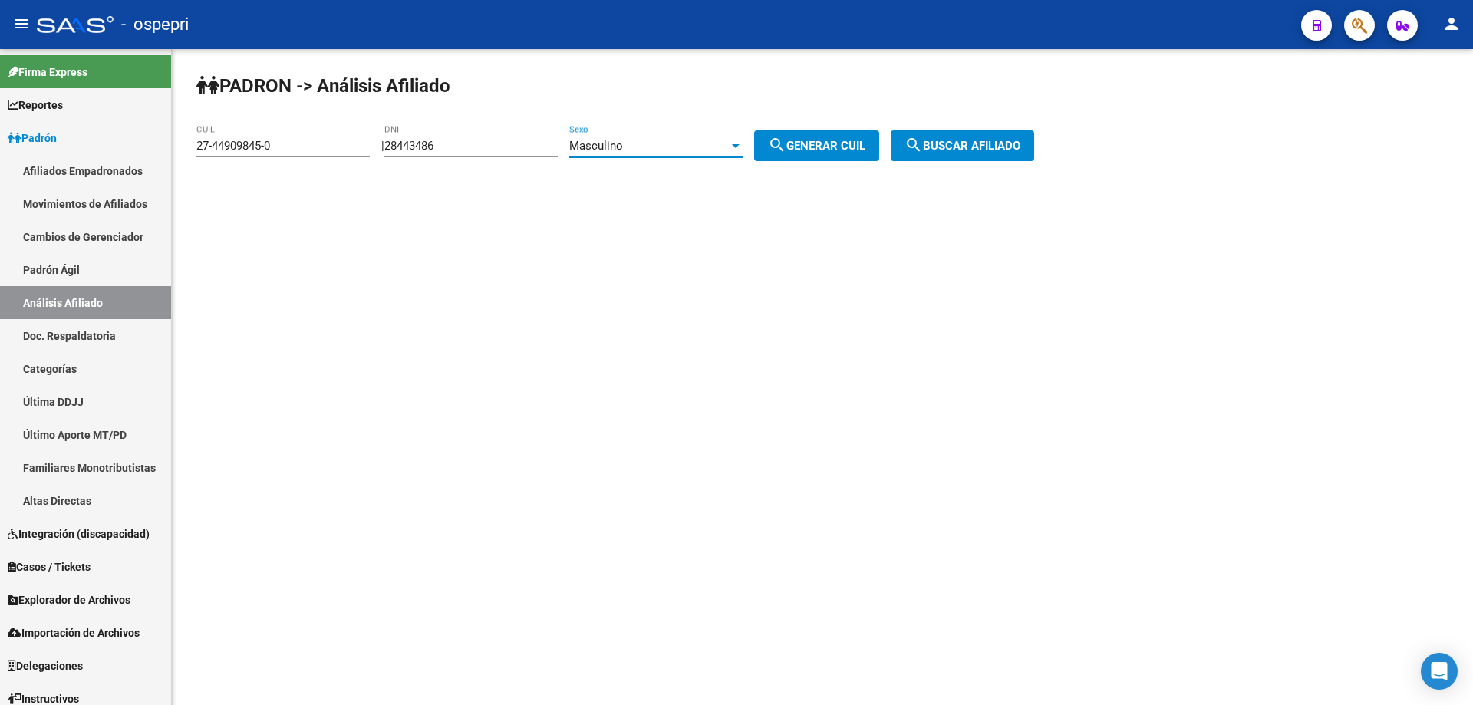
drag, startPoint x: 809, startPoint y: 147, endPoint x: 927, endPoint y: 143, distance: 119.0
click at [822, 151] on span "search Generar CUIL" at bounding box center [816, 146] width 97 height 14
type input "20-28443486-3"
drag, startPoint x: 964, startPoint y: 140, endPoint x: 975, endPoint y: 143, distance: 11.2
click at [971, 143] on span "search Buscar afiliado" at bounding box center [962, 146] width 116 height 14
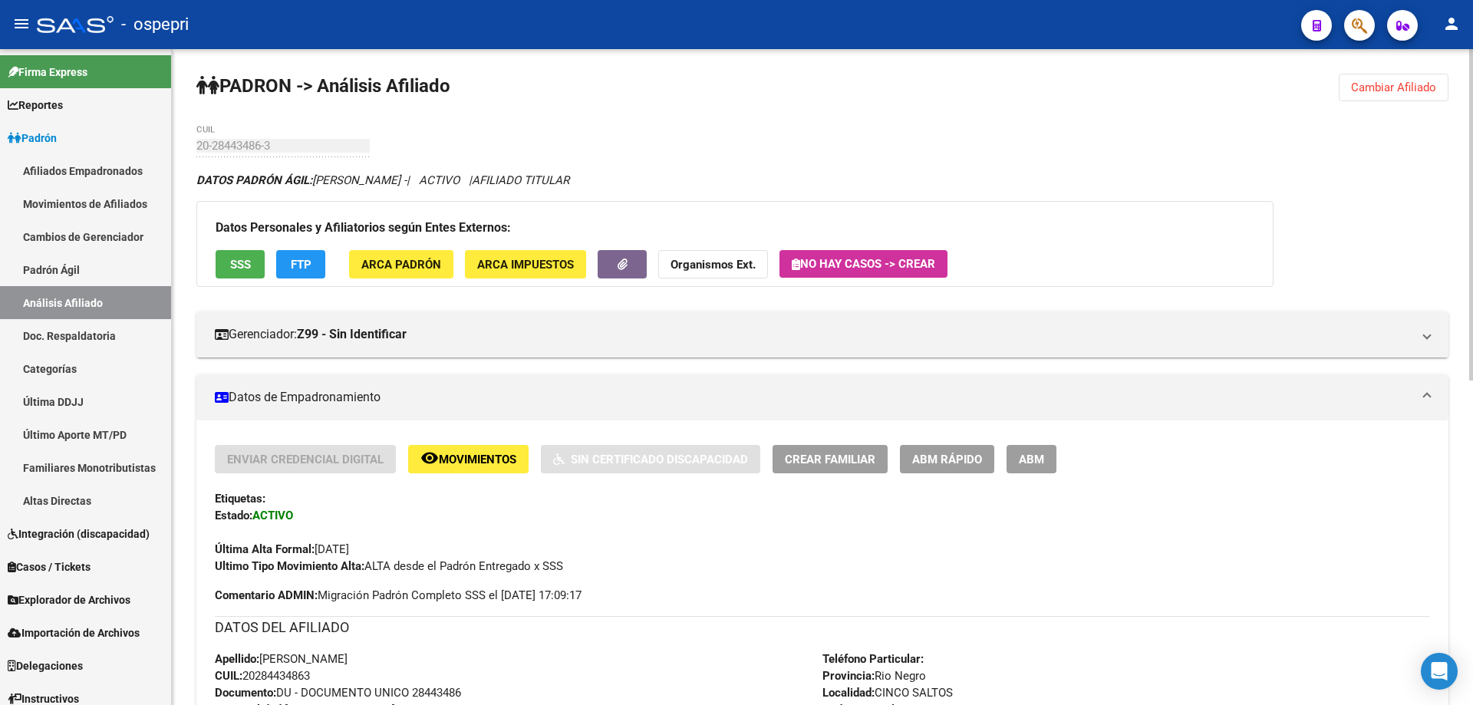
scroll to position [644, 0]
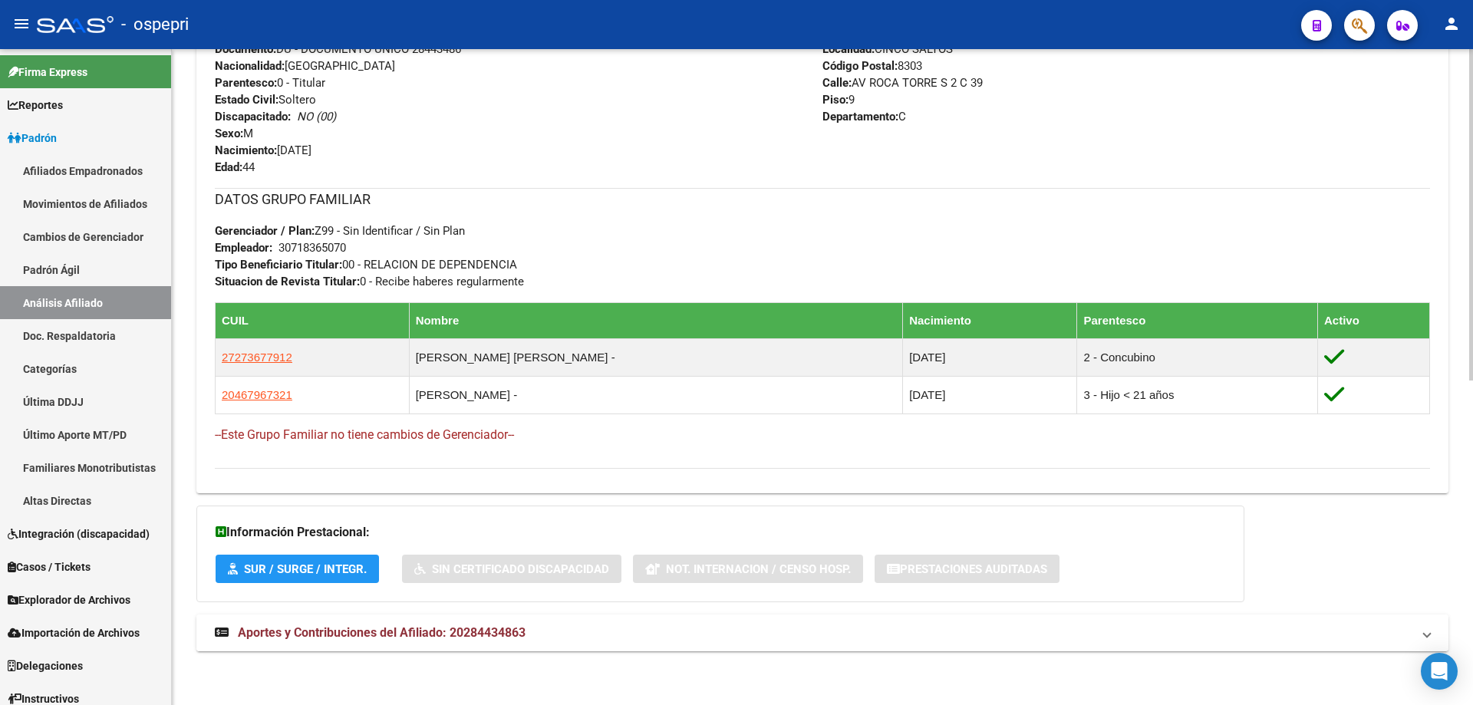
click at [396, 641] on strong "Aportes y Contribuciones del Afiliado: 20284434863" at bounding box center [370, 632] width 311 height 17
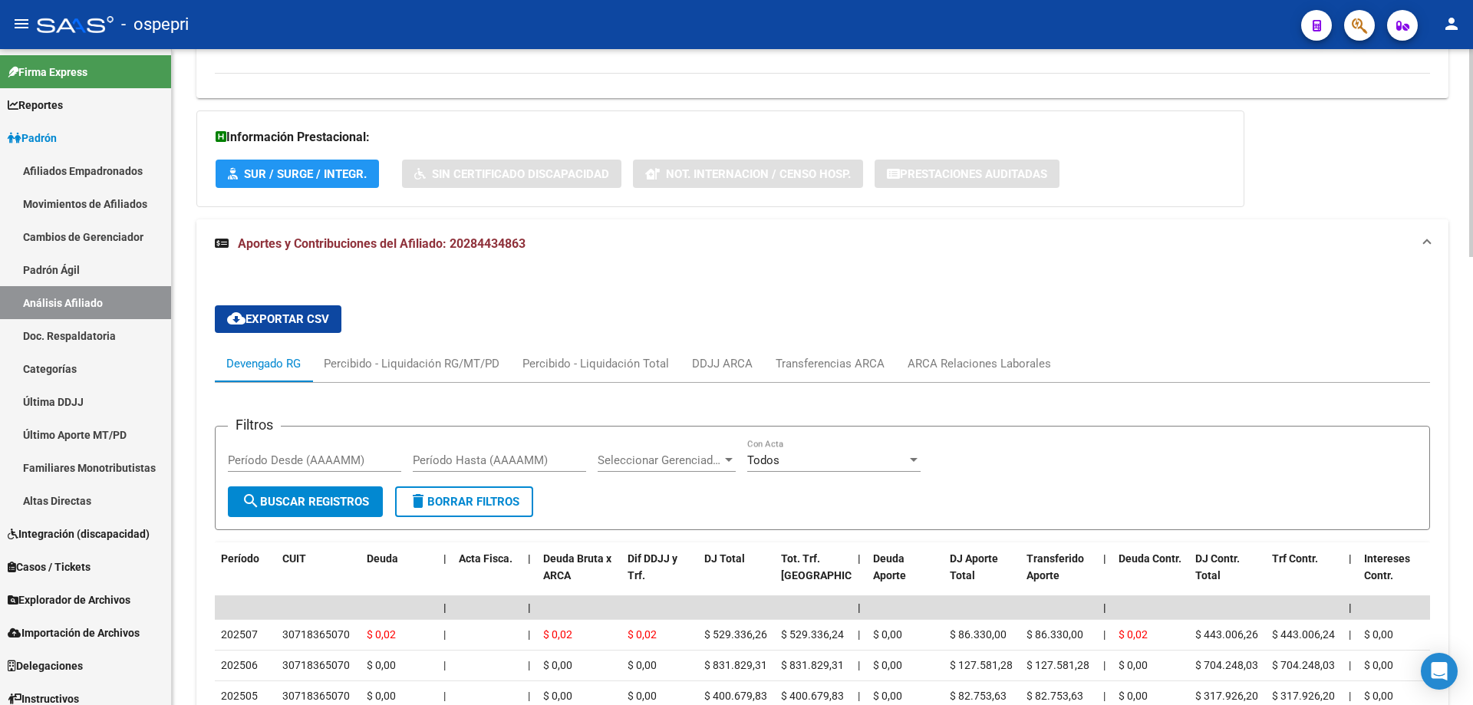
scroll to position [1412, 0]
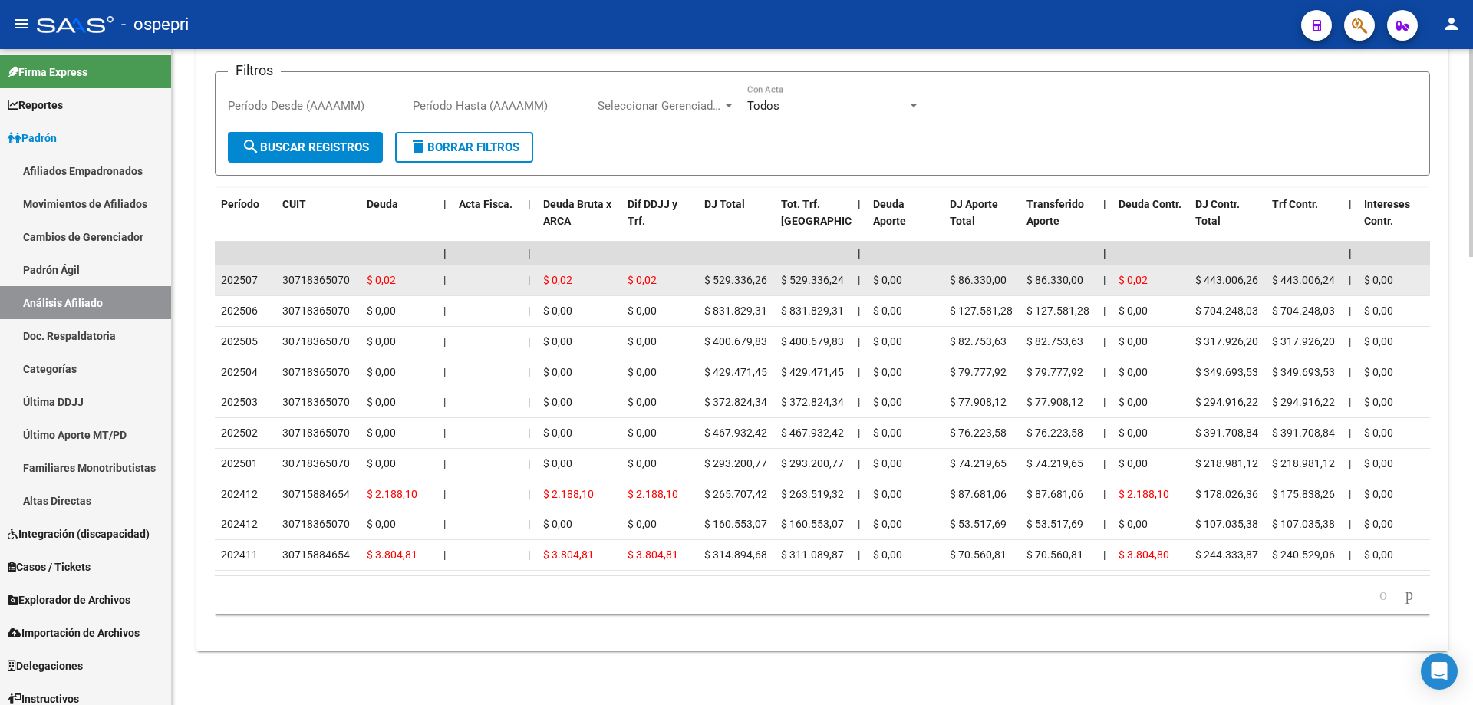
click at [327, 272] on div "30718365070" at bounding box center [316, 281] width 68 height 18
copy div "30718365070"
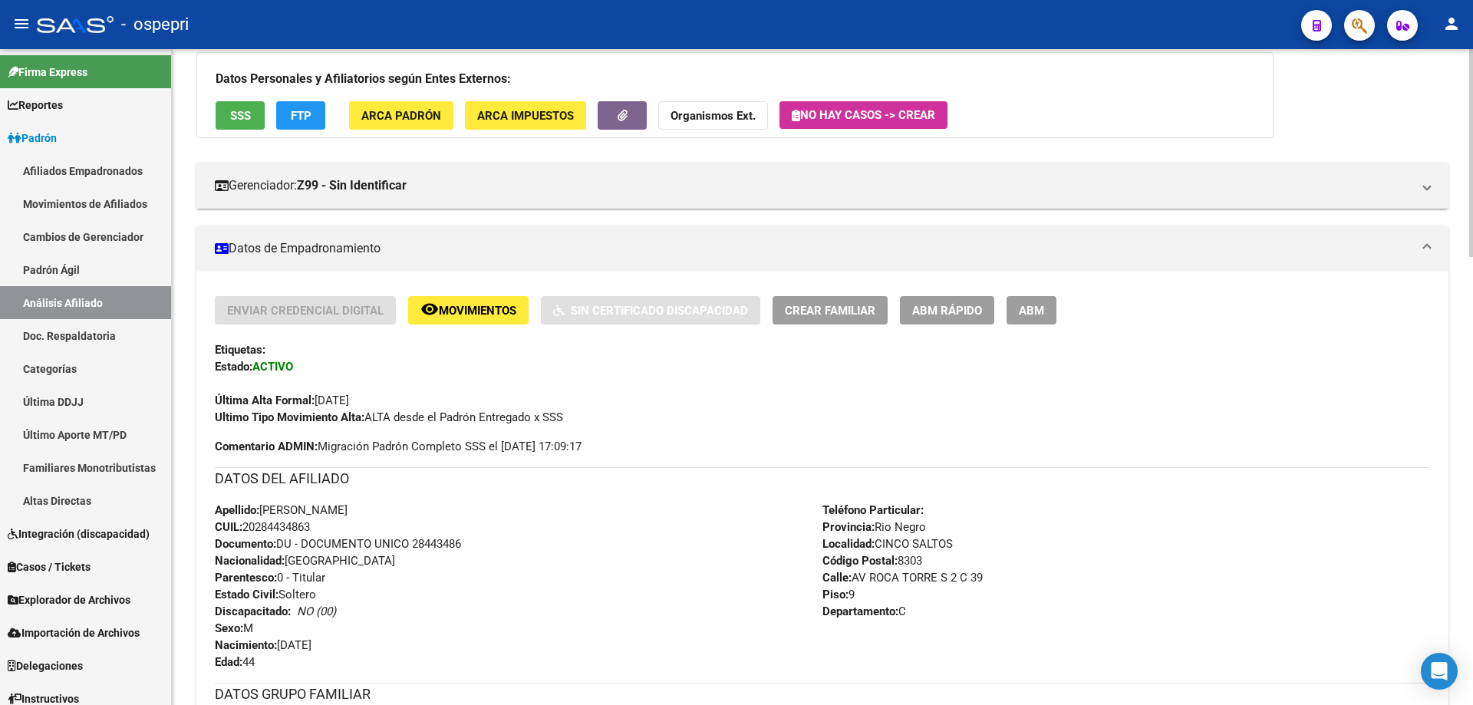
scroll to position [0, 0]
